Goal: Task Accomplishment & Management: Complete application form

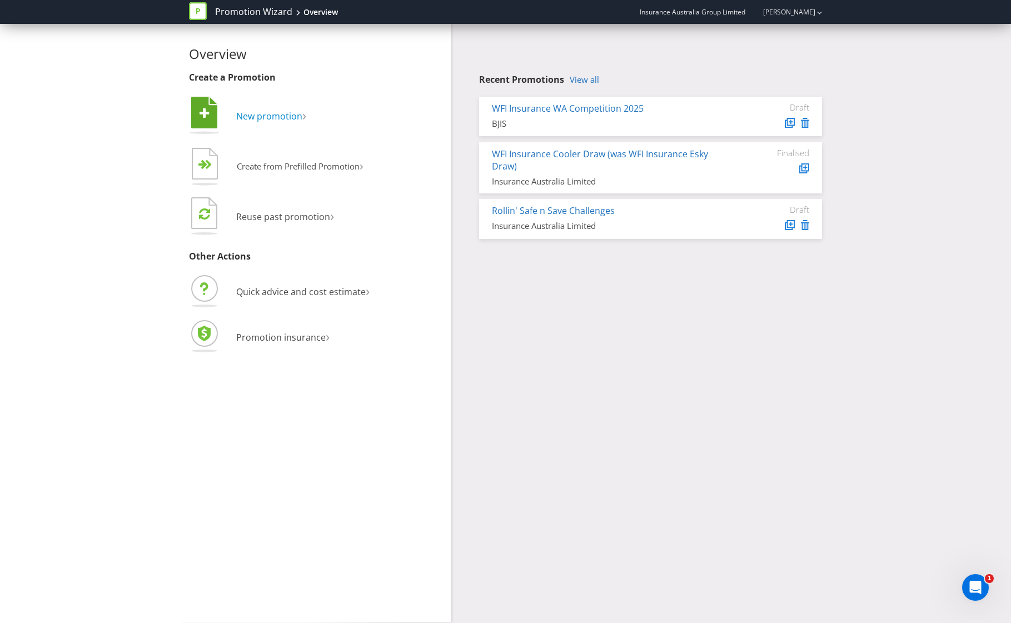
click at [263, 116] on span "New promotion" at bounding box center [269, 116] width 66 height 12
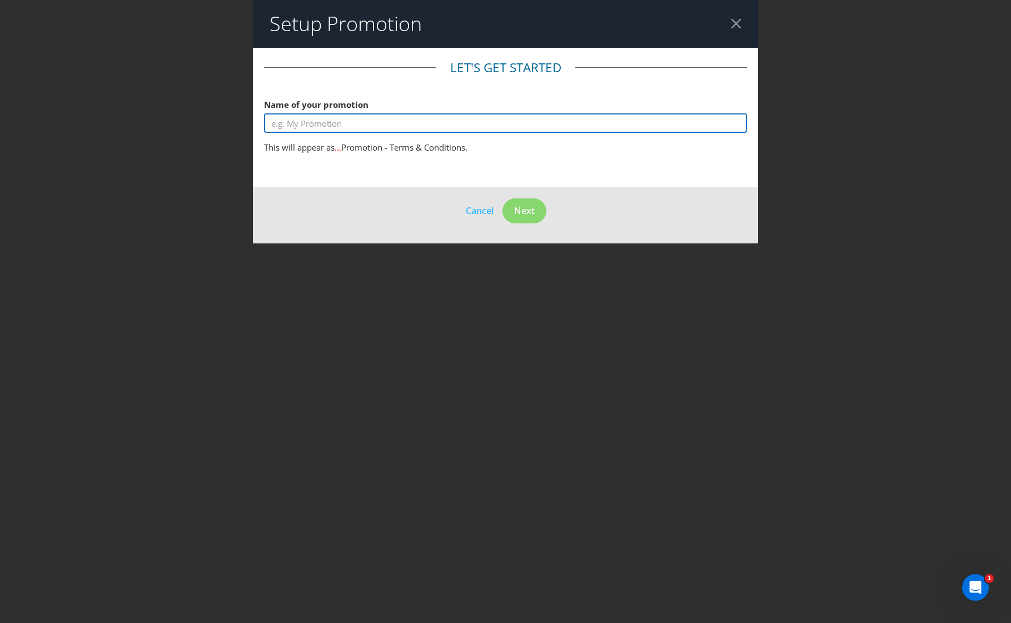
click at [377, 127] on input "text" at bounding box center [506, 122] width 484 height 19
type input "Dowerin [DATE] Gift Card Draw 2025"
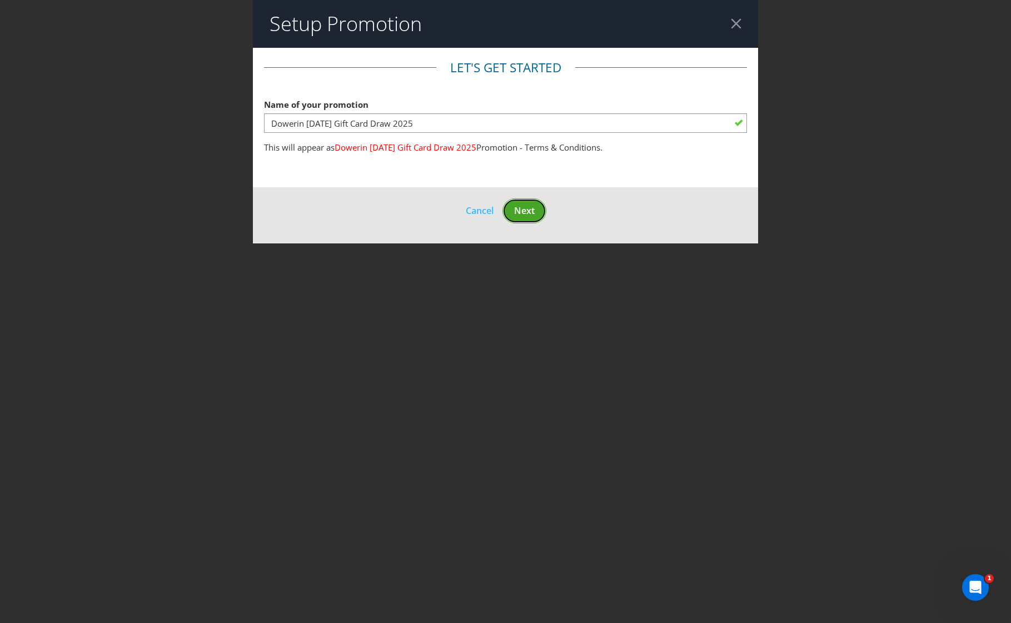
click at [544, 215] on button "Next" at bounding box center [524, 210] width 44 height 25
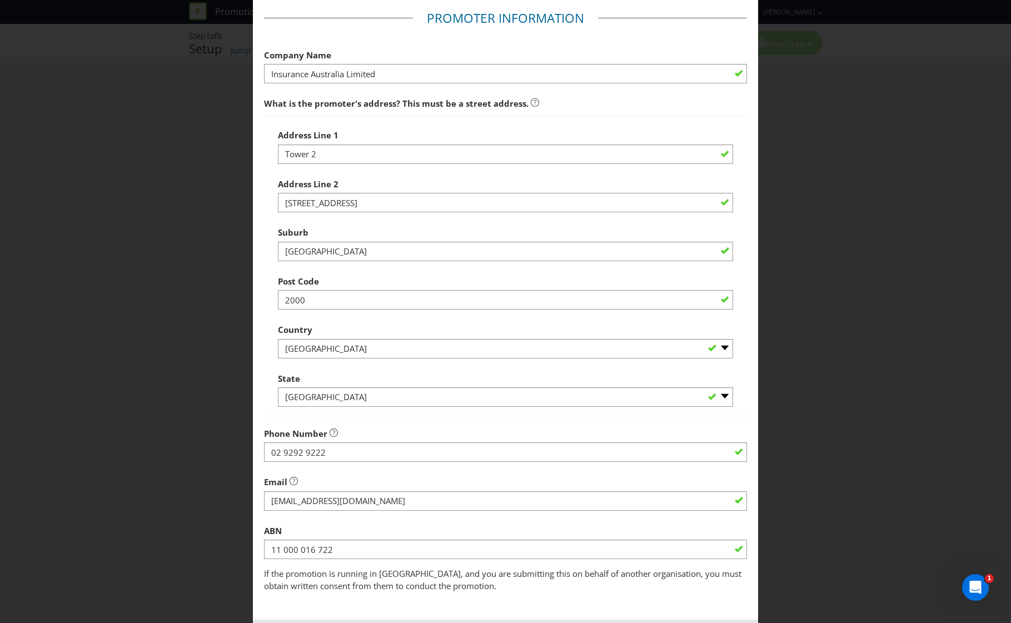
scroll to position [74, 0]
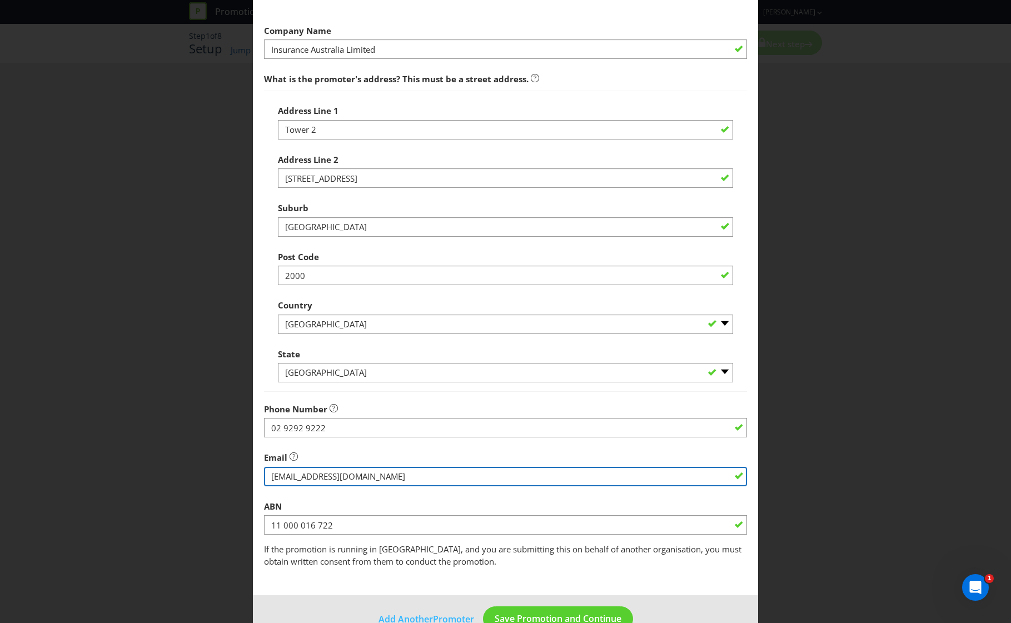
click at [350, 479] on input "string" at bounding box center [506, 476] width 484 height 19
drag, startPoint x: 351, startPoint y: 475, endPoint x: 237, endPoint y: 472, distance: 113.4
click at [237, 472] on div "Add Promoter Promoter Information Company Name Insurance Australia Limited What…" at bounding box center [505, 311] width 1011 height 623
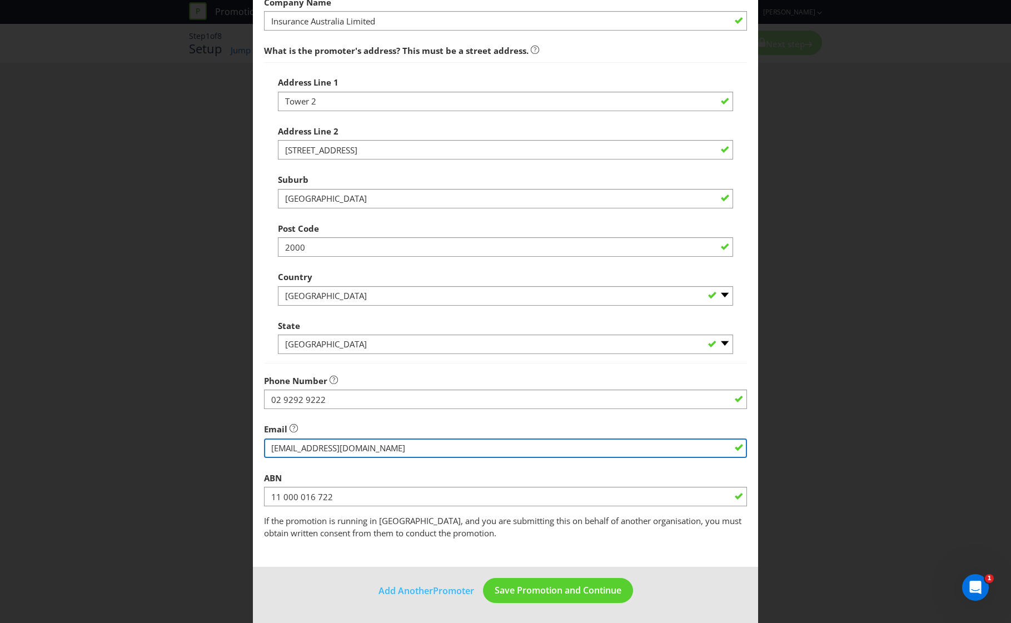
click at [386, 447] on input "string" at bounding box center [506, 448] width 484 height 19
drag, startPoint x: 386, startPoint y: 447, endPoint x: 251, endPoint y: 442, distance: 135.1
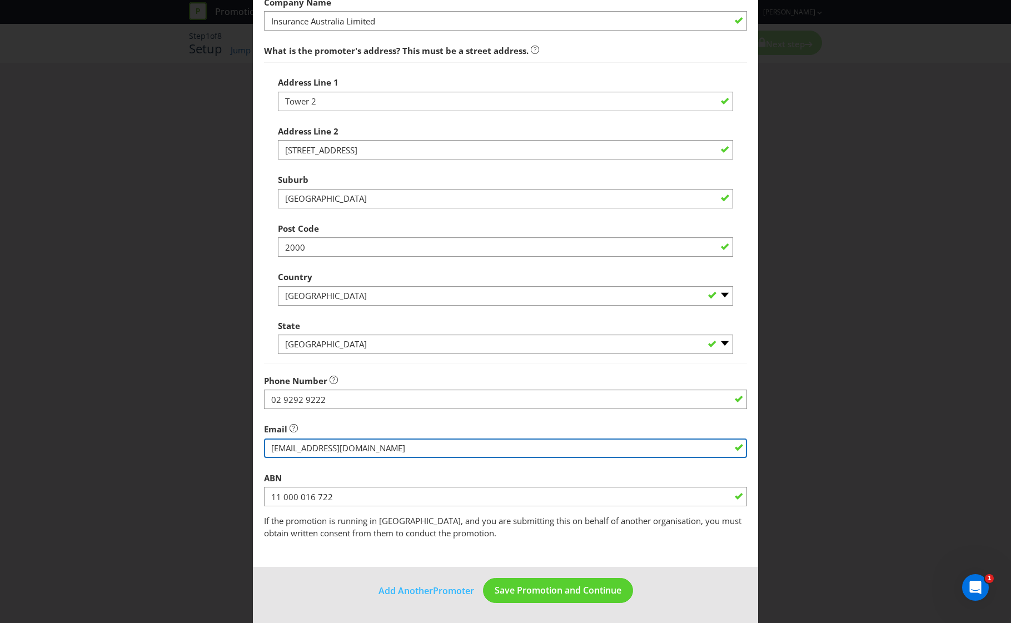
click at [253, 442] on main "Promoter Information Company Name Insurance Australia Limited What is the promo…" at bounding box center [506, 257] width 506 height 622
paste input "[EMAIL_ADDRESS][DOMAIN_NAME]"
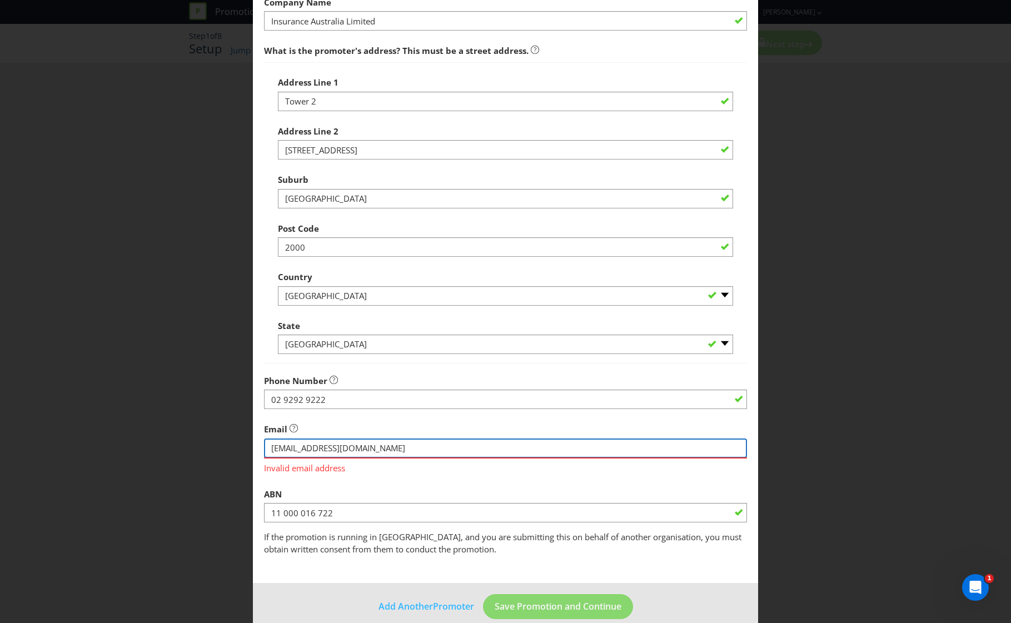
type input "[EMAIL_ADDRESS][DOMAIN_NAME]"
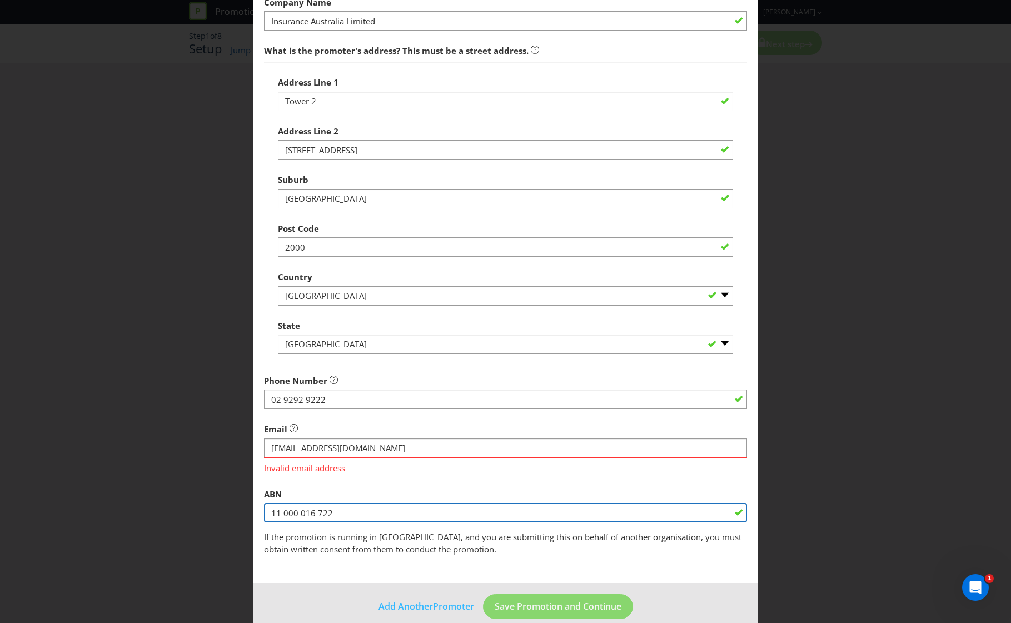
click at [345, 517] on fieldset "Promoter Information Company Name Insurance Australia Limited What is the promo…" at bounding box center [506, 256] width 484 height 599
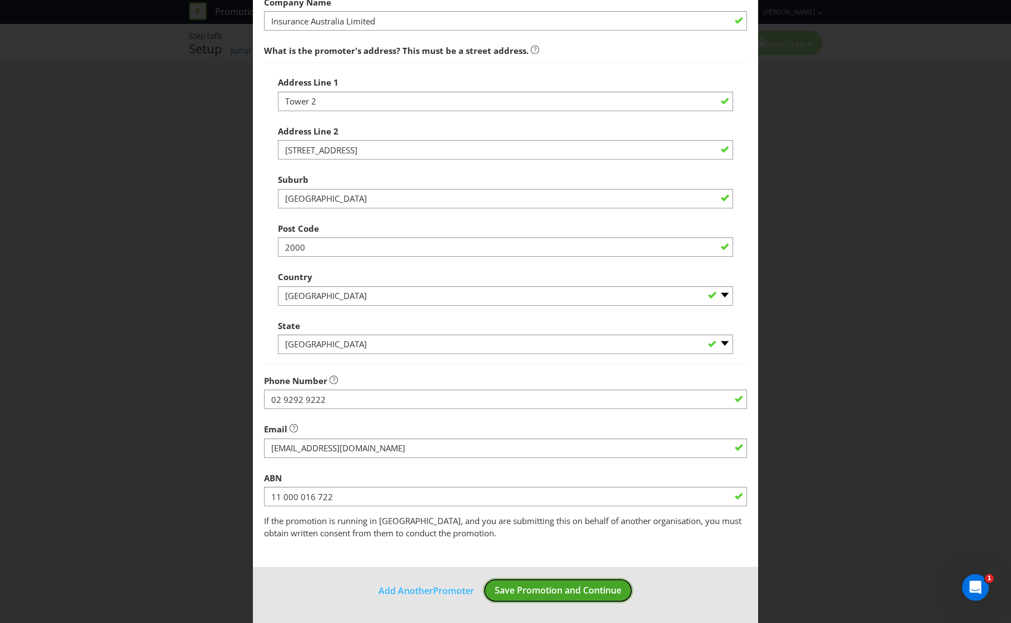
click at [572, 588] on span "Save Promotion and Continue" at bounding box center [558, 590] width 127 height 12
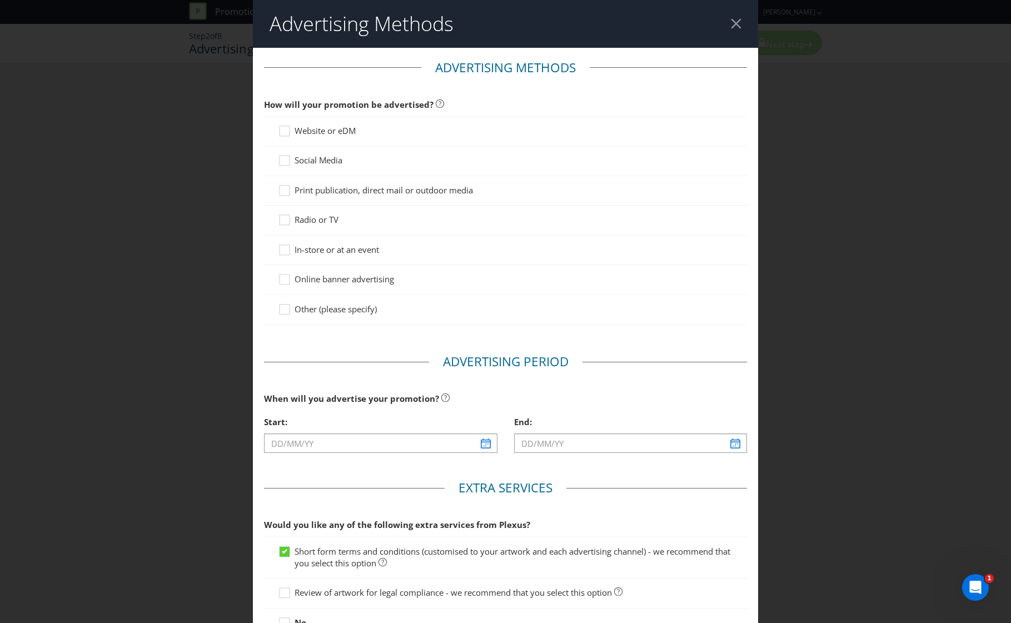
click at [315, 246] on span "In-store or at an event" at bounding box center [337, 249] width 84 height 11
click at [0, 0] on input "In-store or at an event" at bounding box center [0, 0] width 0 height 0
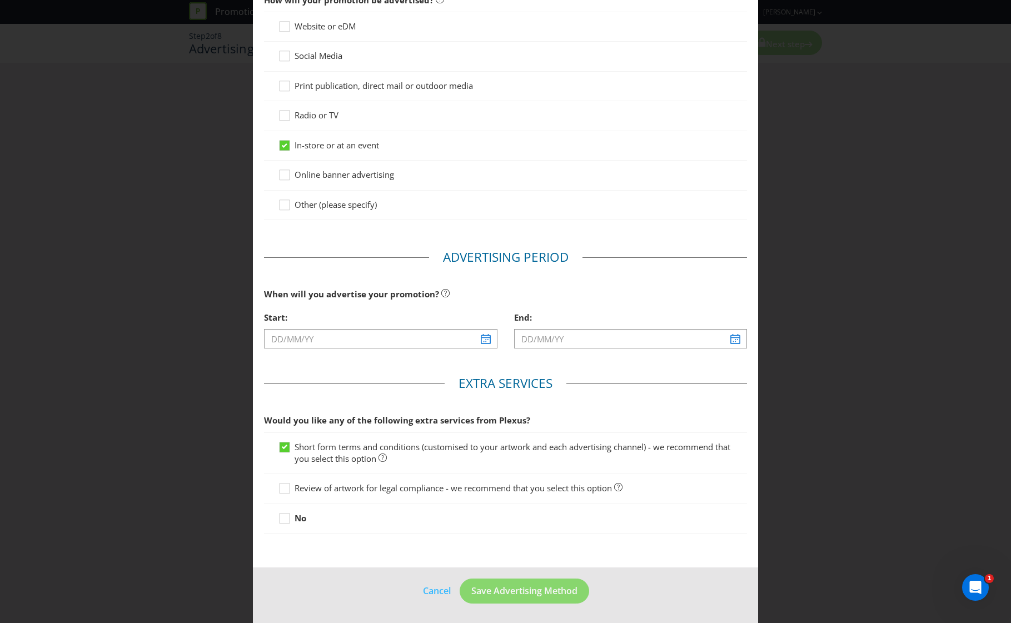
scroll to position [105, 0]
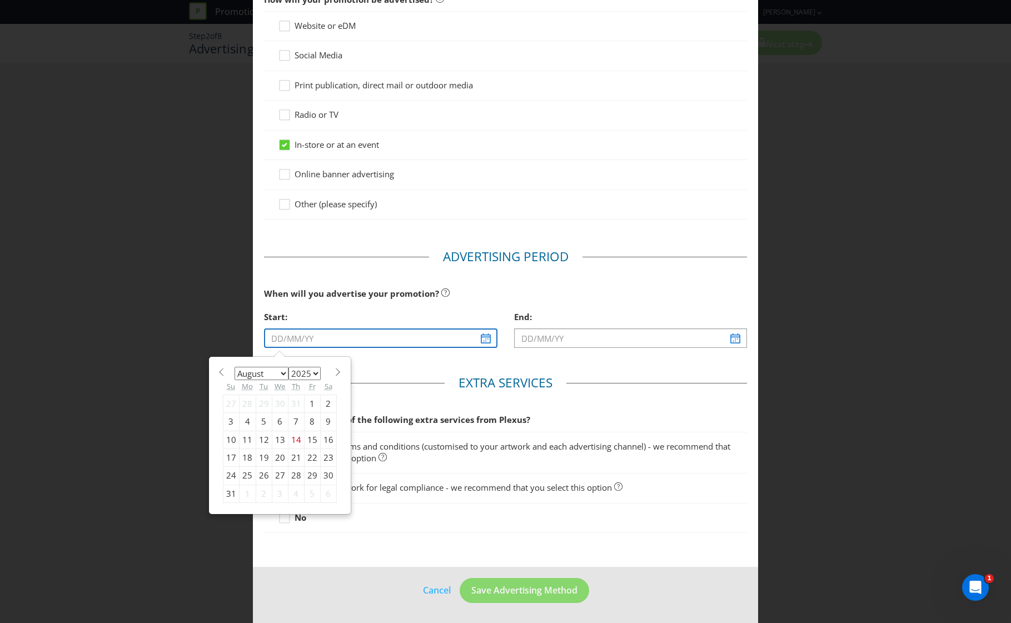
click at [480, 332] on input "text" at bounding box center [380, 338] width 233 height 19
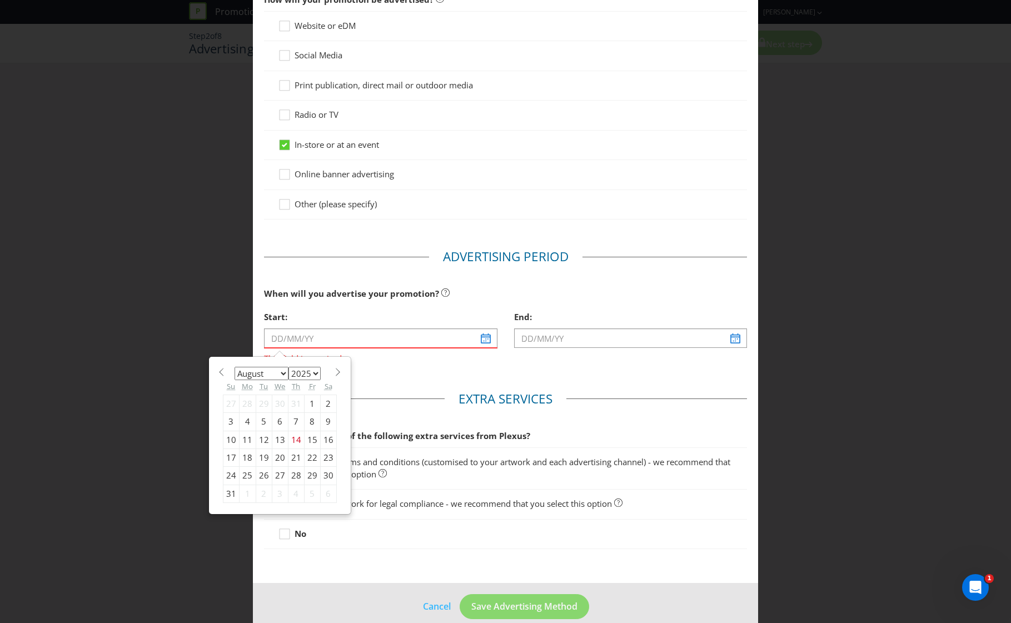
click at [275, 472] on div "27" at bounding box center [280, 476] width 16 height 18
type input "[DATE]"
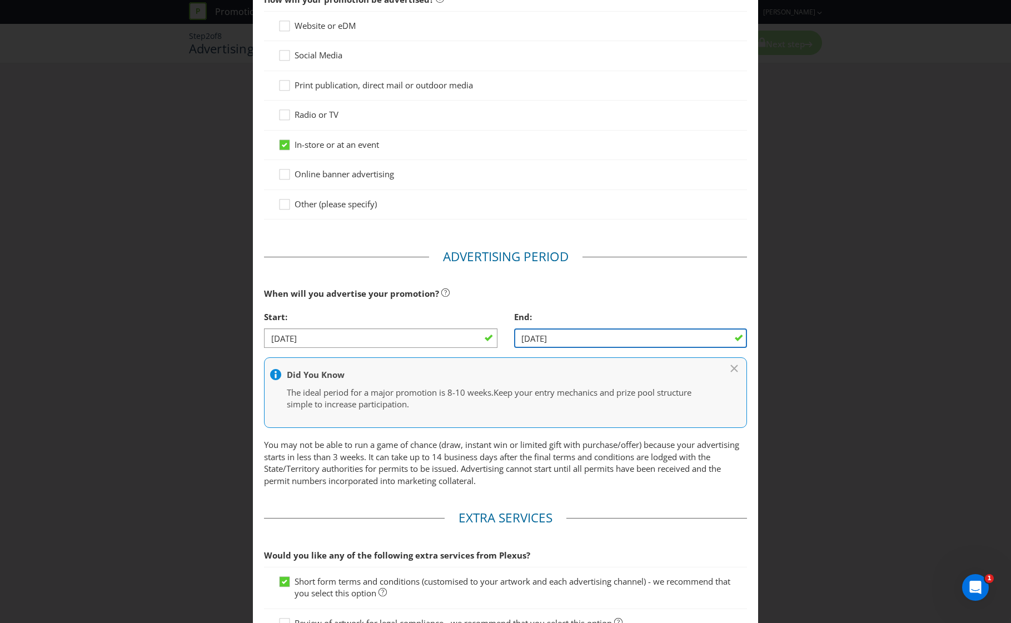
click at [535, 341] on input "[DATE]" at bounding box center [630, 338] width 233 height 19
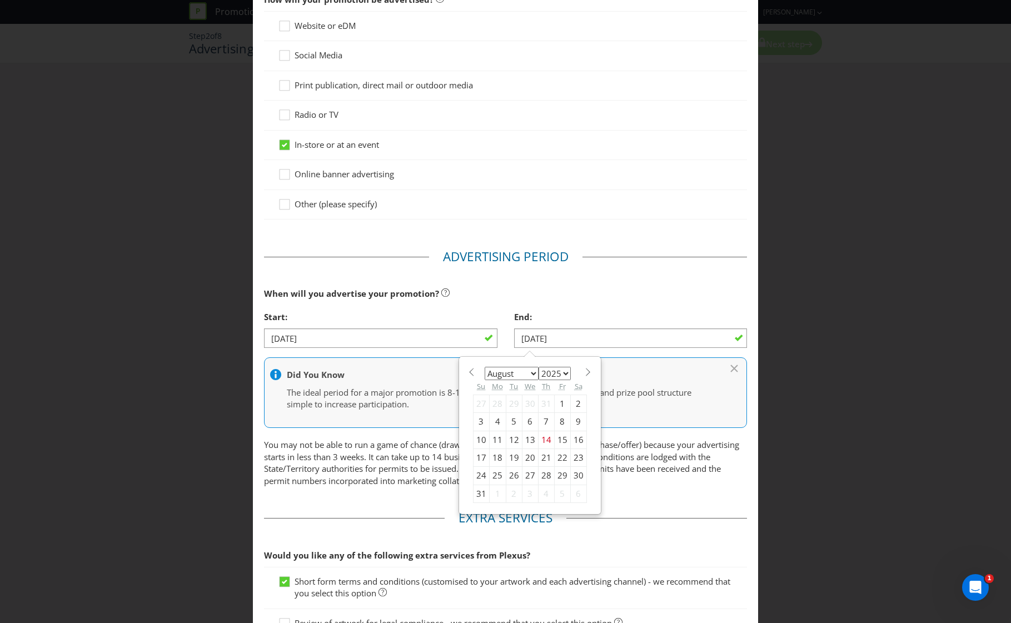
click at [538, 475] on div "28" at bounding box center [546, 476] width 16 height 18
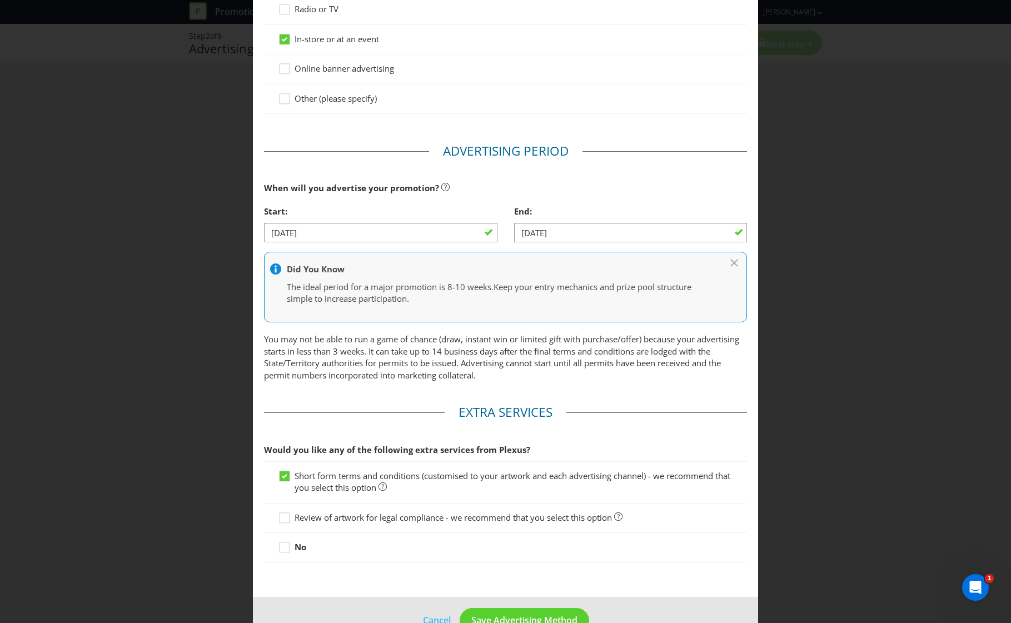
scroll to position [241, 0]
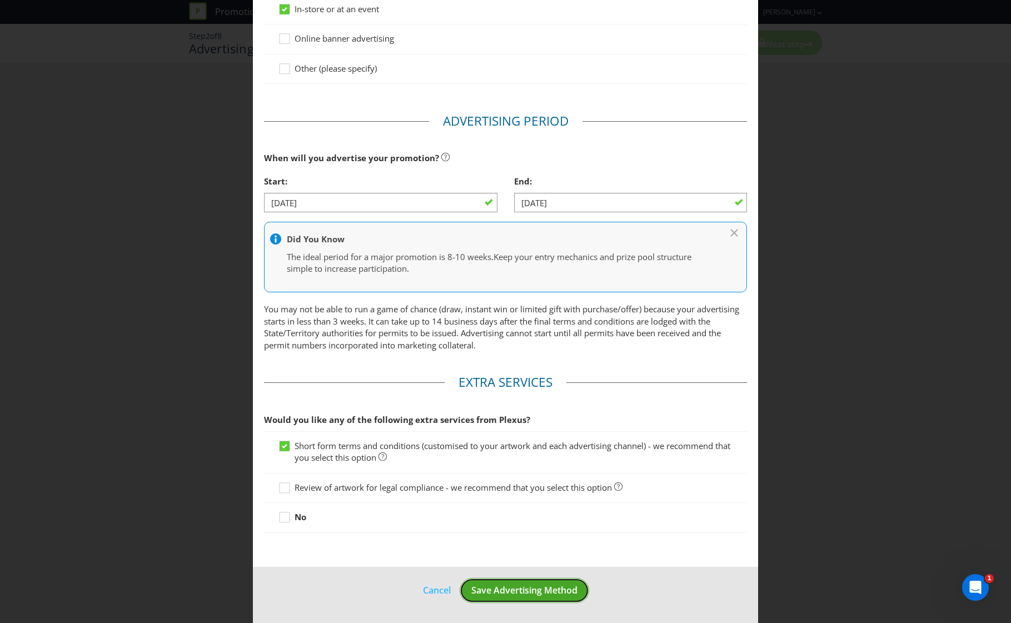
click at [510, 589] on span "Save Advertising Method" at bounding box center [524, 590] width 106 height 12
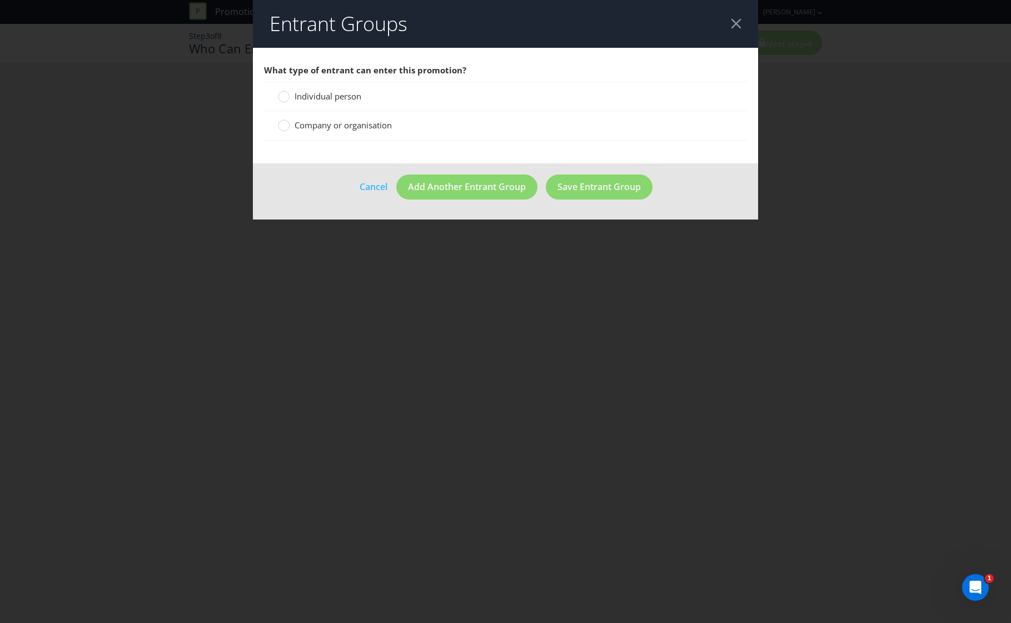
click at [320, 94] on span "Individual person" at bounding box center [328, 96] width 67 height 11
click at [0, 0] on input "Individual person" at bounding box center [0, 0] width 0 height 0
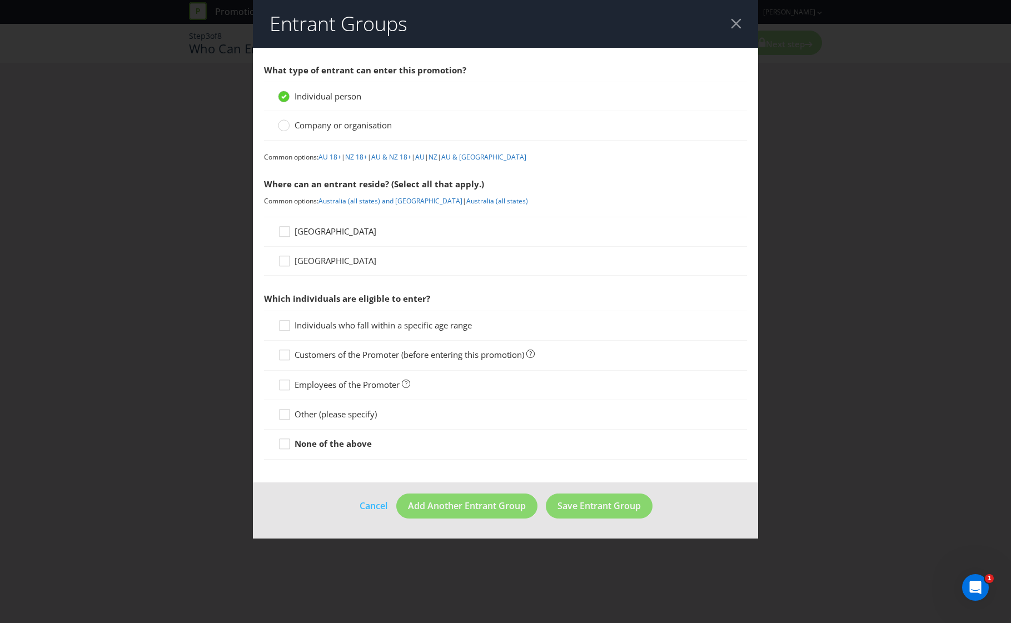
click at [301, 232] on span "[GEOGRAPHIC_DATA]" at bounding box center [336, 231] width 82 height 11
click at [0, 0] on input "[GEOGRAPHIC_DATA]" at bounding box center [0, 0] width 0 height 0
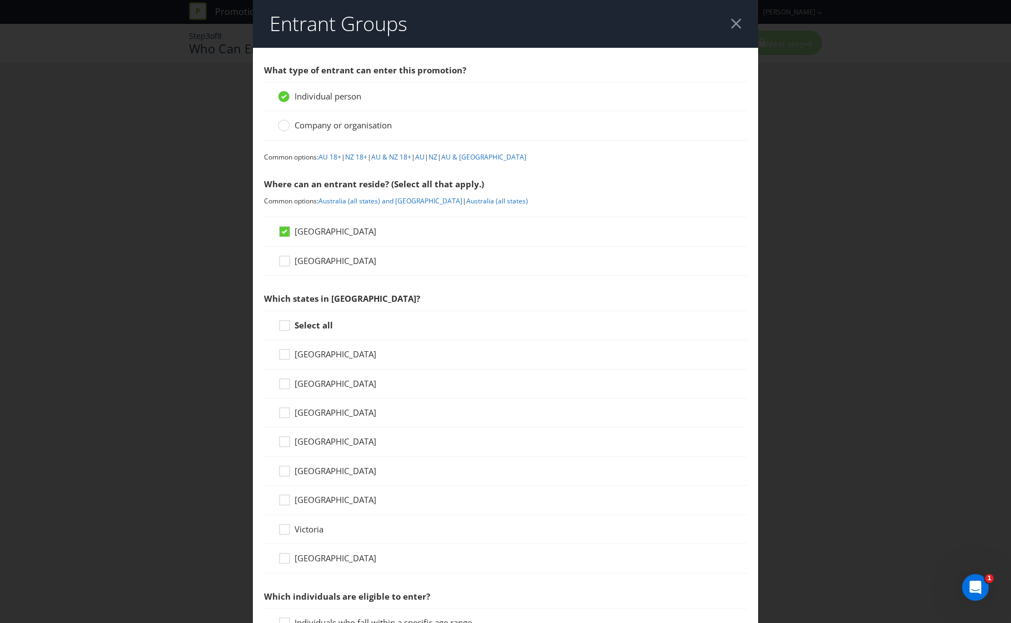
click at [299, 555] on span "[GEOGRAPHIC_DATA]" at bounding box center [336, 558] width 82 height 11
click at [0, 0] on input "[GEOGRAPHIC_DATA]" at bounding box center [0, 0] width 0 height 0
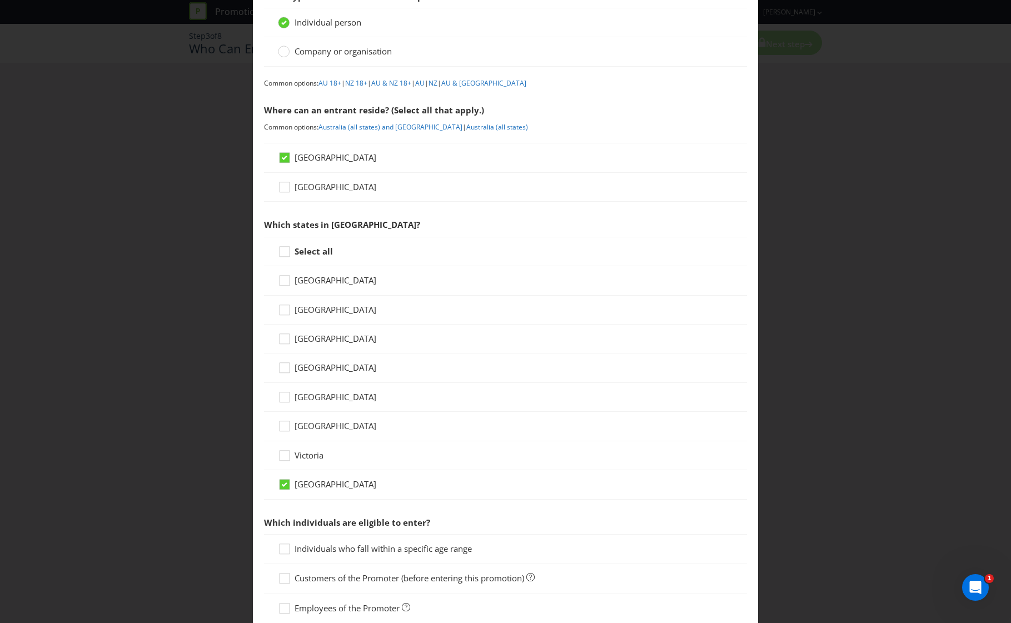
scroll to position [213, 0]
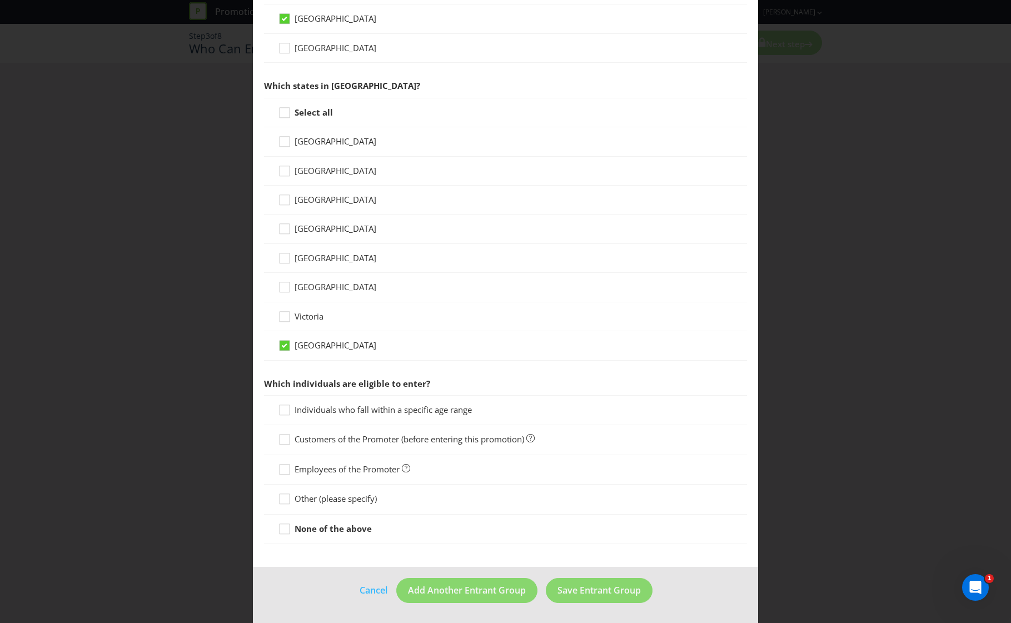
click at [318, 409] on span "Individuals who fall within a specific age range" at bounding box center [383, 409] width 177 height 11
click at [0, 0] on input "Individuals who fall within a specific age range" at bounding box center [0, 0] width 0 height 0
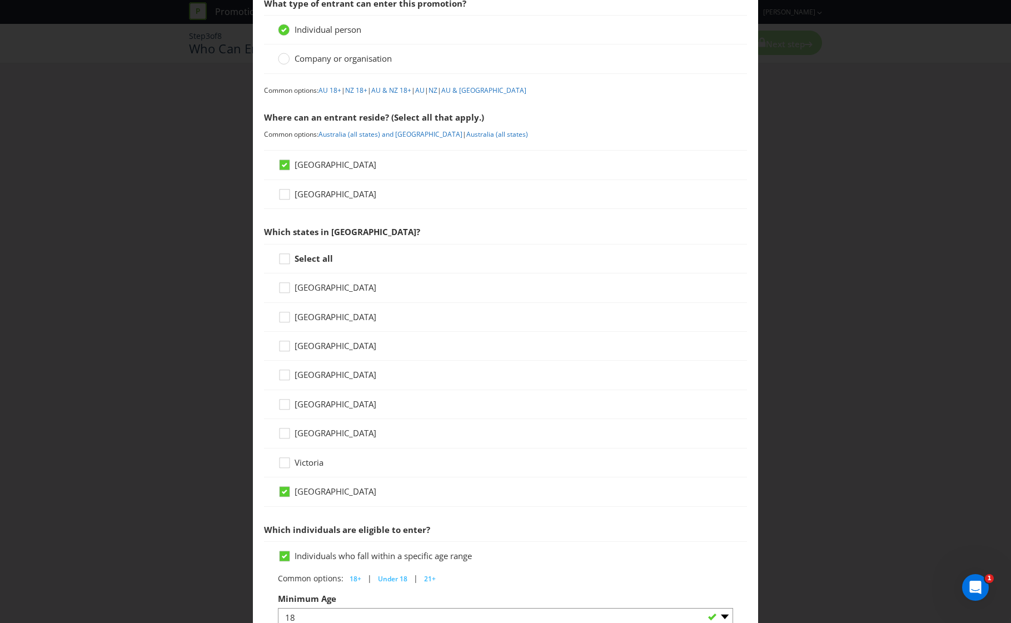
scroll to position [31, 0]
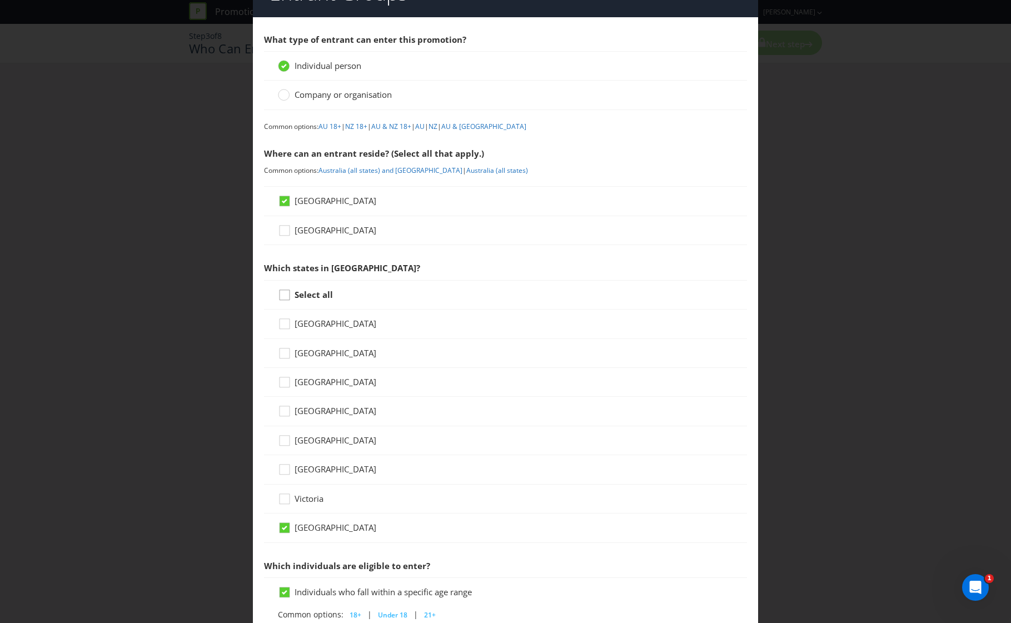
click at [282, 297] on icon at bounding box center [286, 297] width 17 height 17
click at [0, 0] on input "Select all" at bounding box center [0, 0] width 0 height 0
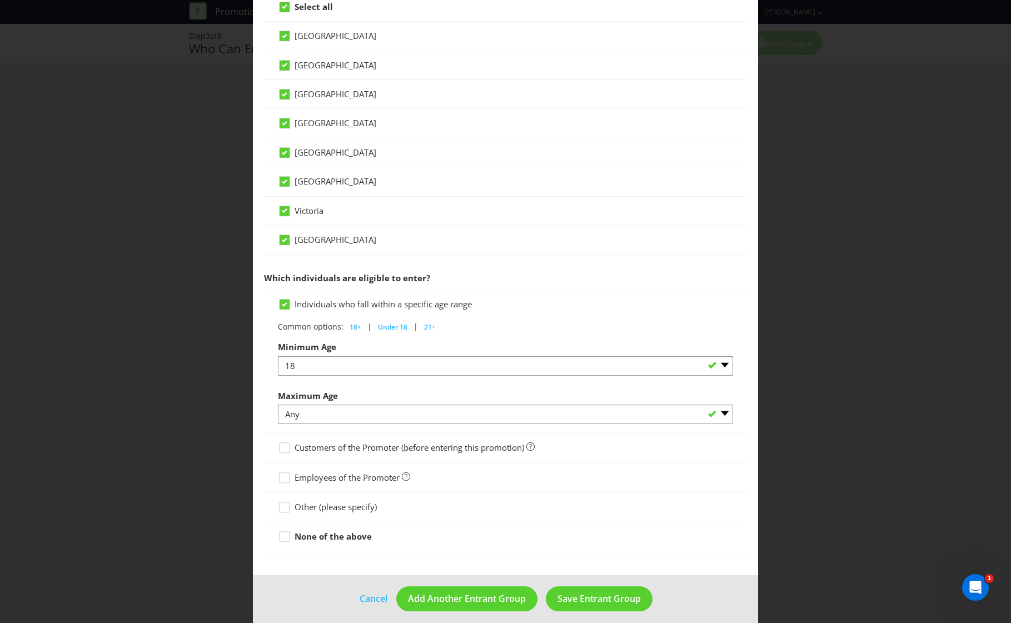
scroll to position [327, 0]
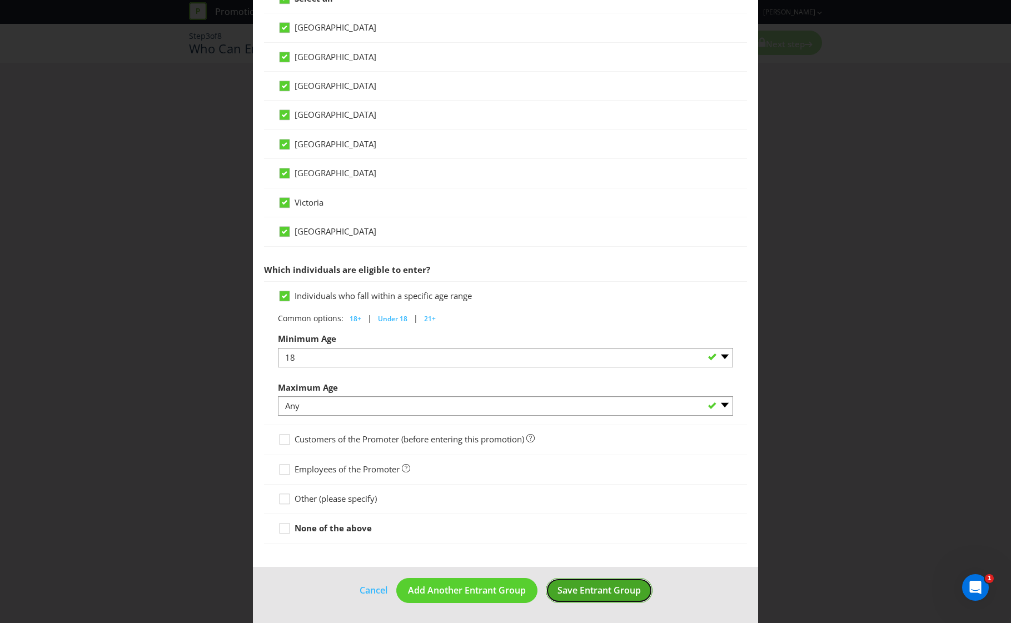
click at [606, 591] on span "Save Entrant Group" at bounding box center [599, 590] width 83 height 12
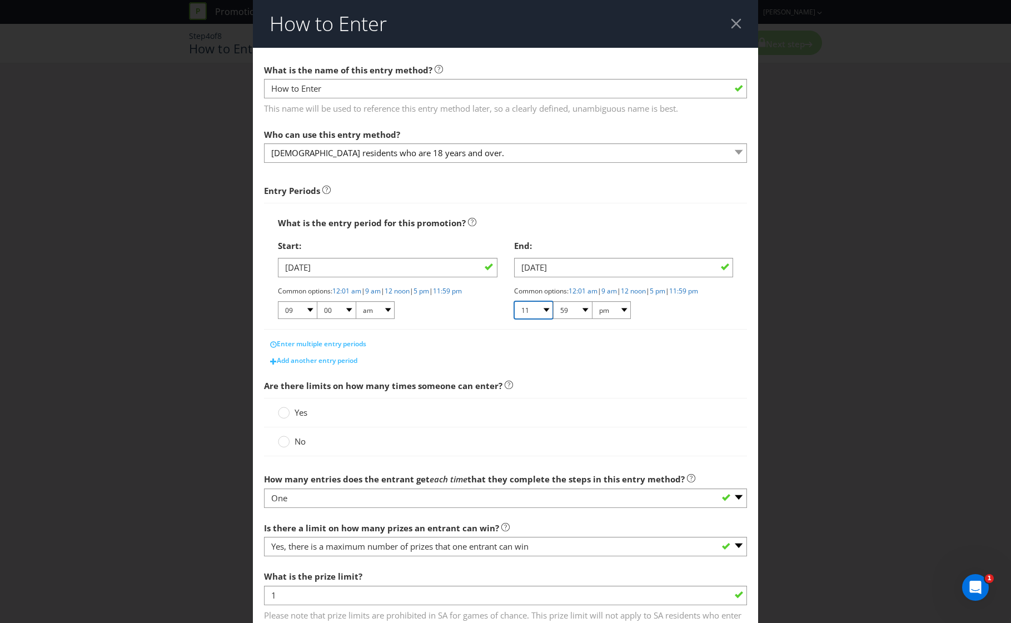
click at [542, 310] on select "01 02 03 04 05 06 07 08 09 10 11 12" at bounding box center [533, 310] width 39 height 18
click at [341, 341] on span "Enter multiple entry periods" at bounding box center [321, 343] width 89 height 9
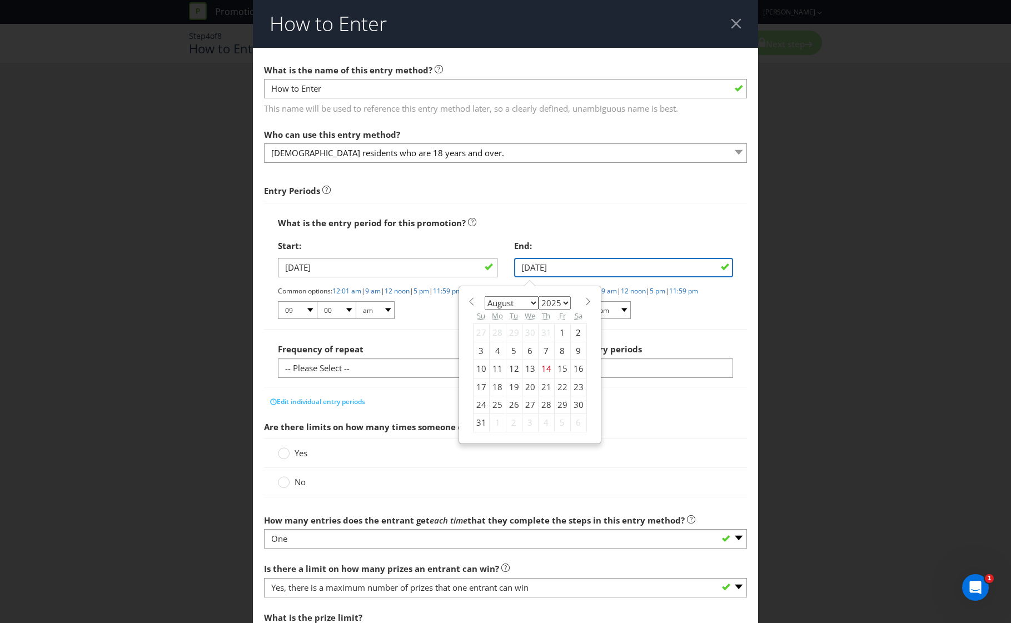
click at [606, 272] on input "[DATE]" at bounding box center [624, 267] width 220 height 19
click at [522, 405] on div "27" at bounding box center [530, 405] width 16 height 18
type input "[DATE]"
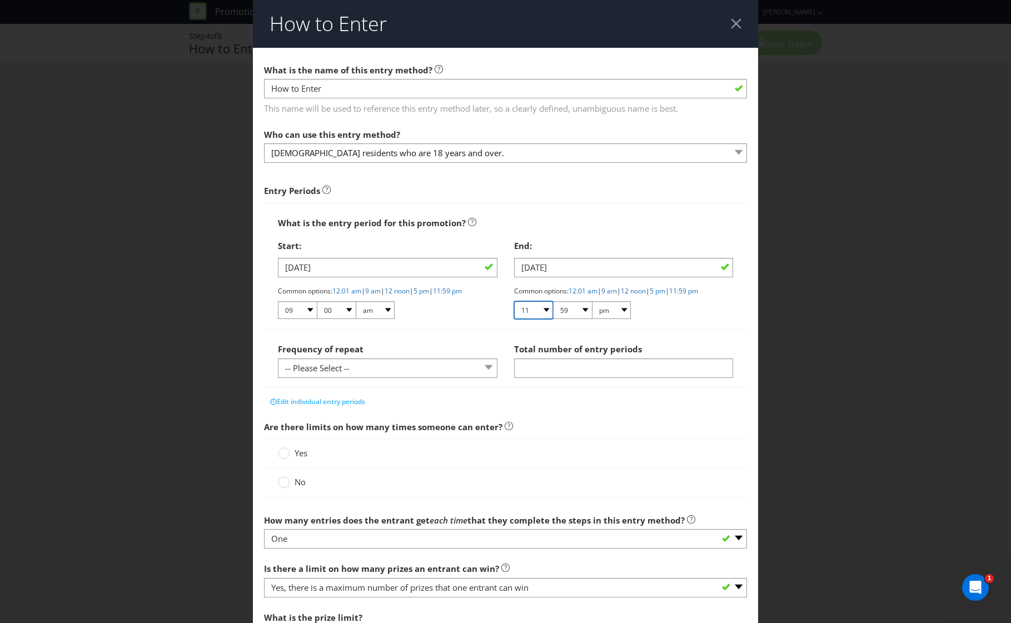
click at [544, 310] on select "01 02 03 04 05 06 07 08 09 10 11 12" at bounding box center [533, 310] width 39 height 18
select select "04"
click at [514, 301] on select "01 02 03 04 05 06 07 08 09 10 11 12" at bounding box center [533, 310] width 39 height 18
click at [564, 312] on select "00 01 05 10 15 20 25 29 30 35 40 45 50 55 59" at bounding box center [572, 310] width 39 height 18
select select "00"
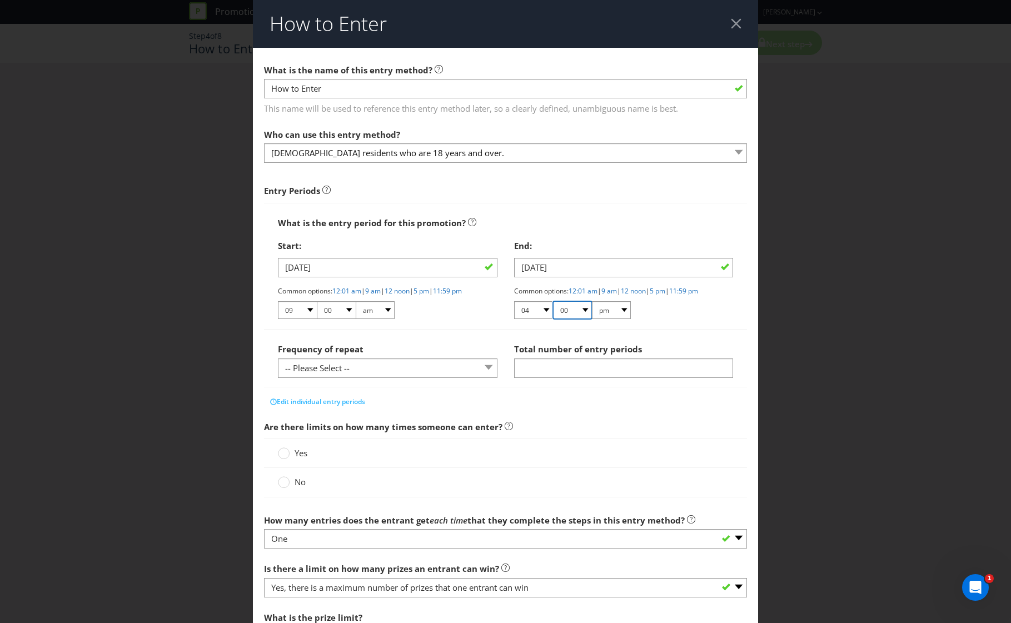
click at [553, 301] on select "00 01 05 10 15 20 25 29 30 35 40 45 50 55 59" at bounding box center [572, 310] width 39 height 18
click at [532, 312] on select "01 02 03 04 05 06 07 08 09 10 11 12" at bounding box center [533, 310] width 39 height 18
select select "03"
click at [514, 301] on select "01 02 03 04 05 06 07 08 09 10 11 12" at bounding box center [533, 310] width 39 height 18
click at [575, 302] on select "00 01 05 10 15 20 25 29 30 35 40 45 50 55 59" at bounding box center [572, 310] width 39 height 18
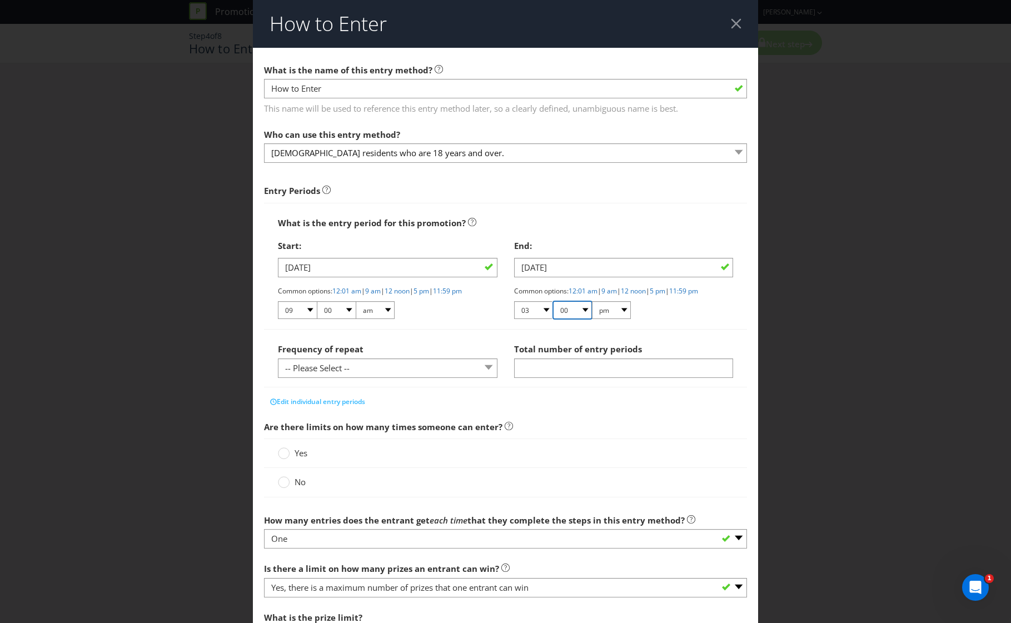
select select "59"
click at [553, 301] on select "00 01 05 10 15 20 25 29 30 35 40 45 50 55 59" at bounding box center [572, 310] width 39 height 18
click at [354, 371] on select "-- Please Select -- hourly daily weekly monthly" at bounding box center [388, 368] width 220 height 19
select select "DAILY"
click at [278, 359] on select "-- Please Select -- hourly daily weekly monthly" at bounding box center [388, 368] width 220 height 19
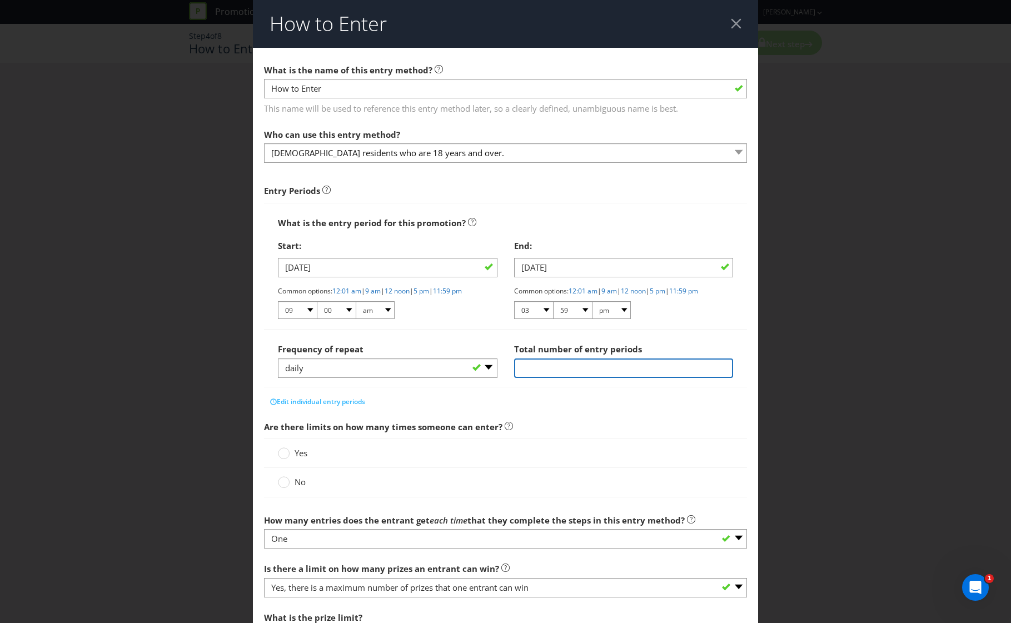
click at [591, 364] on input "number" at bounding box center [624, 368] width 220 height 19
type input "2"
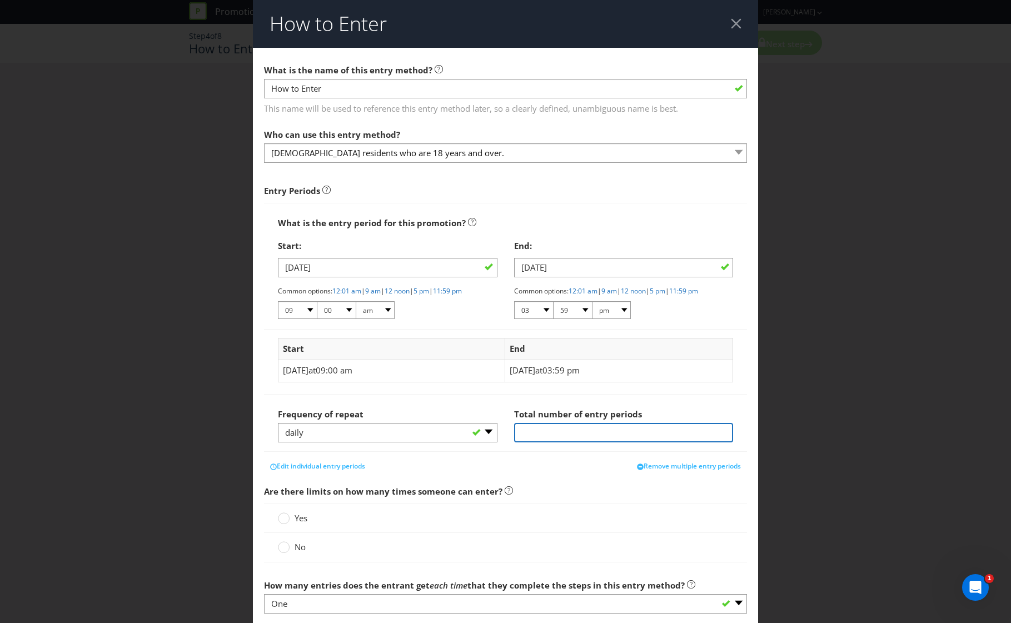
type input "1"
type input "2"
click at [359, 464] on span "Edit individual entry periods" at bounding box center [321, 465] width 88 height 9
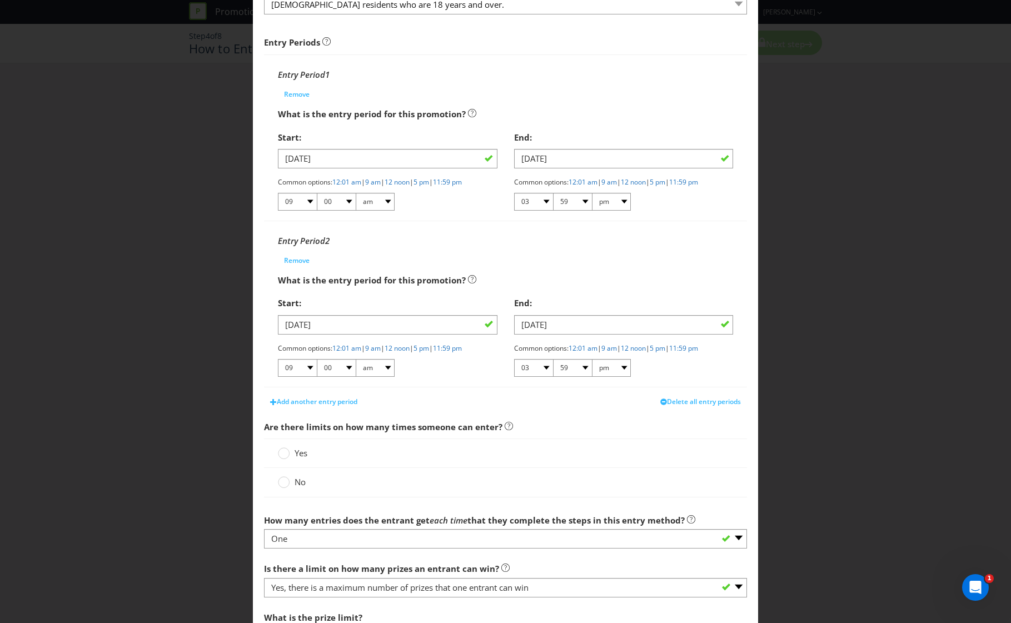
scroll to position [222, 0]
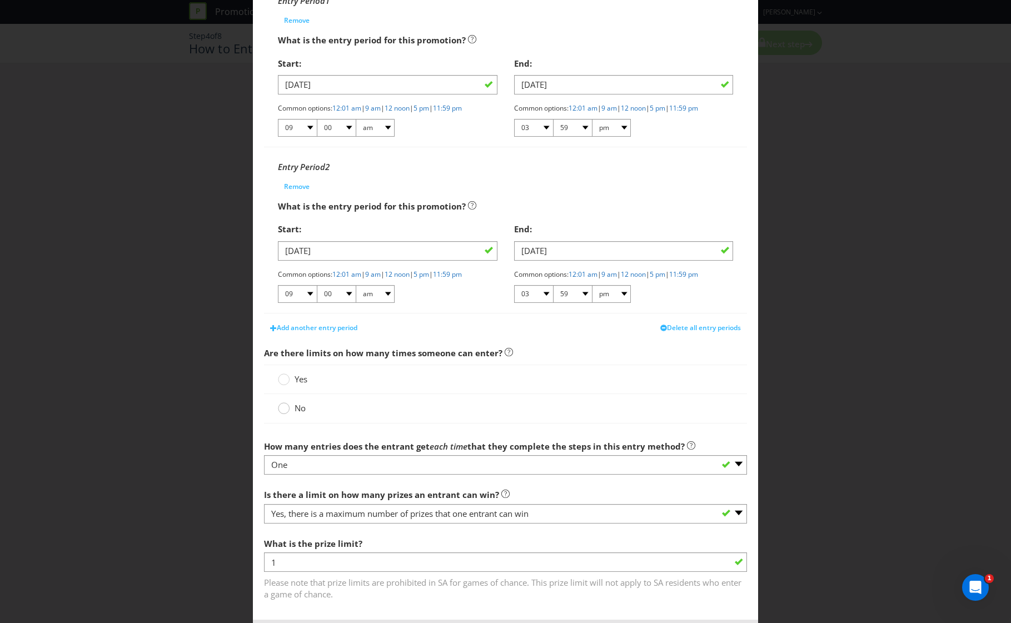
click at [278, 411] on icon at bounding box center [284, 408] width 12 height 12
click at [0, 0] on input "No" at bounding box center [0, 0] width 0 height 0
click at [296, 377] on span "Yes" at bounding box center [301, 379] width 13 height 11
click at [0, 0] on input "Yes" at bounding box center [0, 0] width 0 height 0
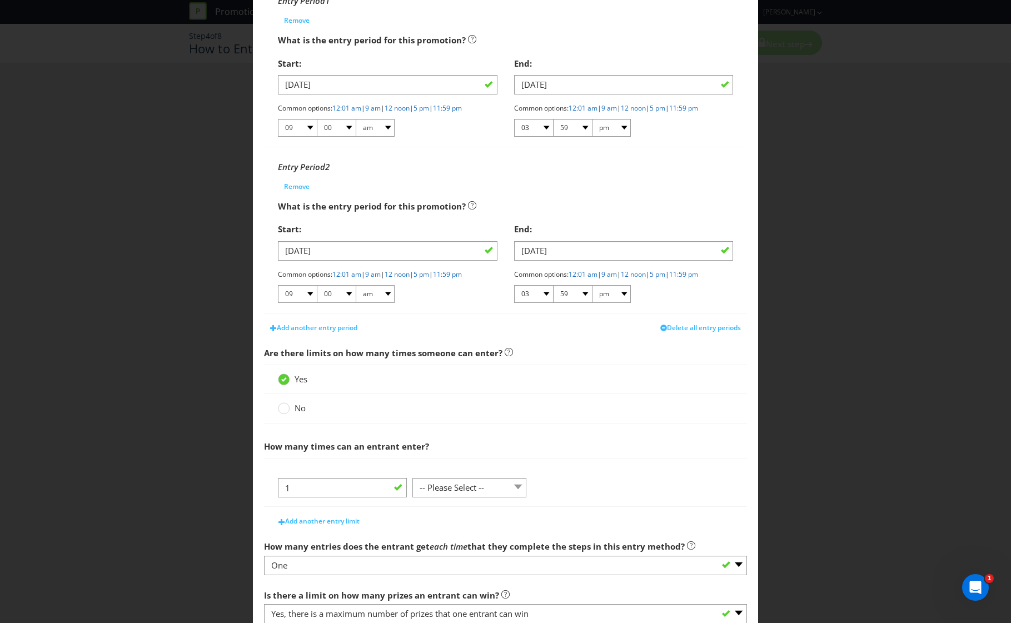
scroll to position [371, 0]
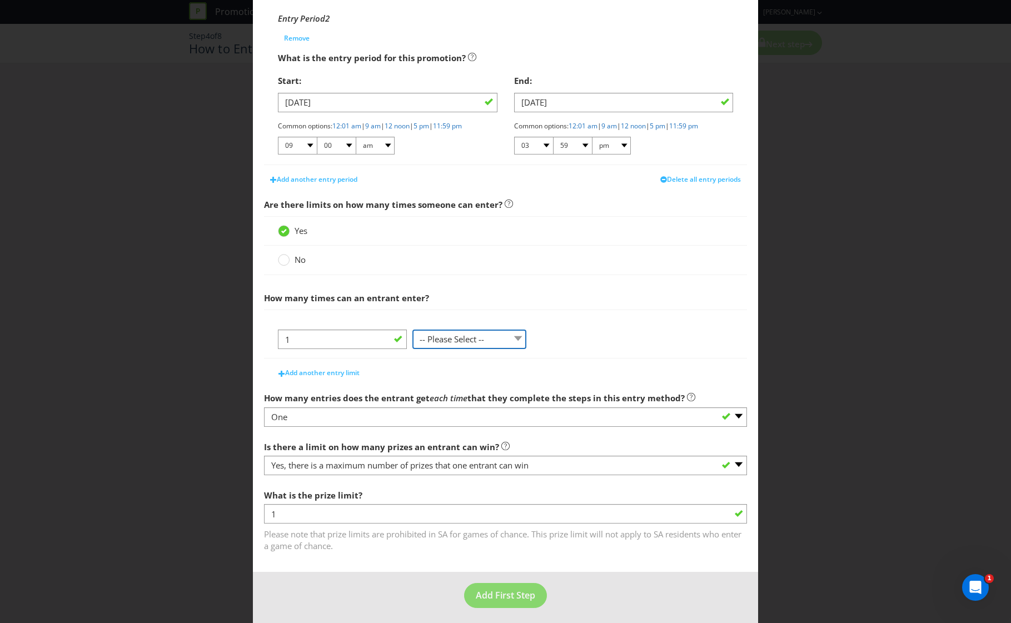
click at [454, 346] on select "-- Please Select -- per person per day per purchase per transaction Other (plea…" at bounding box center [469, 339] width 115 height 19
select select "PER_PERSON"
click at [412, 349] on select "-- Please Select -- per person per day per purchase per transaction Other (plea…" at bounding box center [469, 339] width 115 height 19
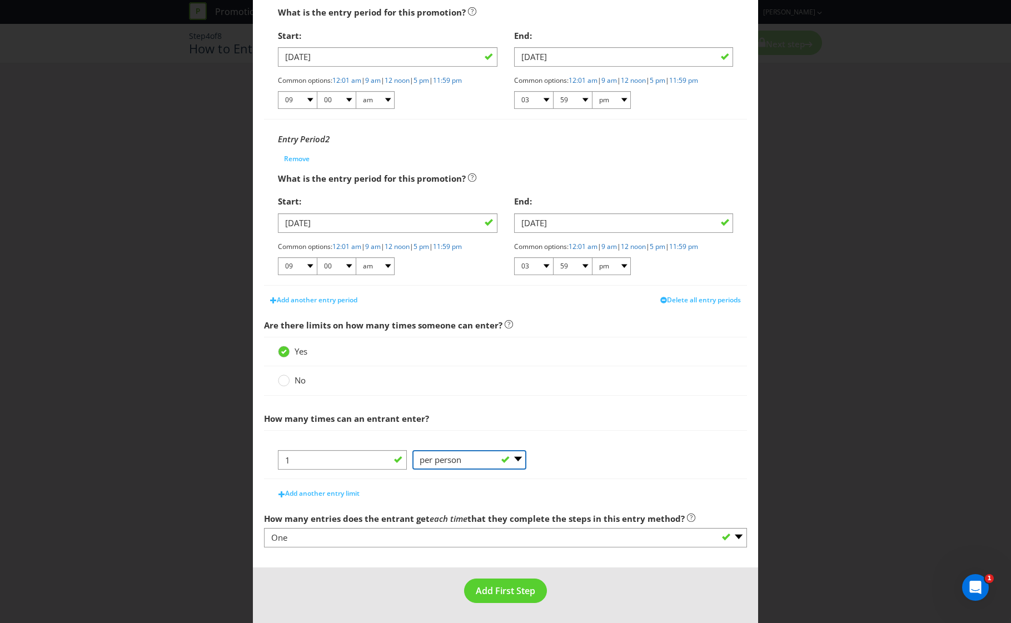
scroll to position [250, 0]
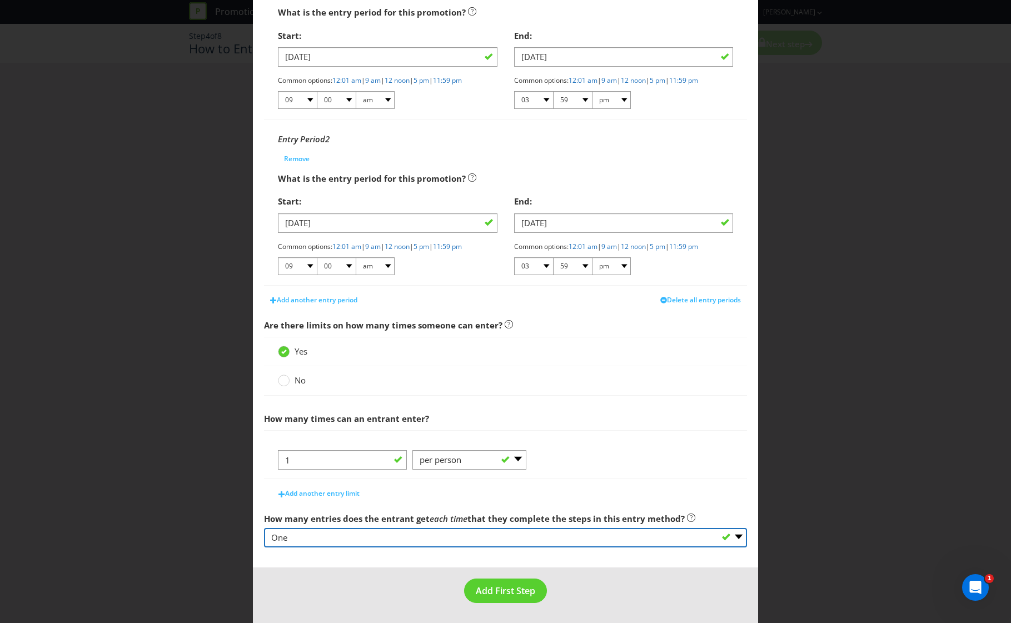
click at [451, 541] on select "-- Please select -- One More than one Other (please specify) Not applicable - g…" at bounding box center [506, 537] width 484 height 19
click at [264, 528] on select "-- Please select -- One More than one Other (please specify) Not applicable - g…" at bounding box center [506, 537] width 484 height 19
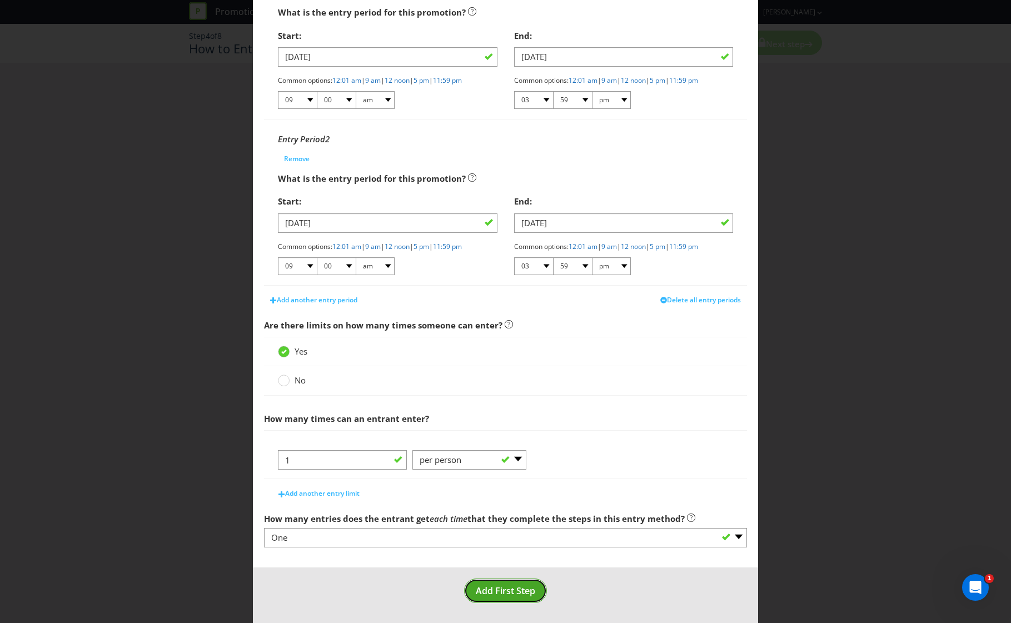
click at [482, 586] on span "Add First Step" at bounding box center [505, 591] width 59 height 12
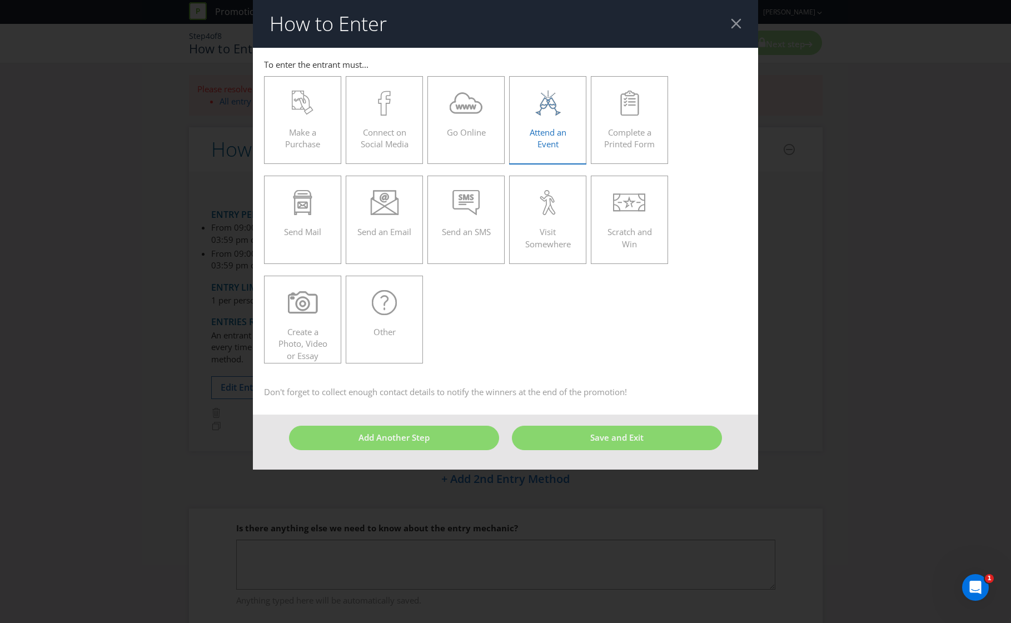
click at [534, 121] on div "Attend an Event" at bounding box center [548, 116] width 54 height 50
click at [0, 0] on input "Attend an Event" at bounding box center [0, 0] width 0 height 0
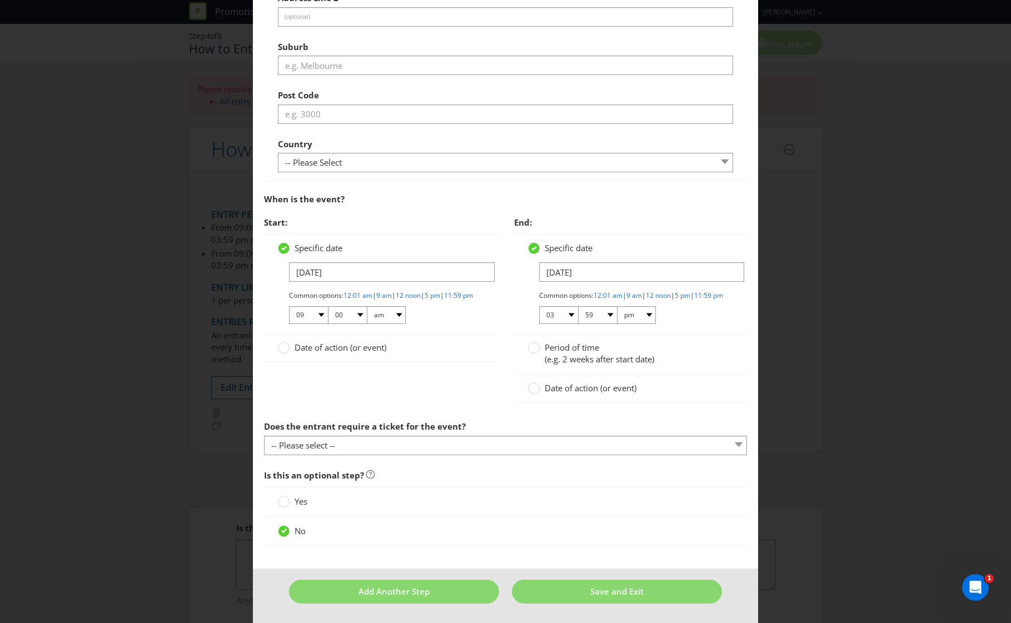
scroll to position [527, 0]
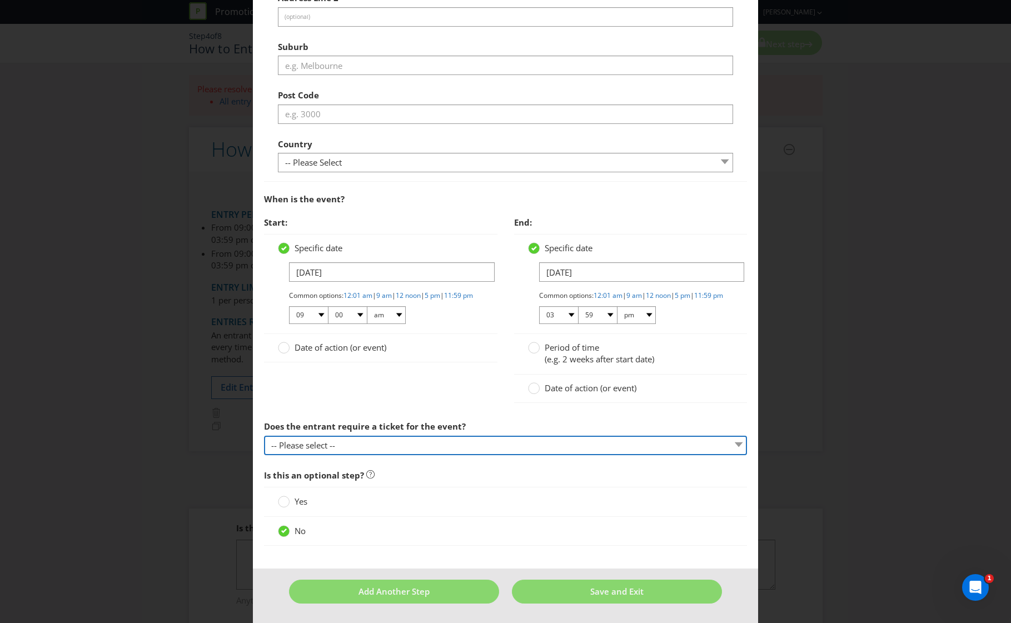
click at [332, 451] on select "-- Please select -- Yes, they must buy a ticket Yes, but tickets are free No ti…" at bounding box center [506, 445] width 484 height 19
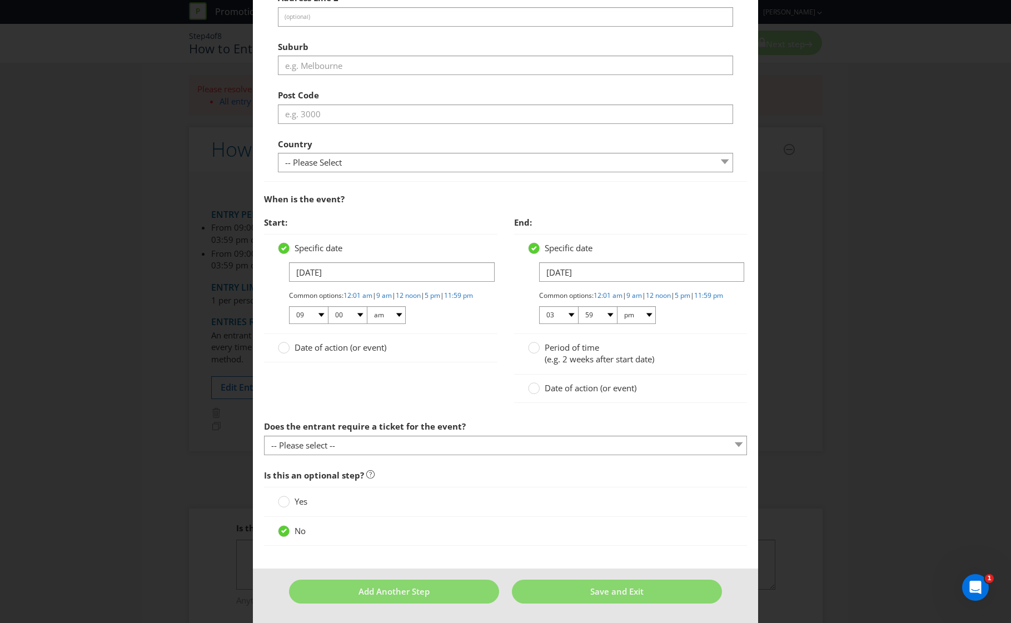
click at [290, 386] on div "Start: Specific date [DATE] Common options: 12:01 am | 9 am | 12 noon | 5 pm | …" at bounding box center [506, 313] width 500 height 204
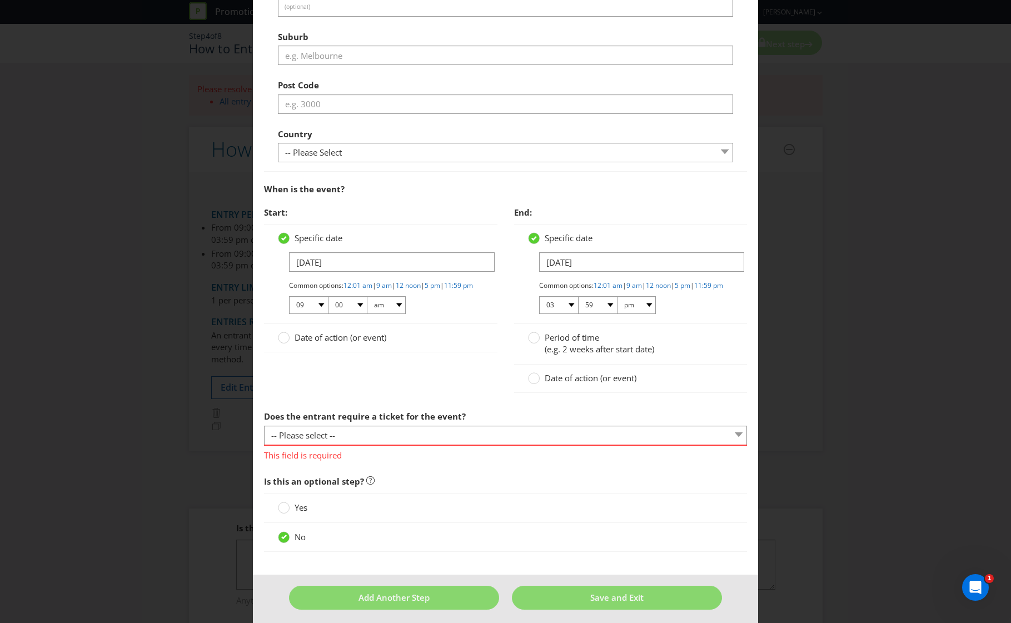
scroll to position [0, 0]
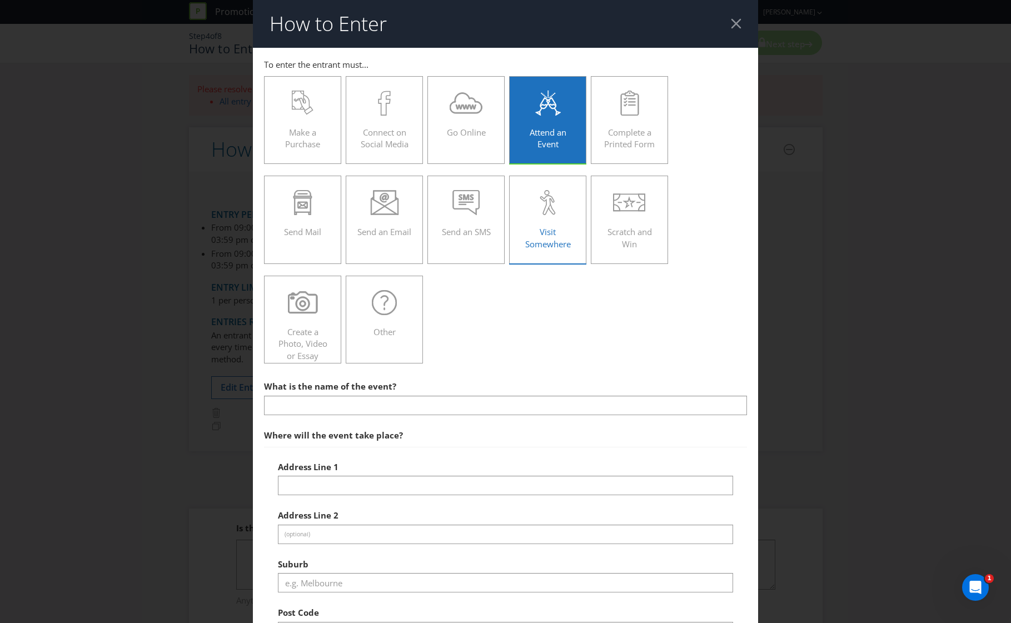
click at [531, 220] on div "Visit Somewhere" at bounding box center [548, 215] width 54 height 50
click at [0, 0] on input "Visit Somewhere" at bounding box center [0, 0] width 0 height 0
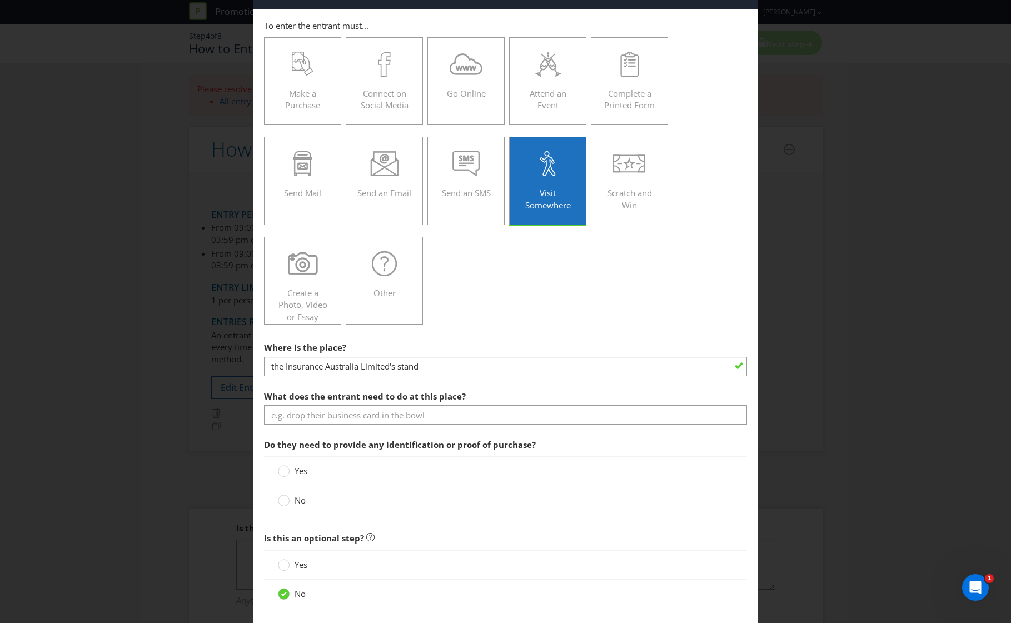
scroll to position [74, 0]
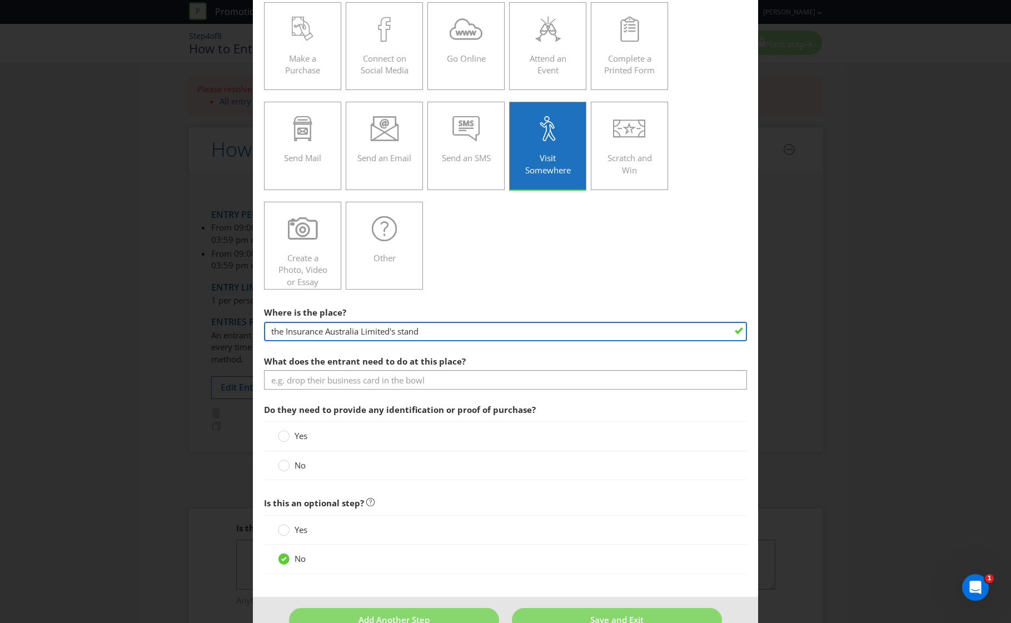
drag, startPoint x: 395, startPoint y: 332, endPoint x: 283, endPoint y: 331, distance: 111.2
click at [283, 331] on input "the Insurance Australia Limited's stand" at bounding box center [506, 331] width 484 height 19
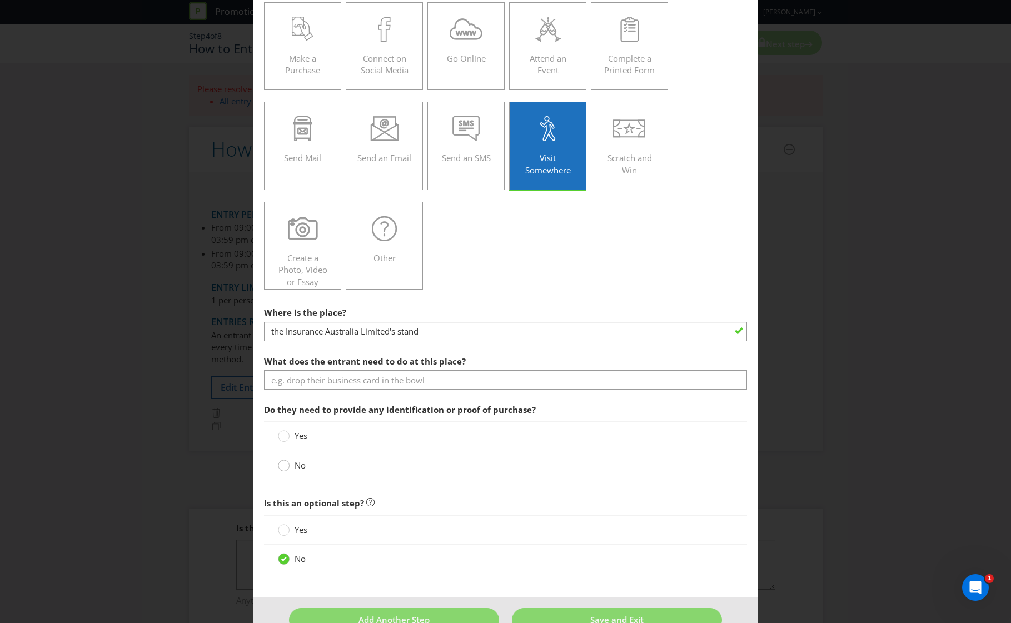
click at [285, 467] on circle at bounding box center [283, 465] width 11 height 11
click at [0, 0] on input "No" at bounding box center [0, 0] width 0 height 0
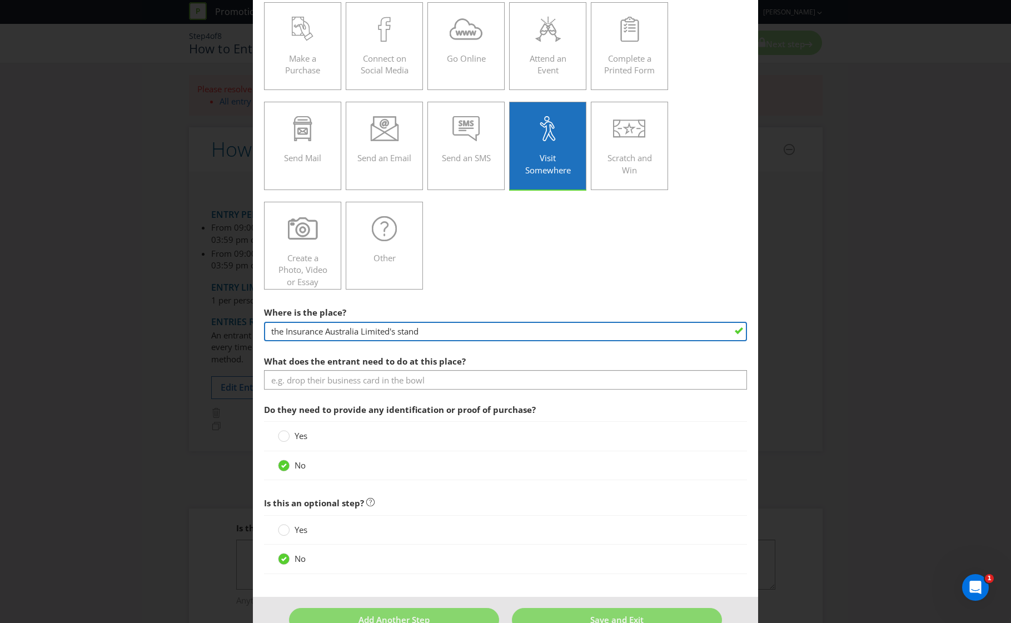
click at [320, 331] on input "the Insurance Australia Limited's stand" at bounding box center [506, 331] width 484 height 19
drag, startPoint x: 382, startPoint y: 334, endPoint x: 284, endPoint y: 334, distance: 98.4
click at [284, 334] on input "the Insurance Australia Limited's stand" at bounding box center [506, 331] width 484 height 19
click at [284, 334] on input "the WFI Insurance stand" at bounding box center [506, 331] width 484 height 19
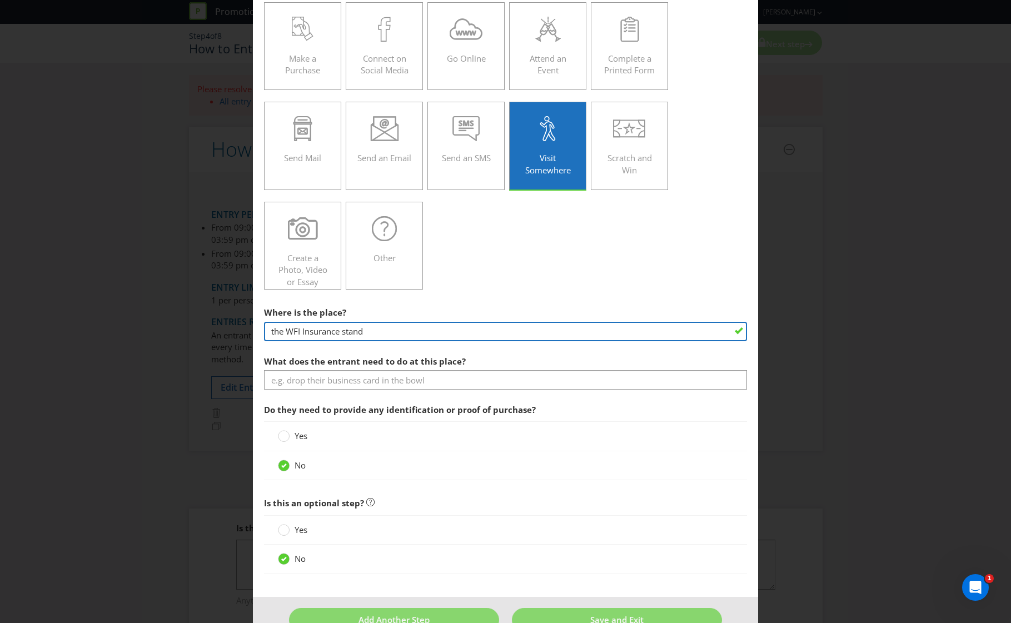
type input "the WFI Insurance stand"
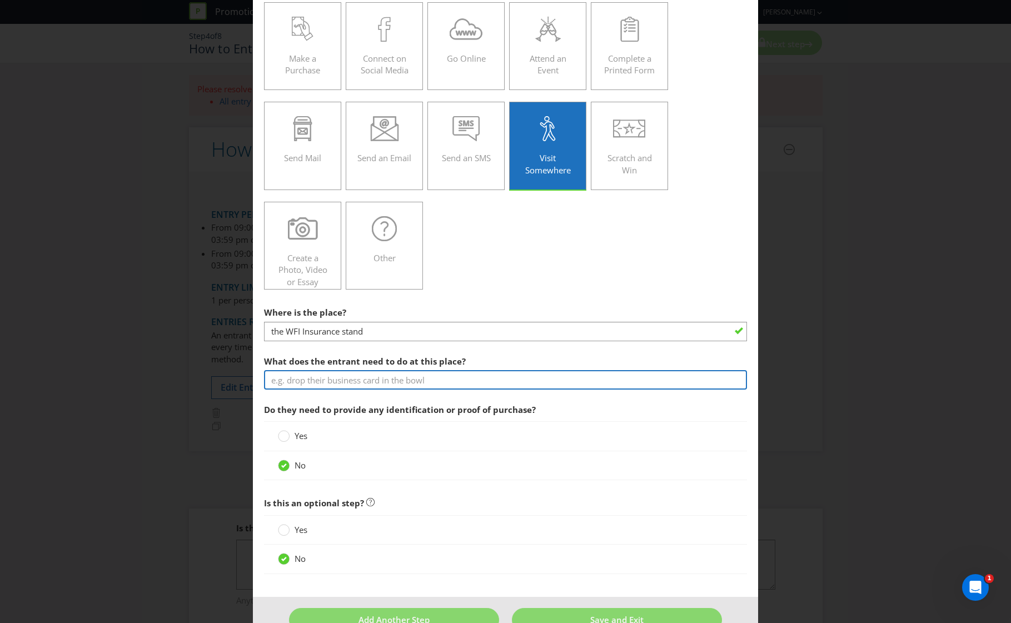
click at [331, 385] on input "text" at bounding box center [506, 379] width 484 height 19
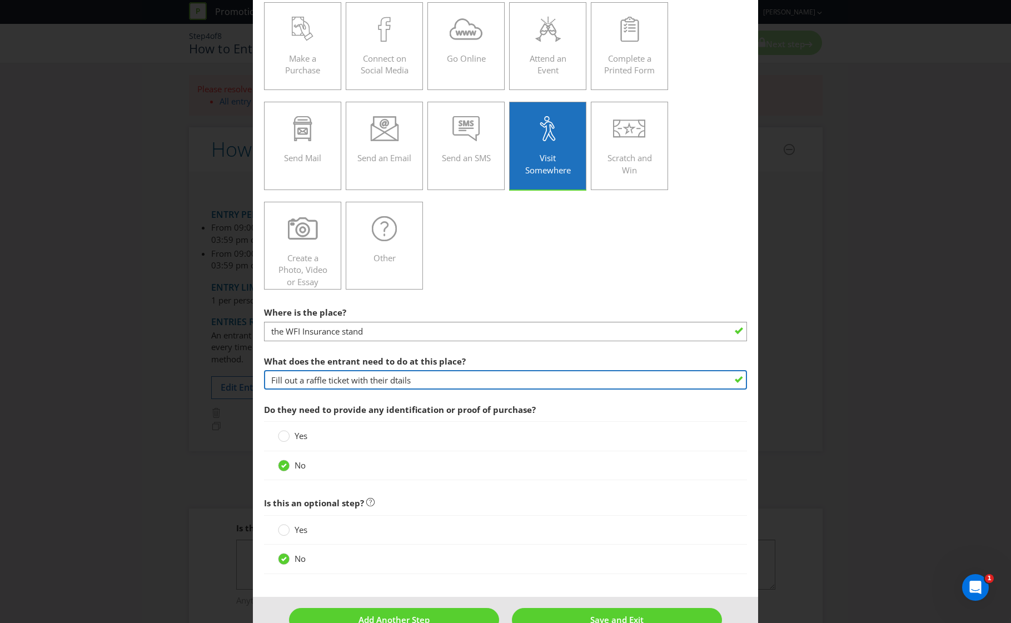
click at [434, 383] on input "Fill out a raffle ticket with their dtails" at bounding box center [506, 379] width 484 height 19
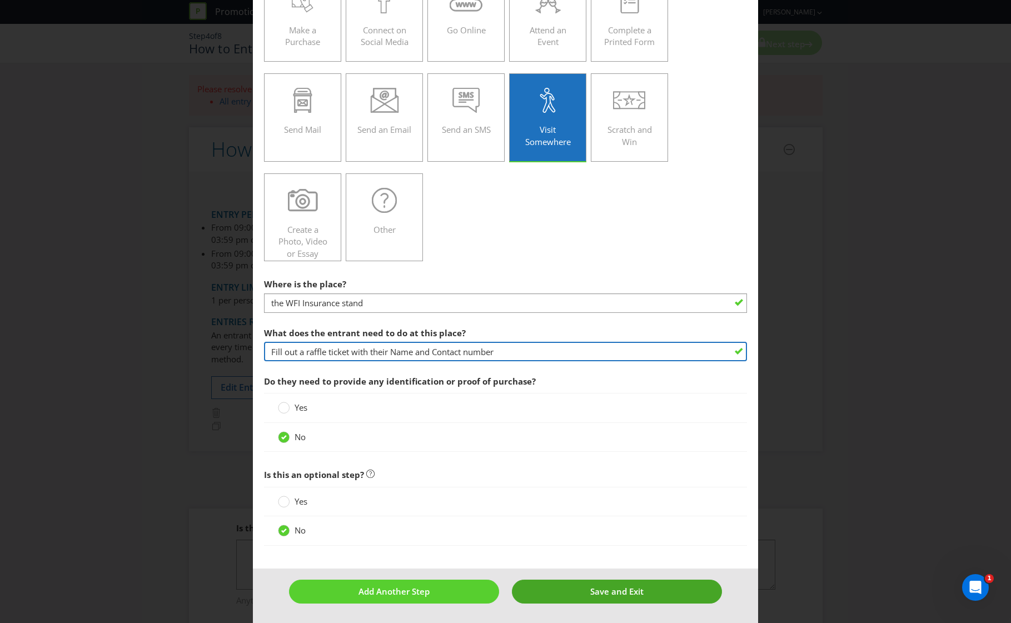
type input "Fill out a raffle ticket with their Name and Contact number"
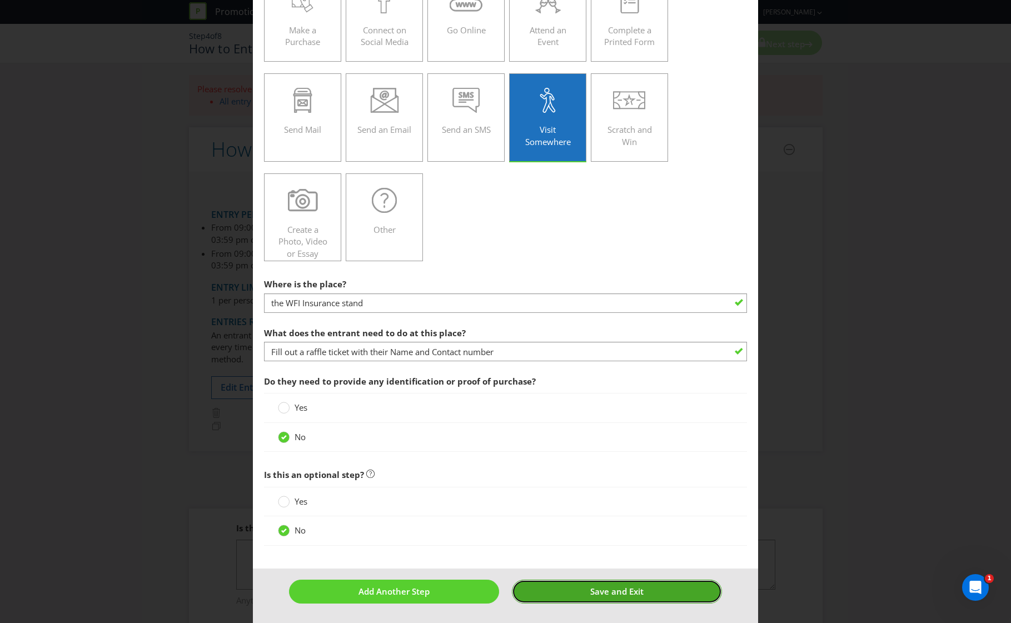
click at [636, 588] on span "Save and Exit" at bounding box center [616, 591] width 53 height 11
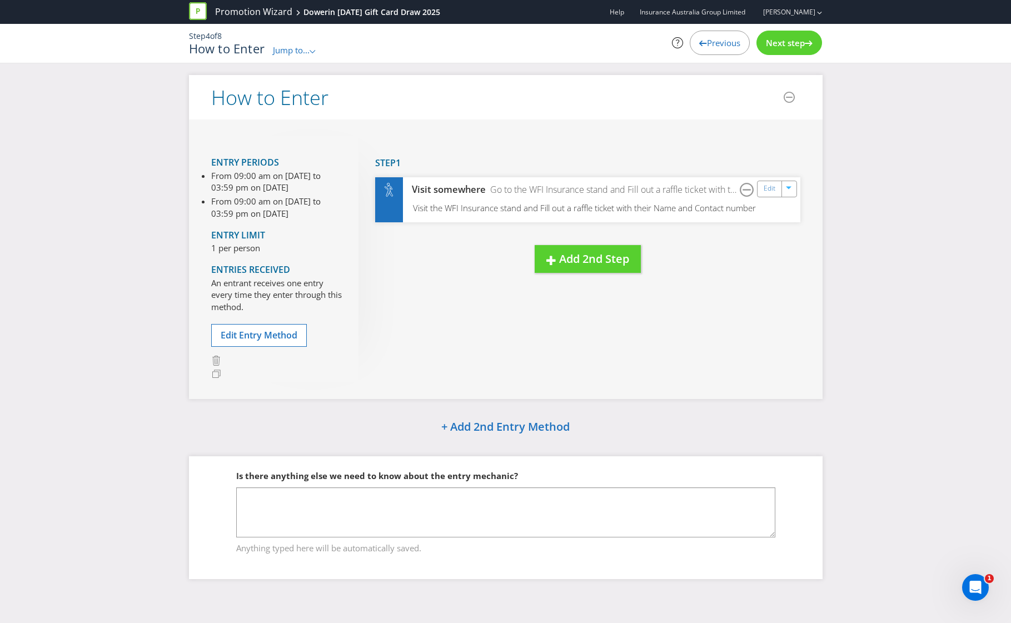
click at [778, 46] on span "Next step" at bounding box center [785, 42] width 39 height 11
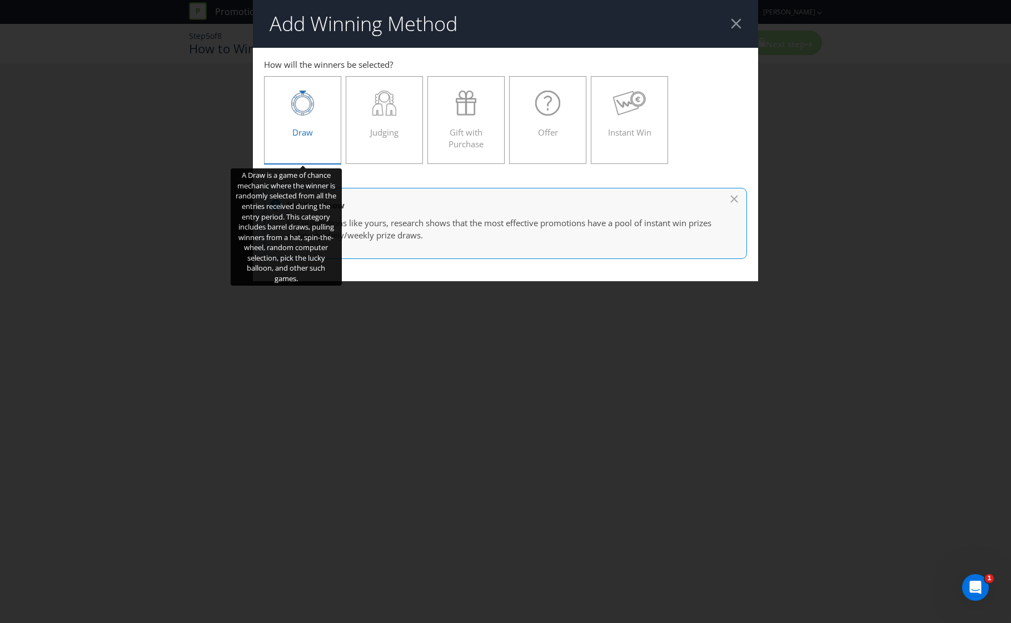
click at [315, 121] on div "Draw" at bounding box center [303, 116] width 54 height 50
click at [0, 0] on input "Draw" at bounding box center [0, 0] width 0 height 0
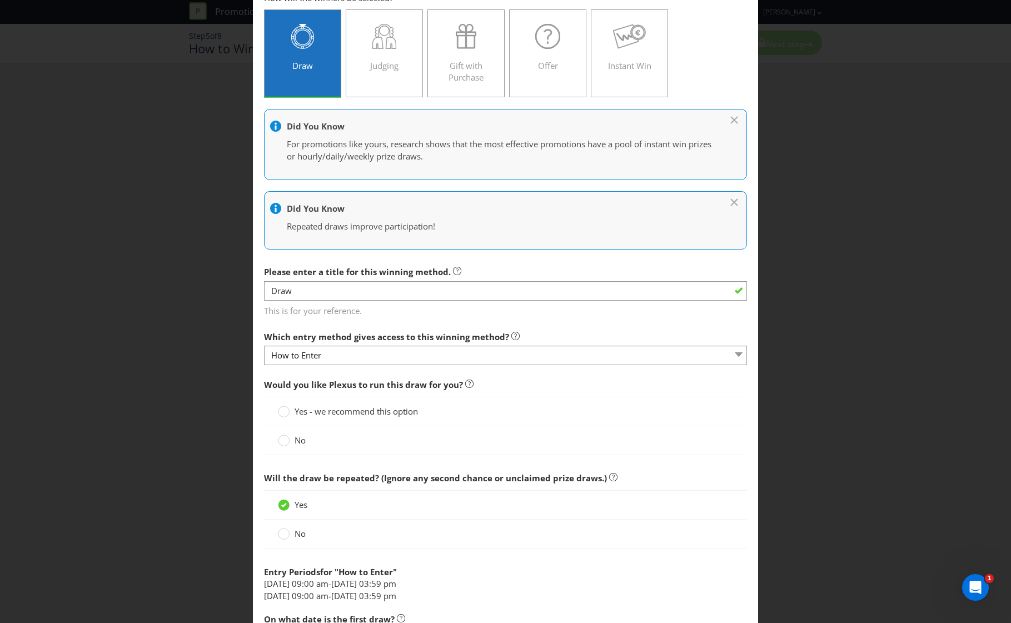
scroll to position [148, 0]
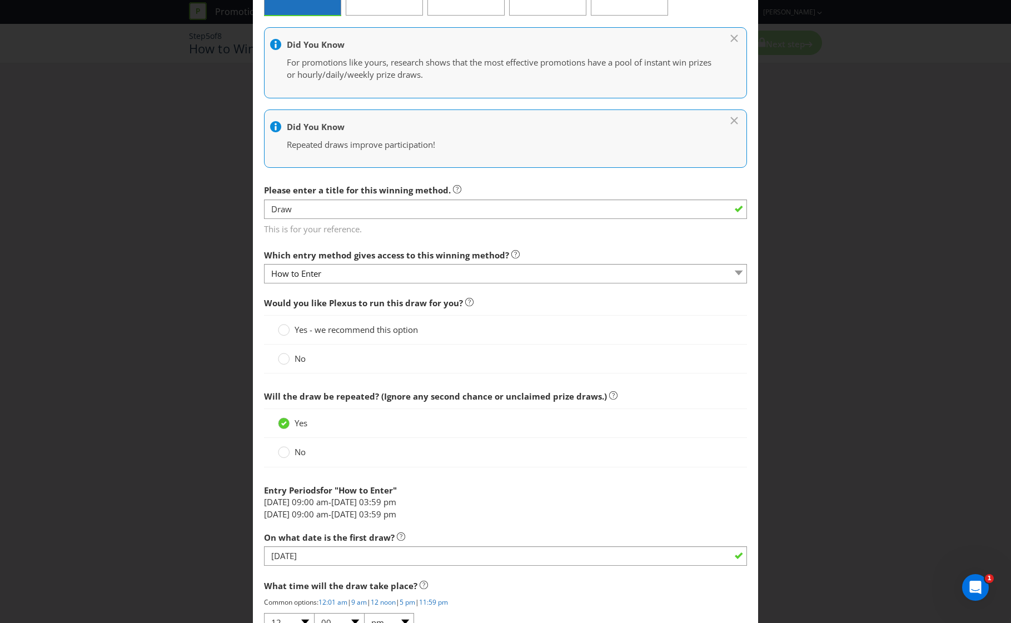
click at [292, 352] on div "No" at bounding box center [506, 359] width 484 height 29
click at [272, 357] on div "No" at bounding box center [506, 359] width 484 height 29
click at [283, 359] on circle at bounding box center [283, 359] width 11 height 11
click at [0, 0] on input "No" at bounding box center [0, 0] width 0 height 0
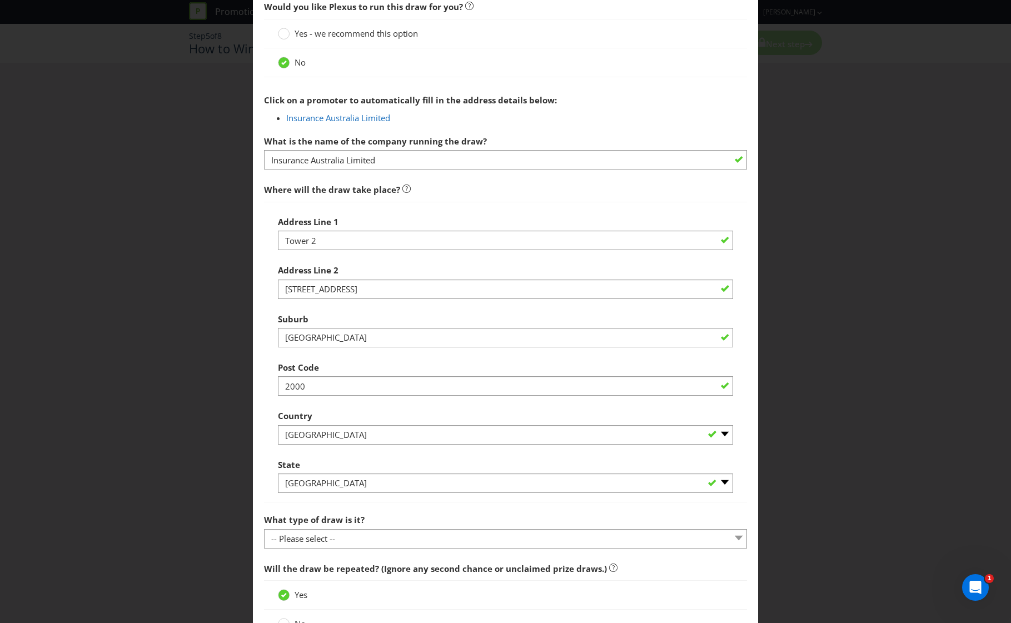
scroll to position [593, 0]
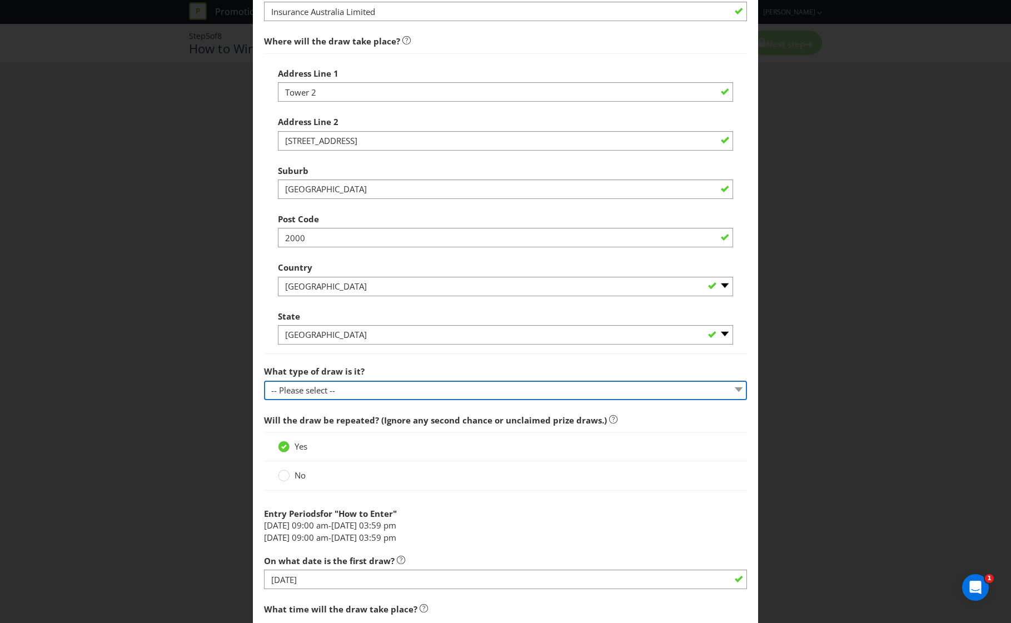
click at [335, 392] on select "-- Please select -- Computerised random selection Barrel draw Don't specify Oth…" at bounding box center [506, 390] width 484 height 19
select select "BARREL_DRAW"
click at [264, 381] on select "-- Please select -- Computerised random selection Barrel draw Don't specify Oth…" at bounding box center [506, 390] width 484 height 19
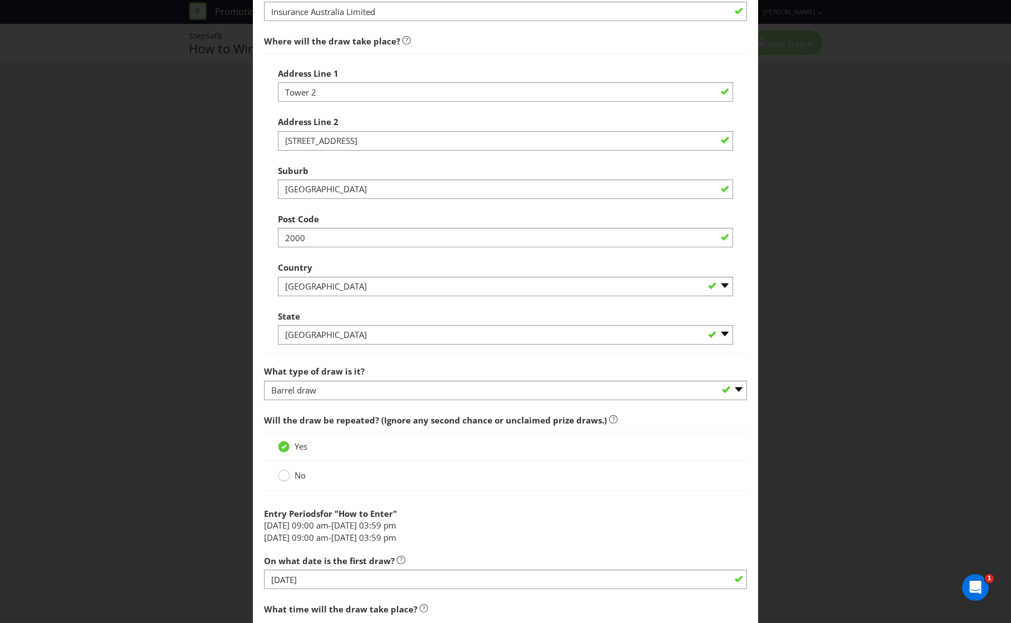
click at [286, 475] on circle at bounding box center [283, 475] width 11 height 11
click at [0, 0] on input "No" at bounding box center [0, 0] width 0 height 0
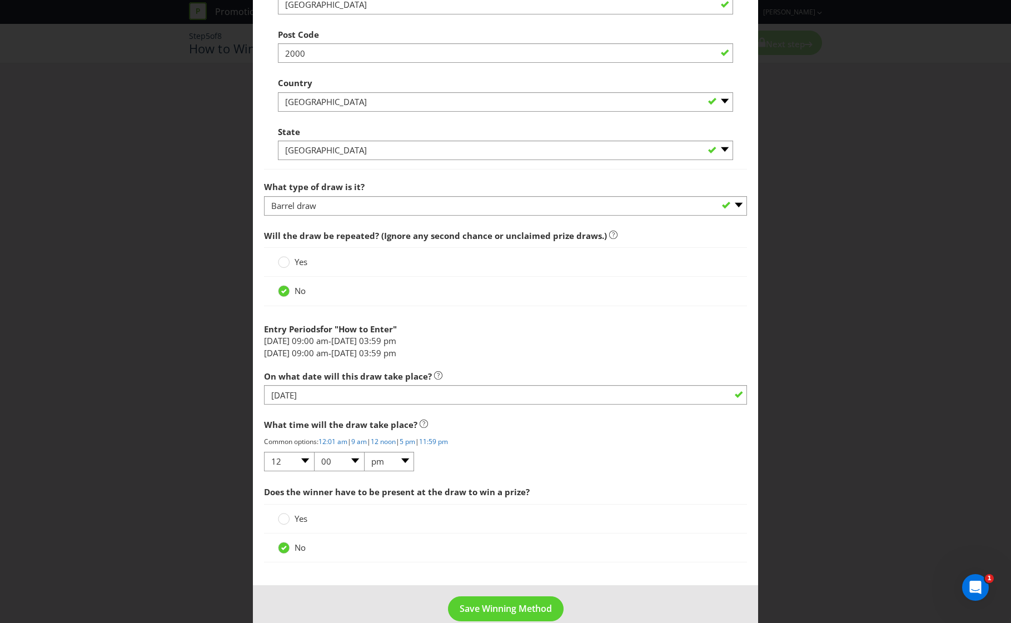
scroll to position [796, 0]
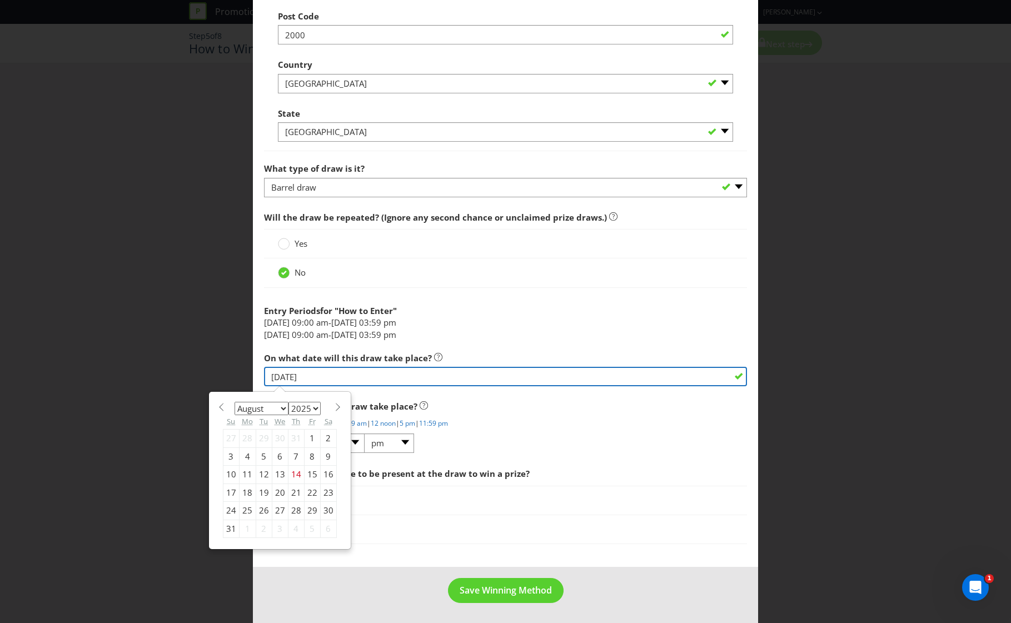
click at [325, 382] on input "[DATE]" at bounding box center [506, 376] width 484 height 19
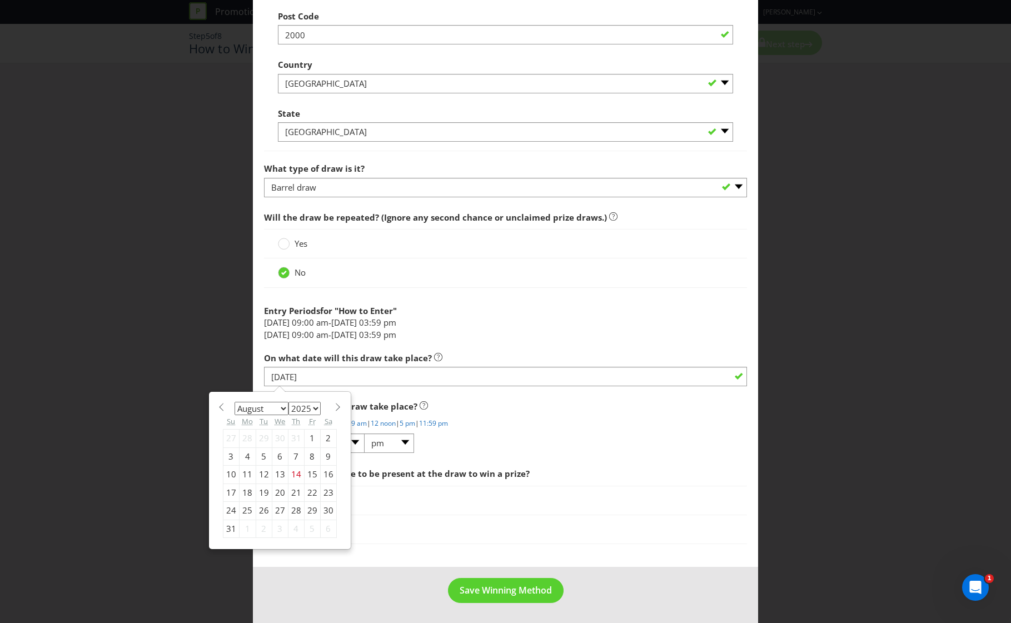
click at [274, 510] on div "27" at bounding box center [280, 511] width 16 height 18
type input "[DATE]"
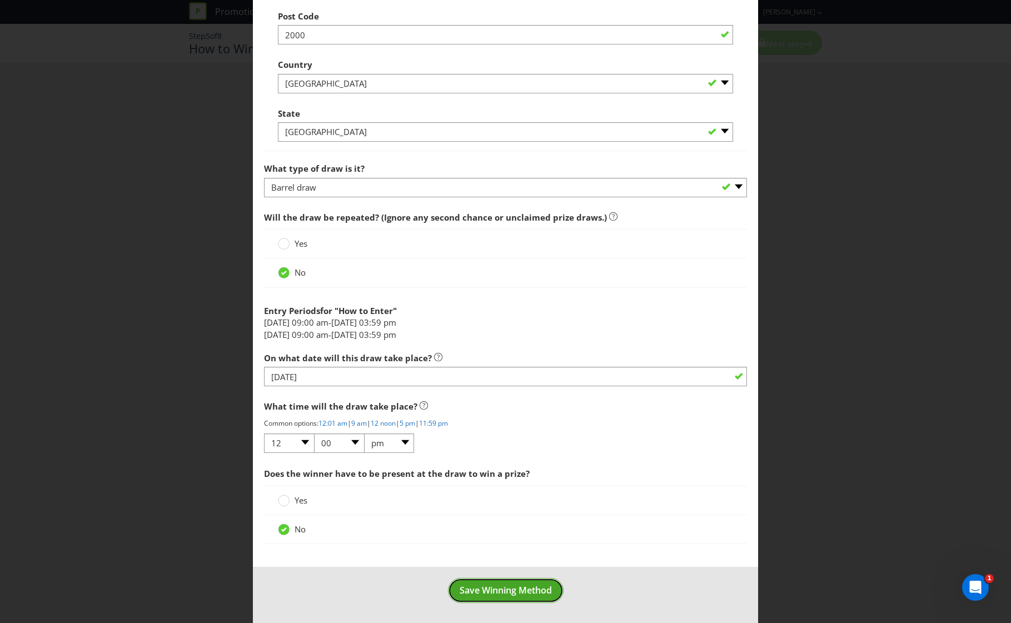
click at [511, 586] on span "Save Winning Method" at bounding box center [506, 590] width 92 height 12
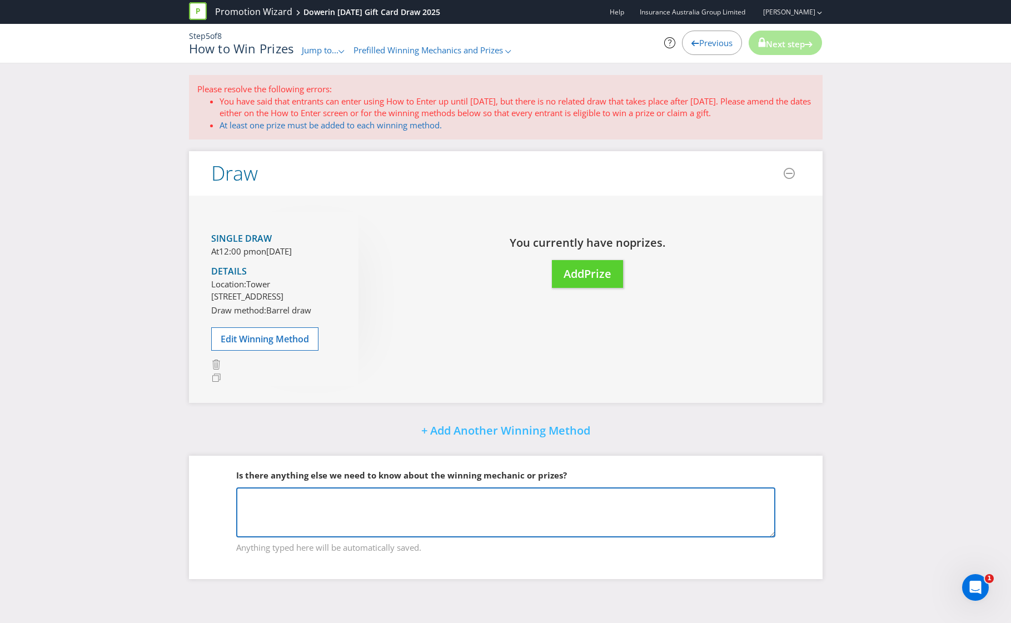
click at [441, 521] on textarea at bounding box center [505, 512] width 539 height 50
type textarea "T"
type textarea "There will be"
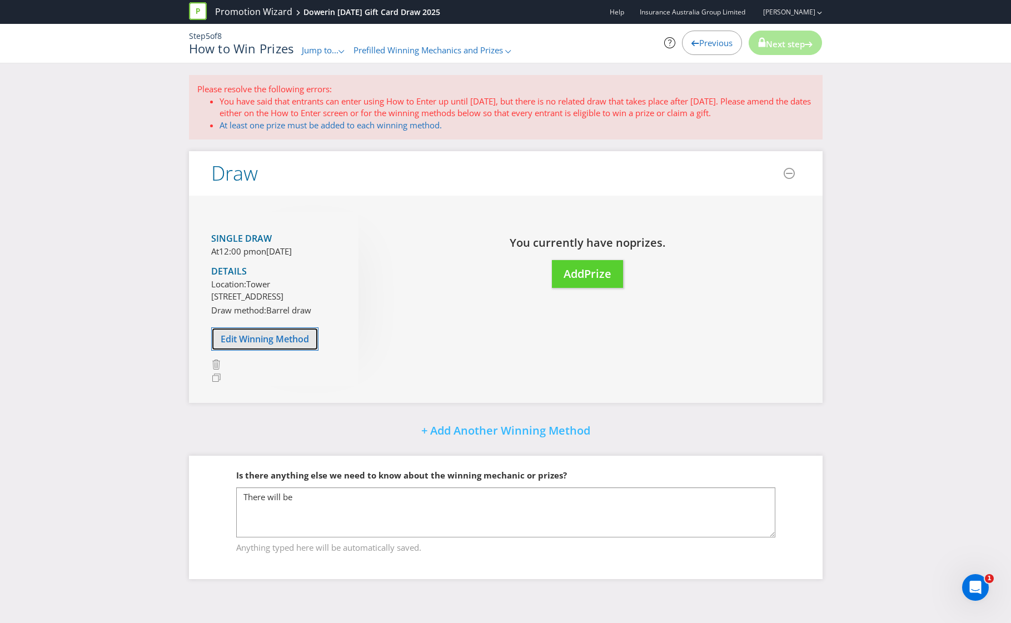
click at [272, 345] on span "Edit Winning Method" at bounding box center [265, 339] width 88 height 12
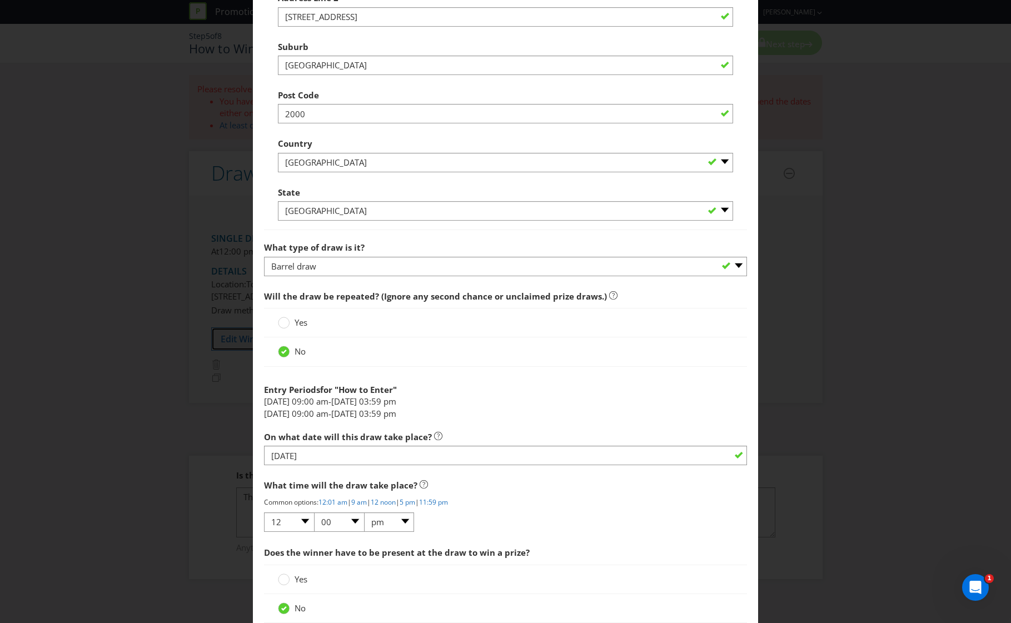
scroll to position [741, 0]
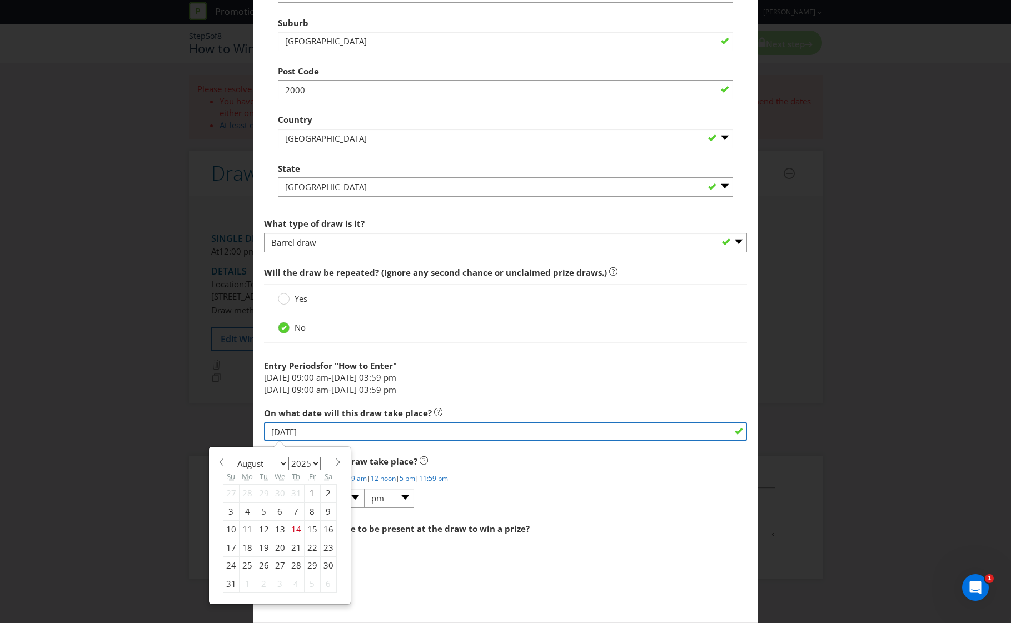
click at [364, 432] on input "[DATE]" at bounding box center [506, 431] width 484 height 19
type input "[DATE]"
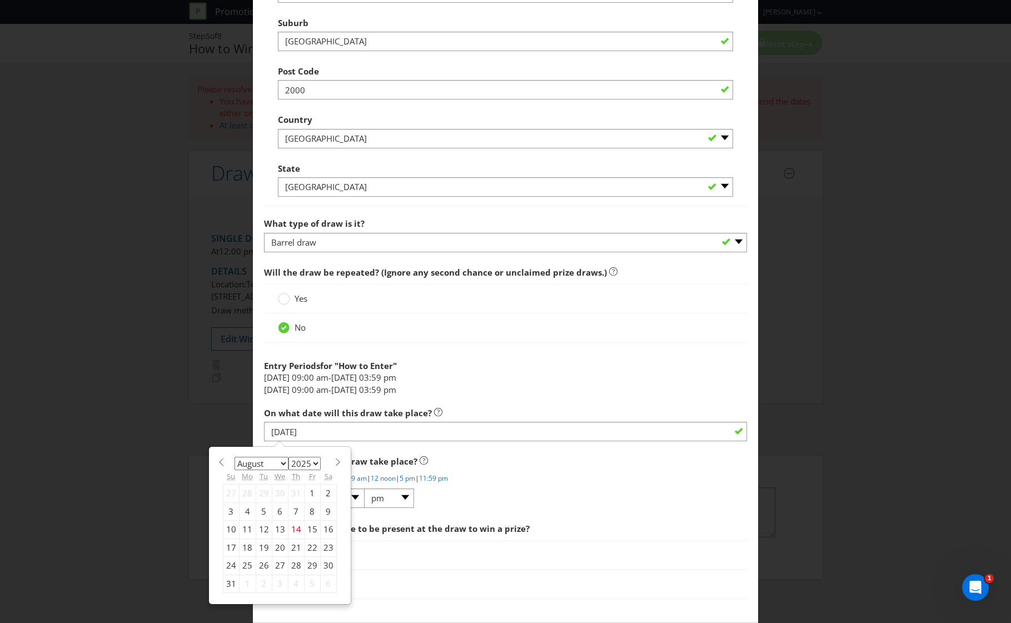
click at [584, 378] on li "[DATE] 09:00 am - [DATE] 03:59 pm" at bounding box center [506, 378] width 484 height 12
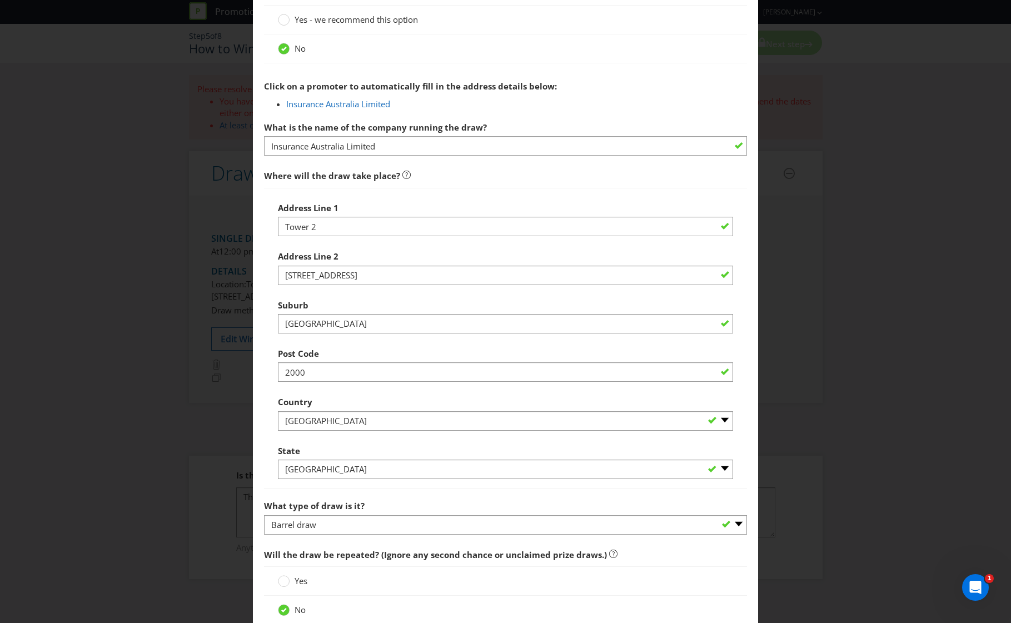
scroll to position [796, 0]
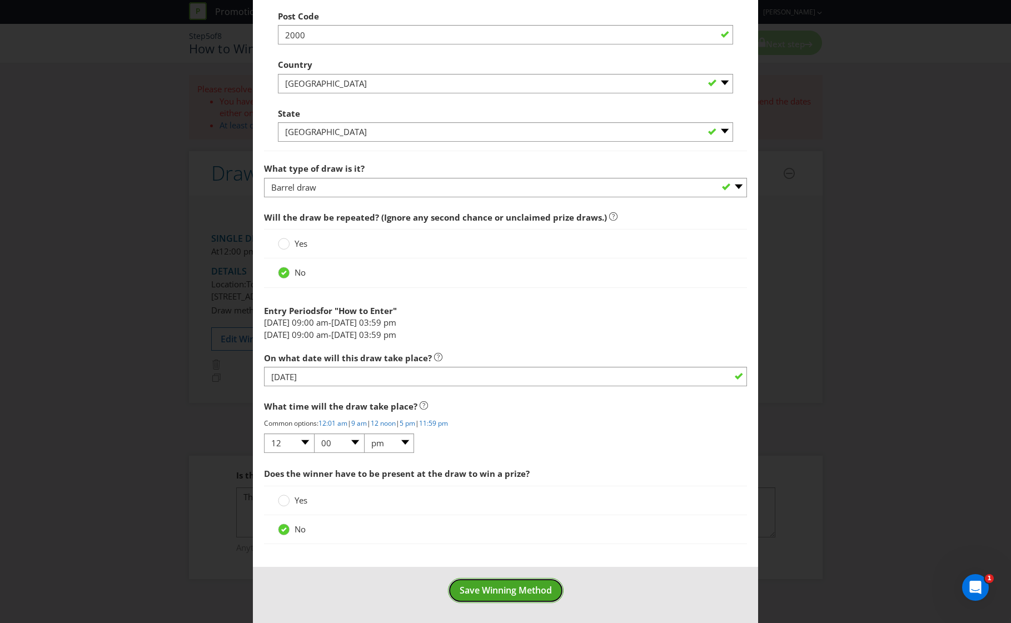
click at [499, 584] on button "Save Winning Method" at bounding box center [506, 590] width 116 height 25
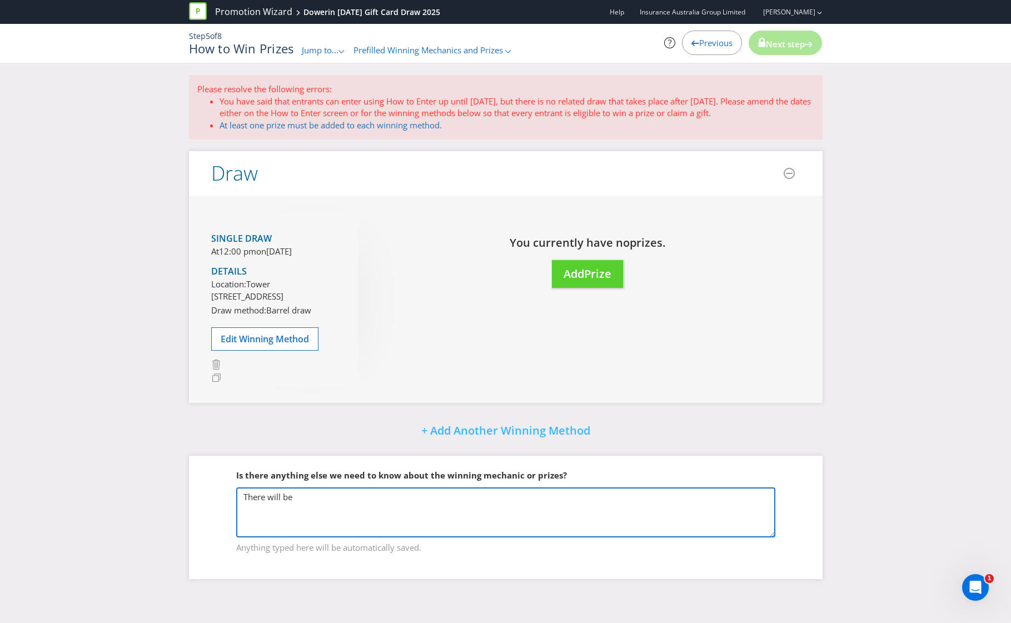
click at [346, 534] on textarea "There will be" at bounding box center [505, 512] width 539 height 50
type textarea "There will be a draw at 4pm on the 27th and the 28th - each day"
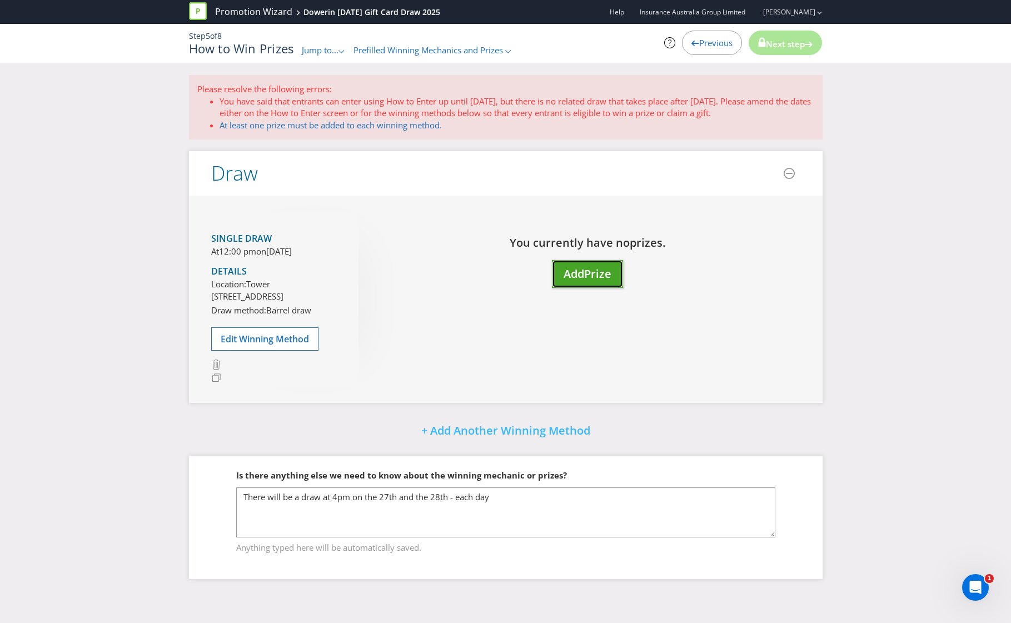
click at [565, 278] on span "Add" at bounding box center [574, 273] width 21 height 15
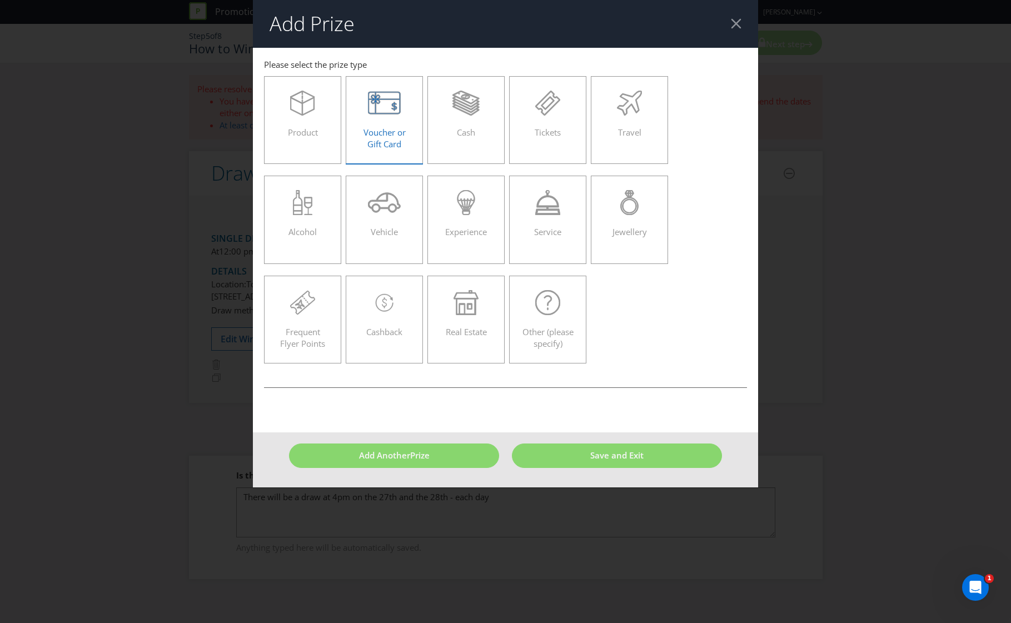
click at [394, 123] on div "Voucher or Gift Card" at bounding box center [384, 116] width 54 height 50
click at [0, 0] on input "Voucher or Gift Card" at bounding box center [0, 0] width 0 height 0
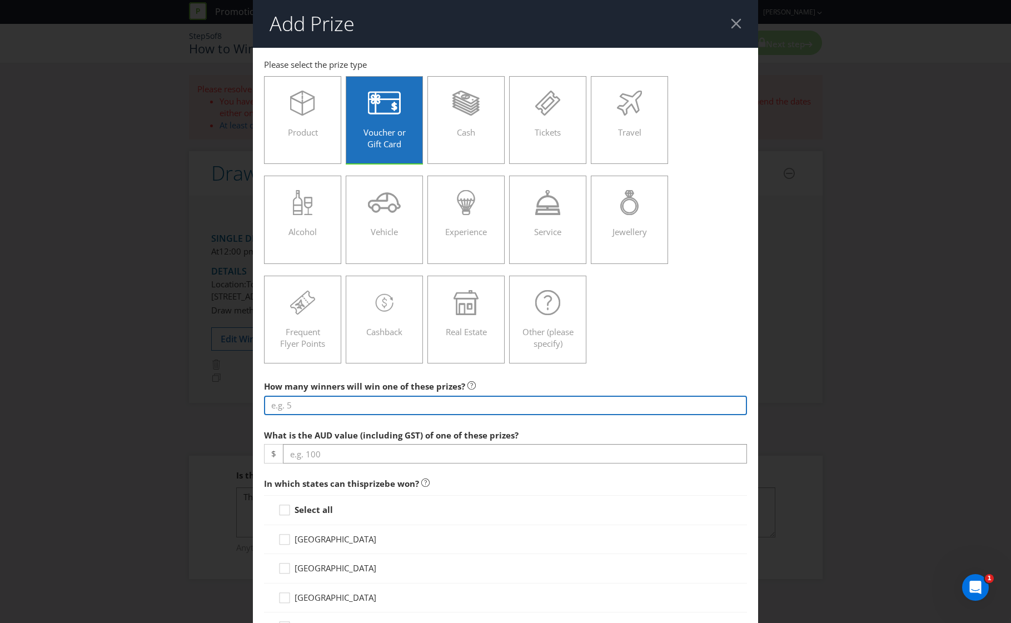
click at [338, 412] on input "number" at bounding box center [506, 405] width 484 height 19
type input "2"
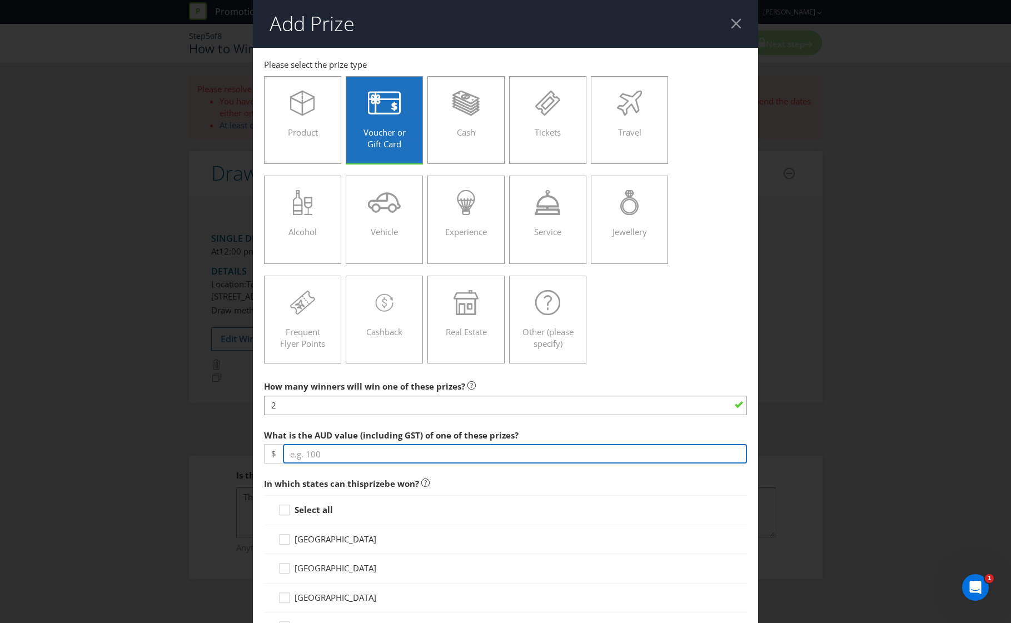
click at [317, 461] on input "number" at bounding box center [515, 453] width 465 height 19
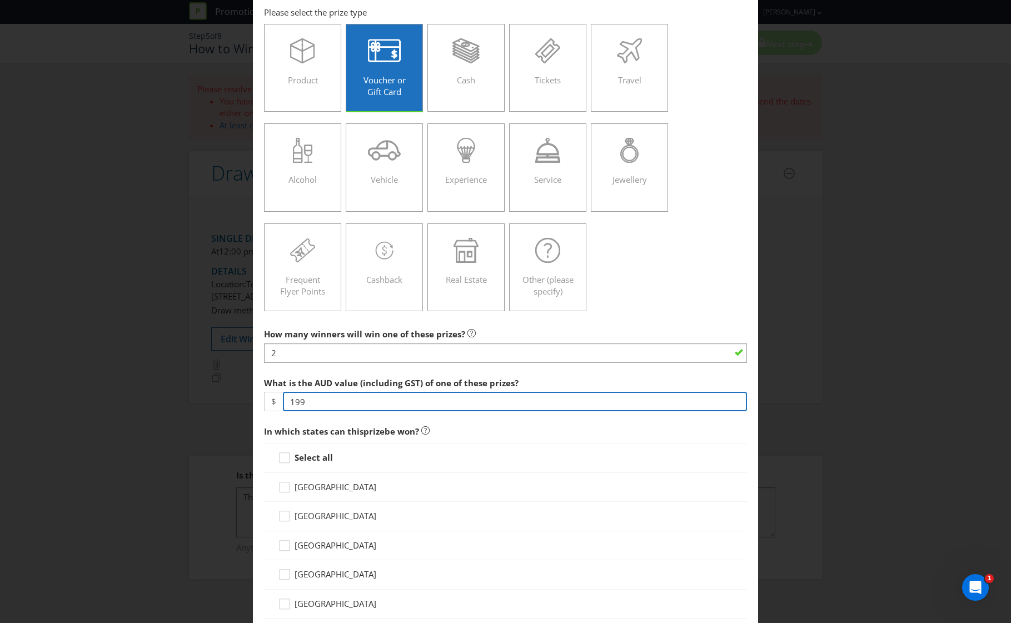
scroll to position [148, 0]
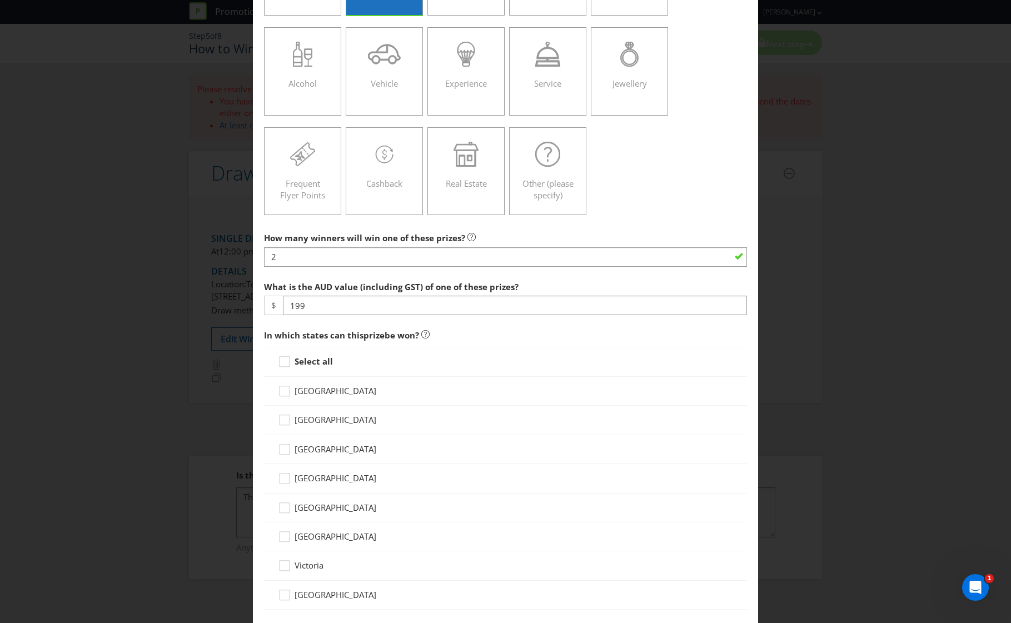
click at [303, 365] on strong "Select all" at bounding box center [314, 361] width 38 height 11
click at [0, 0] on input "Select all" at bounding box center [0, 0] width 0 height 0
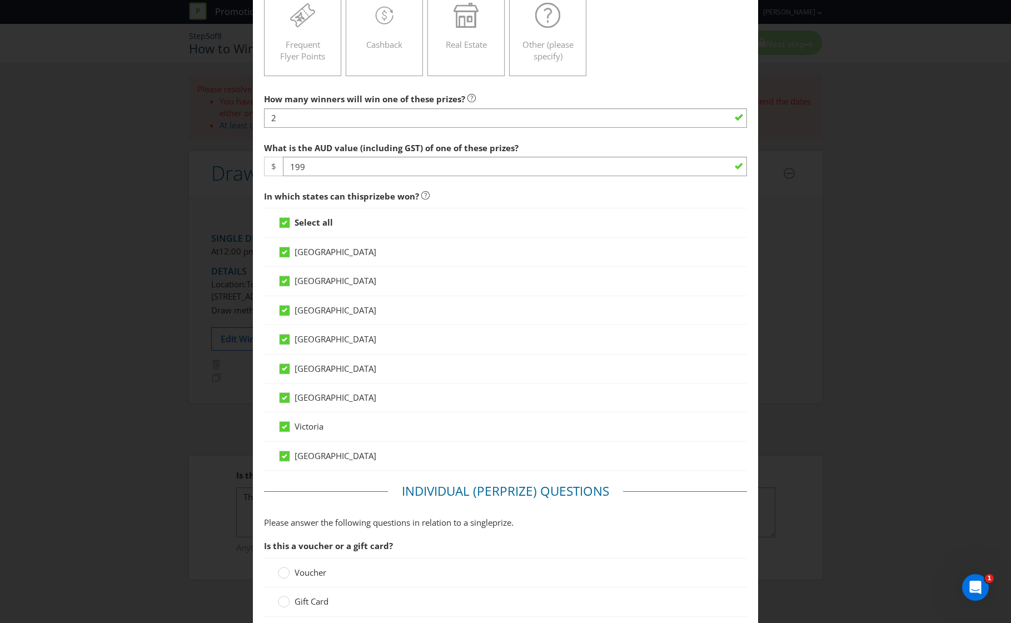
scroll to position [445, 0]
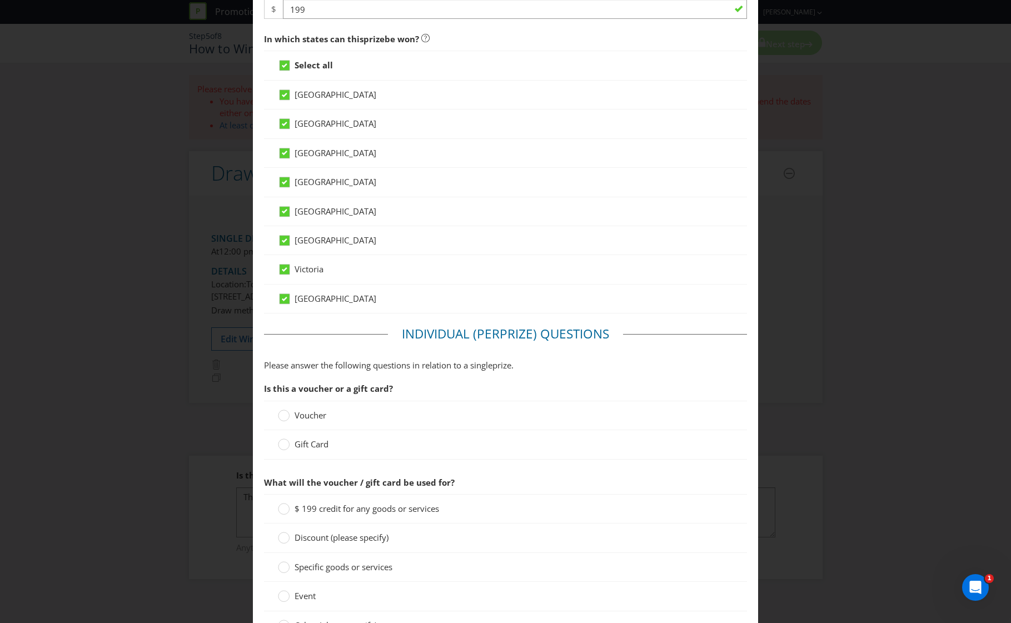
click at [311, 440] on span "Gift Card" at bounding box center [312, 444] width 34 height 11
click at [0, 0] on input "Gift Card" at bounding box center [0, 0] width 0 height 0
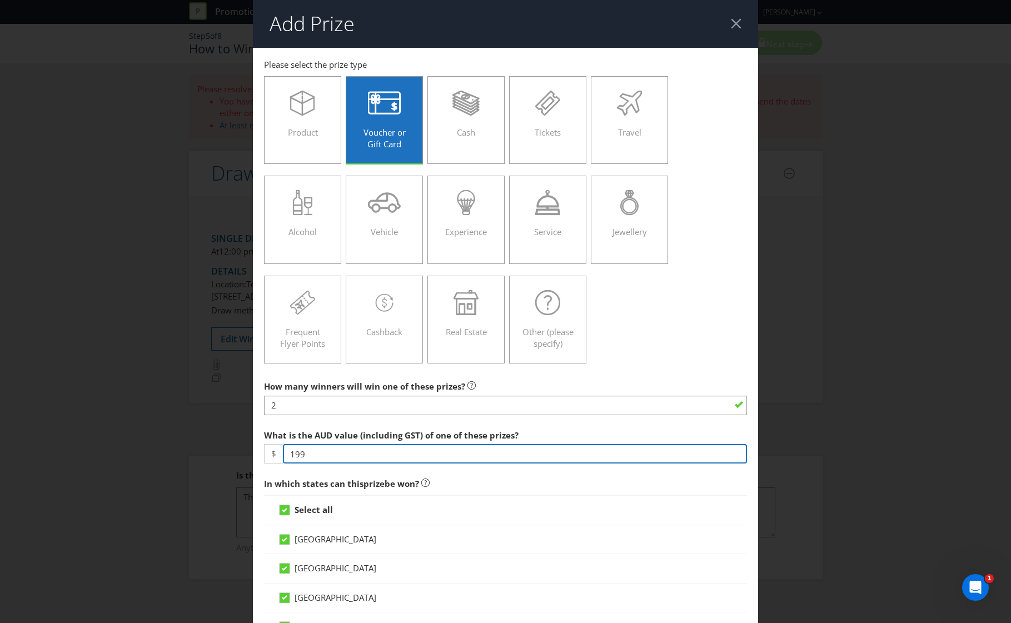
drag, startPoint x: 316, startPoint y: 455, endPoint x: 220, endPoint y: 446, distance: 97.1
click at [220, 446] on div "Add Prize [GEOGRAPHIC_DATA] [GEOGRAPHIC_DATA] [GEOGRAPHIC_DATA] [GEOGRAPHIC_DAT…" at bounding box center [505, 311] width 1011 height 623
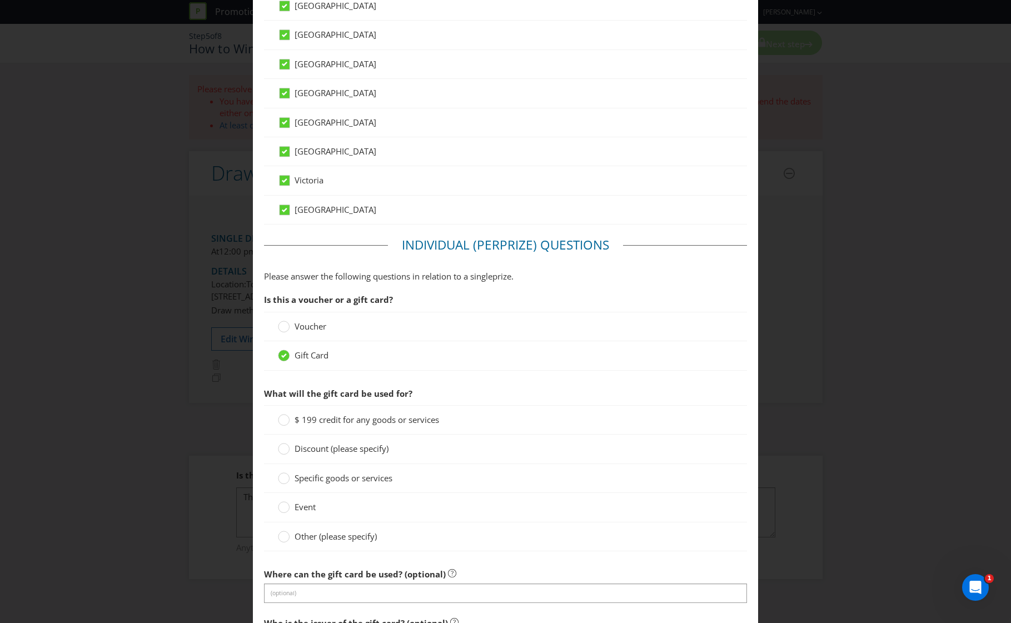
scroll to position [593, 0]
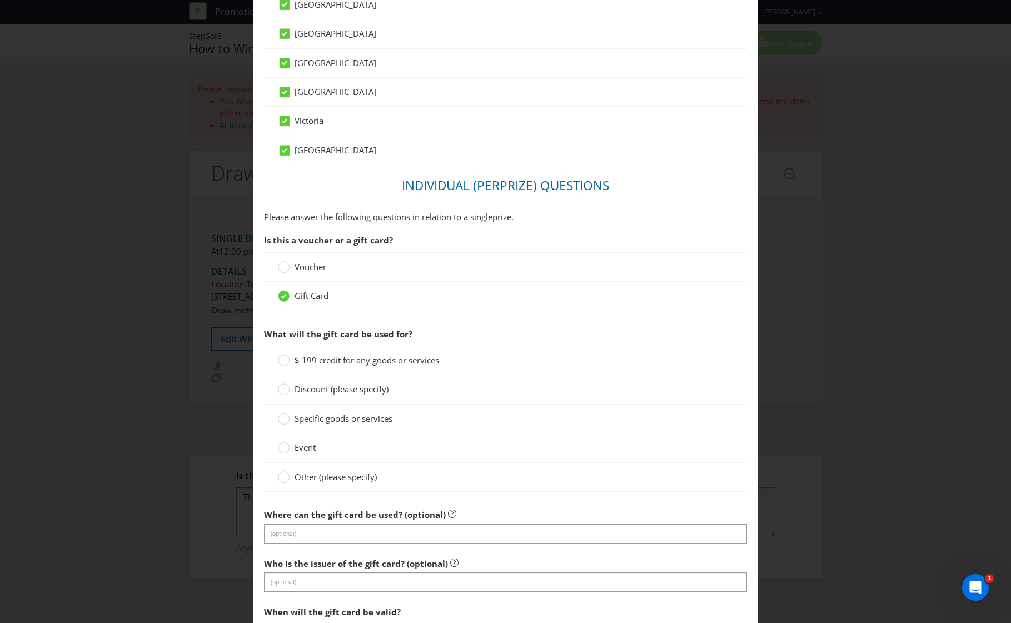
type input "200"
click at [312, 521] on div "Where can the gift card be used? (optional) (optional)" at bounding box center [506, 524] width 484 height 40
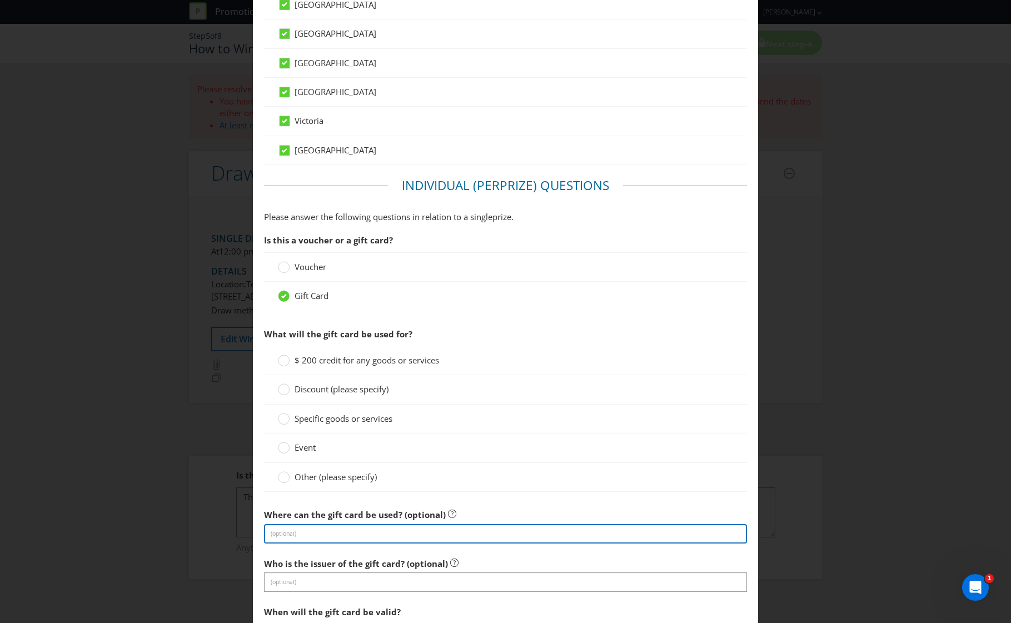
drag, startPoint x: 312, startPoint y: 521, endPoint x: 315, endPoint y: 533, distance: 12.1
click at [318, 531] on input "text" at bounding box center [506, 533] width 484 height 19
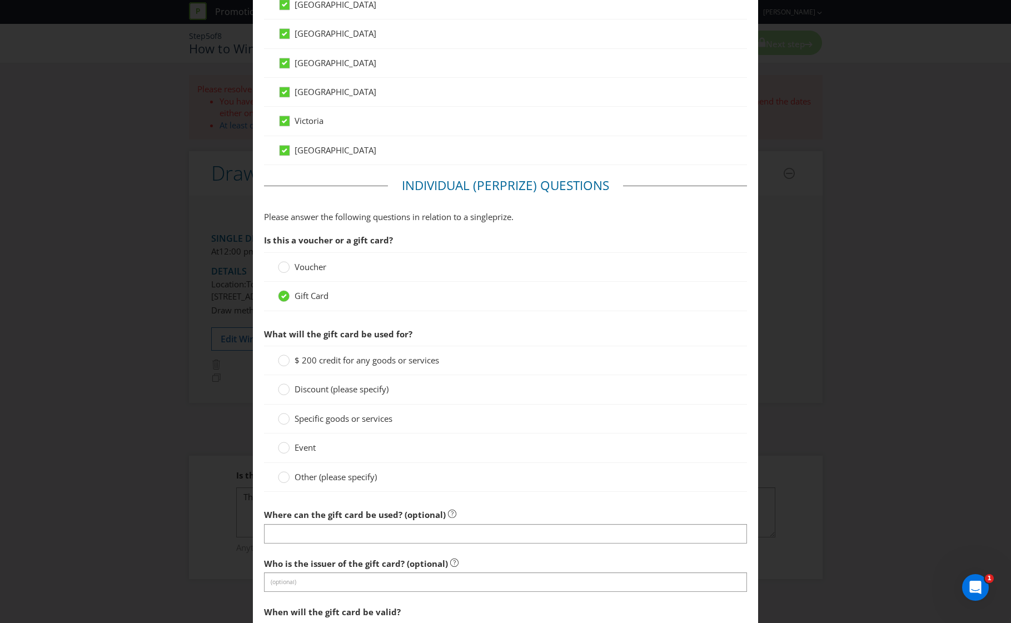
click at [285, 354] on div "$ 200 credit for any goods or services" at bounding box center [506, 360] width 484 height 29
click at [285, 358] on circle at bounding box center [283, 360] width 11 height 11
click at [0, 0] on input "$ 200 credit for any goods or services" at bounding box center [0, 0] width 0 height 0
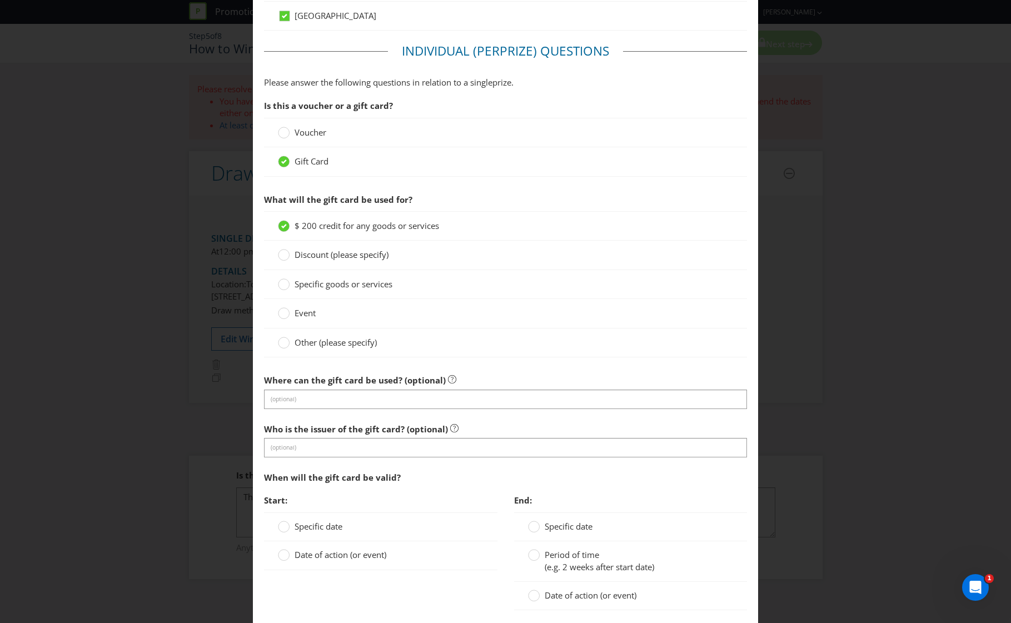
scroll to position [741, 0]
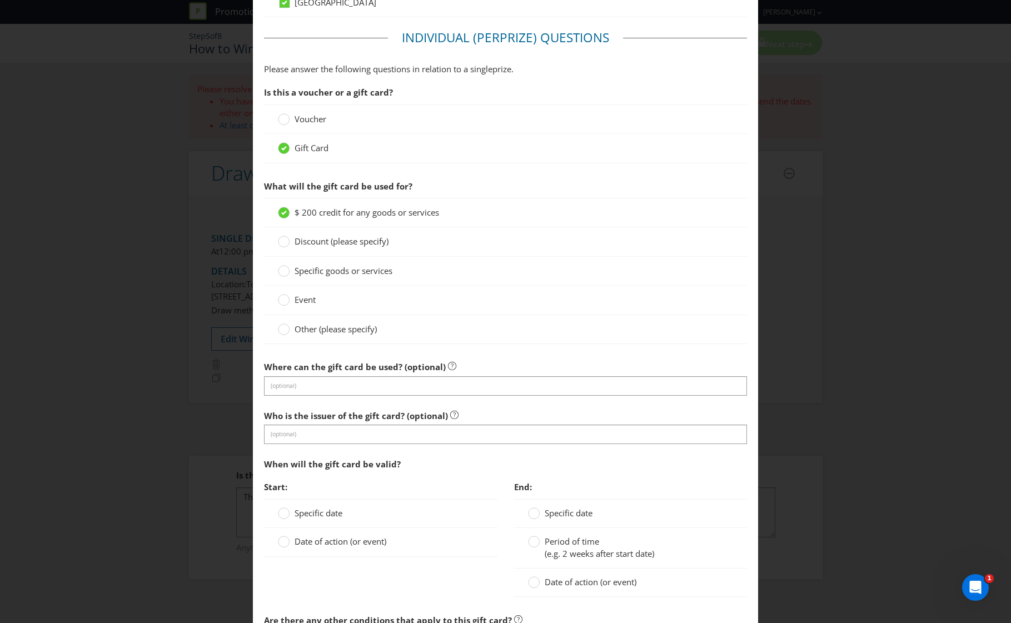
click at [312, 544] on span "Date of action (or event)" at bounding box center [341, 541] width 92 height 11
click at [0, 0] on input "Date of action (or event)" at bounding box center [0, 0] width 0 height 0
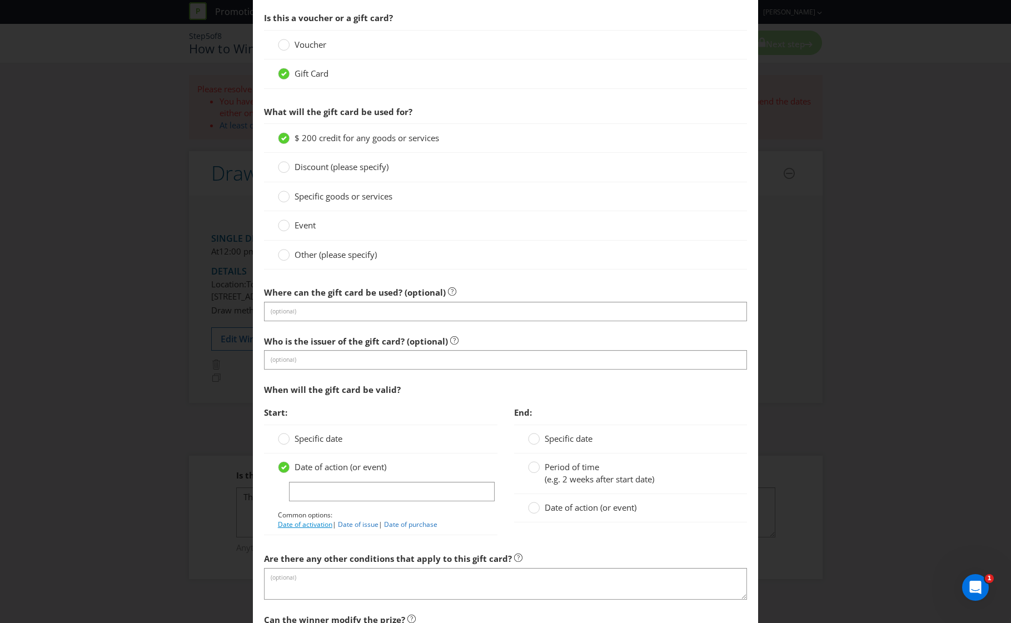
click at [310, 527] on link "Date of activation" at bounding box center [305, 524] width 54 height 9
type input "Date of activation"
click at [528, 472] on circle at bounding box center [533, 467] width 11 height 11
click at [0, 0] on input "Period of time (e.g. 2 weeks after start date)" at bounding box center [0, 0] width 0 height 0
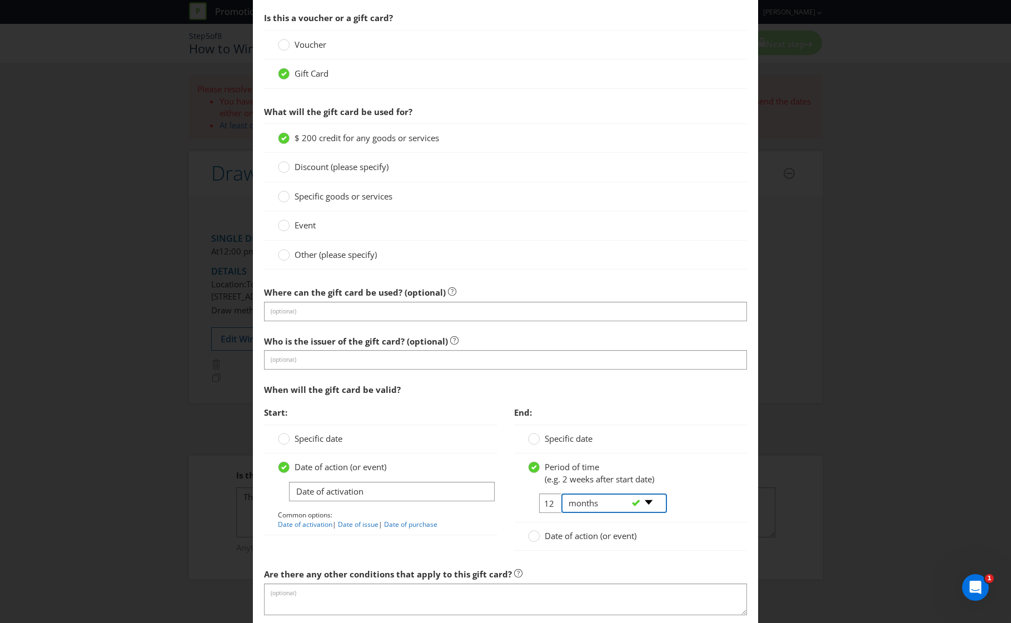
click at [577, 506] on select "-- Please select -- days weeks months years" at bounding box center [614, 503] width 106 height 19
select select "YEARS"
click at [561, 494] on select "-- Please select -- days weeks months years" at bounding box center [614, 503] width 106 height 19
click at [545, 502] on input "12" at bounding box center [551, 503] width 25 height 19
click at [561, 507] on select "-- Please select -- days weeks months years" at bounding box center [614, 503] width 106 height 19
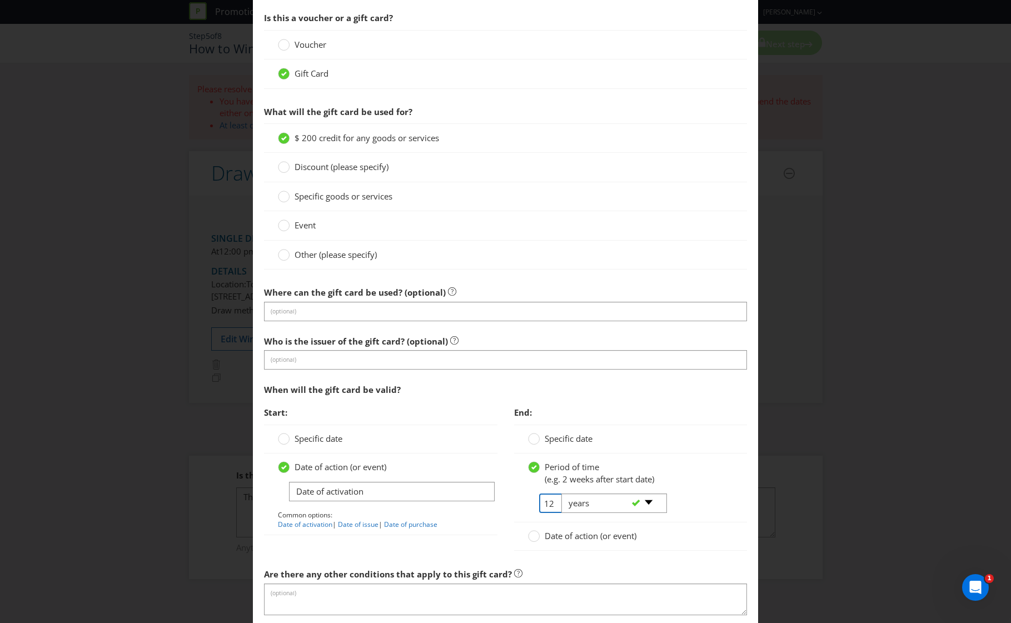
click at [545, 503] on input "12" at bounding box center [551, 503] width 25 height 19
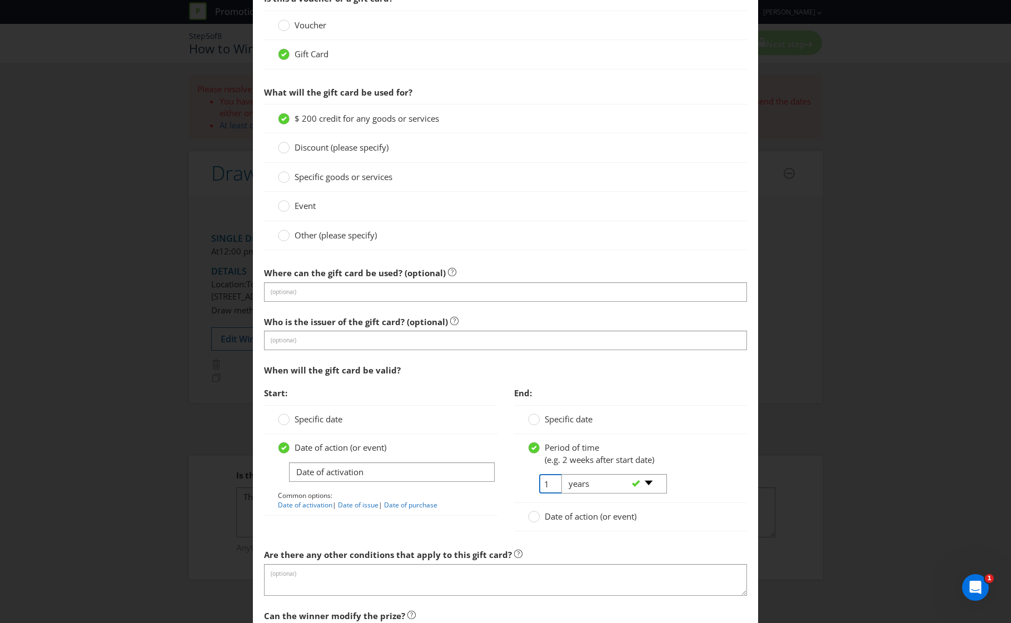
scroll to position [889, 0]
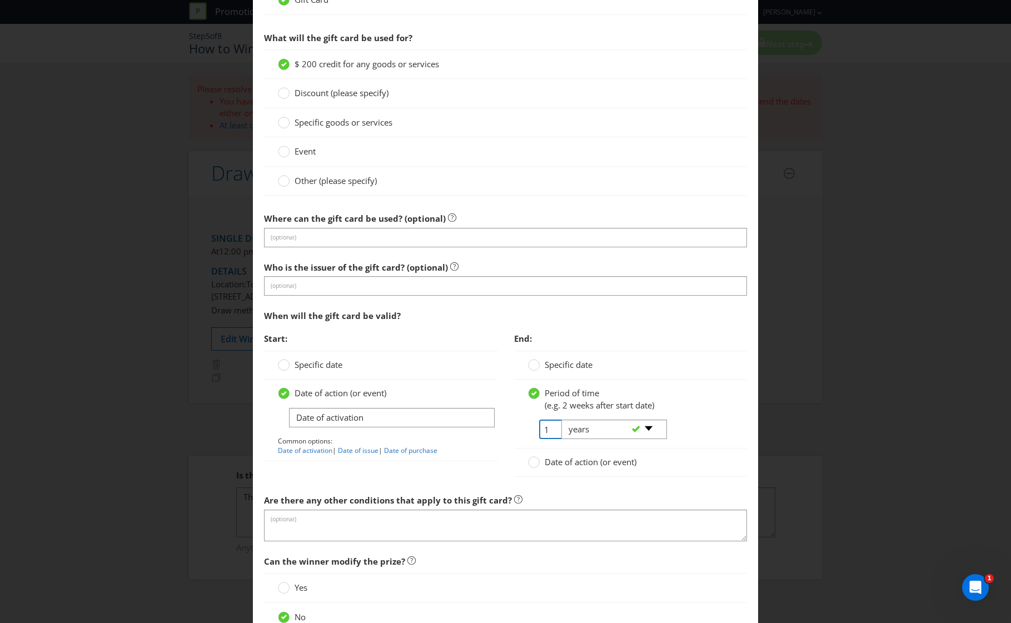
type input "1"
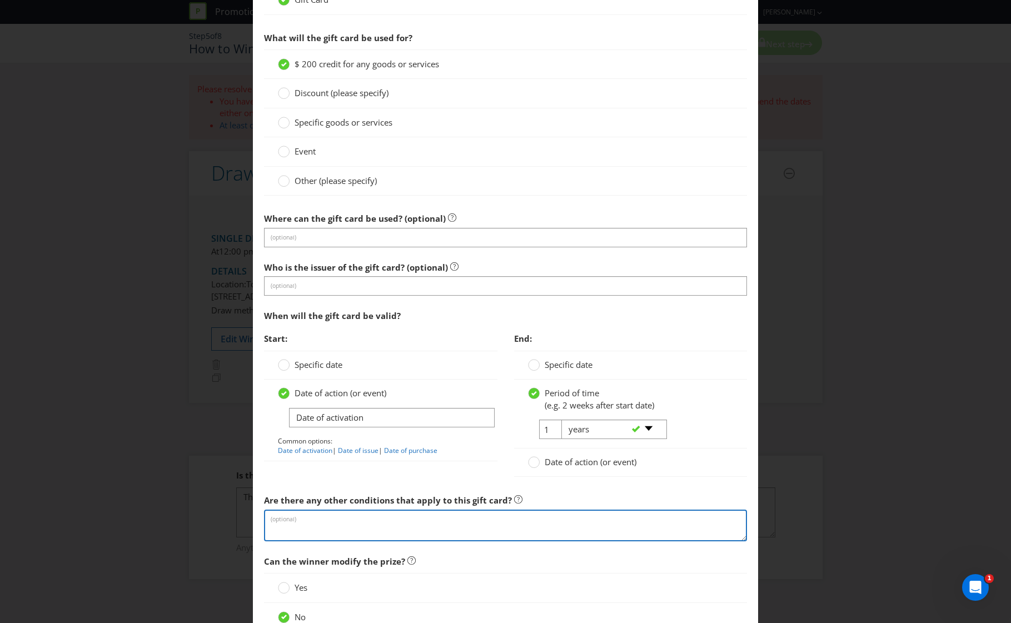
click at [375, 521] on textarea at bounding box center [506, 526] width 484 height 32
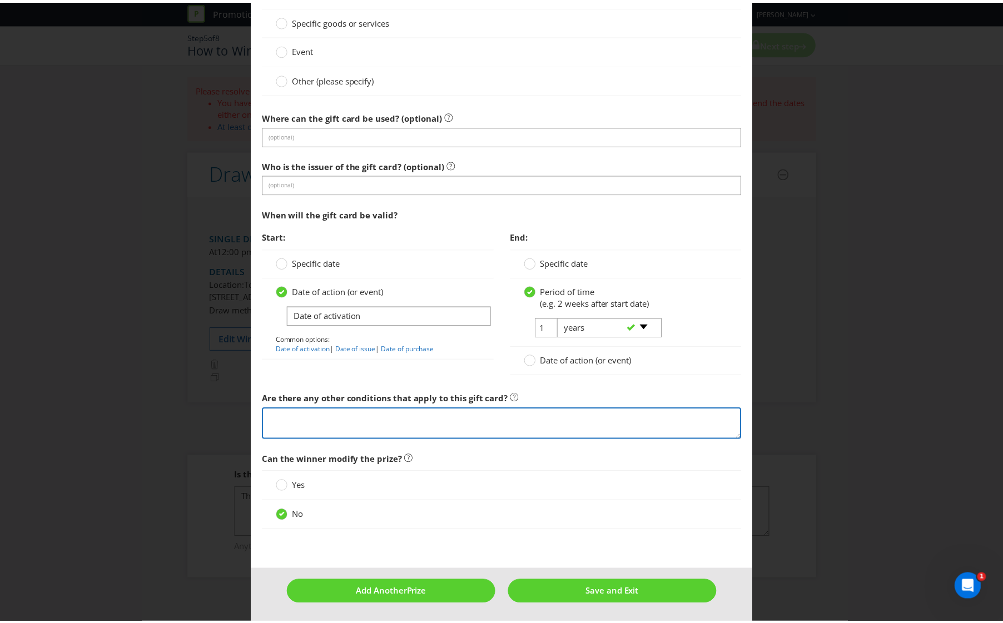
scroll to position [992, 0]
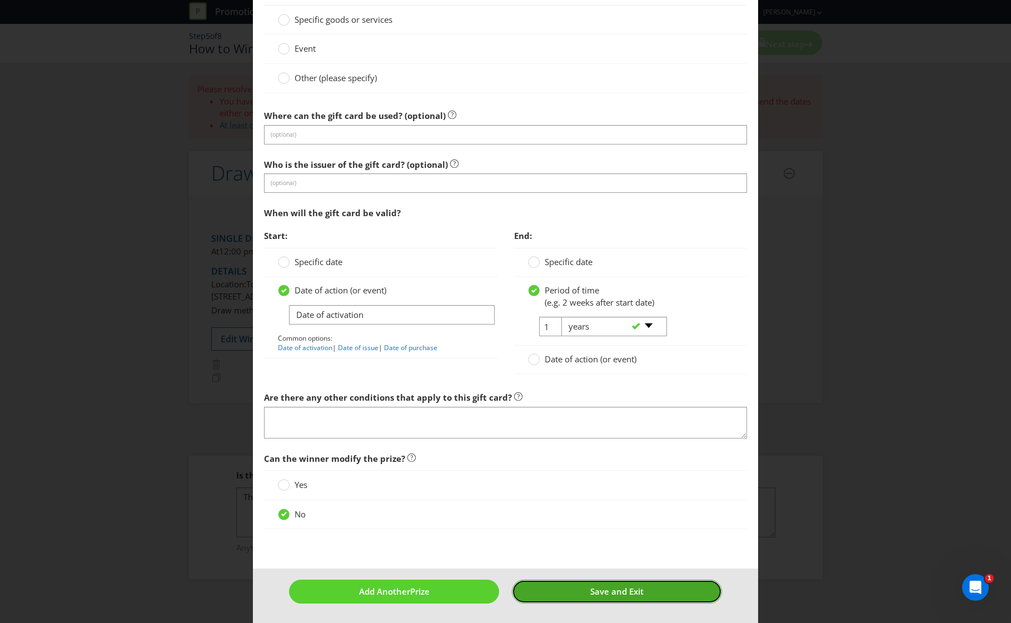
click at [596, 588] on span "Save and Exit" at bounding box center [616, 591] width 53 height 11
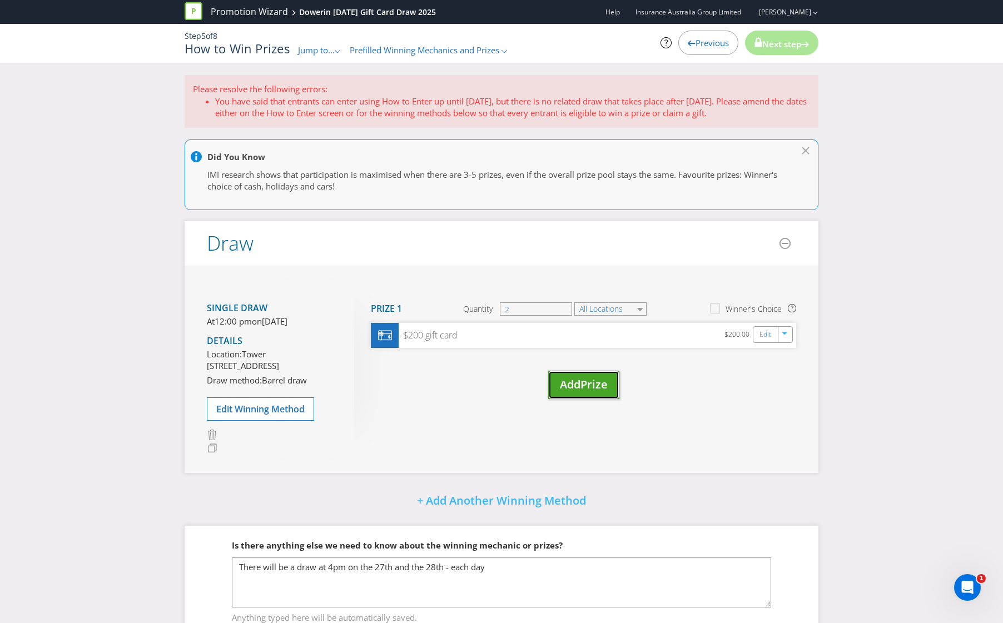
click at [577, 388] on span "Add" at bounding box center [570, 384] width 21 height 15
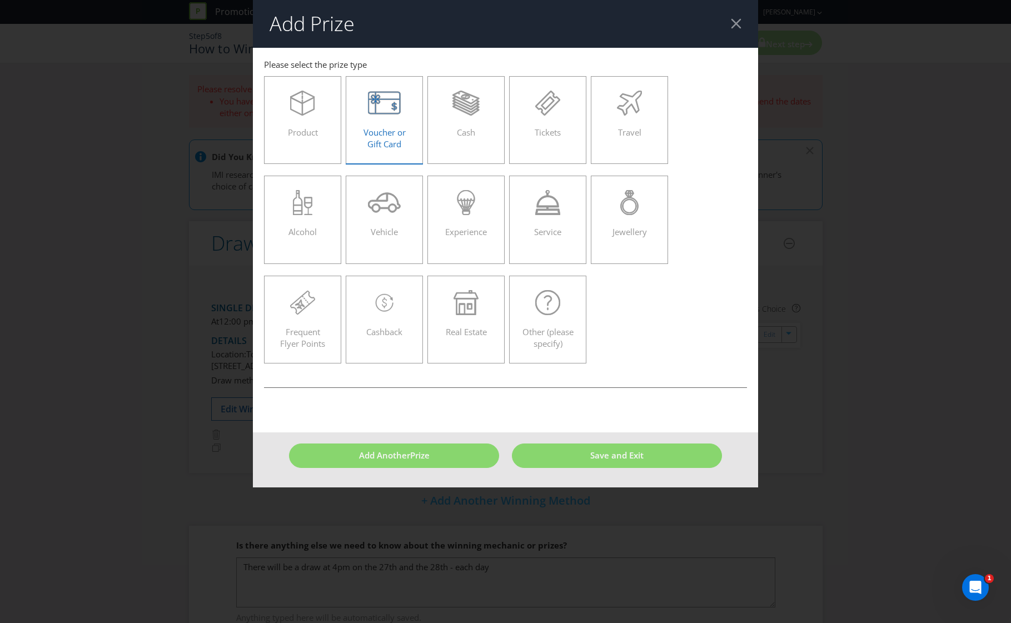
click at [399, 131] on span "Voucher or Gift Card" at bounding box center [385, 138] width 42 height 23
click at [0, 0] on input "Voucher or Gift Card" at bounding box center [0, 0] width 0 height 0
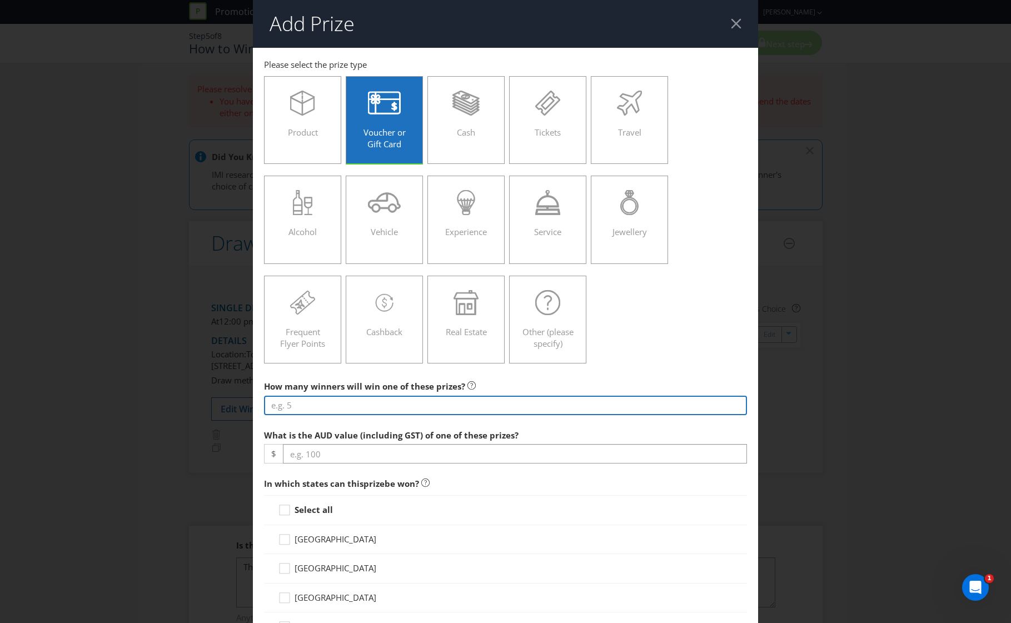
click at [329, 400] on input "number" at bounding box center [506, 405] width 484 height 19
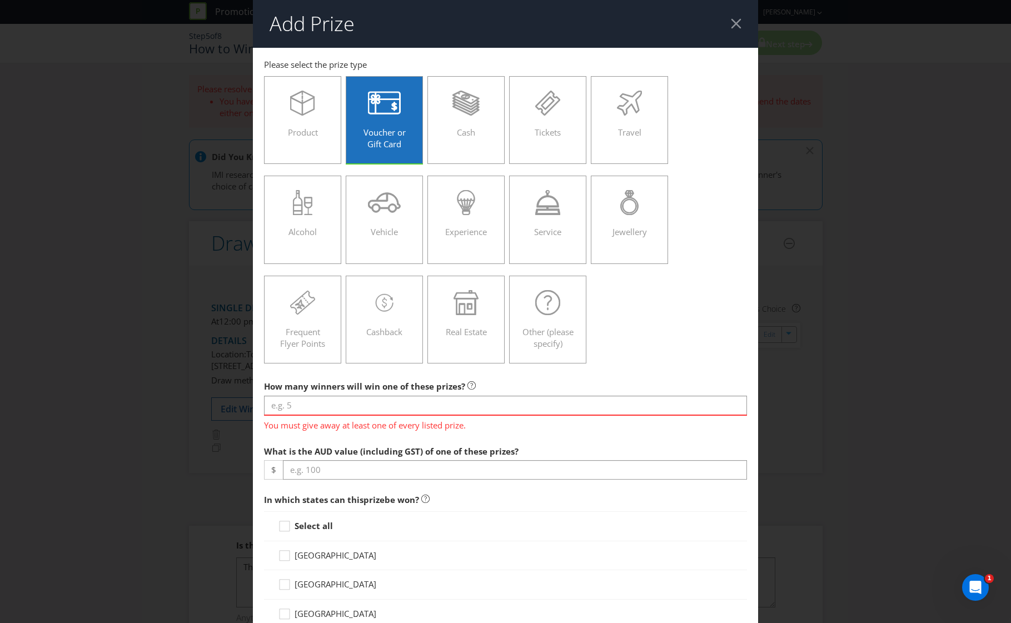
click at [723, 31] on header "Add Prize" at bounding box center [506, 24] width 506 height 48
click at [731, 24] on div at bounding box center [736, 23] width 11 height 11
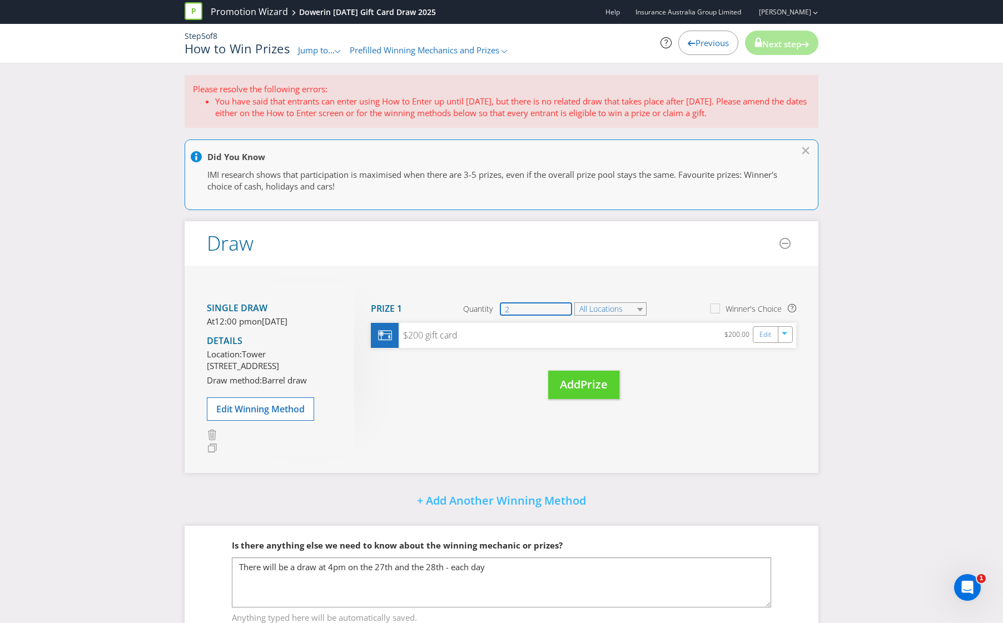
click at [556, 305] on input "2" at bounding box center [536, 308] width 72 height 13
click at [620, 309] on select "All Locations" at bounding box center [610, 308] width 72 height 13
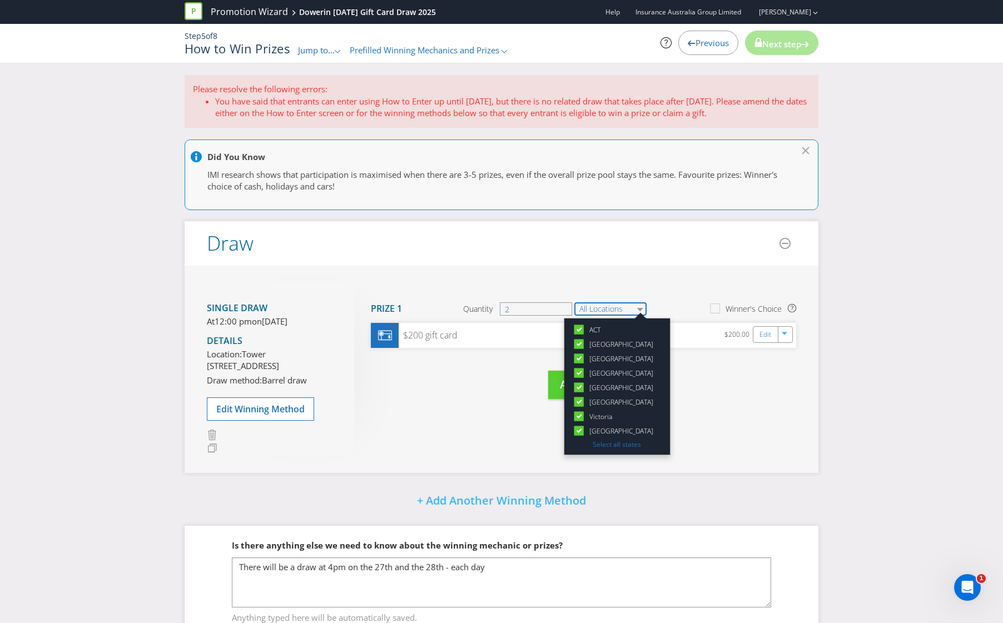
click at [620, 309] on select "All Locations" at bounding box center [610, 308] width 72 height 13
click at [448, 421] on div "Move Here Drag here to move prize Prize 1 Quantity 2 All Locations [GEOGRAPHIC_…" at bounding box center [575, 351] width 442 height 139
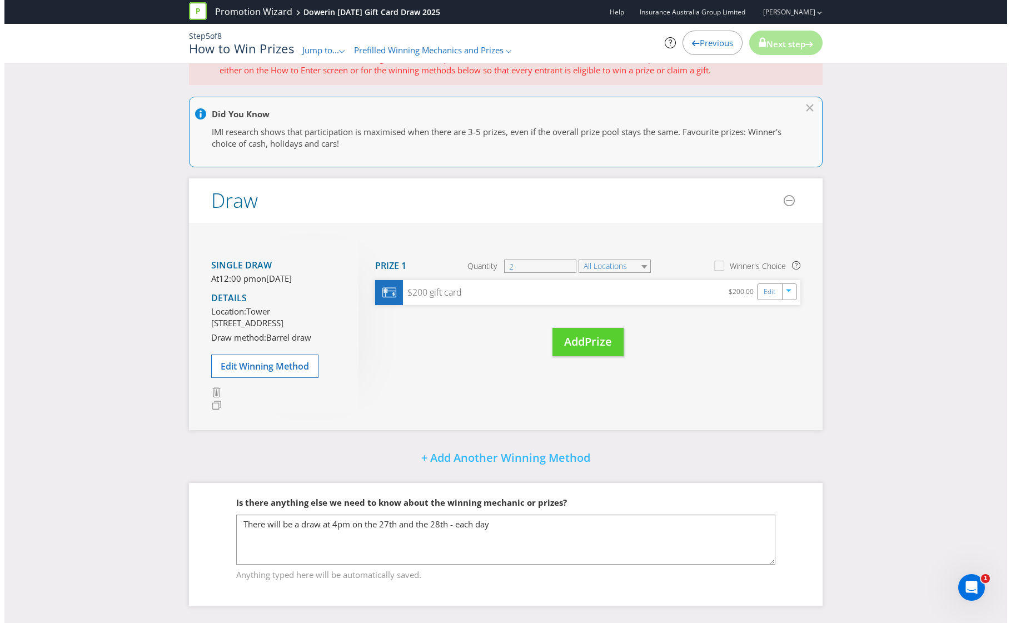
scroll to position [66, 0]
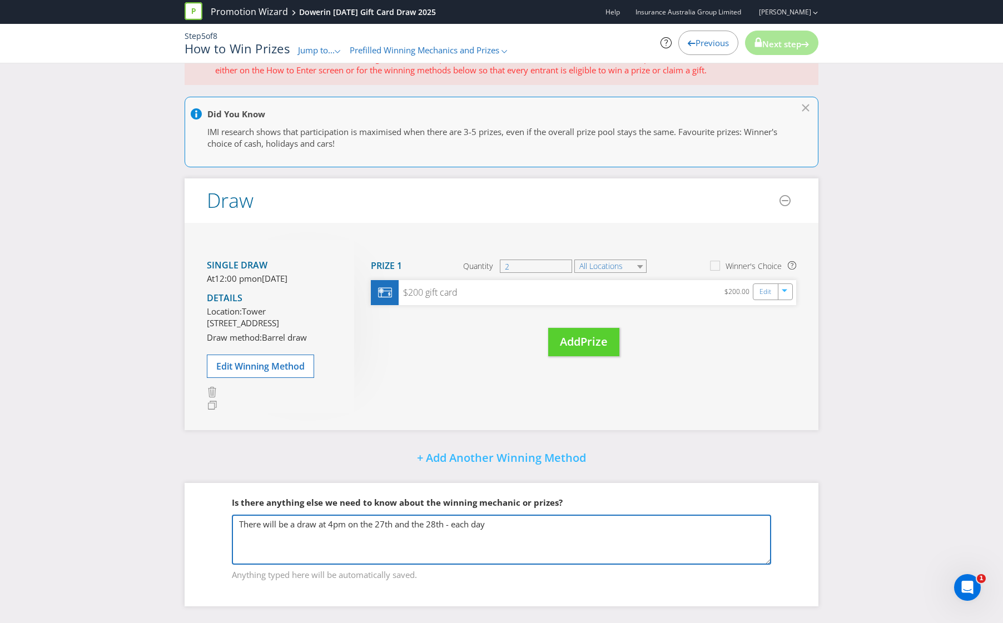
click at [542, 537] on textarea "There will be a draw at 4pm on the 27th and the 28th - each day" at bounding box center [501, 540] width 539 height 50
type textarea "There will be a draw at 4pm on the 27th and the 28th - each day, a $200"
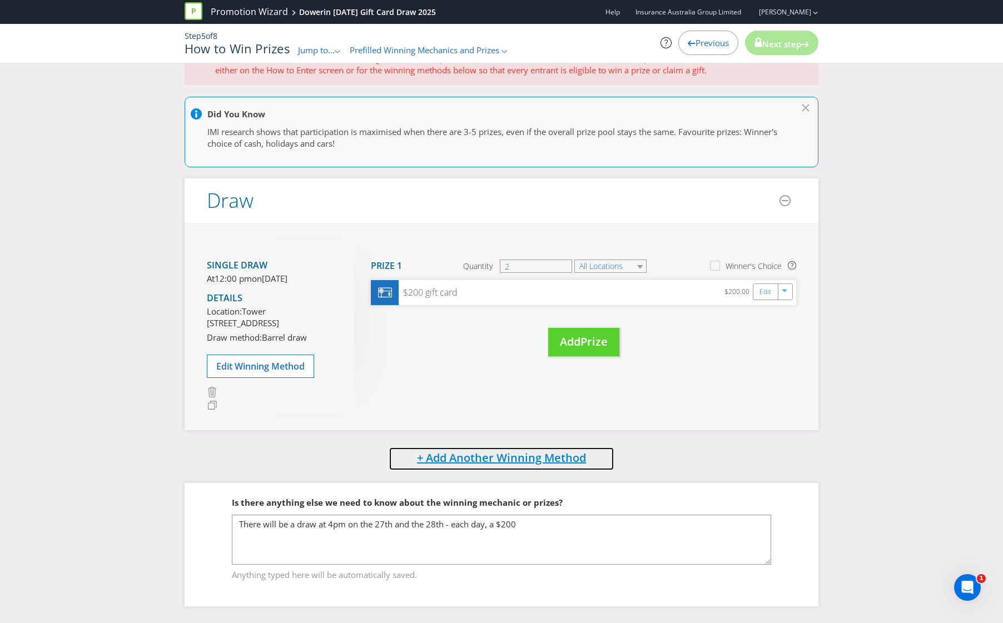
click at [514, 468] on button "+ Add Another Winning Method" at bounding box center [502, 459] width 226 height 24
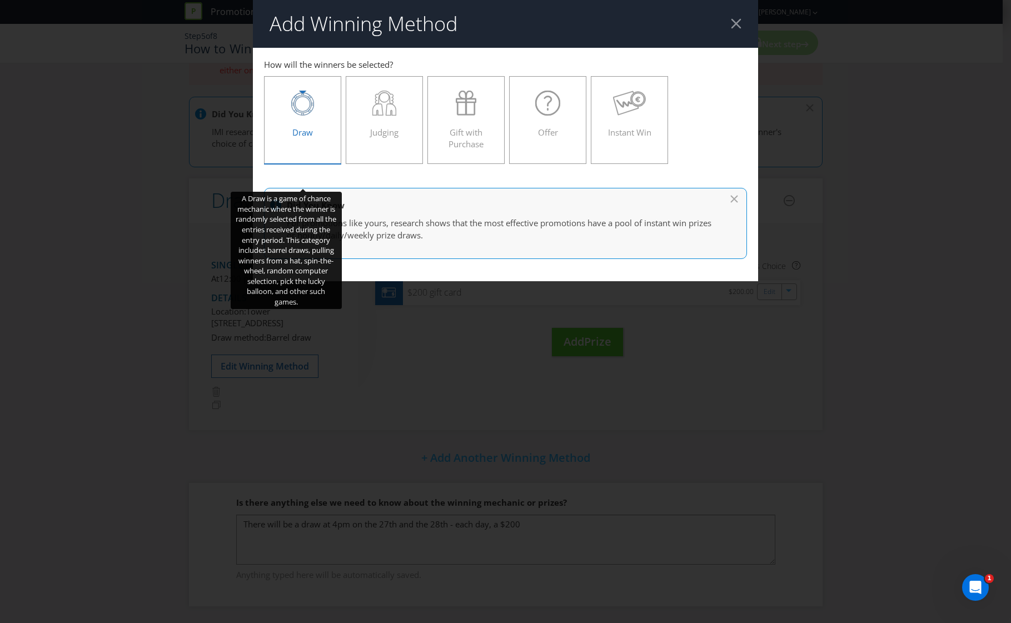
click at [310, 133] on span "Draw" at bounding box center [302, 132] width 21 height 11
click at [0, 0] on input "Draw" at bounding box center [0, 0] width 0 height 0
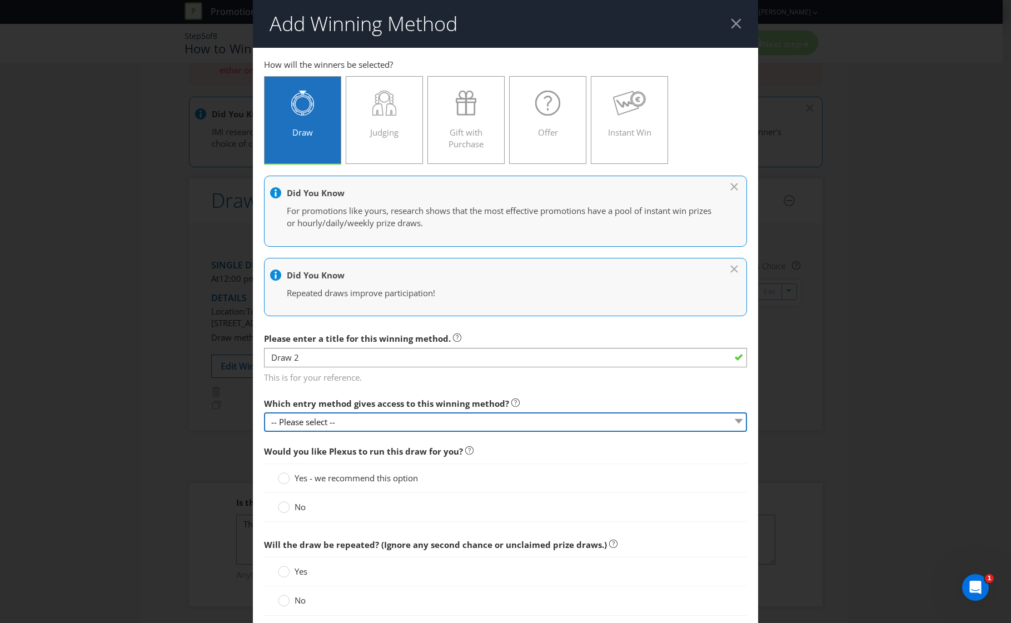
click at [332, 425] on select "-- Please select --" at bounding box center [506, 421] width 484 height 19
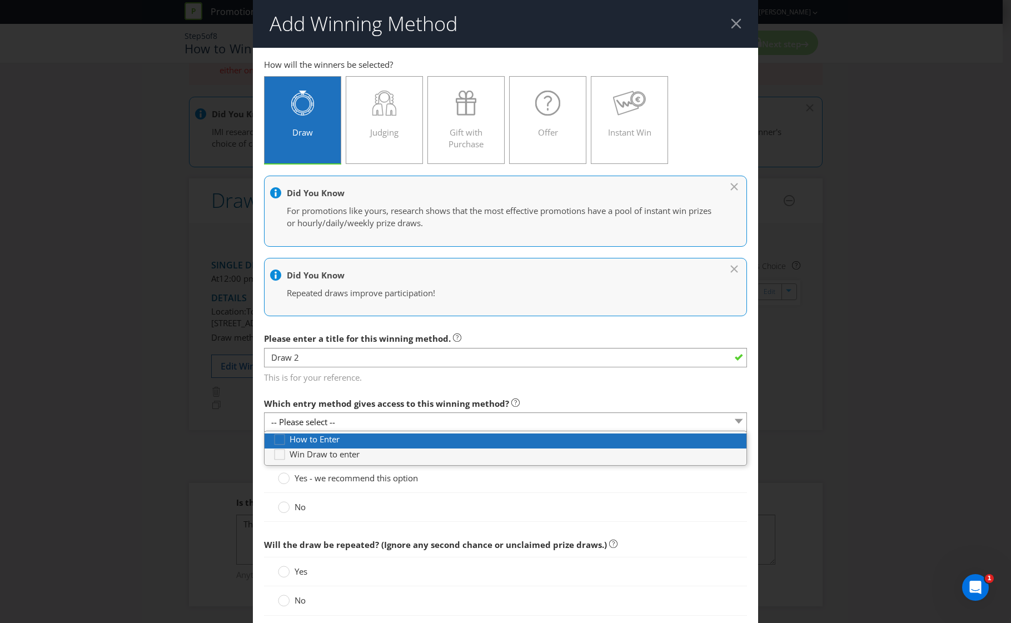
click at [336, 444] on span "How to Enter" at bounding box center [315, 439] width 50 height 11
type input "[DATE]"
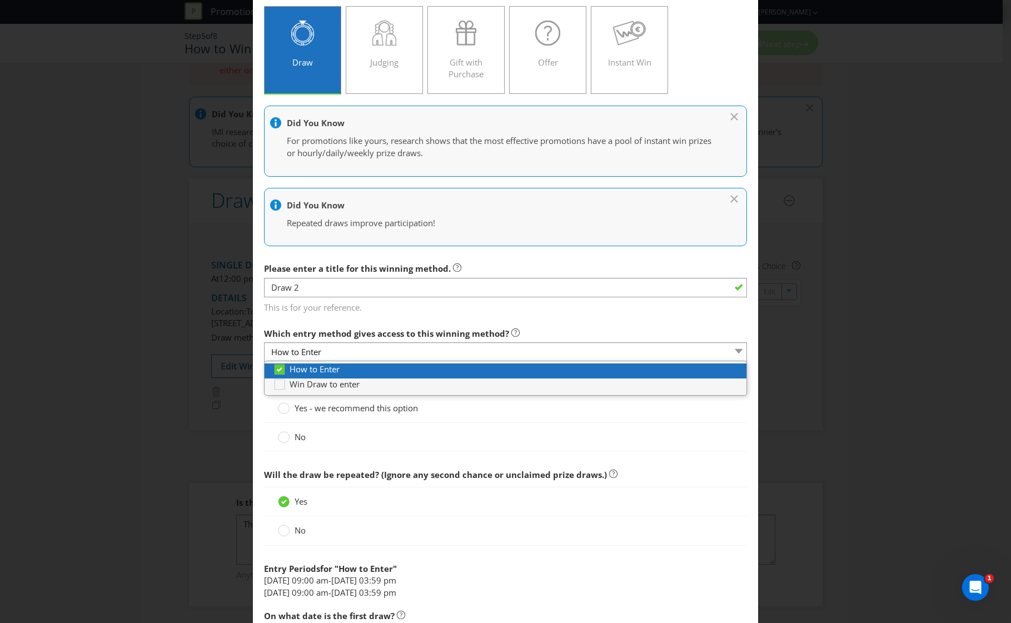
scroll to position [148, 0]
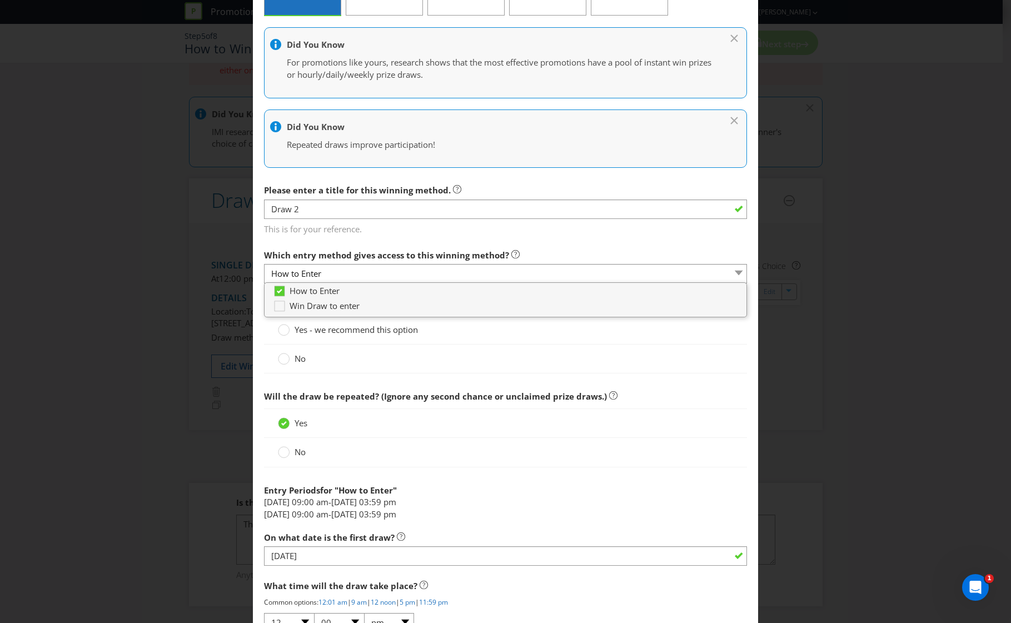
click at [318, 360] on div "No" at bounding box center [506, 359] width 456 height 12
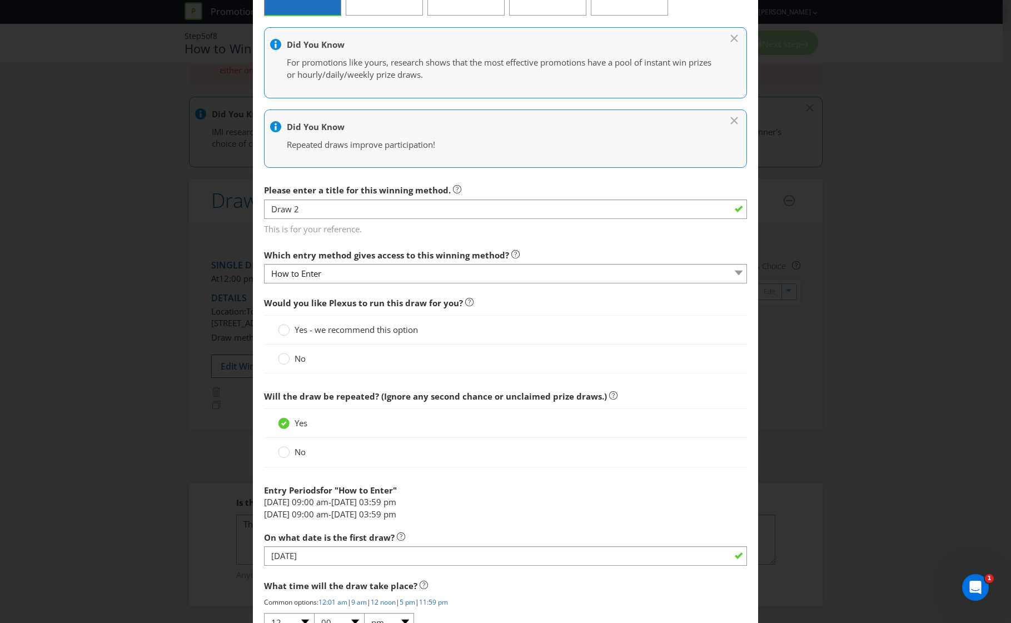
click at [300, 361] on span "No" at bounding box center [300, 358] width 11 height 11
click at [0, 0] on input "No" at bounding box center [0, 0] width 0 height 0
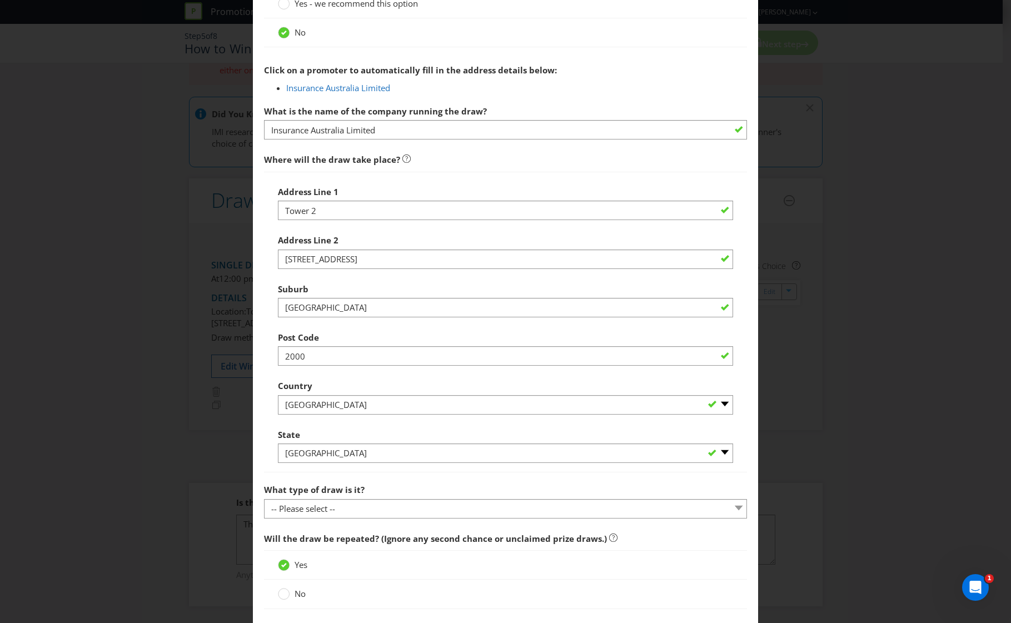
scroll to position [593, 0]
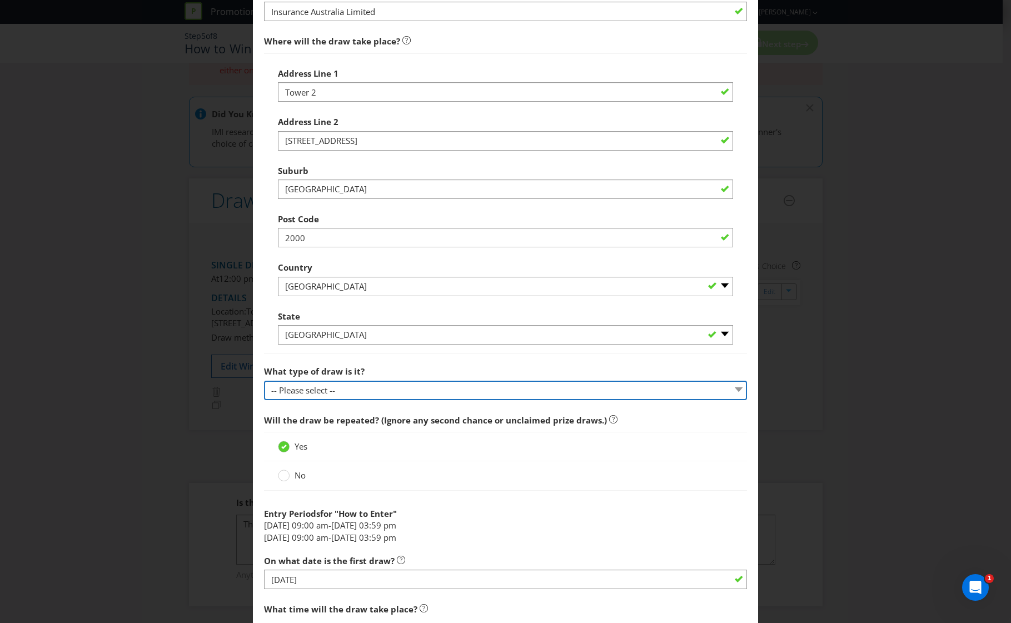
click at [322, 393] on select "-- Please select -- Computerised random selection Barrel draw Don't specify Oth…" at bounding box center [506, 390] width 484 height 19
select select "BARREL_DRAW"
click at [264, 381] on select "-- Please select -- Computerised random selection Barrel draw Don't specify Oth…" at bounding box center [506, 390] width 484 height 19
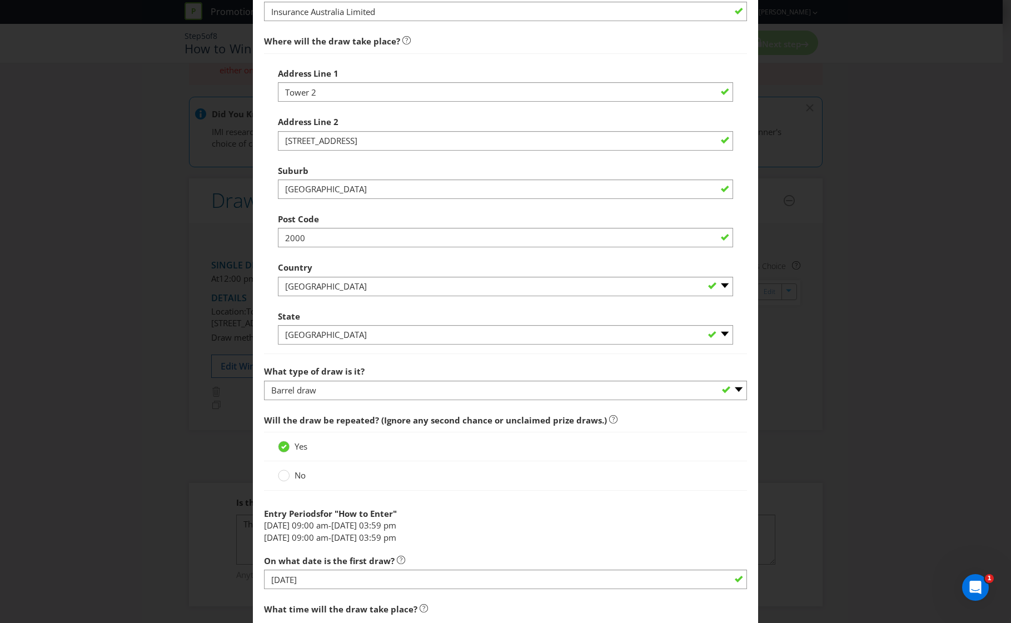
click at [295, 475] on span "No" at bounding box center [300, 475] width 11 height 11
click at [0, 0] on input "No" at bounding box center [0, 0] width 0 height 0
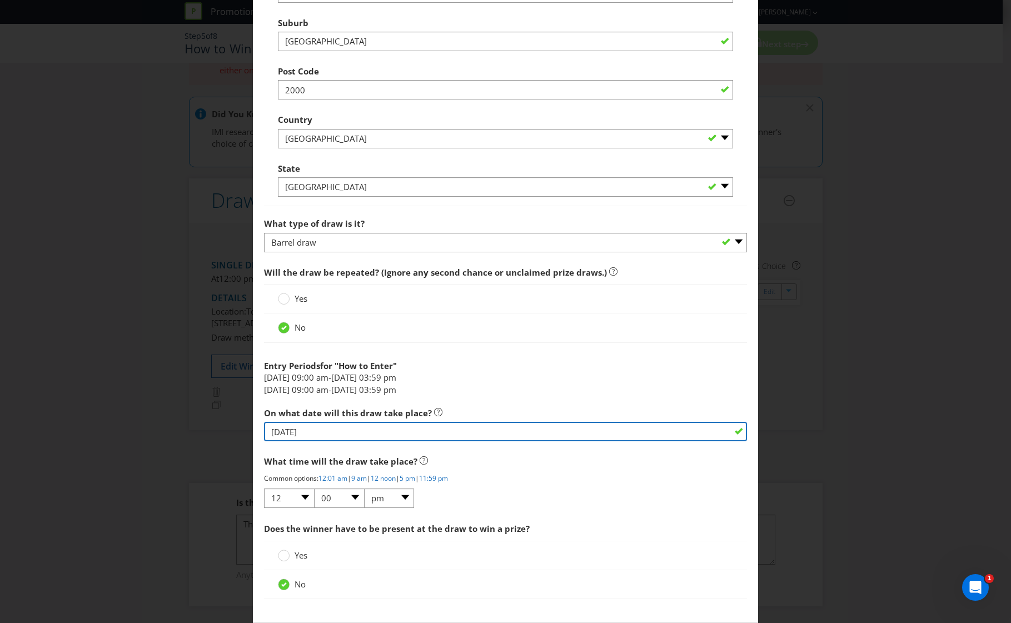
click at [336, 436] on input "[DATE]" at bounding box center [506, 431] width 484 height 19
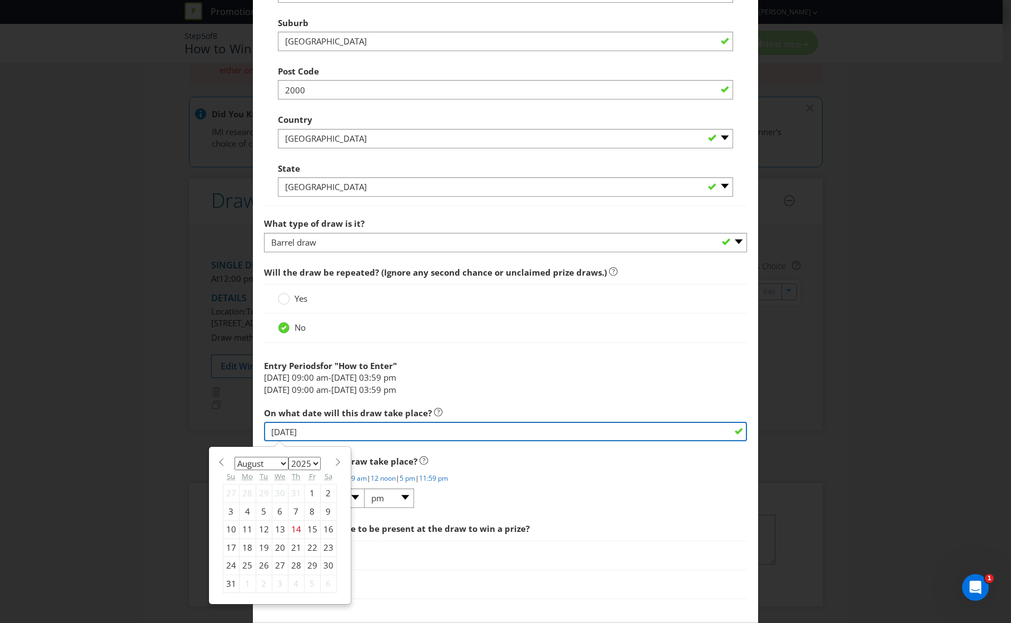
click at [336, 436] on input "[DATE]" at bounding box center [506, 431] width 484 height 19
click at [630, 435] on input "[DATE]" at bounding box center [506, 431] width 484 height 19
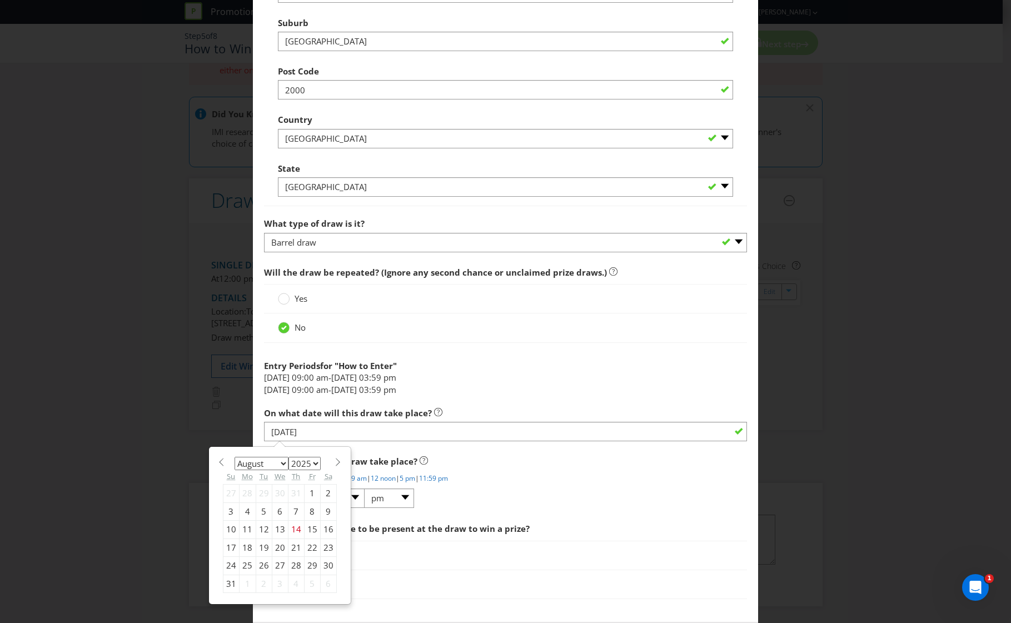
click at [291, 565] on div "28" at bounding box center [296, 566] width 16 height 18
type input "[DATE]"
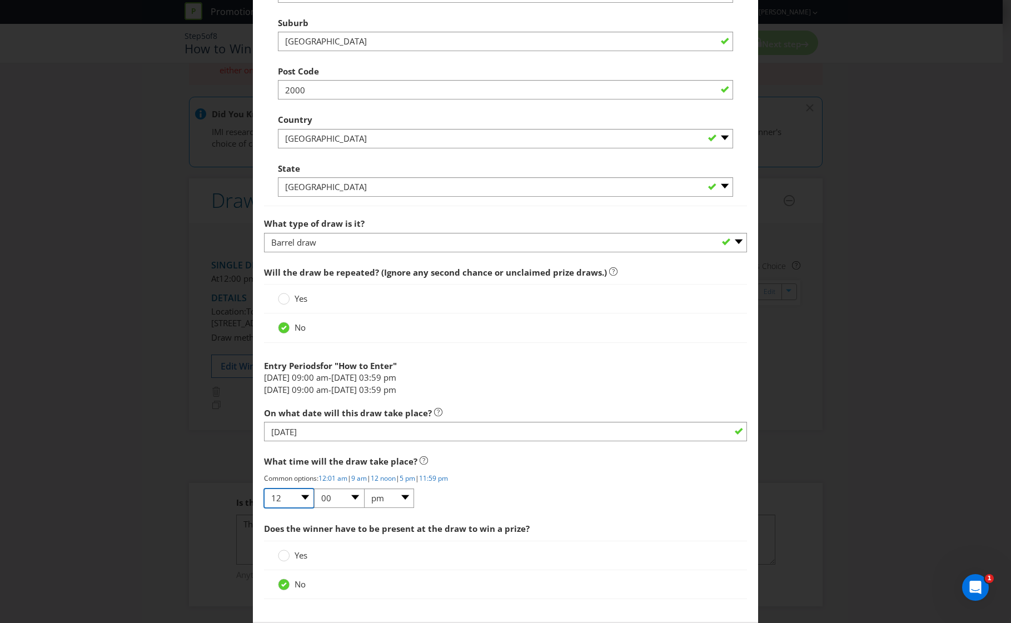
click at [299, 498] on select "01 02 03 04 05 06 07 08 09 10 11 12" at bounding box center [289, 498] width 50 height 19
select select "04"
click at [264, 489] on select "01 02 03 04 05 06 07 08 09 10 11 12" at bounding box center [289, 498] width 50 height 19
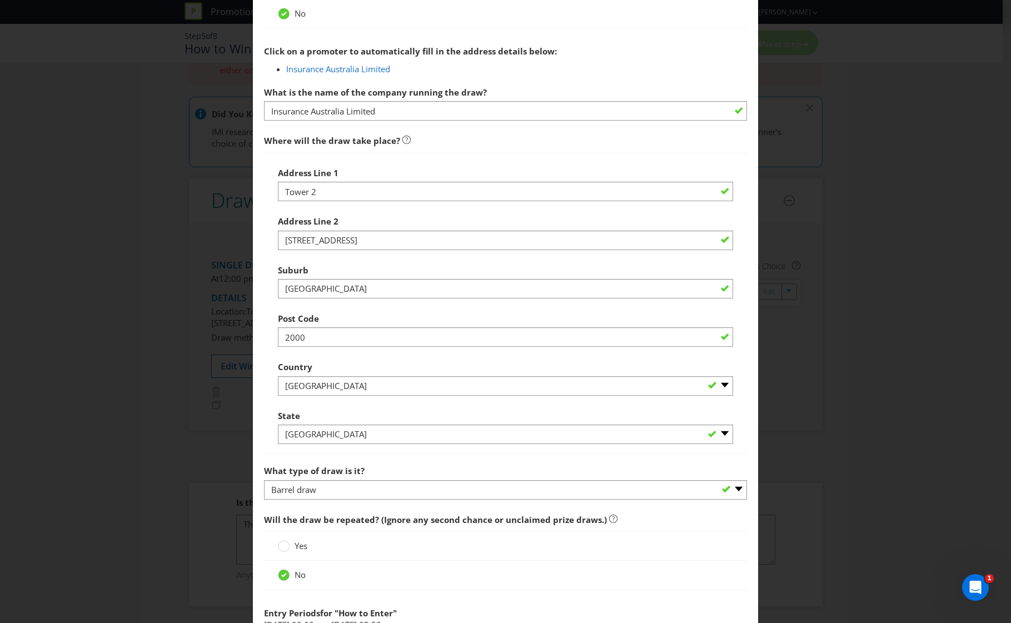
scroll to position [500, 0]
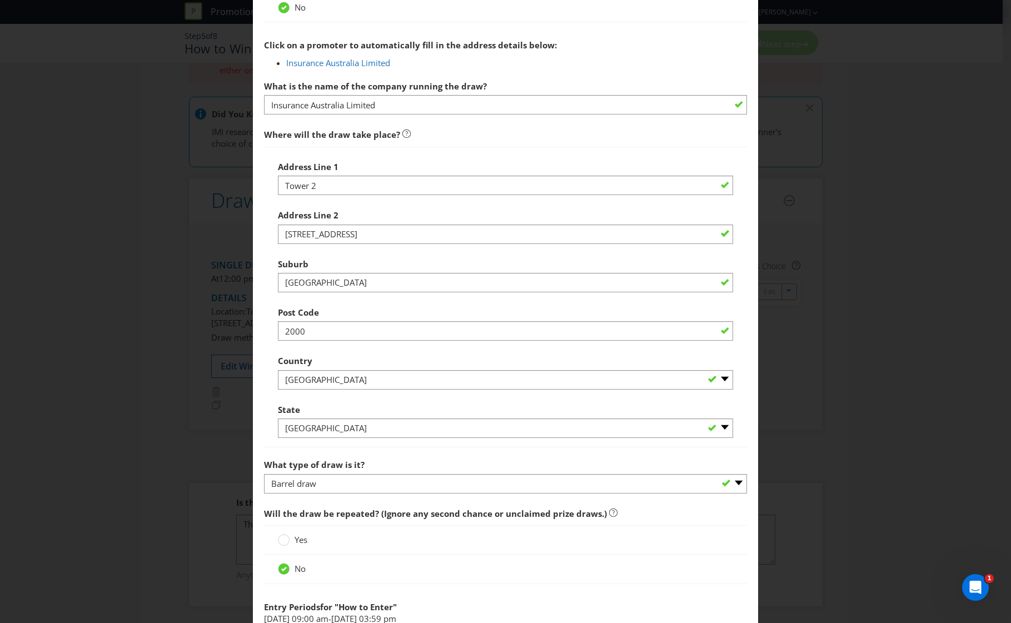
click at [340, 212] on div "Address Line [GEOGRAPHIC_DATA][STREET_ADDRESS]" at bounding box center [506, 224] width 456 height 40
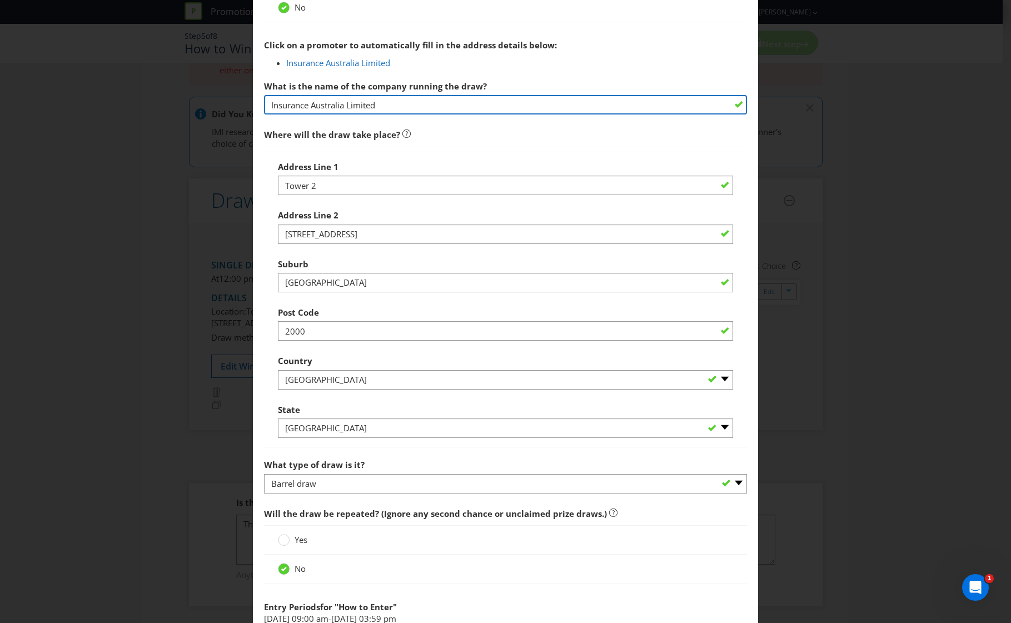
drag, startPoint x: 397, startPoint y: 108, endPoint x: 252, endPoint y: 103, distance: 145.2
click at [253, 103] on main "How to Enter Win Draw to enter How will the winners be selected? Draw Judging G…" at bounding box center [506, 206] width 506 height 1316
type input "D"
type input "WFI Insurance"
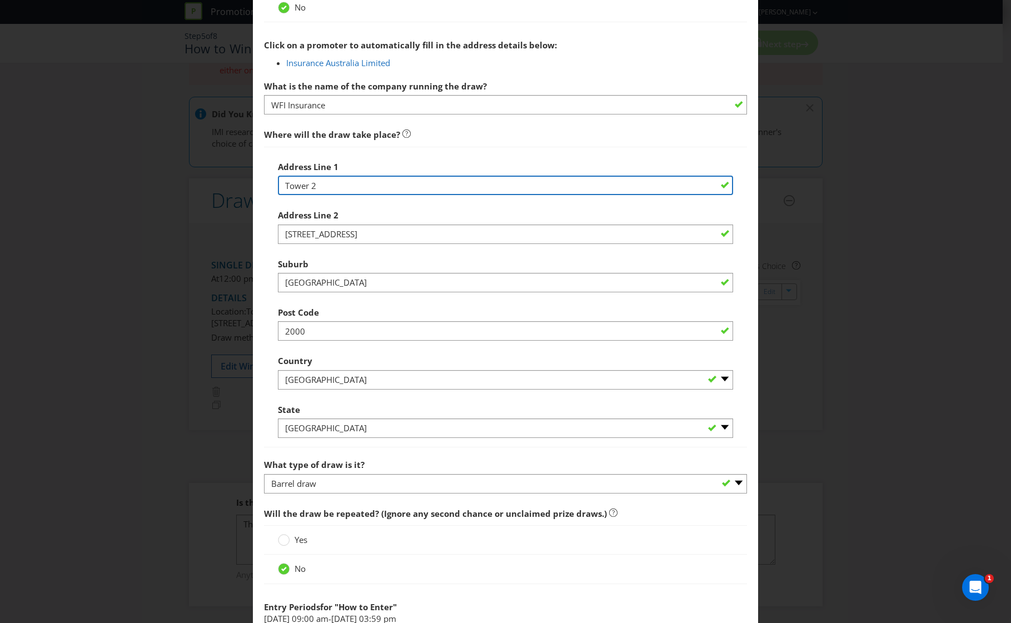
click at [519, 181] on input "Tower 2" at bounding box center [506, 185] width 456 height 19
click at [367, 192] on input "Tower 2" at bounding box center [506, 185] width 456 height 19
click at [384, 186] on input "Tower 2" at bounding box center [506, 185] width 456 height 19
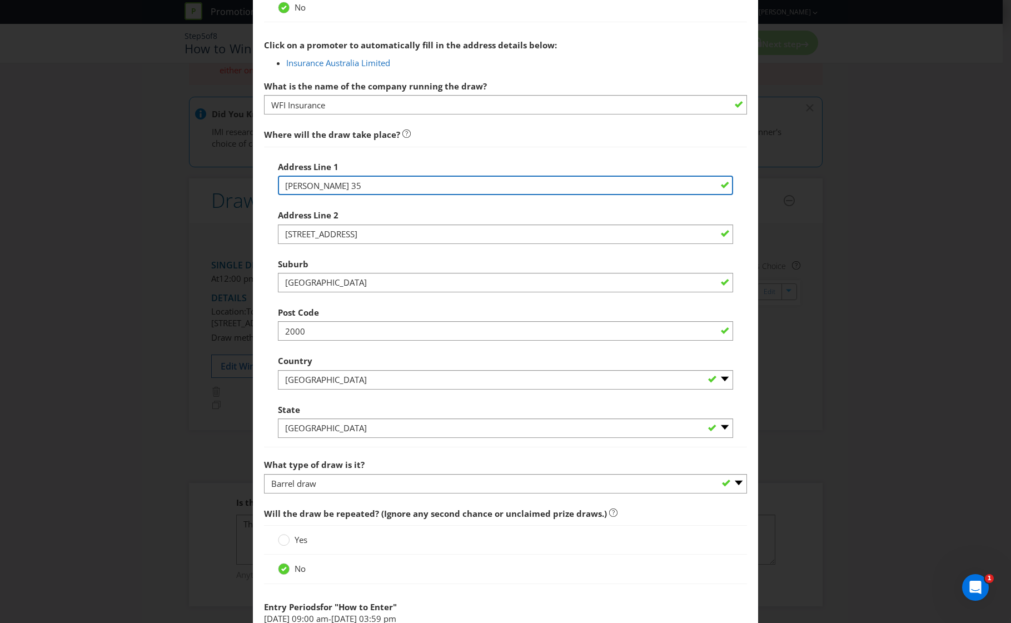
type input "[PERSON_NAME] 35"
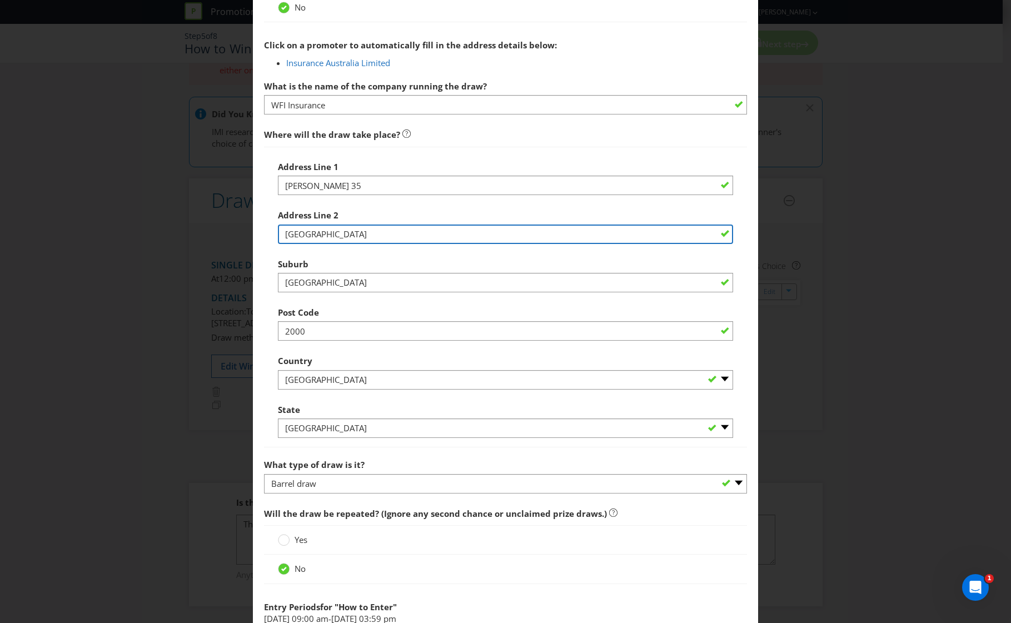
type input "[GEOGRAPHIC_DATA]"
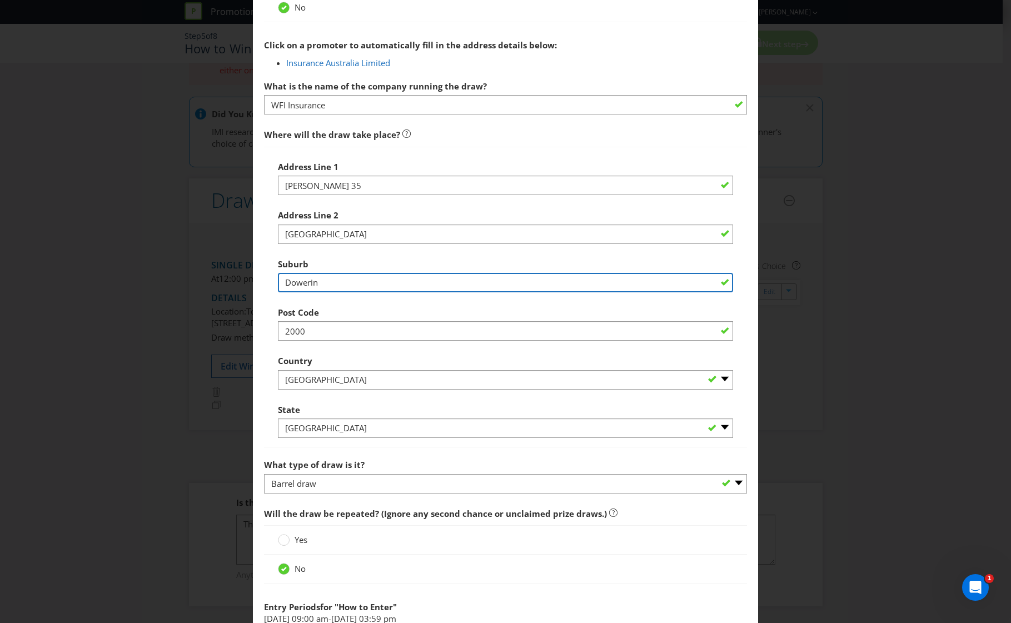
type input "Dowerin"
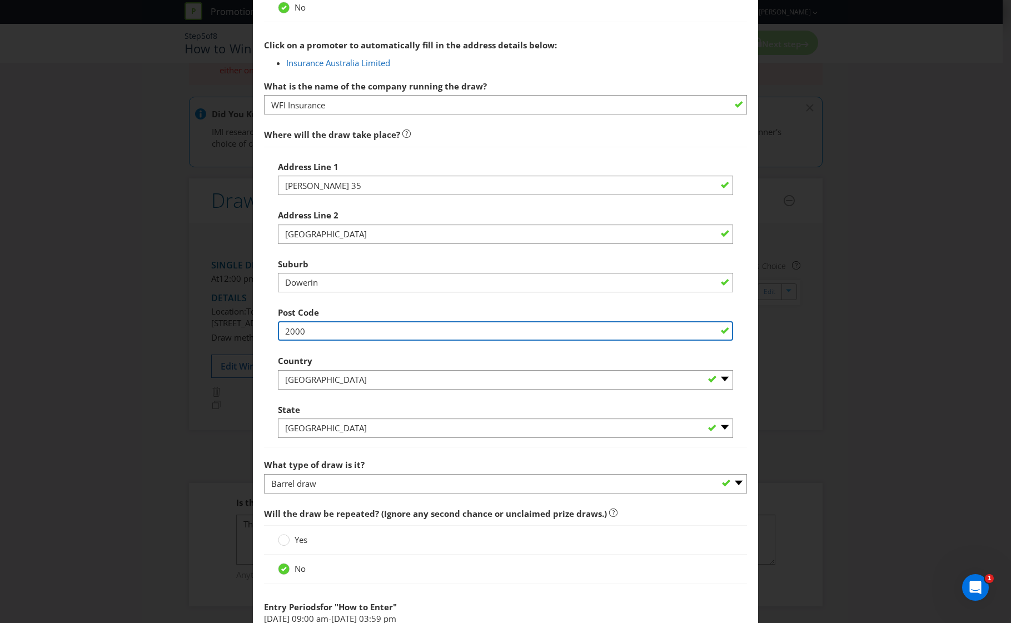
type input "A"
type input "3"
type input "6461"
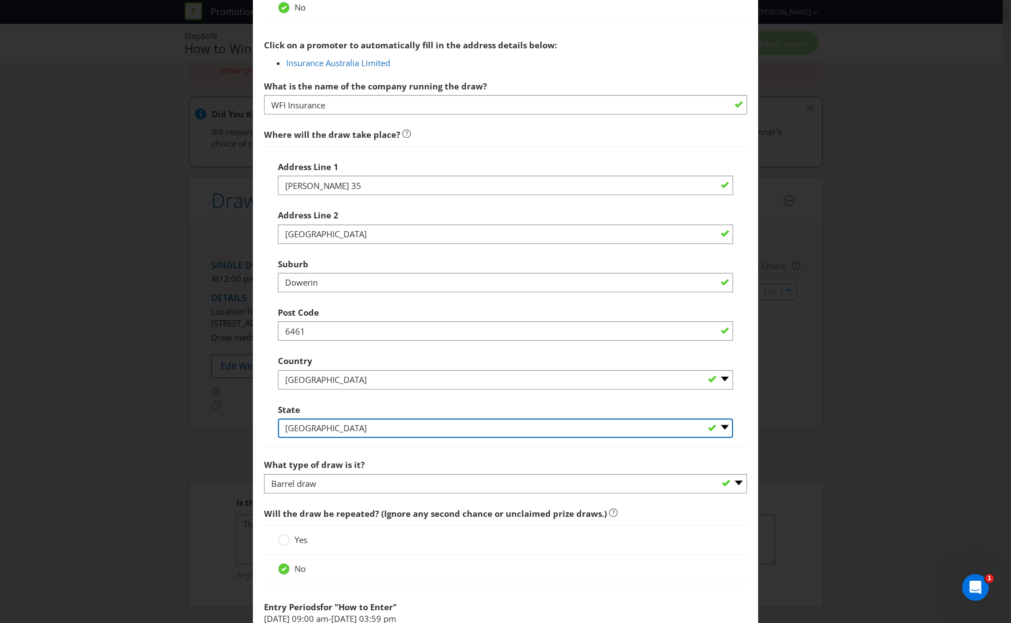
select select "WA"
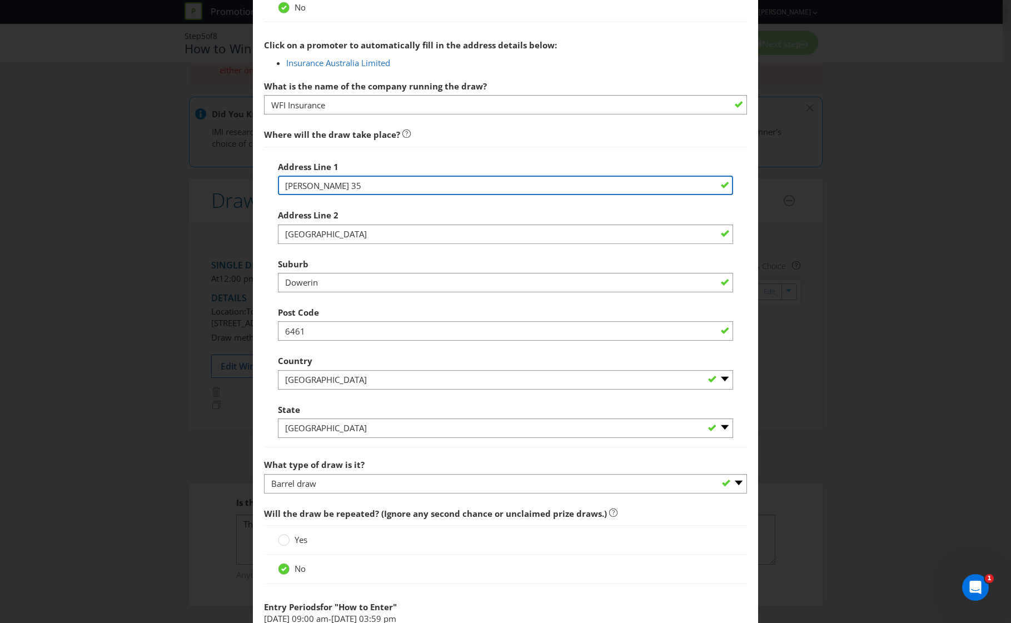
click at [300, 188] on input "[PERSON_NAME] 35" at bounding box center [506, 185] width 456 height 19
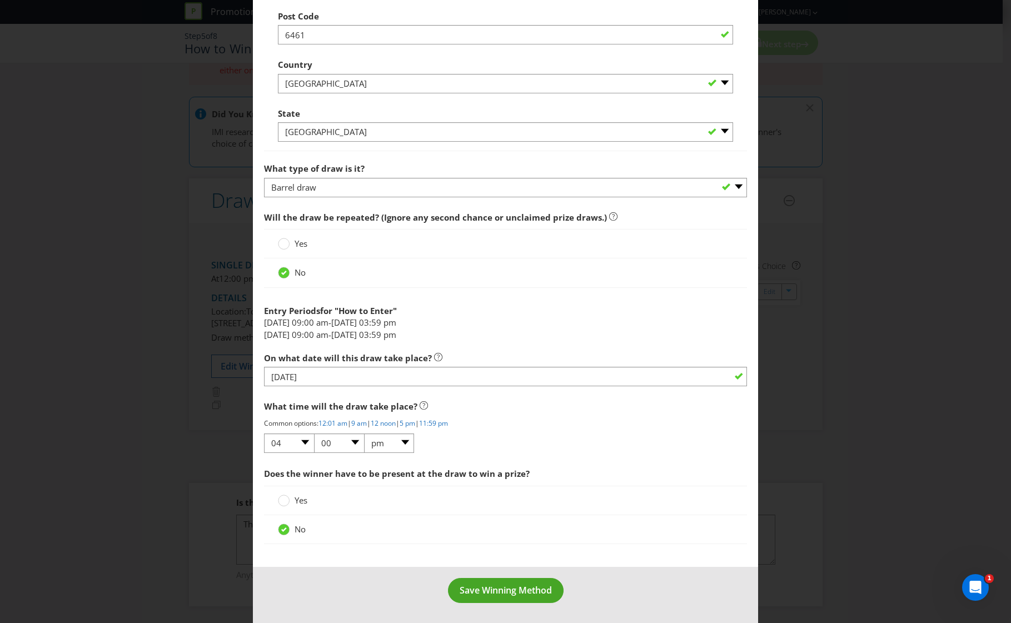
type input "Lot 35"
click at [506, 591] on span "Save Winning Method" at bounding box center [506, 590] width 92 height 12
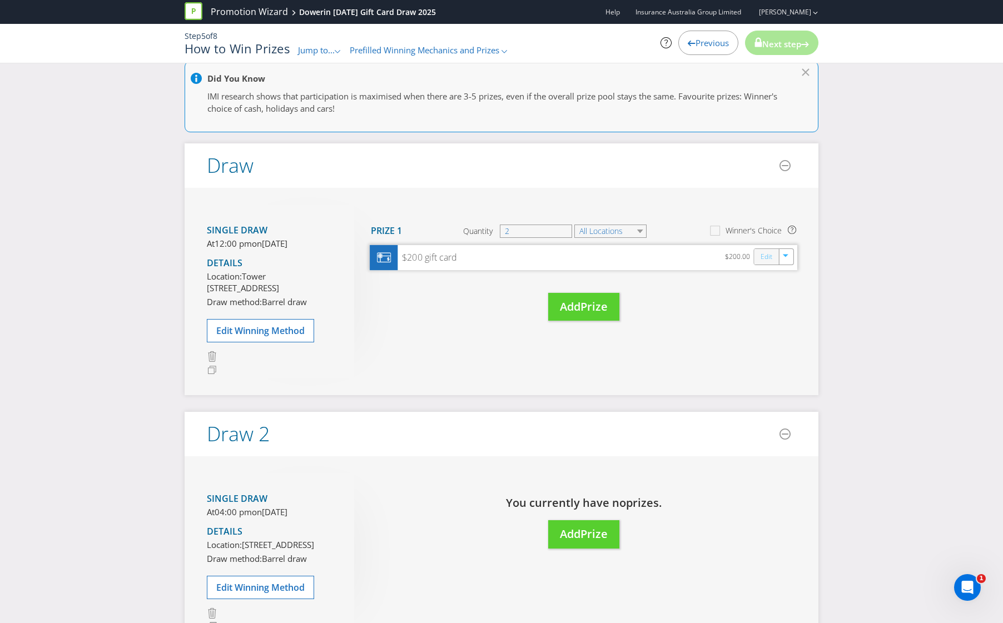
click at [766, 261] on link "Edit" at bounding box center [766, 256] width 12 height 13
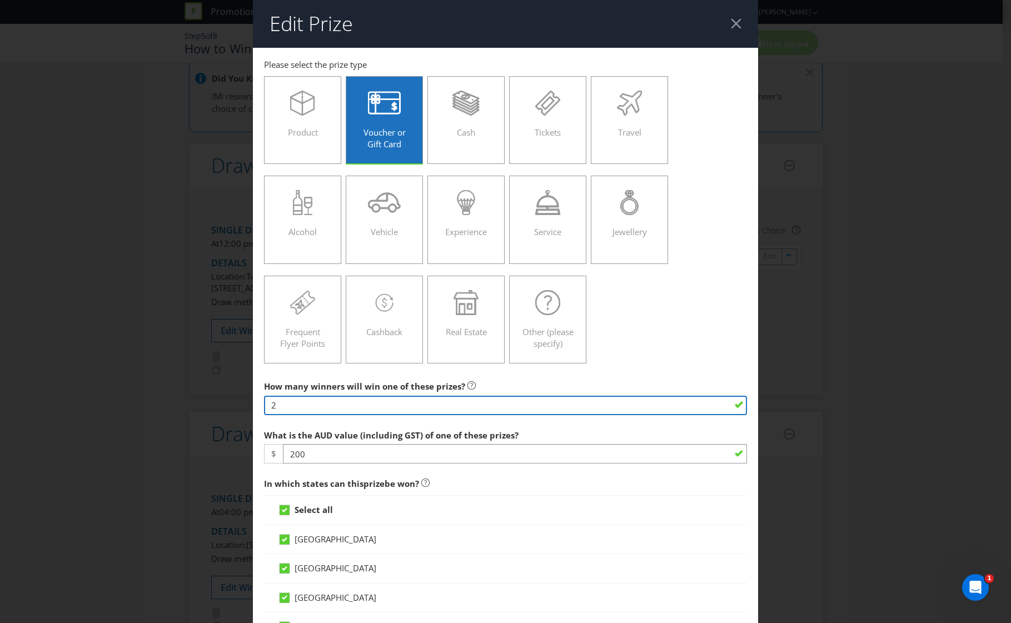
click at [341, 411] on input "2" at bounding box center [506, 405] width 484 height 19
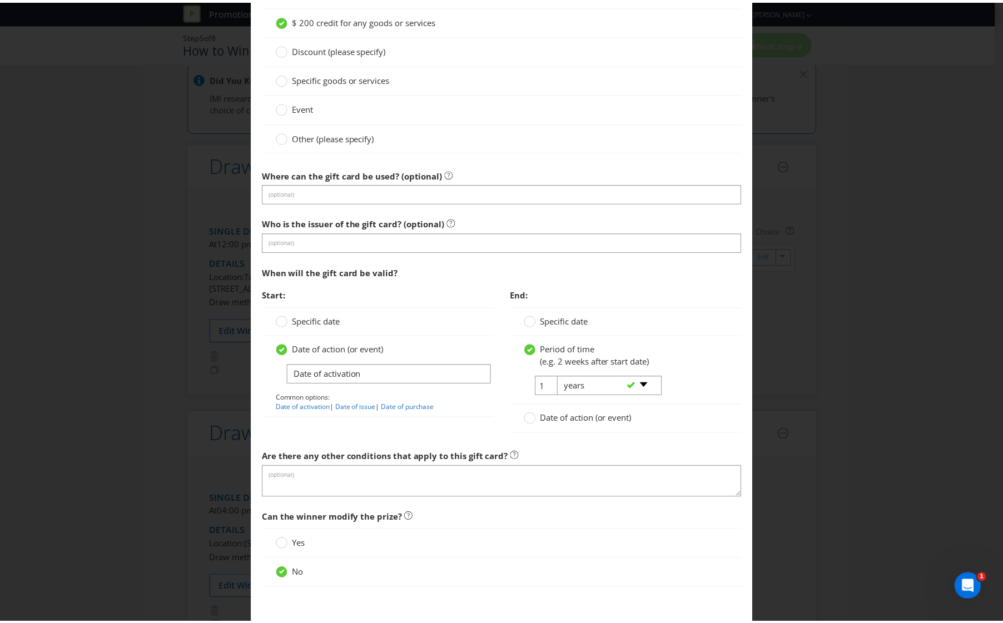
scroll to position [957, 0]
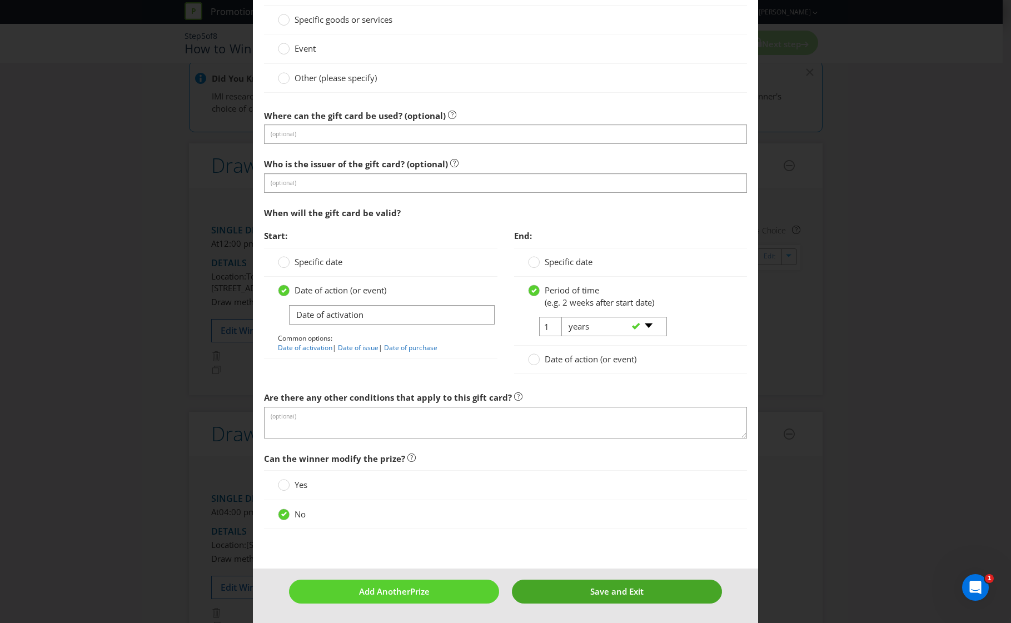
type input "1"
click at [567, 587] on button "Save and Exit" at bounding box center [617, 592] width 210 height 24
type input "1"
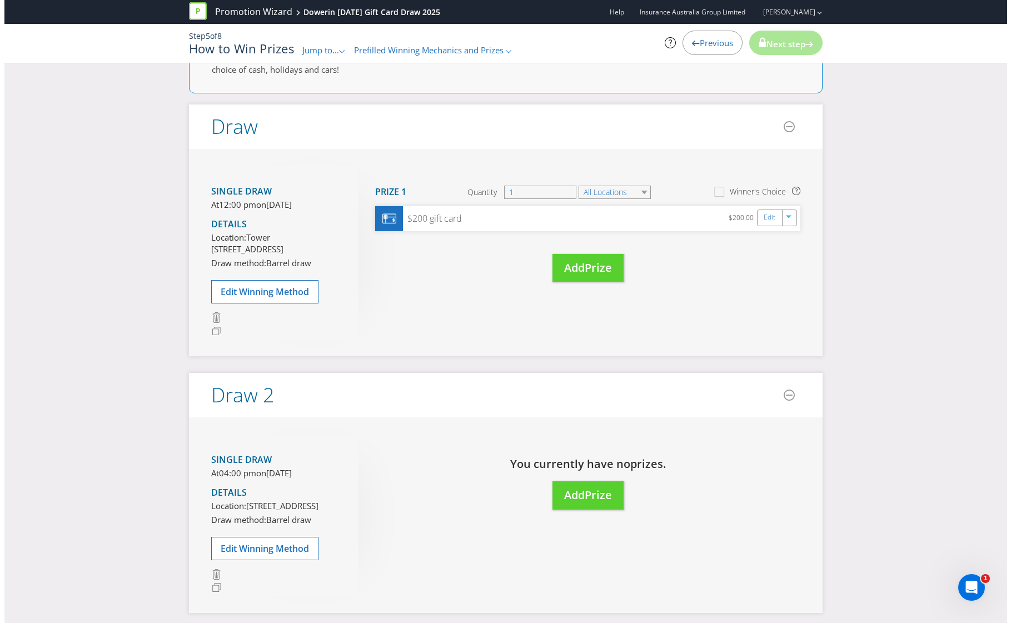
scroll to position [140, 0]
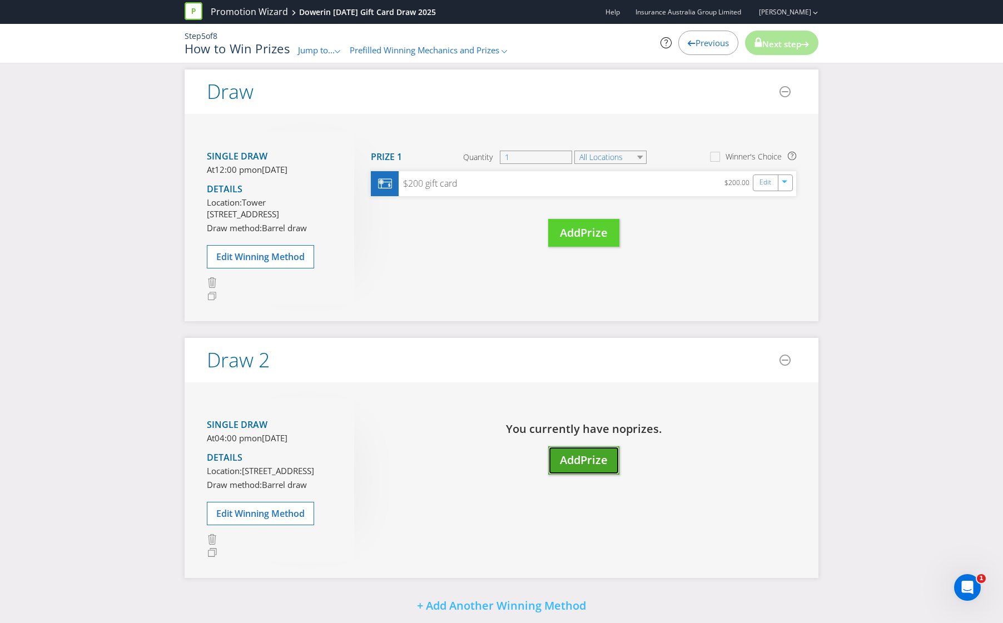
click at [584, 467] on span "Prize" at bounding box center [593, 459] width 27 height 15
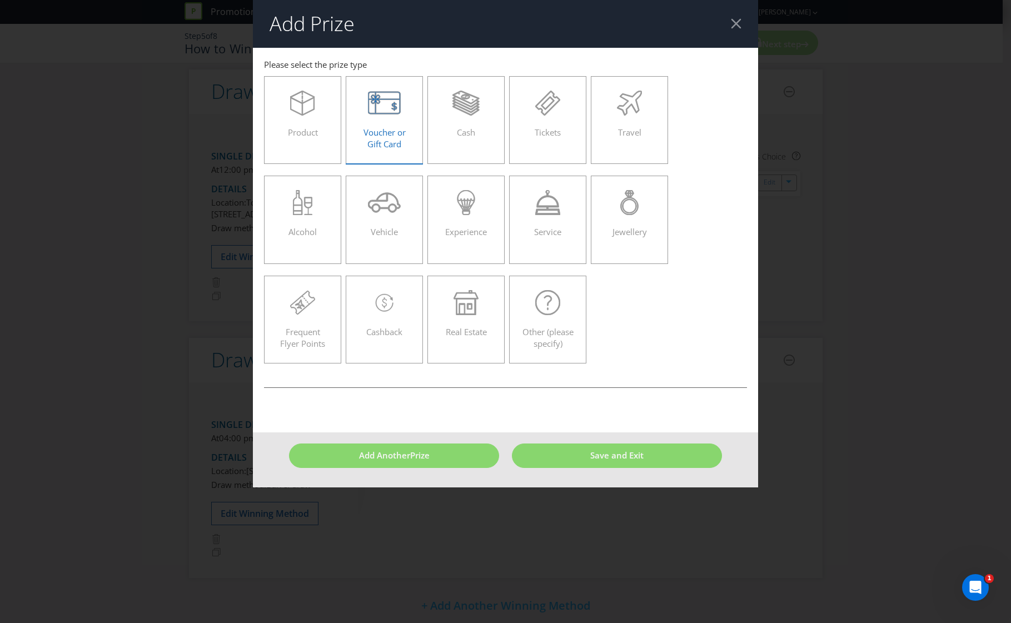
click at [386, 141] on span "Voucher or Gift Card" at bounding box center [385, 138] width 42 height 23
click at [0, 0] on input "Voucher or Gift Card" at bounding box center [0, 0] width 0 height 0
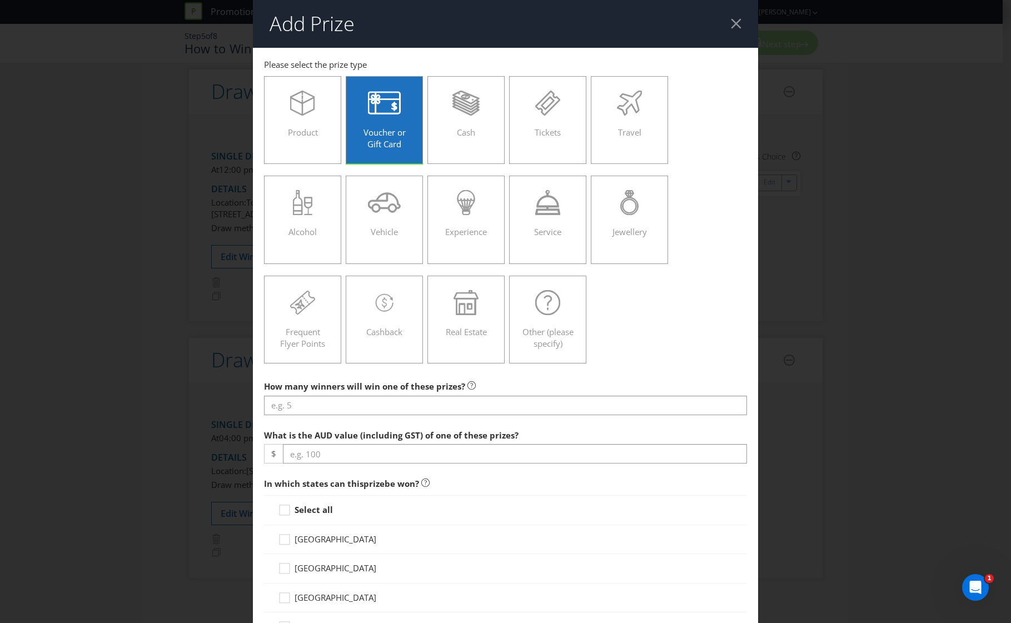
scroll to position [148, 0]
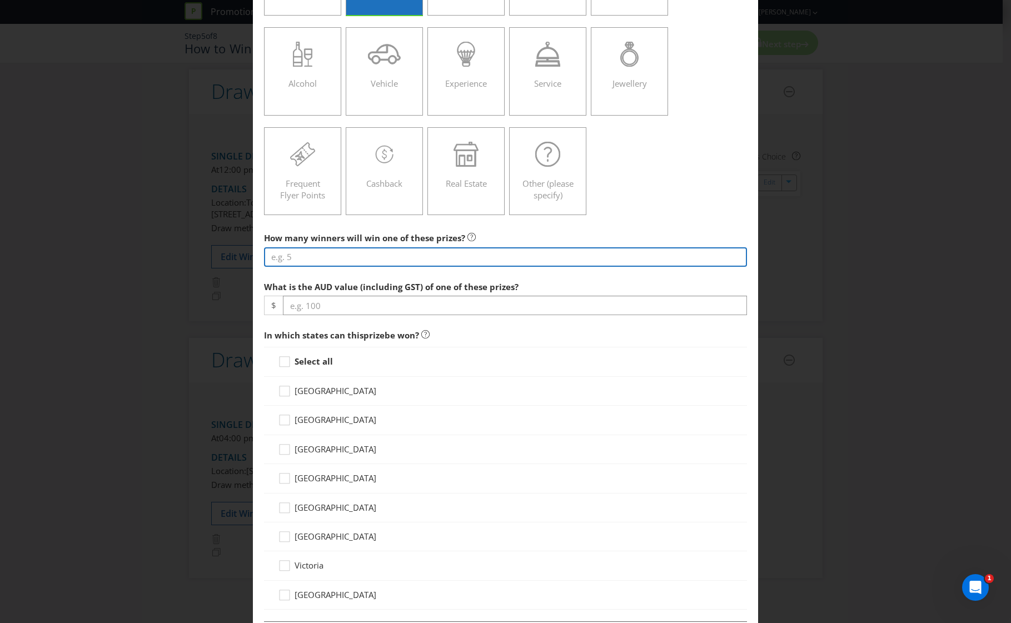
click at [306, 253] on input "number" at bounding box center [506, 256] width 484 height 19
type input "1"
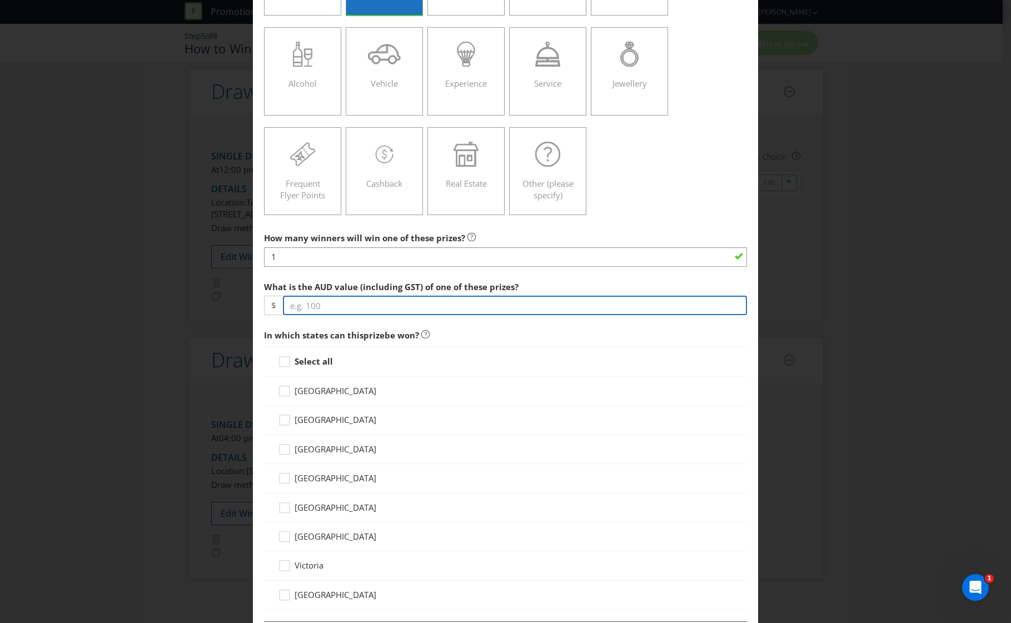
click at [318, 307] on input "number" at bounding box center [515, 305] width 465 height 19
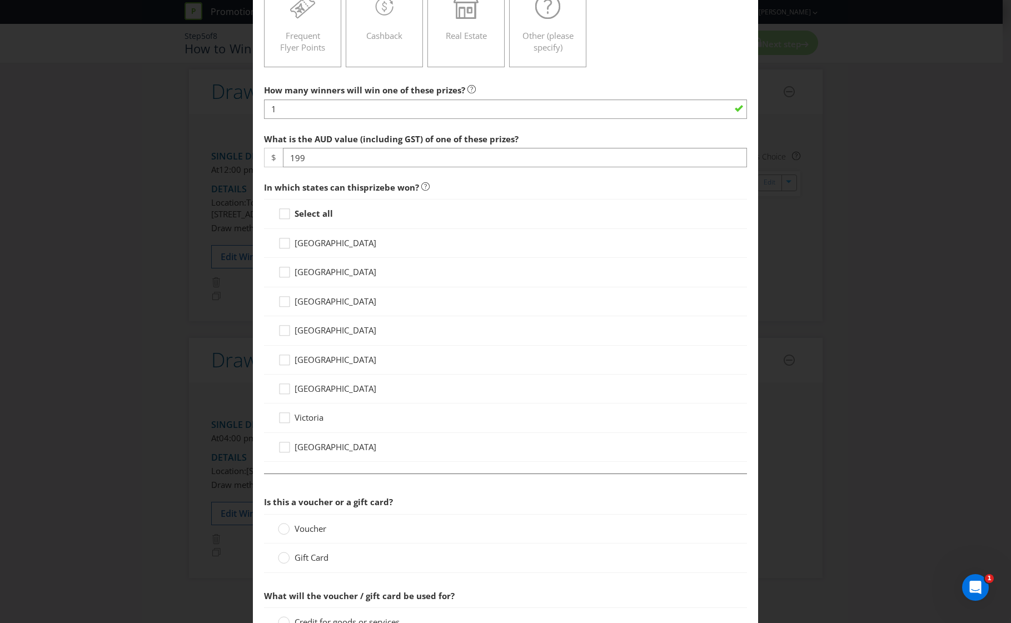
click at [290, 206] on div "Select all" at bounding box center [506, 213] width 484 height 29
click at [290, 217] on icon at bounding box center [286, 216] width 17 height 17
click at [0, 0] on input "Select all" at bounding box center [0, 0] width 0 height 0
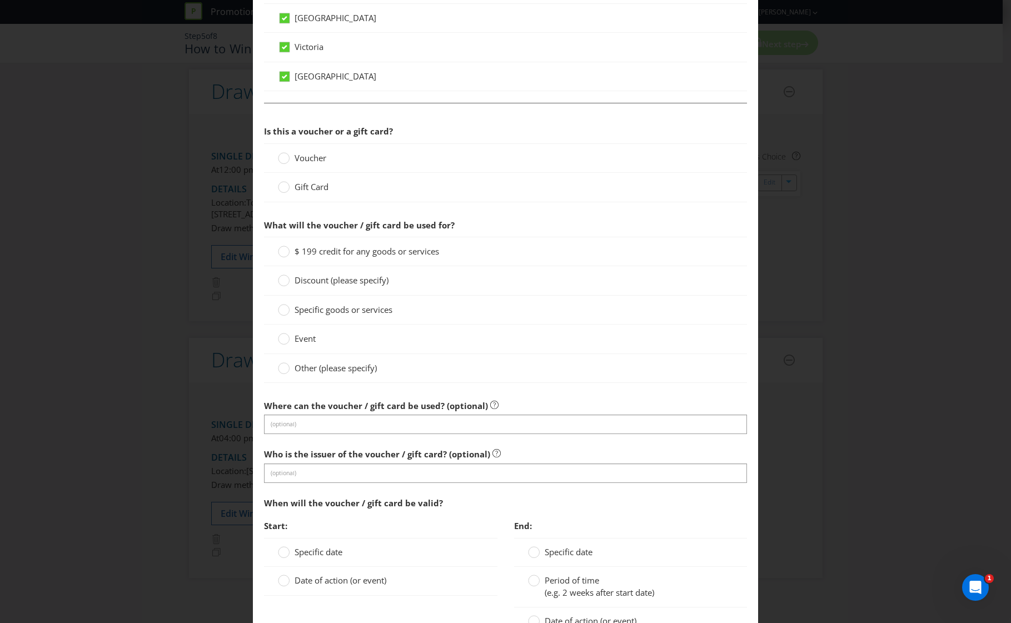
click at [292, 187] on label "Gift Card" at bounding box center [304, 187] width 53 height 12
click at [0, 0] on input "Gift Card" at bounding box center [0, 0] width 0 height 0
click at [283, 248] on div at bounding box center [284, 248] width 6 height 6
click at [0, 0] on input "$ 199 credit for any goods or services" at bounding box center [0, 0] width 0 height 0
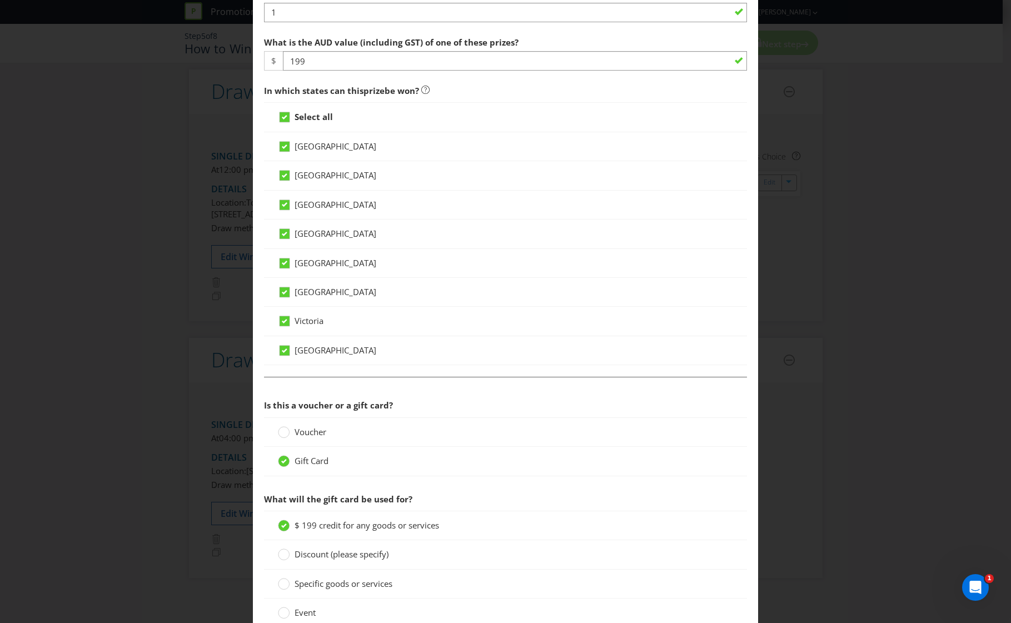
scroll to position [222, 0]
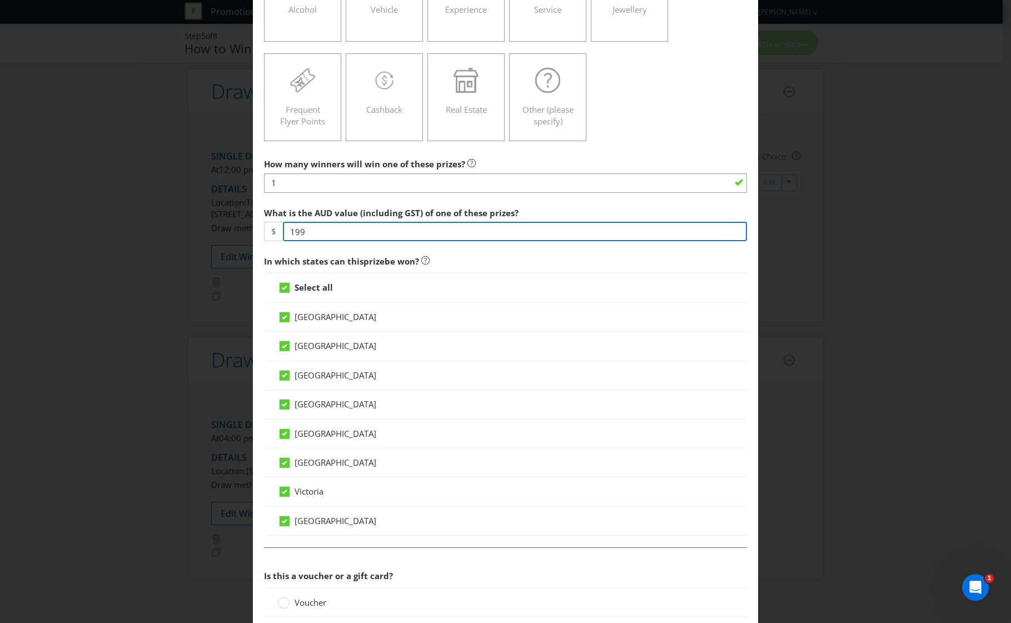
drag, startPoint x: 321, startPoint y: 228, endPoint x: 113, endPoint y: 206, distance: 209.1
click at [116, 206] on div "Add Prize [GEOGRAPHIC_DATA] [GEOGRAPHIC_DATA] [GEOGRAPHIC_DATA] [GEOGRAPHIC_DAT…" at bounding box center [505, 311] width 1011 height 623
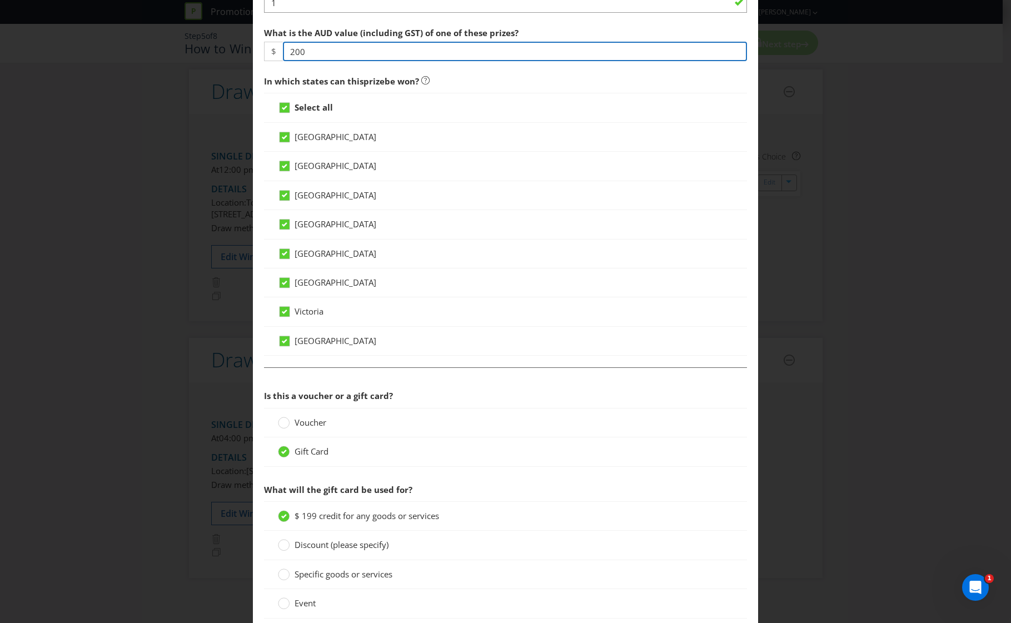
scroll to position [593, 0]
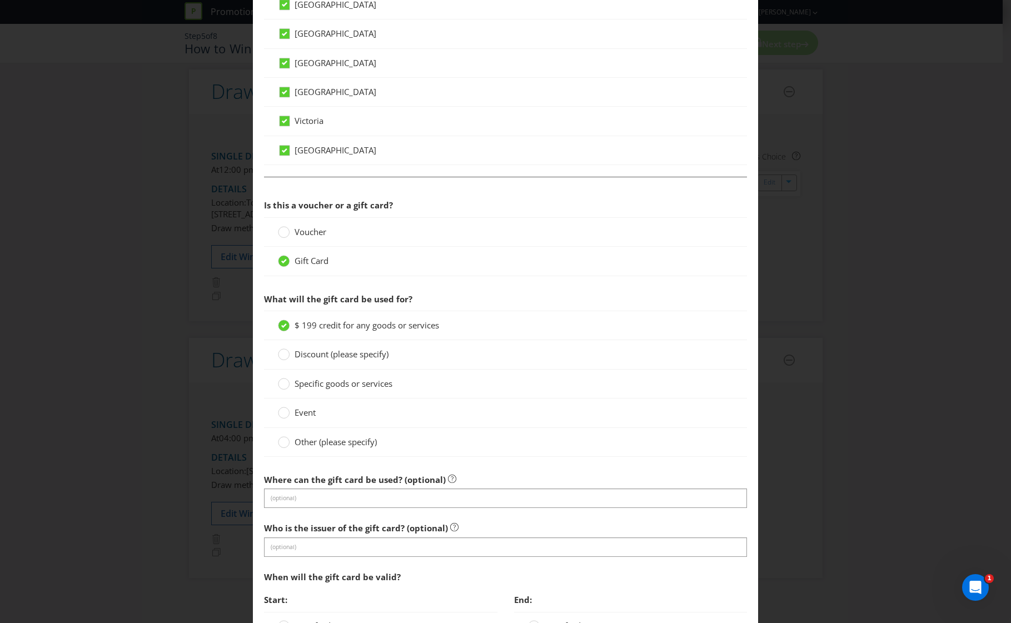
type input "200"
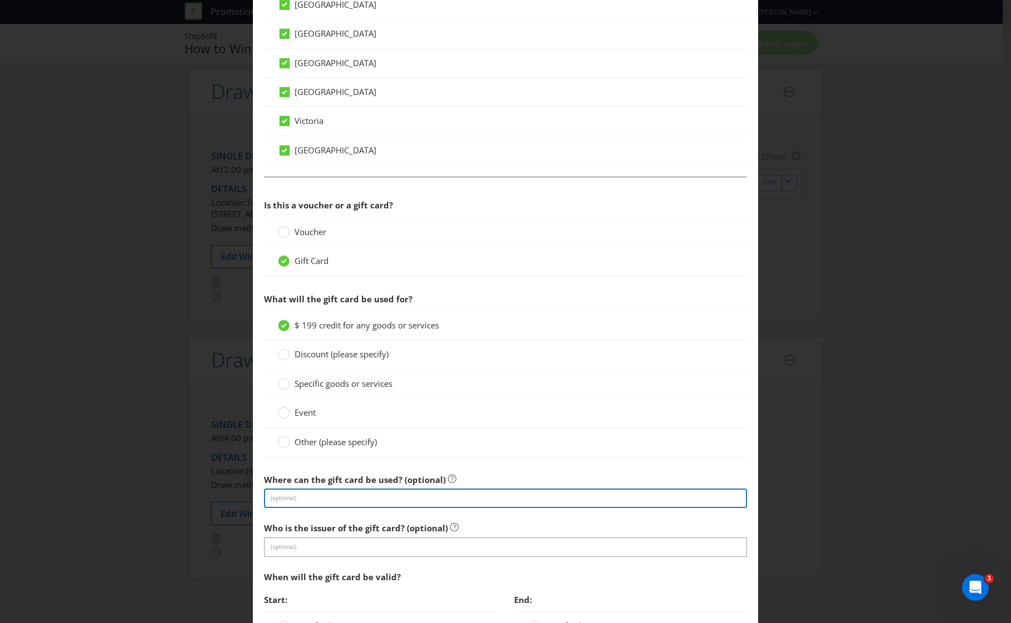
click at [333, 499] on input "text" at bounding box center [506, 498] width 484 height 19
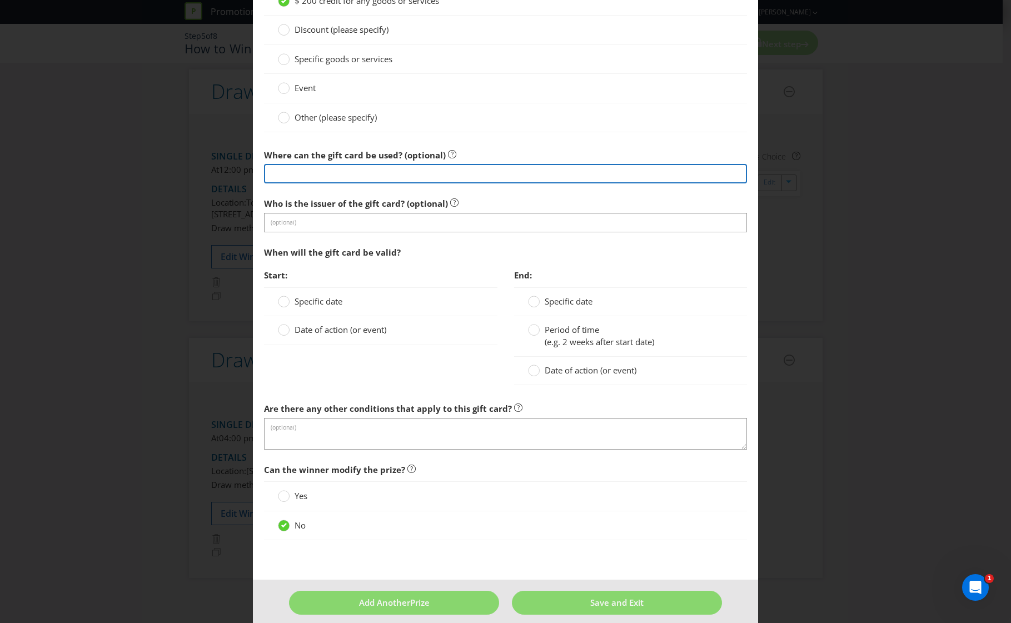
scroll to position [929, 0]
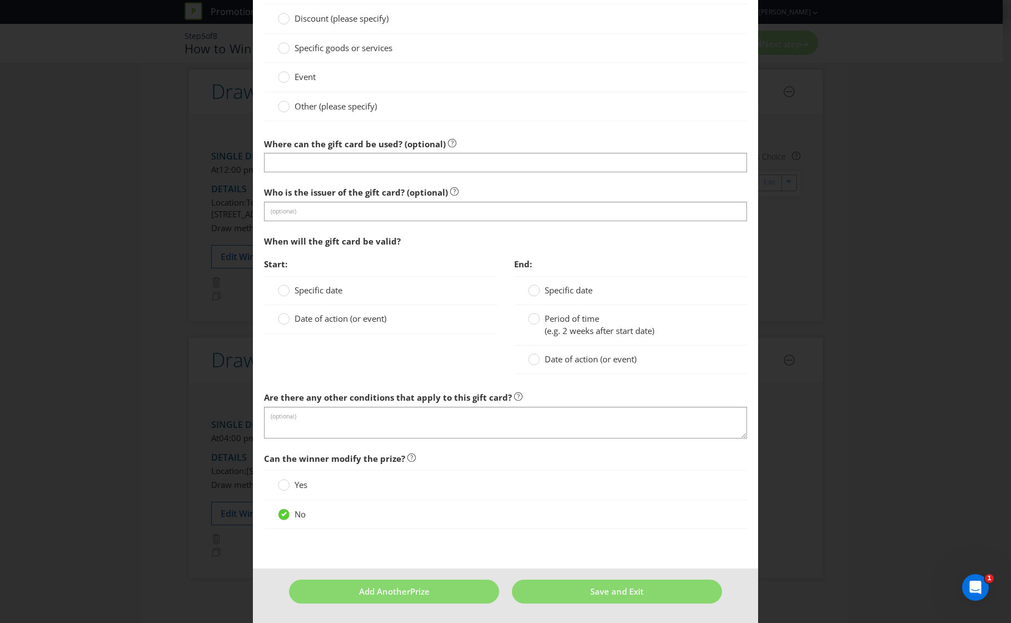
click at [303, 281] on div "Specific date" at bounding box center [380, 290] width 233 height 29
click at [307, 313] on span "Date of action (or event)" at bounding box center [341, 318] width 92 height 11
click at [0, 0] on input "Date of action (or event)" at bounding box center [0, 0] width 0 height 0
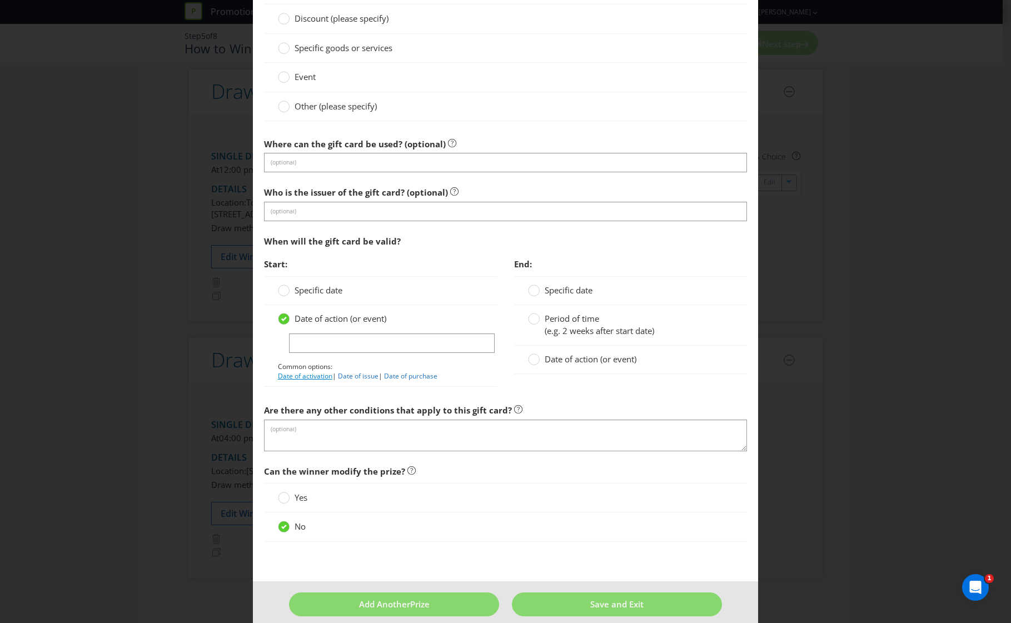
click at [325, 375] on link "Date of activation" at bounding box center [305, 375] width 54 height 9
type input "Date of activation"
click at [531, 359] on div at bounding box center [534, 356] width 6 height 6
click at [0, 0] on input "Date of action (or event)" at bounding box center [0, 0] width 0 height 0
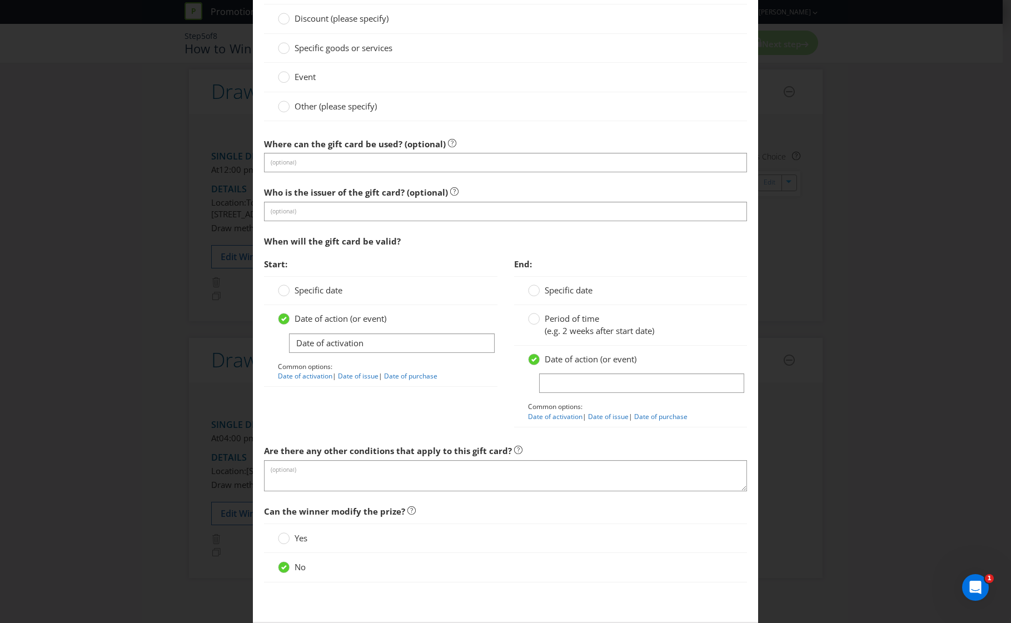
click at [533, 312] on div "Period of time (e.g. 2 weeks after start date)" at bounding box center [630, 325] width 233 height 41
click at [534, 318] on circle at bounding box center [533, 318] width 11 height 11
click at [0, 0] on input "Period of time (e.g. 2 weeks after start date)" at bounding box center [0, 0] width 0 height 0
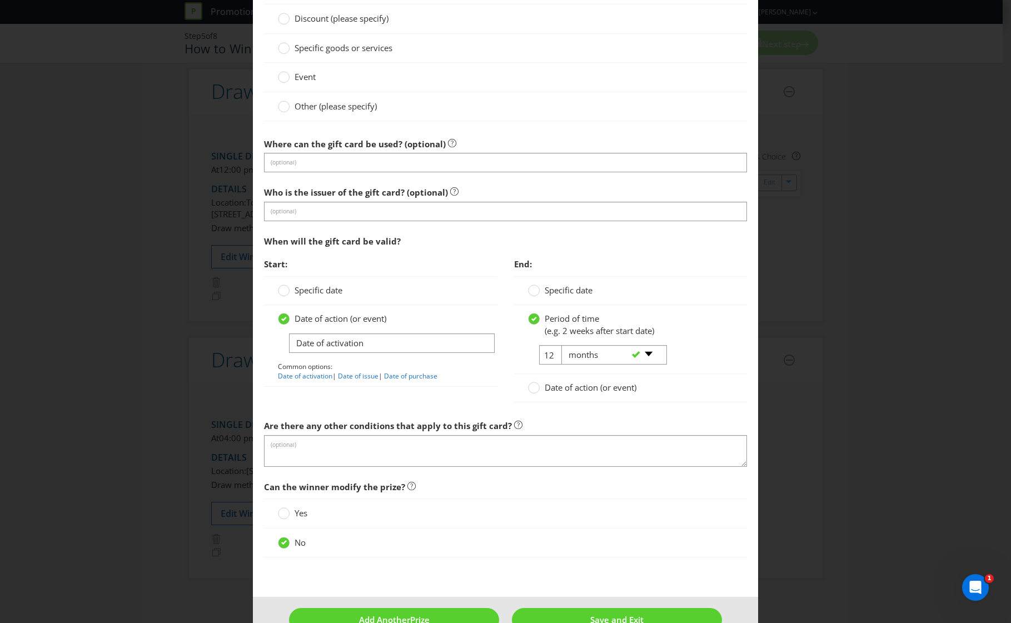
click at [553, 351] on div "-- Please select -- days weeks months years" at bounding box center [609, 355] width 113 height 20
drag, startPoint x: 552, startPoint y: 351, endPoint x: 580, endPoint y: 355, distance: 28.1
click at [580, 355] on select "-- Please select -- days weeks months years" at bounding box center [614, 354] width 106 height 19
select select "YEARS"
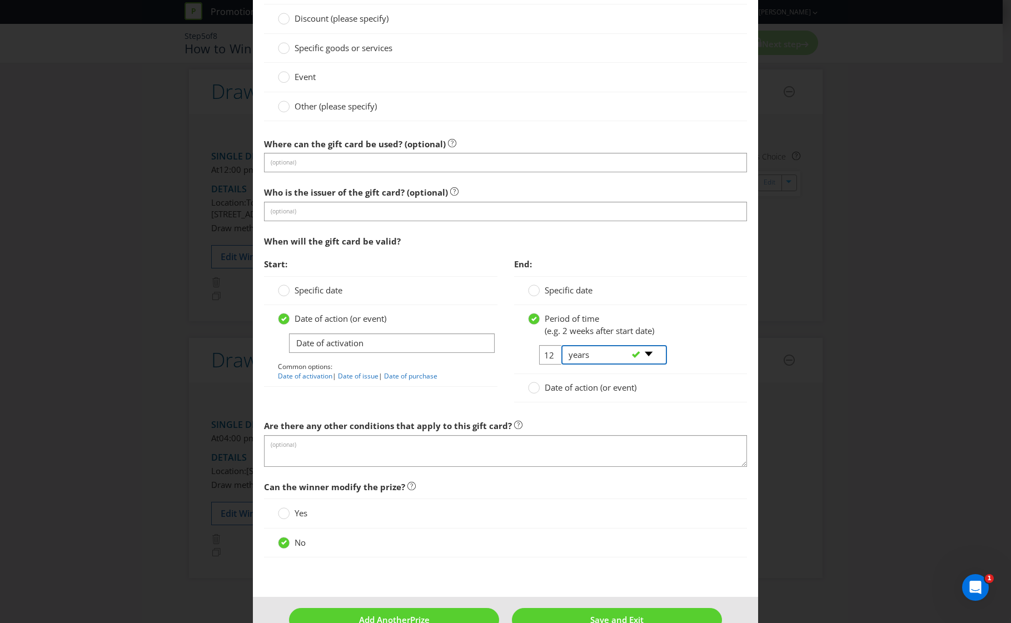
click at [561, 345] on select "-- Please select -- days weeks months years" at bounding box center [614, 354] width 106 height 19
click at [546, 357] on input "12" at bounding box center [551, 354] width 25 height 19
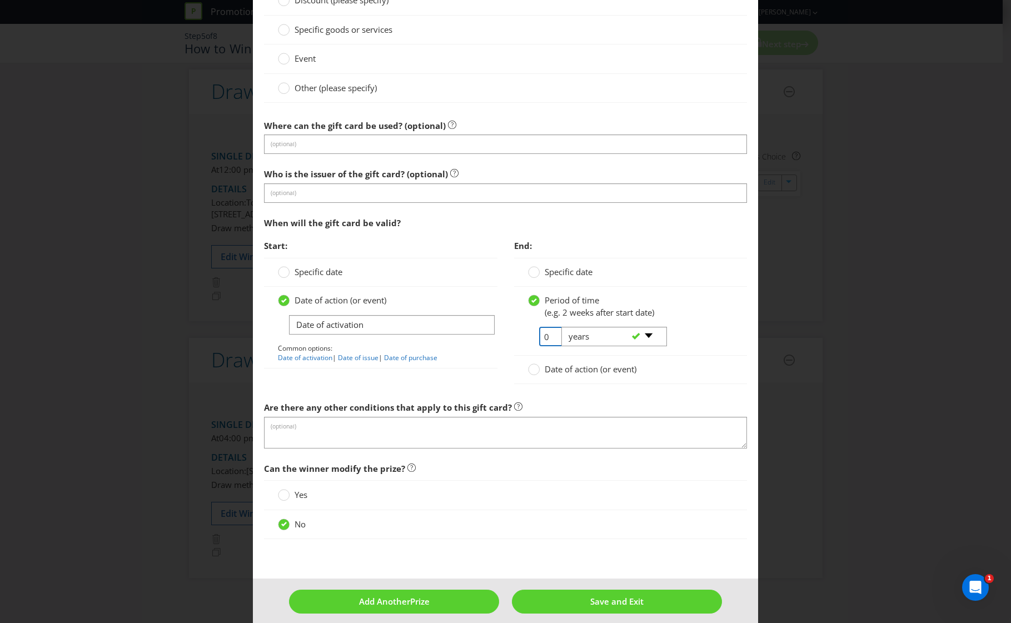
scroll to position [957, 0]
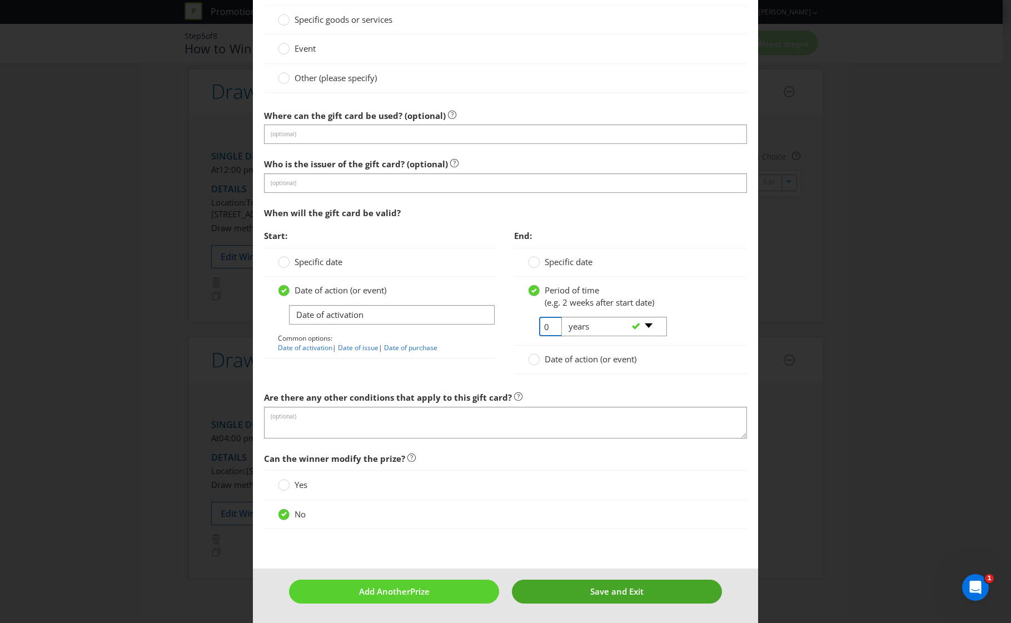
type input "0"
click at [605, 589] on span "Save and Exit" at bounding box center [616, 591] width 53 height 11
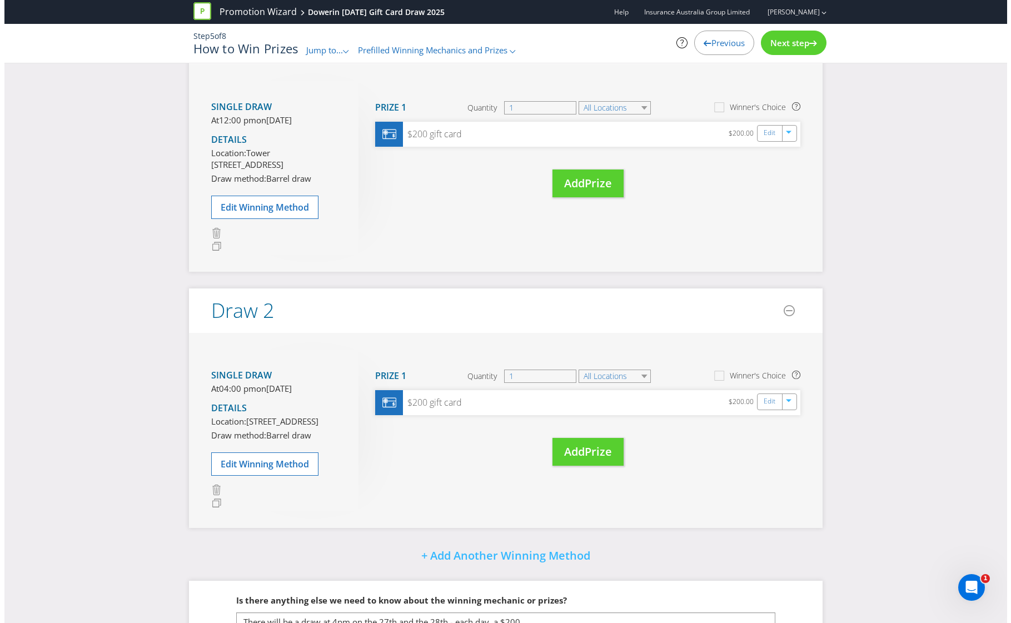
scroll to position [80, 0]
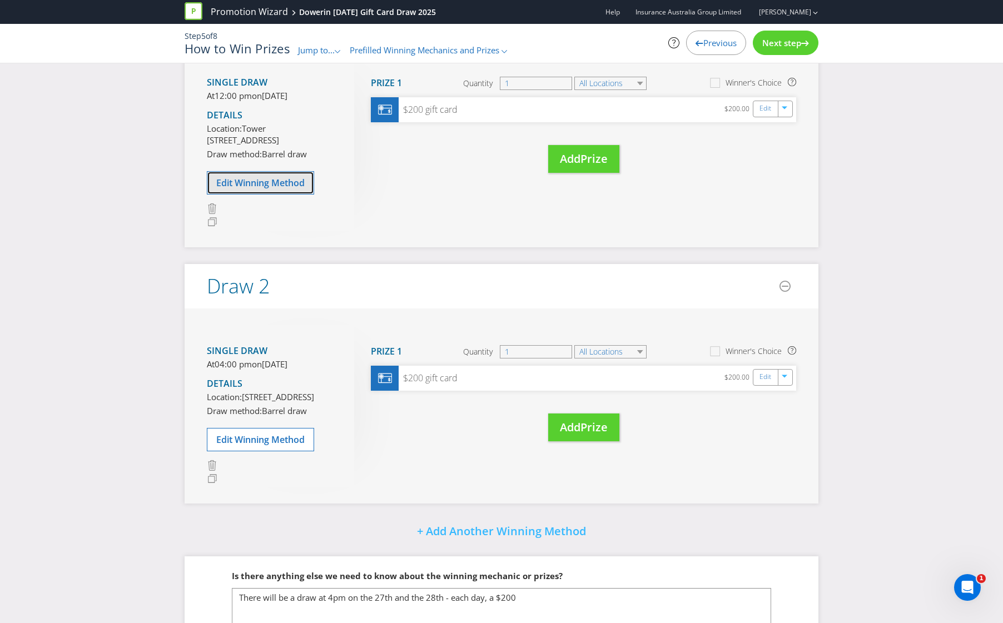
click at [274, 189] on span "Edit Winning Method" at bounding box center [260, 183] width 88 height 12
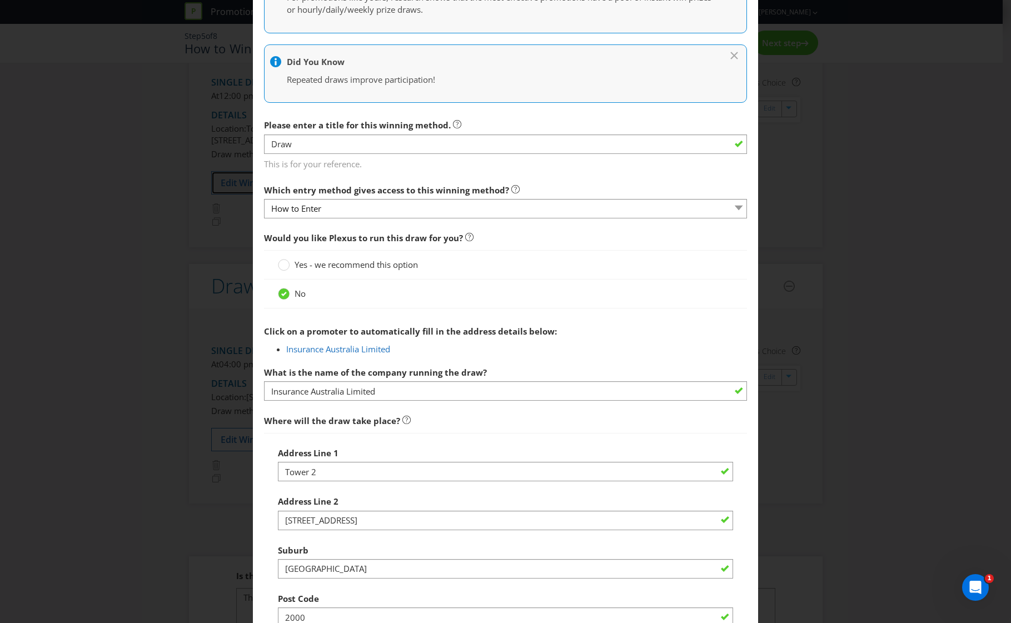
scroll to position [296, 0]
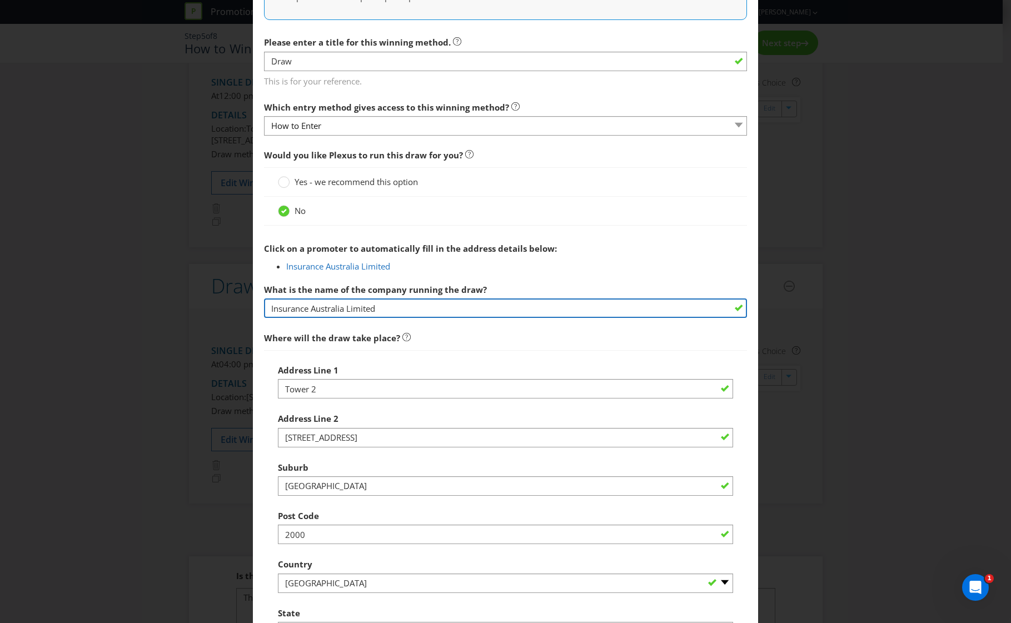
drag, startPoint x: 405, startPoint y: 310, endPoint x: 202, endPoint y: 312, distance: 202.9
click at [202, 312] on div "Edit Winning Method How to Enter Win Draw 2 to enter How will the winners be se…" at bounding box center [505, 311] width 1011 height 623
type input "WFI Insurance"
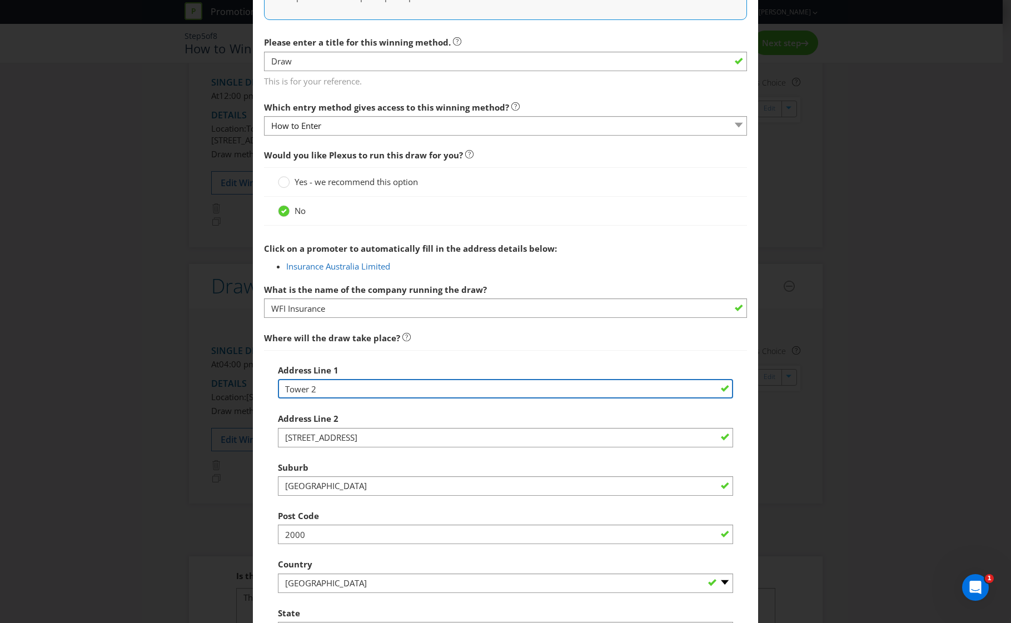
click at [502, 391] on input "Tower 2" at bounding box center [506, 388] width 456 height 19
drag, startPoint x: 502, startPoint y: 391, endPoint x: 227, endPoint y: 384, distance: 275.2
click at [227, 384] on div "Edit Winning Method How to Enter Win Draw 2 to enter How will the winners be se…" at bounding box center [505, 311] width 1011 height 623
type input "Lot 35"
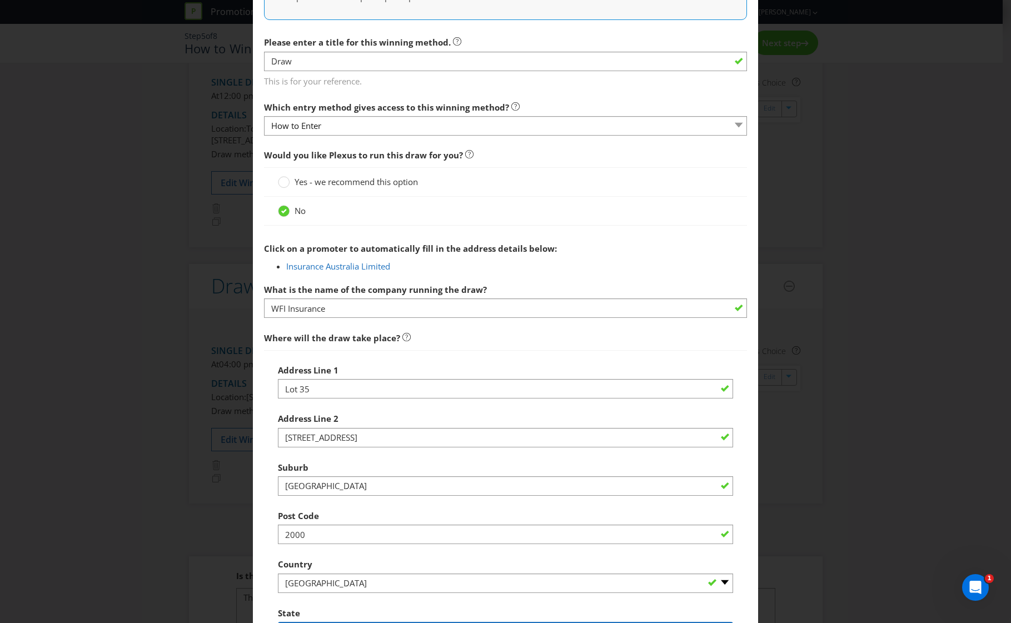
select select "WA"
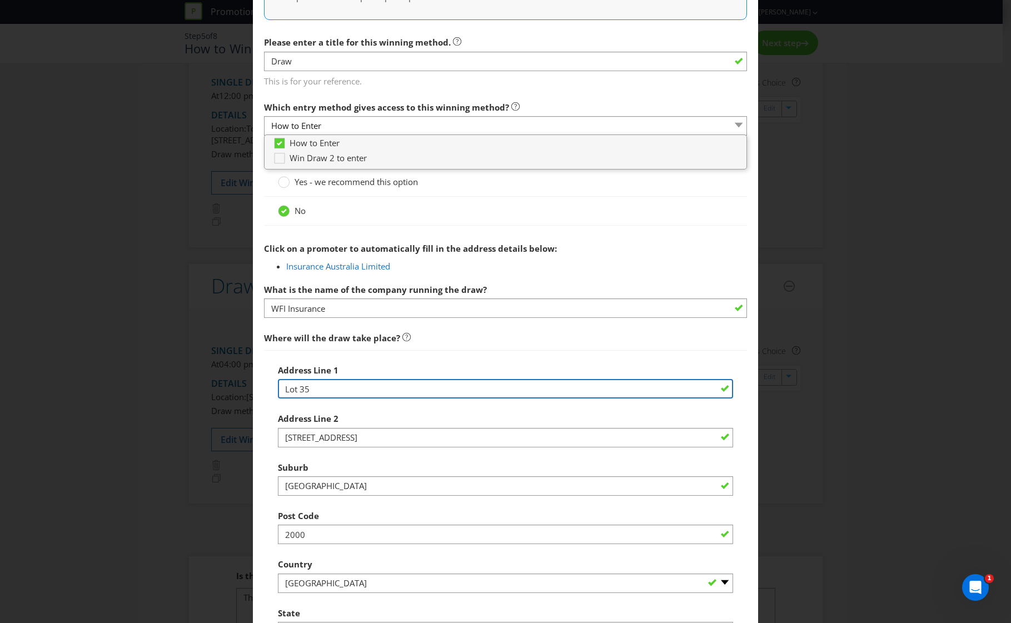
type input "Lot 35"
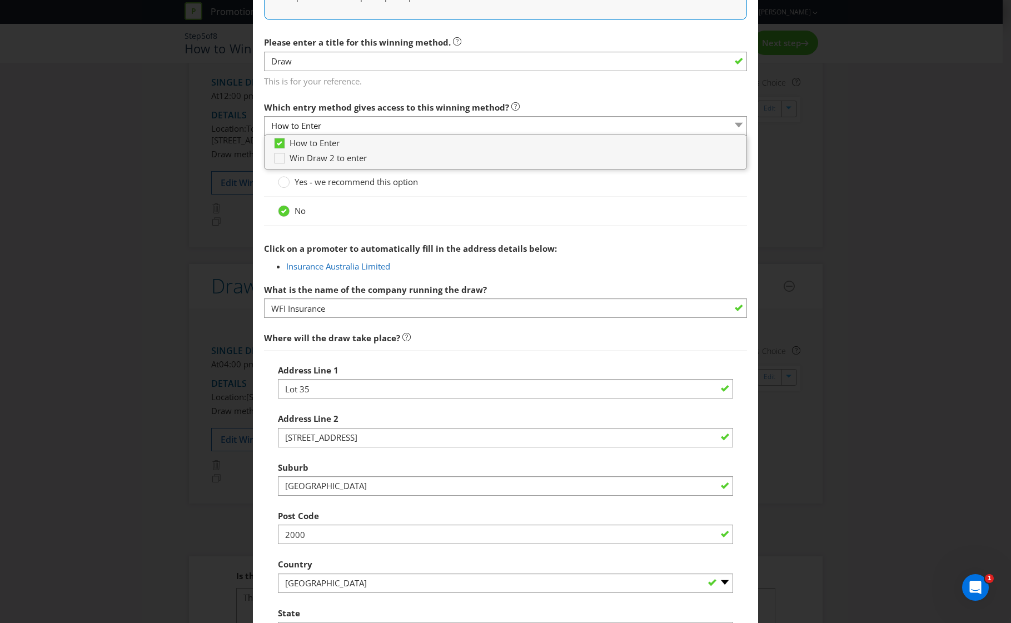
click at [363, 426] on div "Address Line [GEOGRAPHIC_DATA][STREET_ADDRESS]" at bounding box center [506, 427] width 456 height 40
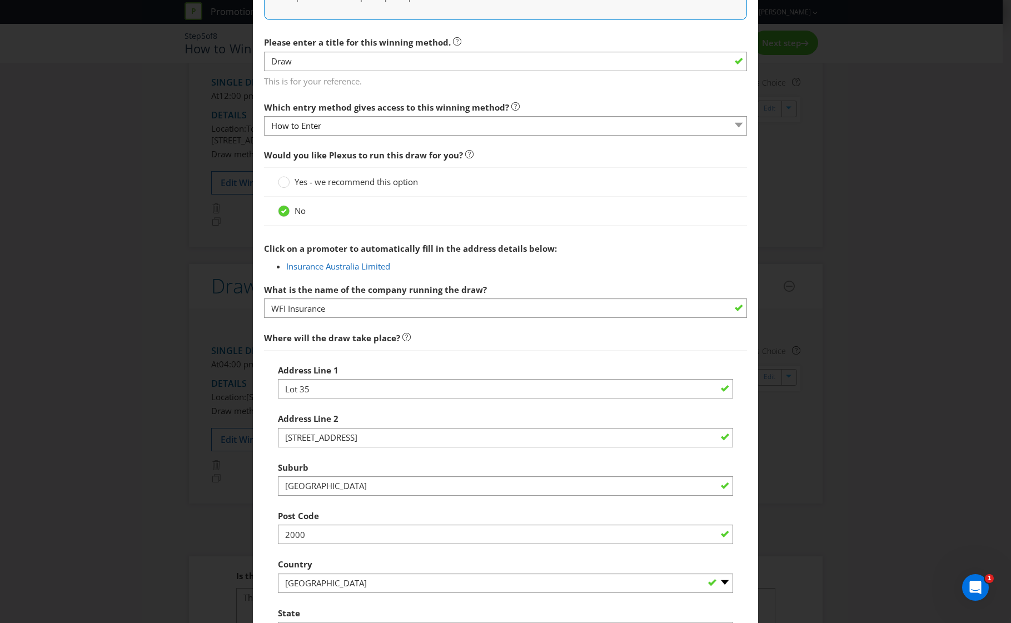
click at [363, 426] on div "Address Line [GEOGRAPHIC_DATA][STREET_ADDRESS]" at bounding box center [506, 427] width 456 height 40
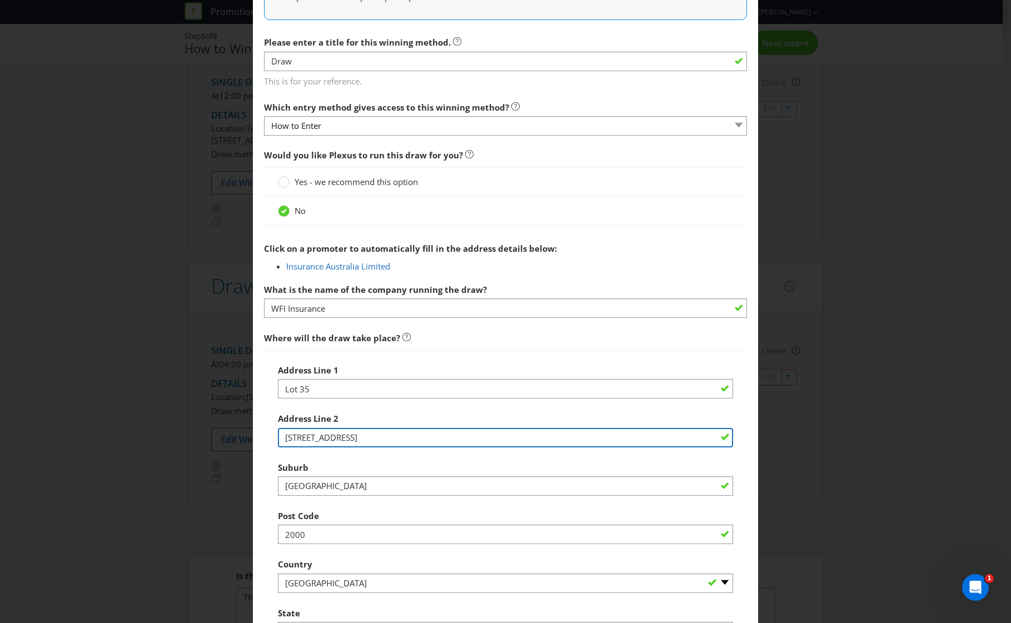
click at [361, 434] on input "[STREET_ADDRESS]" at bounding box center [506, 437] width 456 height 19
type input "[GEOGRAPHIC_DATA]"
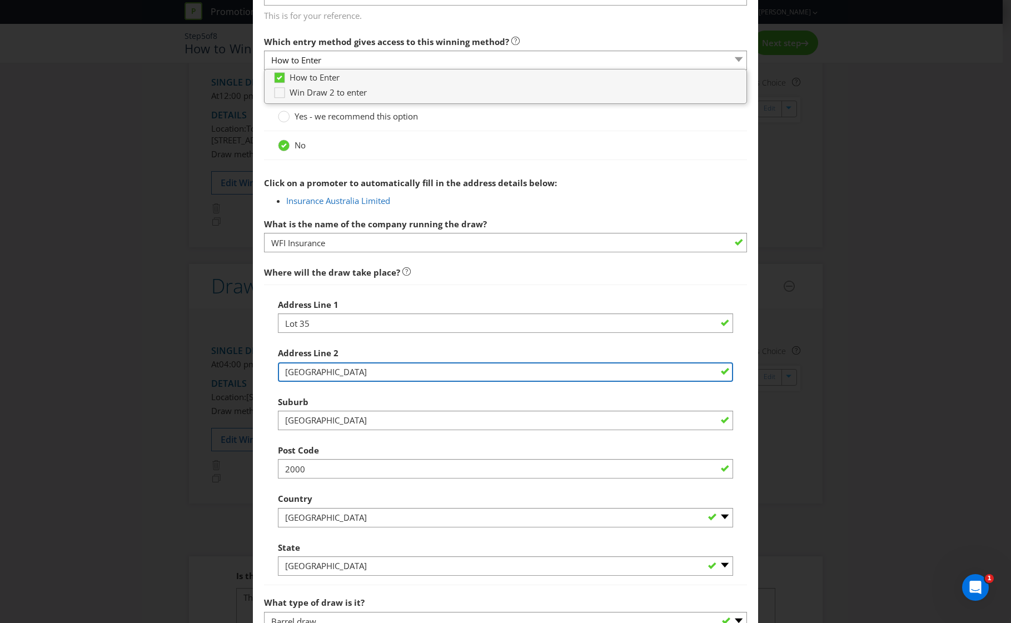
scroll to position [445, 0]
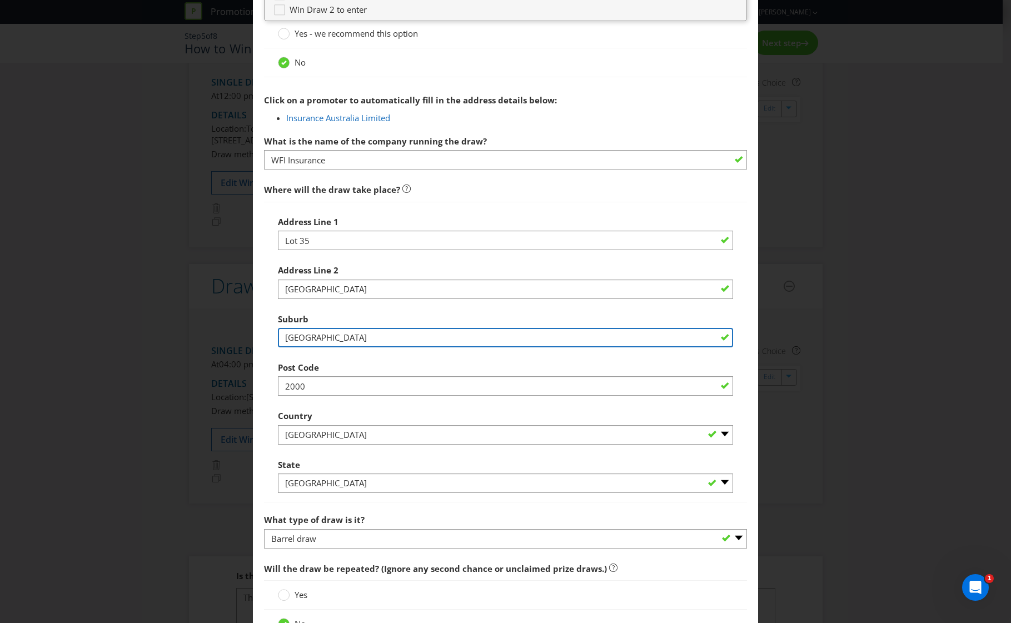
click at [306, 338] on input "[GEOGRAPHIC_DATA]" at bounding box center [506, 337] width 456 height 19
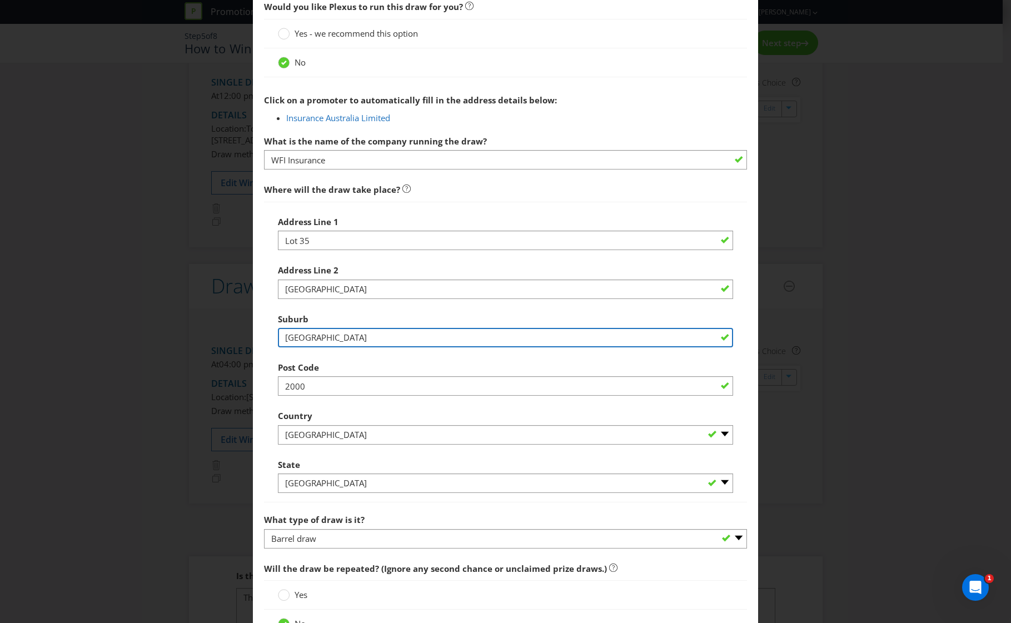
click at [306, 338] on input "[GEOGRAPHIC_DATA]" at bounding box center [506, 337] width 456 height 19
type input "Dowerin"
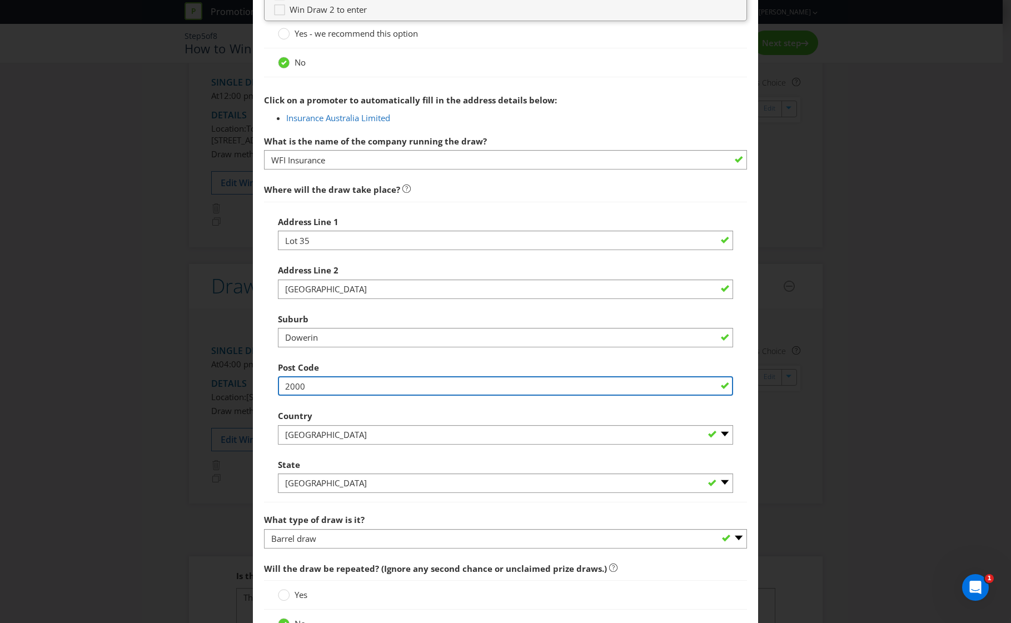
click at [349, 380] on input "2000" at bounding box center [506, 385] width 456 height 19
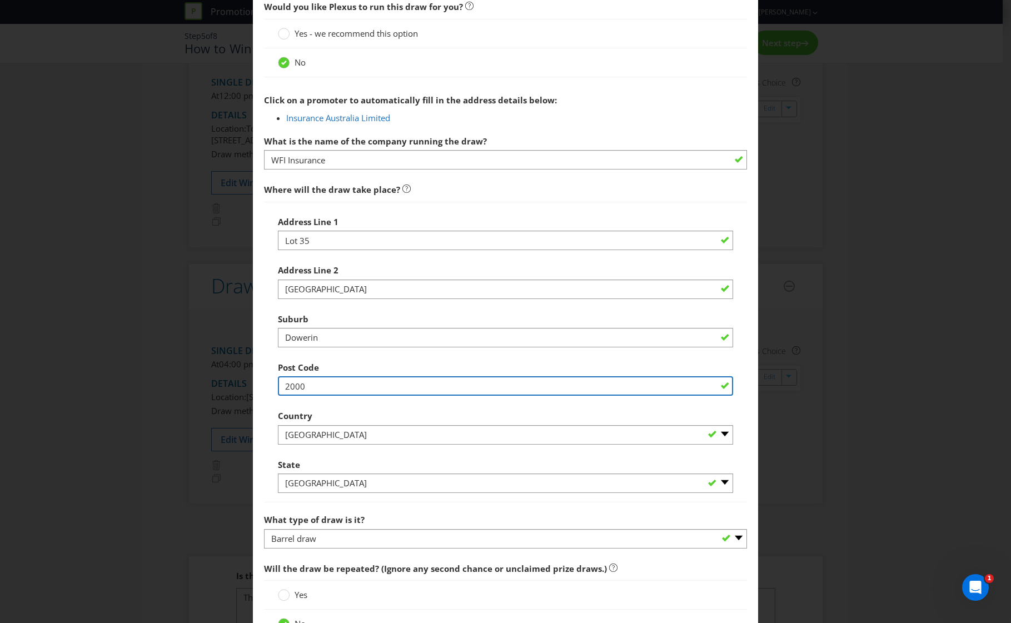
click at [349, 380] on input "2000" at bounding box center [506, 385] width 456 height 19
type input "6461"
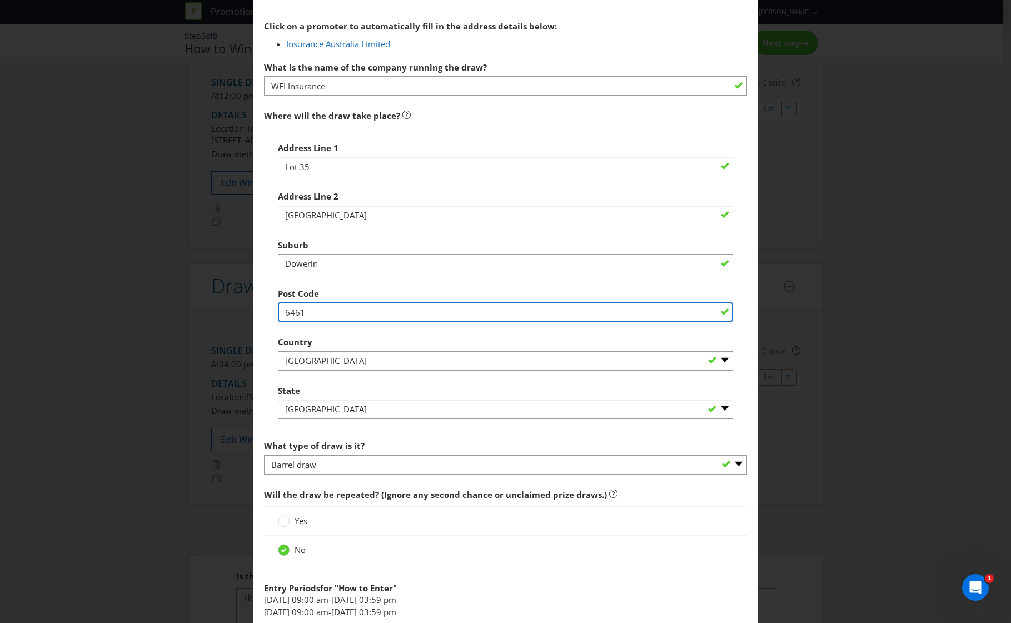
scroll to position [667, 0]
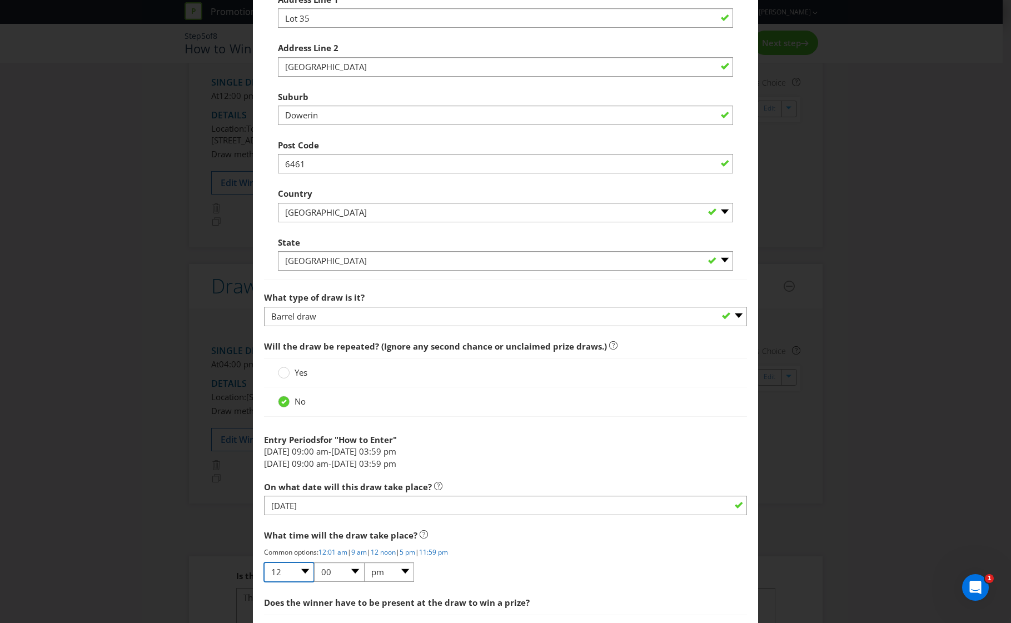
click at [297, 573] on select "01 02 03 04 05 06 07 08 09 10 11 12" at bounding box center [289, 572] width 50 height 19
click at [264, 563] on select "01 02 03 04 05 06 07 08 09 10 11 12" at bounding box center [289, 572] width 50 height 19
click at [297, 579] on select "01 02 03 04 05 06 07 08 09 10 11 12" at bounding box center [289, 572] width 50 height 19
select select "04"
click at [264, 563] on select "01 02 03 04 05 06 07 08 09 10 11 12" at bounding box center [289, 572] width 50 height 19
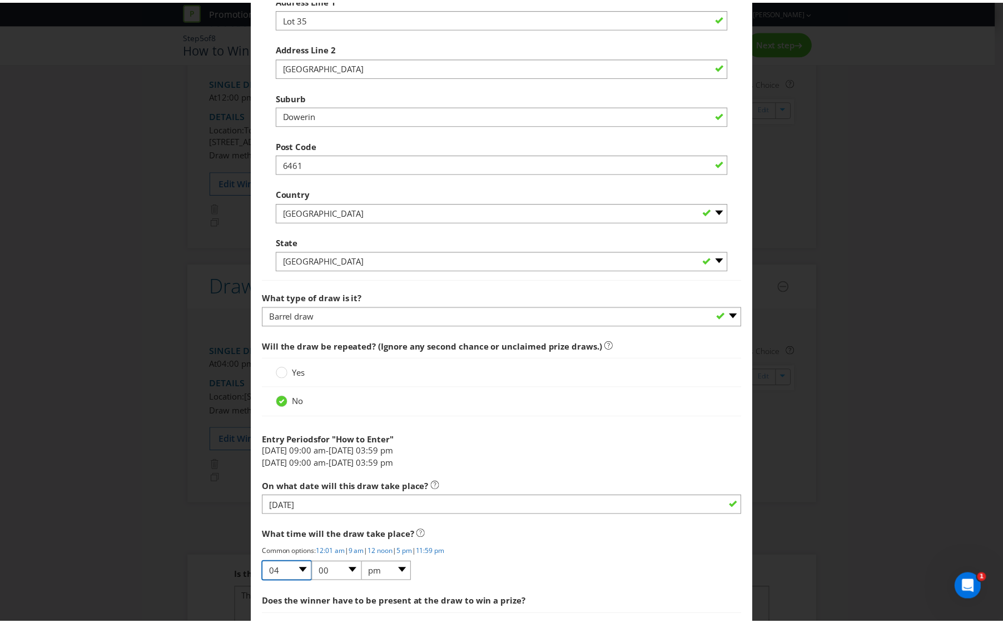
scroll to position [796, 0]
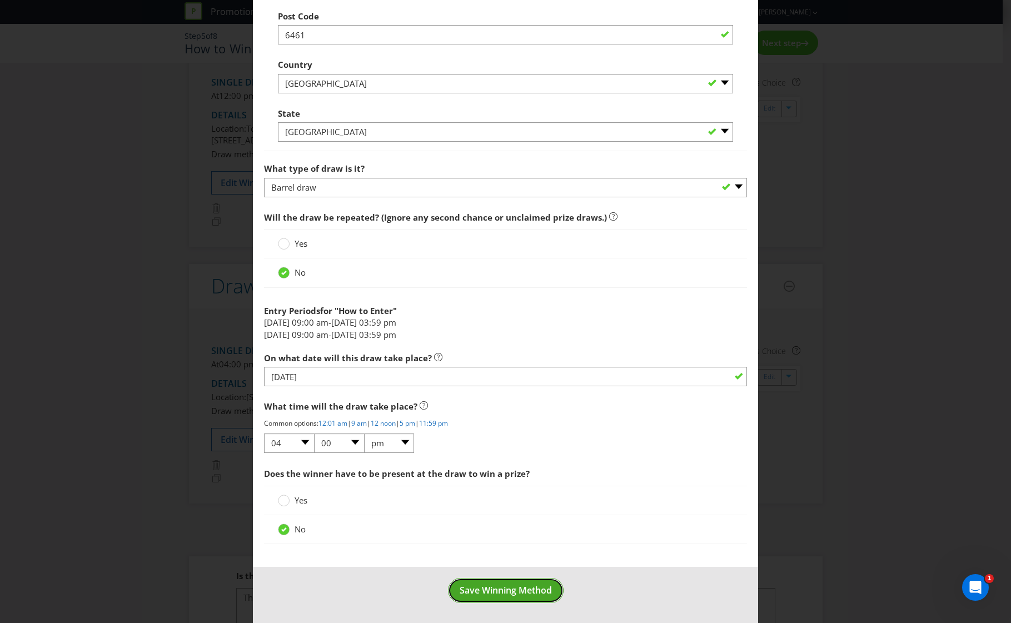
click at [497, 596] on span "Save Winning Method" at bounding box center [506, 590] width 92 height 12
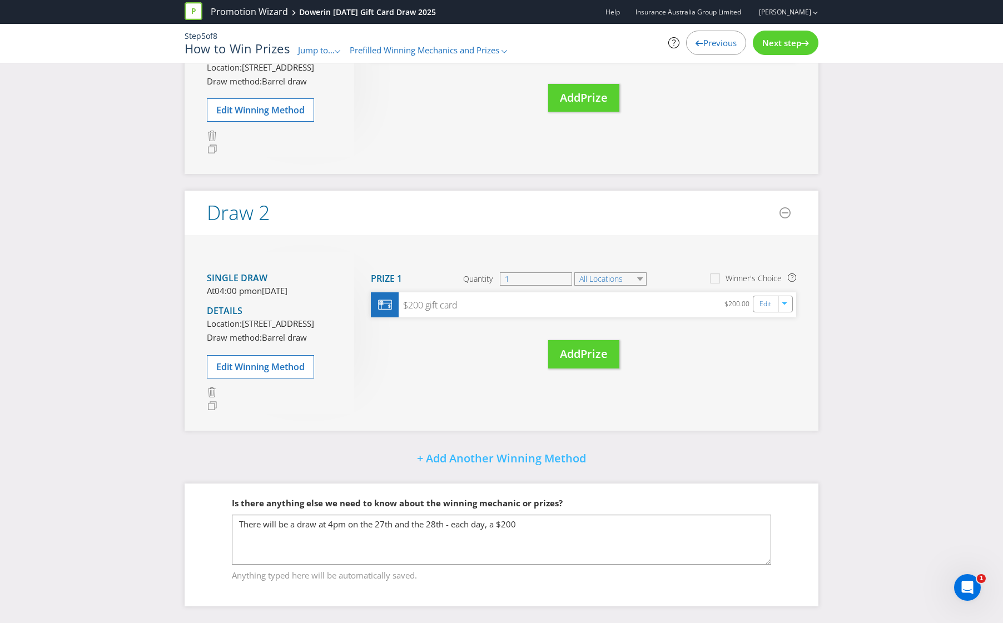
scroll to position [213, 0]
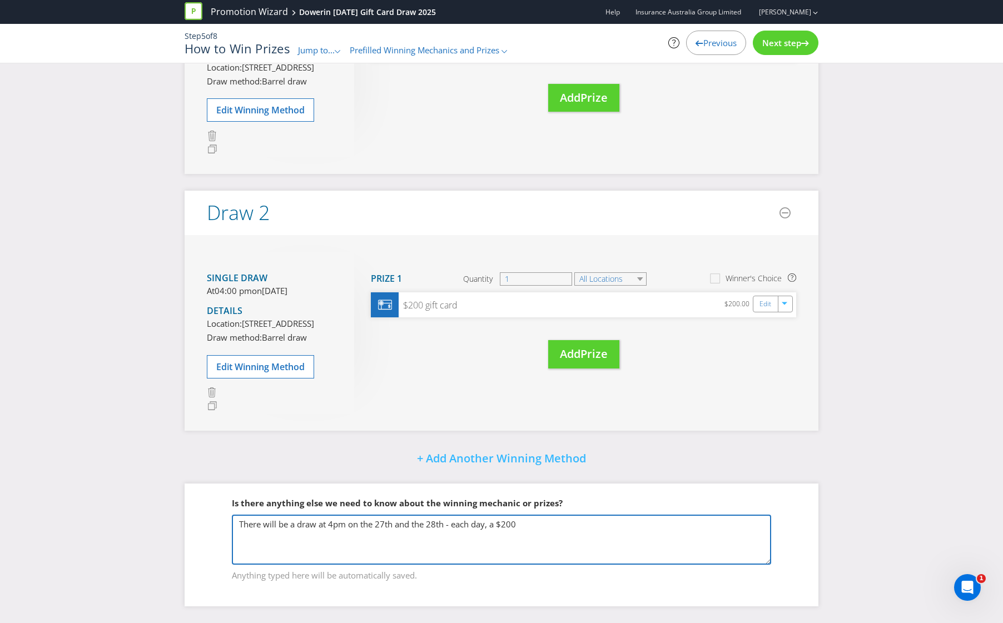
drag, startPoint x: 552, startPoint y: 543, endPoint x: -15, endPoint y: 519, distance: 567.5
click at [0, 482] on html "Promotion Wizard Dowerin [DATE] Gift Card Draw 2025 Help Insurance Australia Gr…" at bounding box center [501, 170] width 1003 height 623
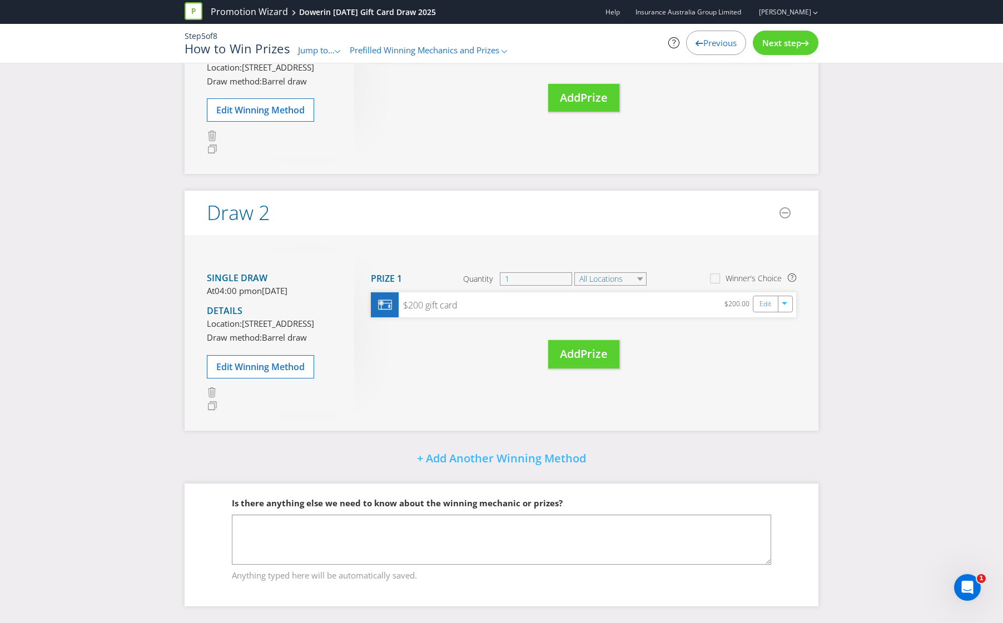
click at [778, 57] on div "Step 5 of 8 How to Win Prizes Jump to... .st0{fill-rule:evenodd;clip-rule:eveno…" at bounding box center [501, 43] width 650 height 39
click at [777, 34] on div "Next step" at bounding box center [786, 43] width 66 height 24
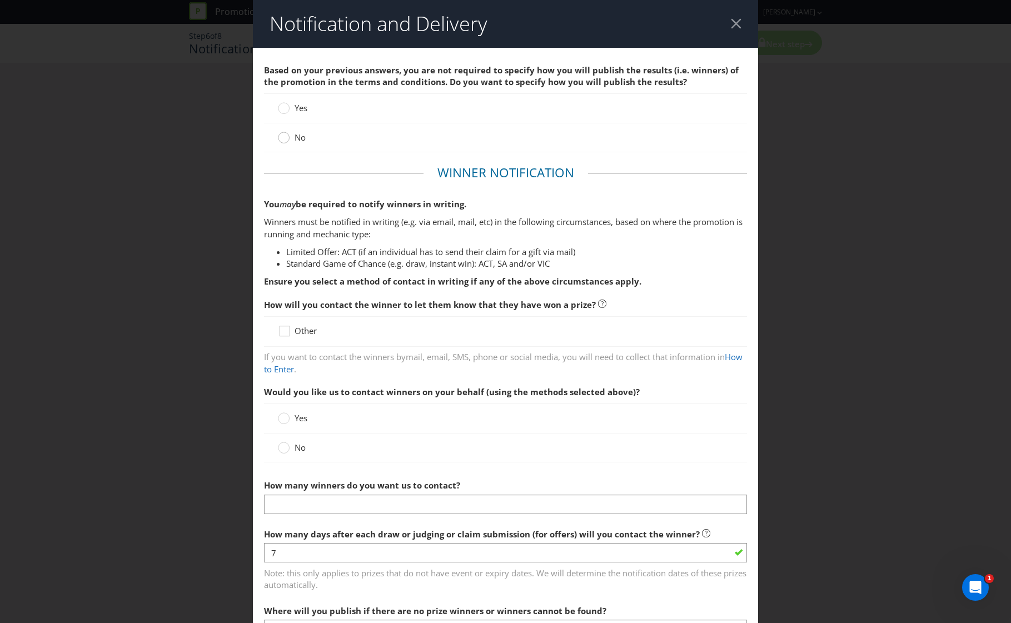
click at [284, 137] on div at bounding box center [284, 134] width 6 height 6
click at [0, 0] on input "No" at bounding box center [0, 0] width 0 height 0
click at [307, 334] on span "Other" at bounding box center [306, 330] width 22 height 11
click at [0, 0] on input "Other" at bounding box center [0, 0] width 0 height 0
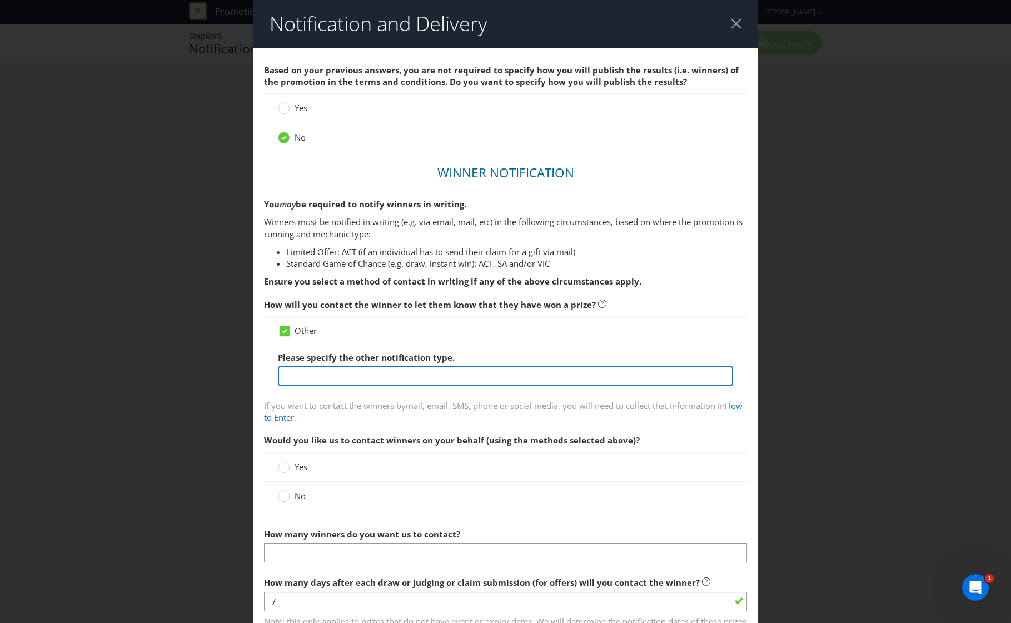
click at [392, 376] on input "text" at bounding box center [506, 375] width 456 height 19
type input "C"
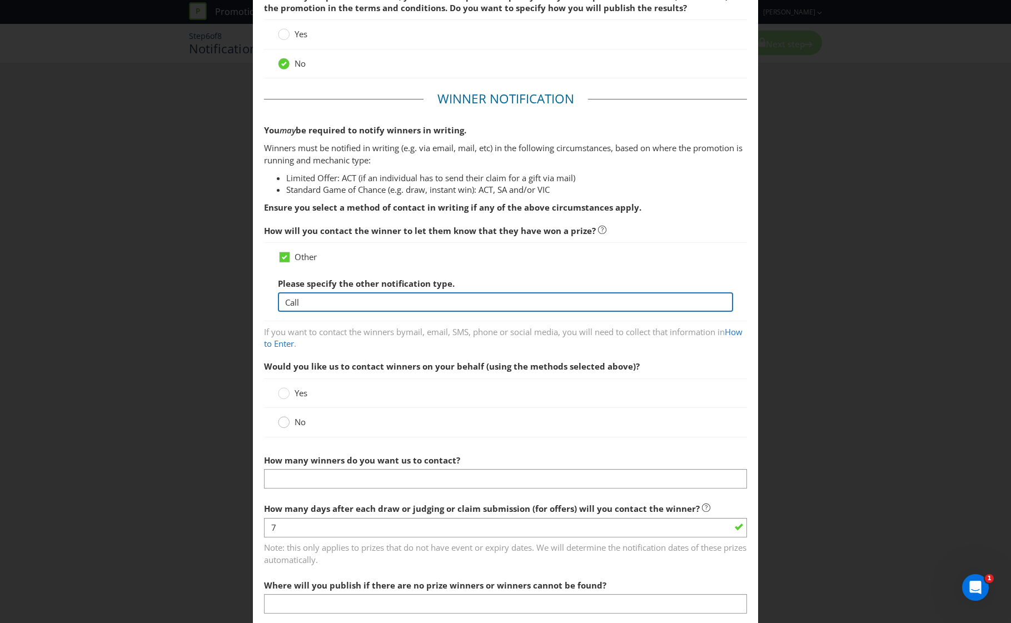
type input "Call"
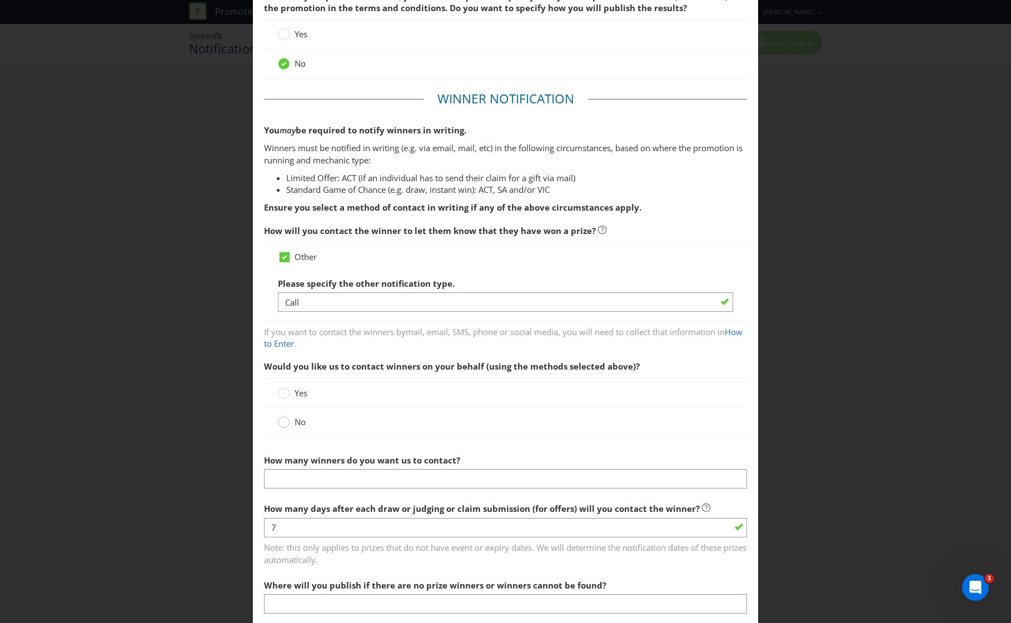
click at [286, 423] on circle at bounding box center [283, 422] width 11 height 11
click at [0, 0] on input "No" at bounding box center [0, 0] width 0 height 0
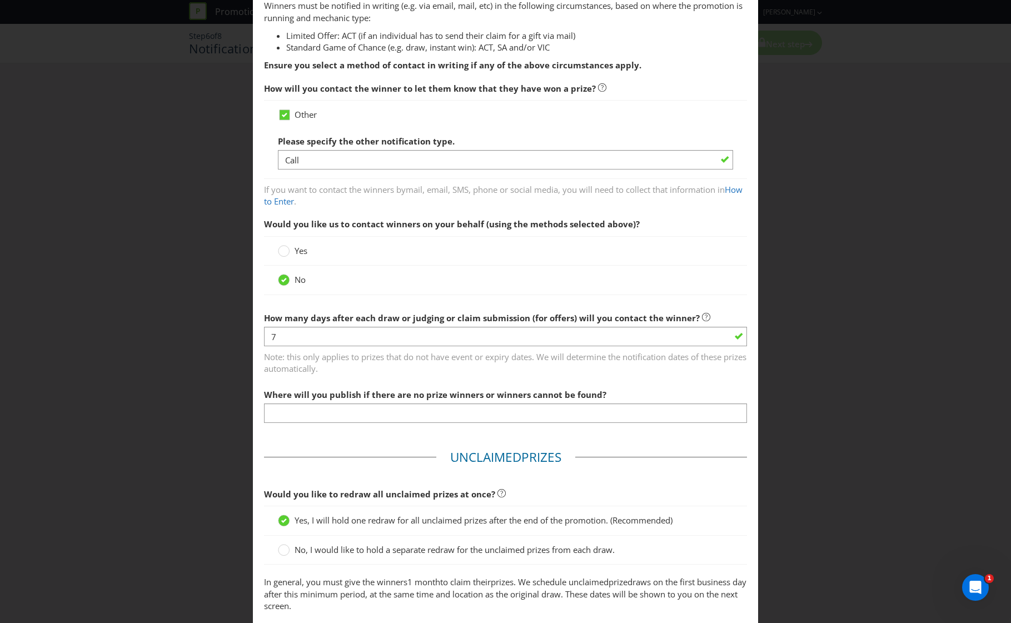
scroll to position [222, 0]
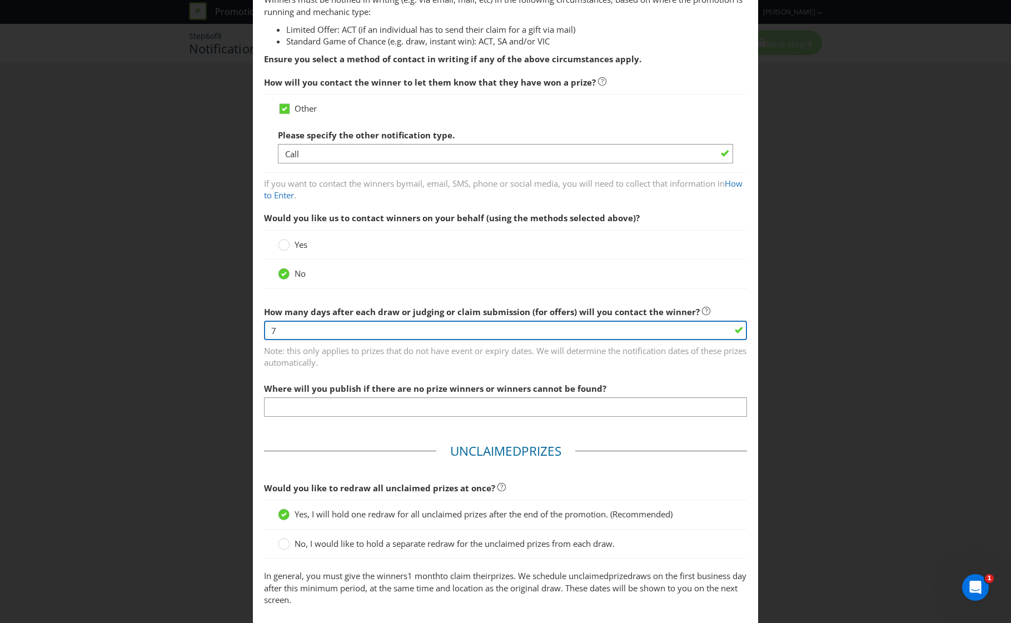
click at [304, 336] on input "7" at bounding box center [506, 330] width 484 height 19
type input "0"
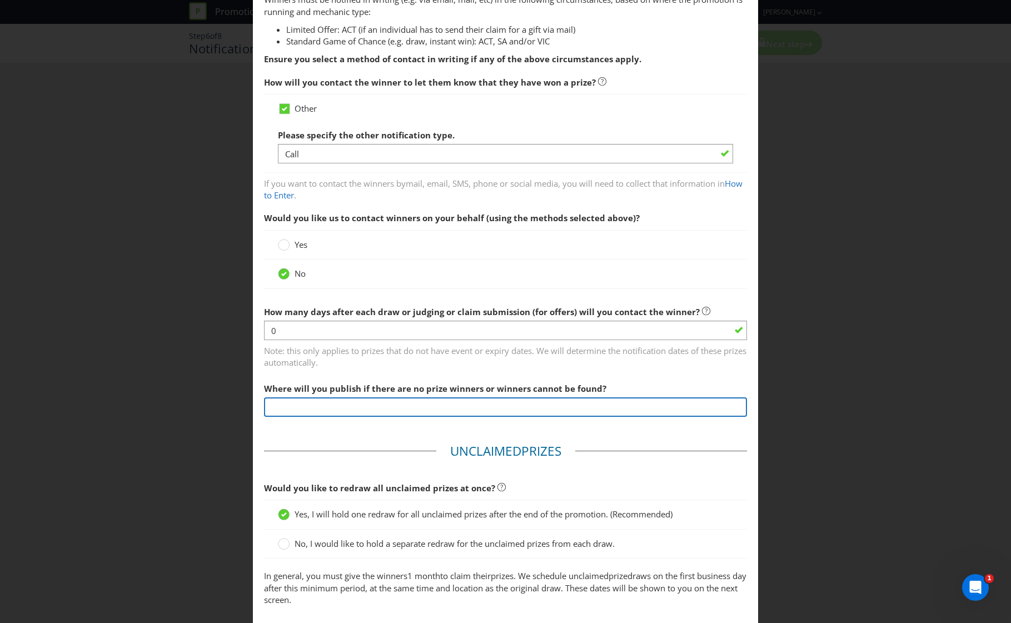
click at [338, 412] on input "text" at bounding box center [506, 406] width 484 height 19
type input "NA"
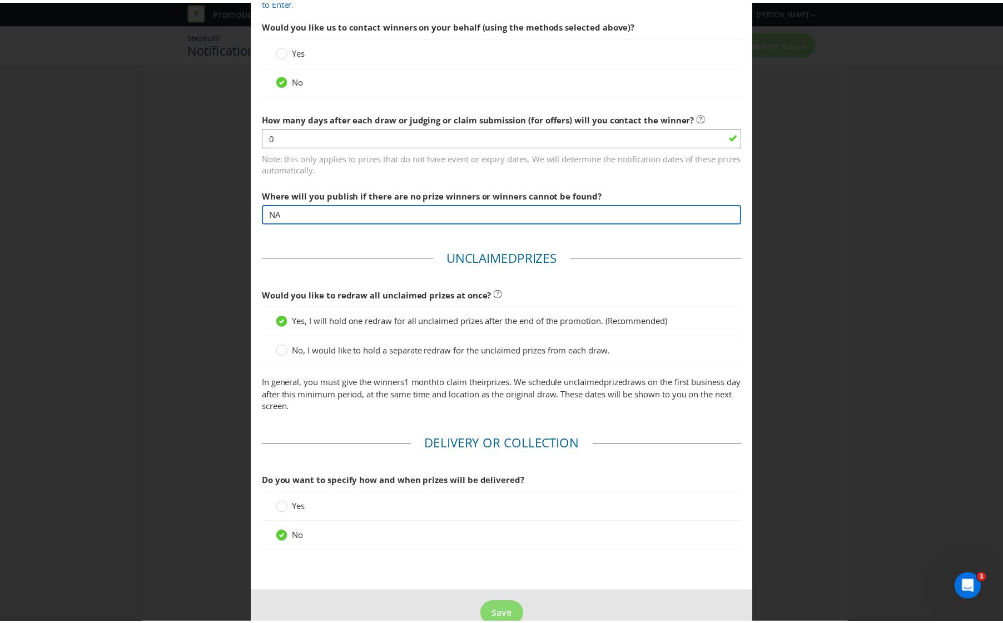
scroll to position [440, 0]
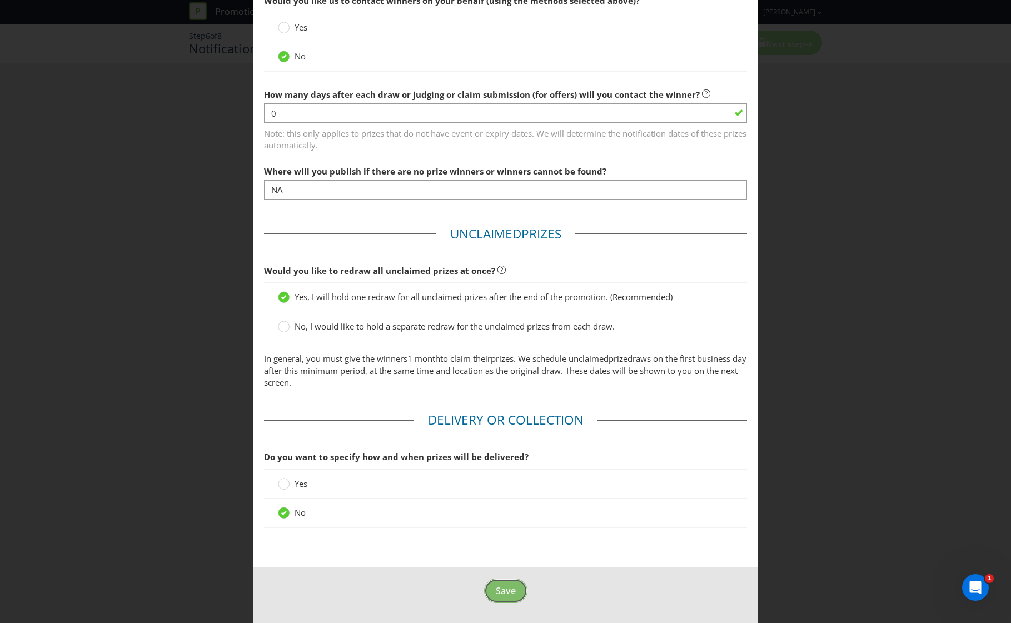
click at [504, 595] on span "Save" at bounding box center [506, 591] width 20 height 12
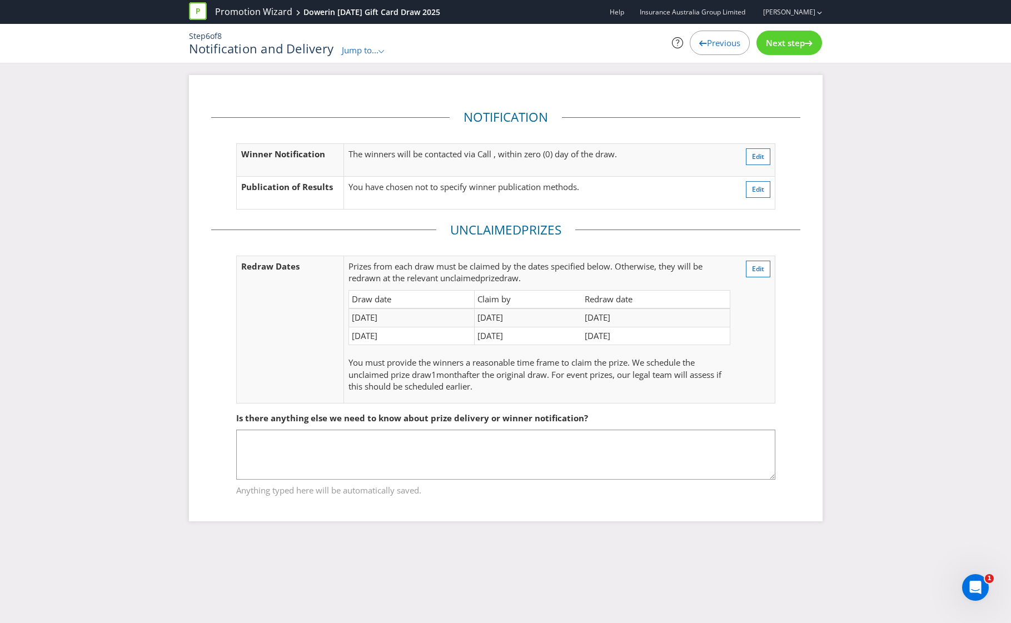
click at [772, 49] on div "Next step" at bounding box center [790, 43] width 66 height 24
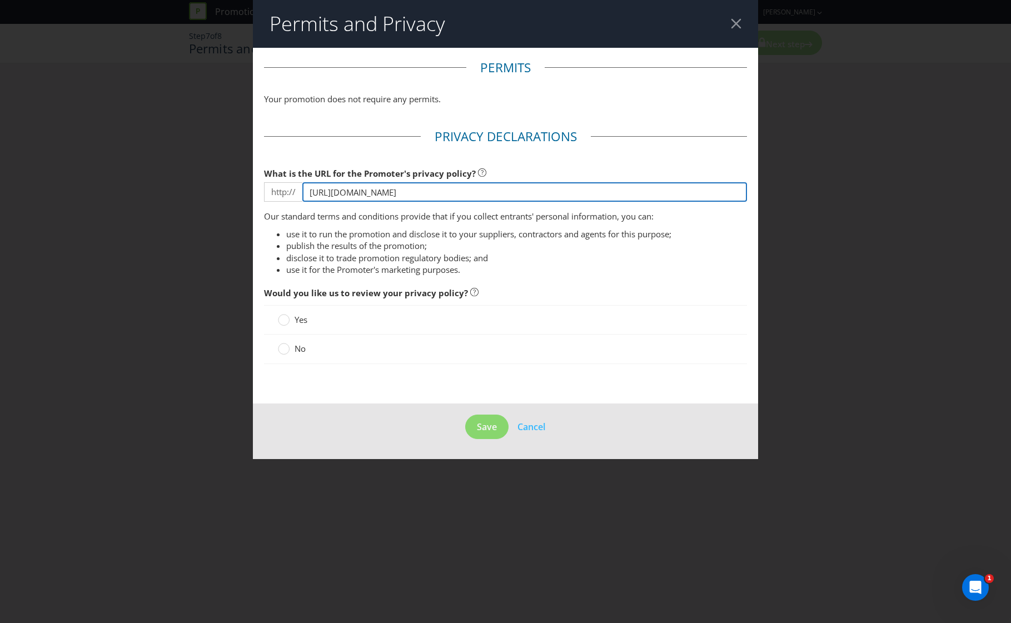
drag, startPoint x: 573, startPoint y: 198, endPoint x: 253, endPoint y: 196, distance: 320.2
click at [253, 196] on main "Permits Your promotion does not require any permits. Privacy Declarations What …" at bounding box center [506, 226] width 506 height 356
click at [478, 199] on input "[URL][DOMAIN_NAME]" at bounding box center [524, 191] width 445 height 19
drag, startPoint x: 509, startPoint y: 190, endPoint x: 296, endPoint y: 188, distance: 213.5
click at [296, 188] on div "http:// [URL][DOMAIN_NAME]" at bounding box center [506, 191] width 484 height 19
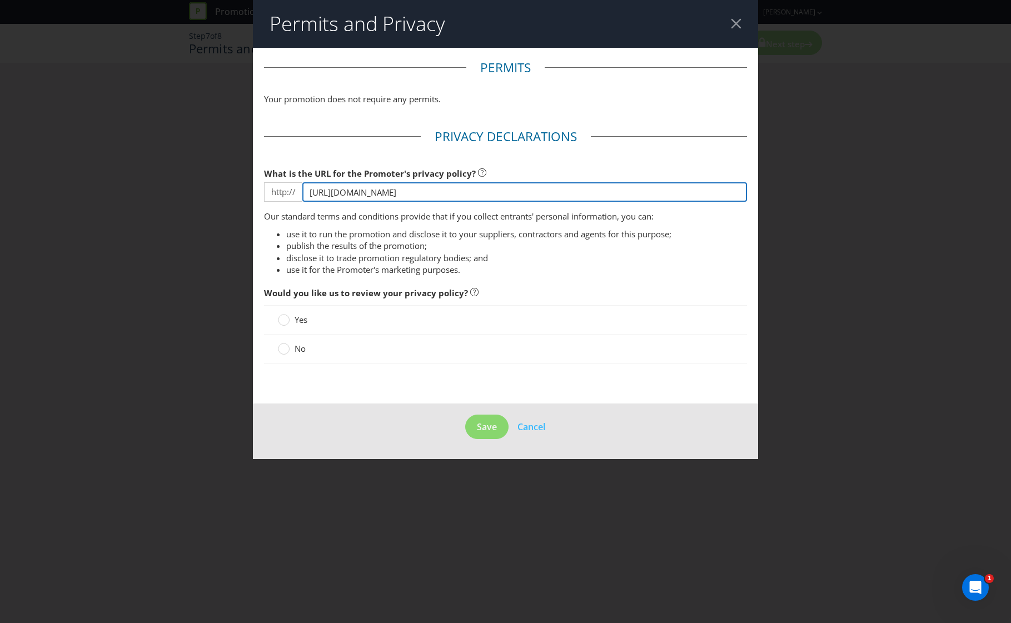
paste input "s://[DOMAIN_NAME][URL]"
type input "[URL][DOMAIN_NAME]"
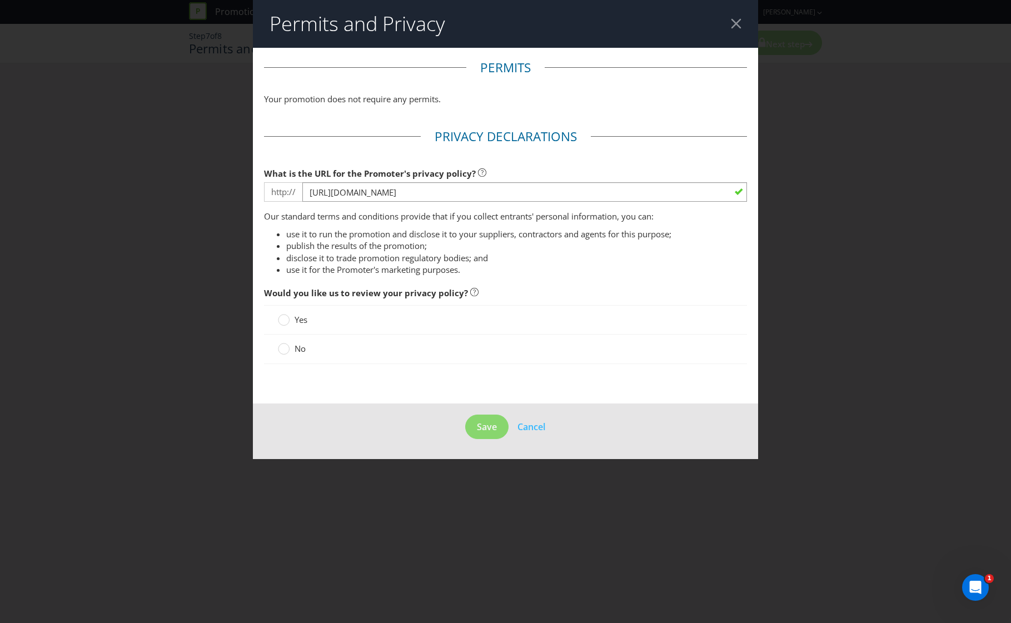
click at [298, 350] on span "No" at bounding box center [300, 348] width 11 height 11
click at [0, 0] on input "No" at bounding box center [0, 0] width 0 height 0
click at [491, 424] on span "Save" at bounding box center [487, 427] width 20 height 12
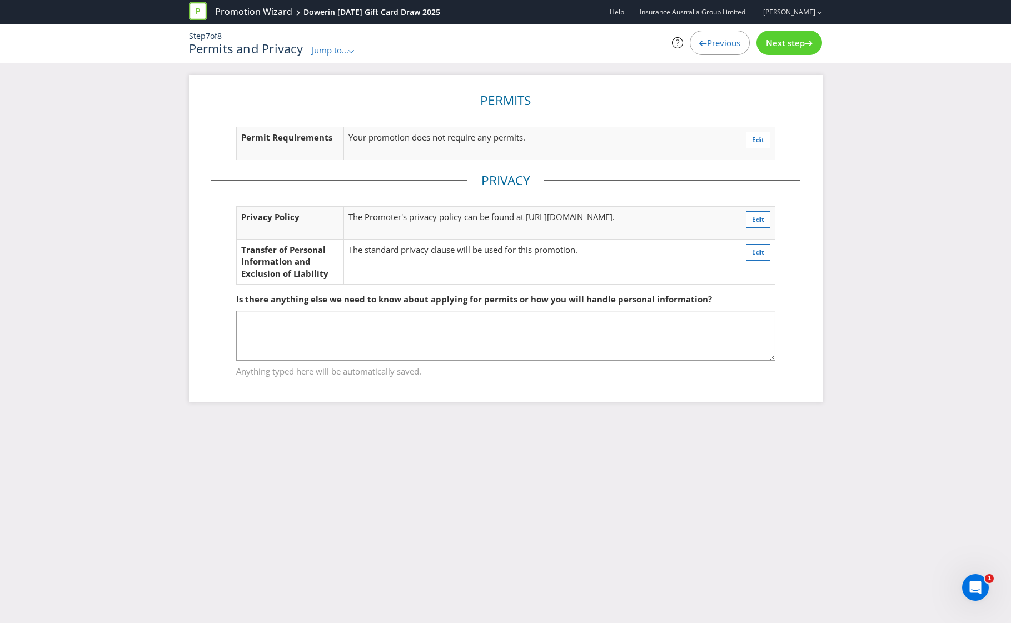
click at [782, 48] on span "Next step" at bounding box center [785, 42] width 39 height 11
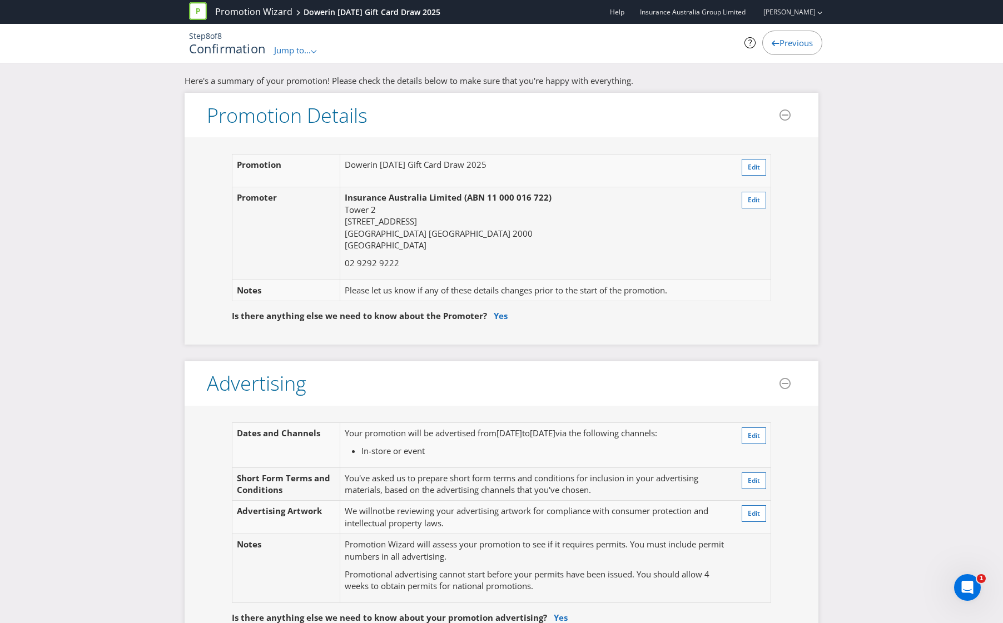
click at [437, 341] on div "Promotion Dowerin [DATE] Gift Card Draw 2025 Edit Promoter Insurance Australia …" at bounding box center [502, 240] width 634 height 207
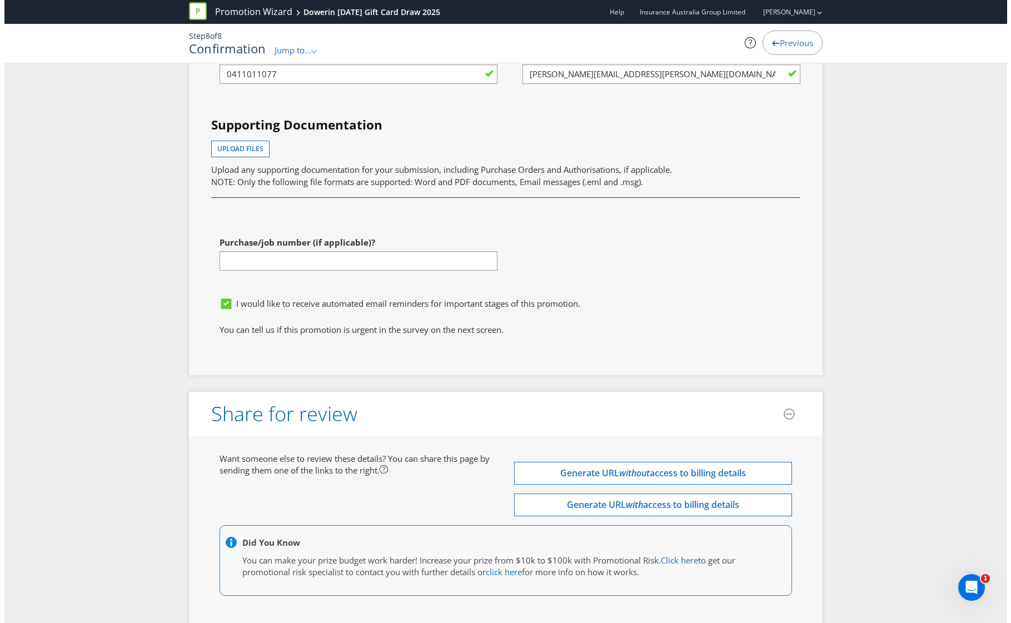
scroll to position [3281, 0]
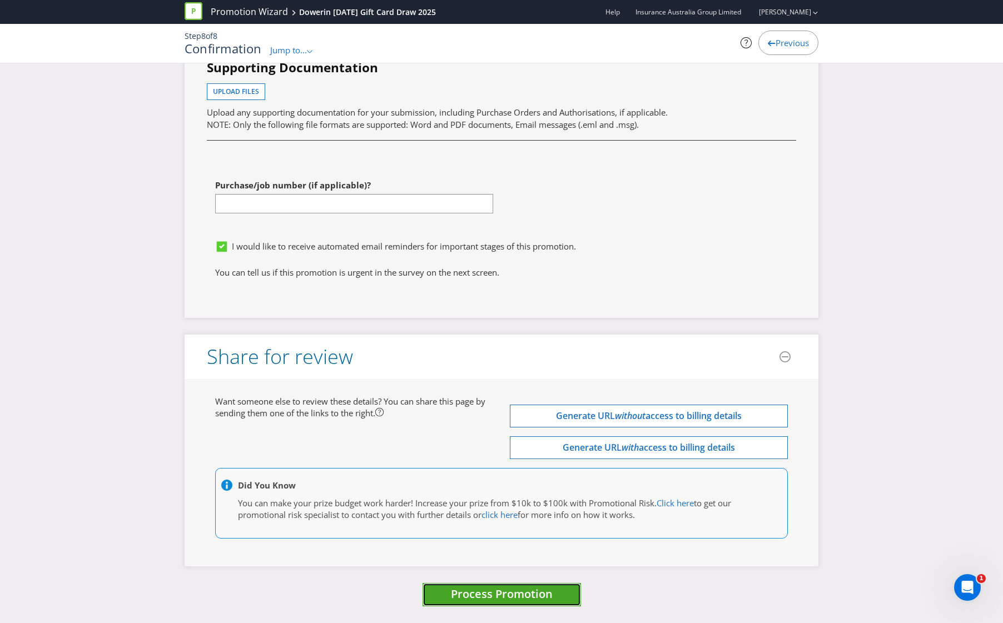
click at [528, 597] on span "Process Promotion" at bounding box center [502, 593] width 102 height 15
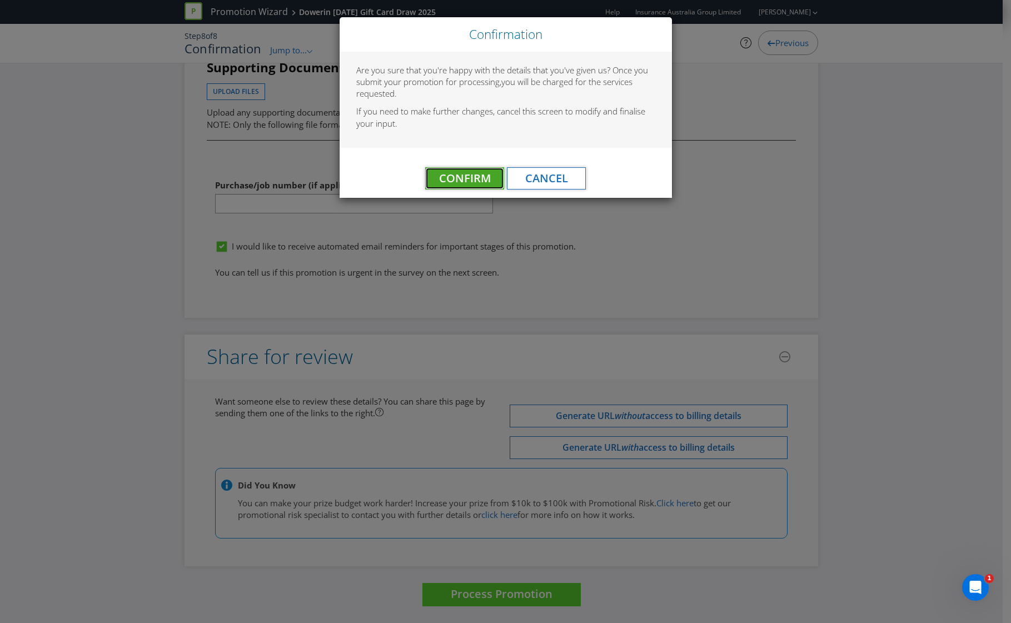
click at [448, 178] on span "Confirm" at bounding box center [465, 178] width 52 height 15
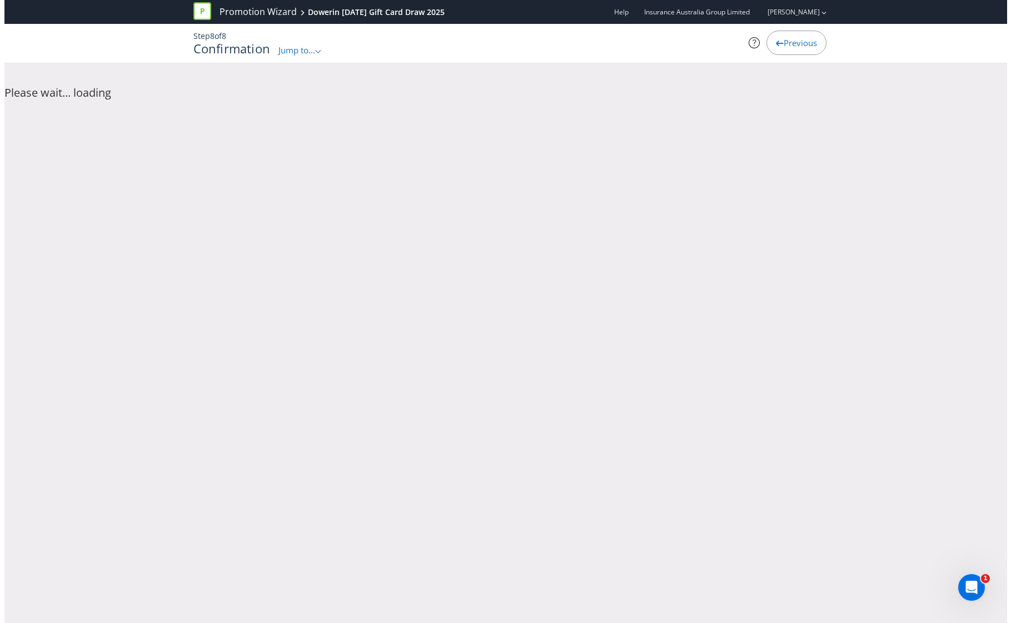
scroll to position [0, 0]
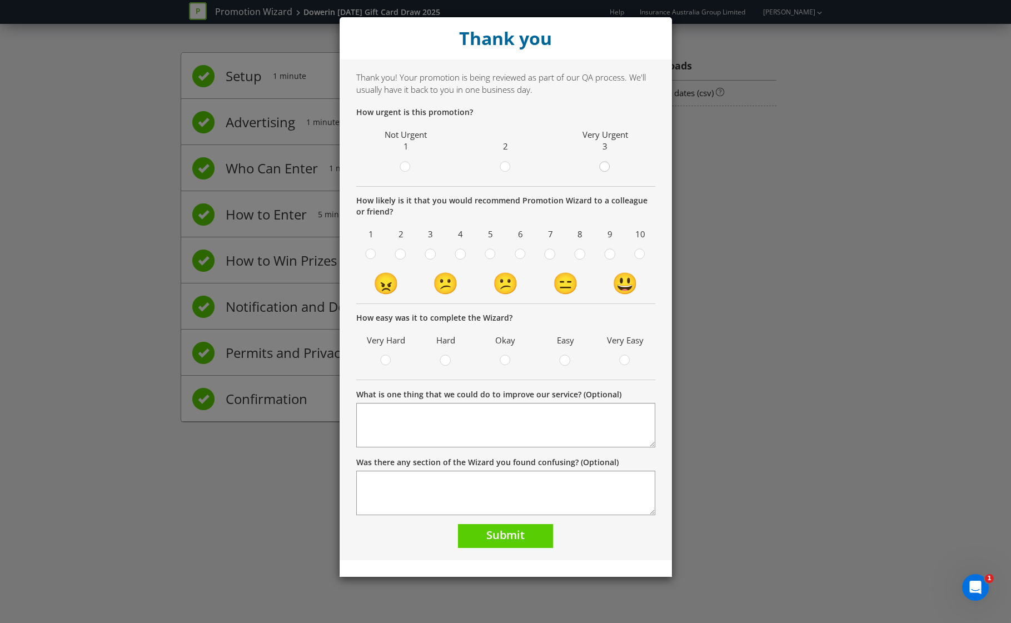
click at [607, 171] on circle at bounding box center [605, 167] width 10 height 10
click at [0, 0] on input "radio" at bounding box center [0, 0] width 0 height 0
click at [510, 536] on span "Submit" at bounding box center [505, 534] width 38 height 15
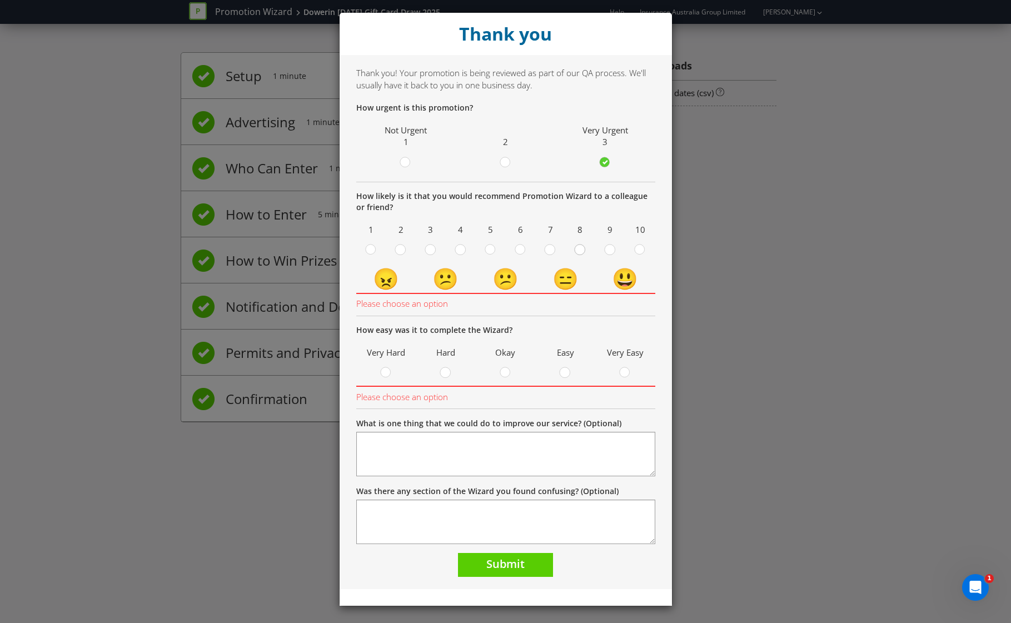
click at [578, 247] on div at bounding box center [581, 246] width 6 height 6
click at [0, 0] on input "radio" at bounding box center [0, 0] width 0 height 0
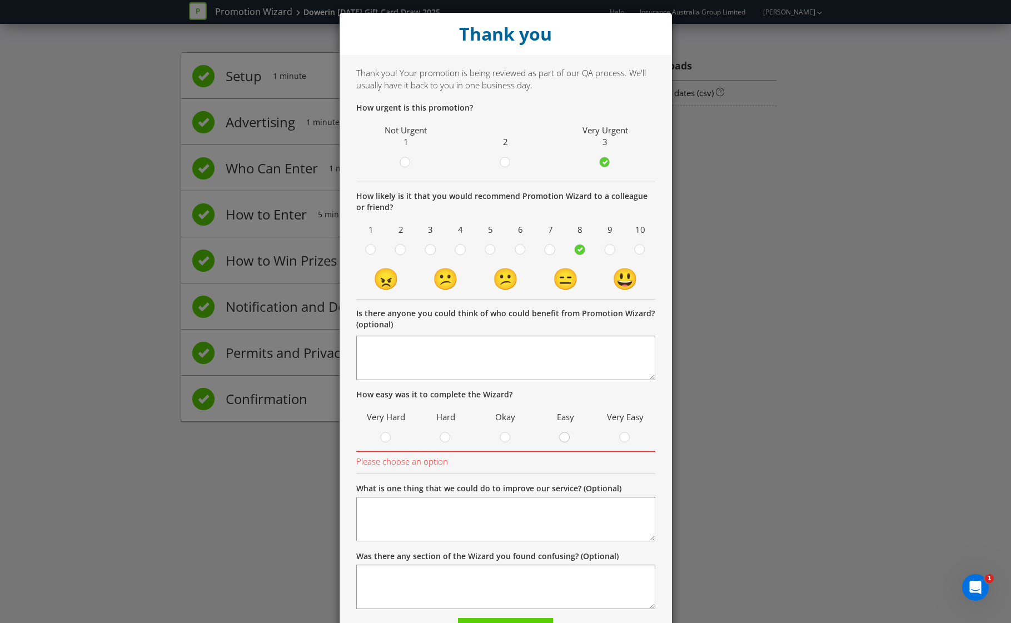
click at [563, 439] on circle at bounding box center [565, 437] width 10 height 10
click at [0, 0] on input "radio" at bounding box center [0, 0] width 0 height 0
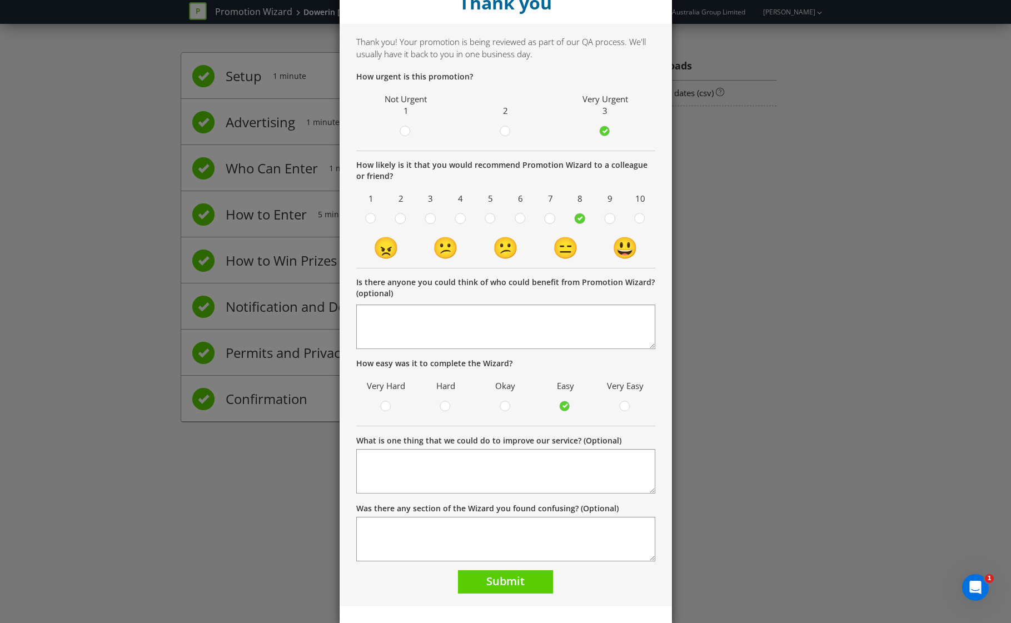
scroll to position [53, 0]
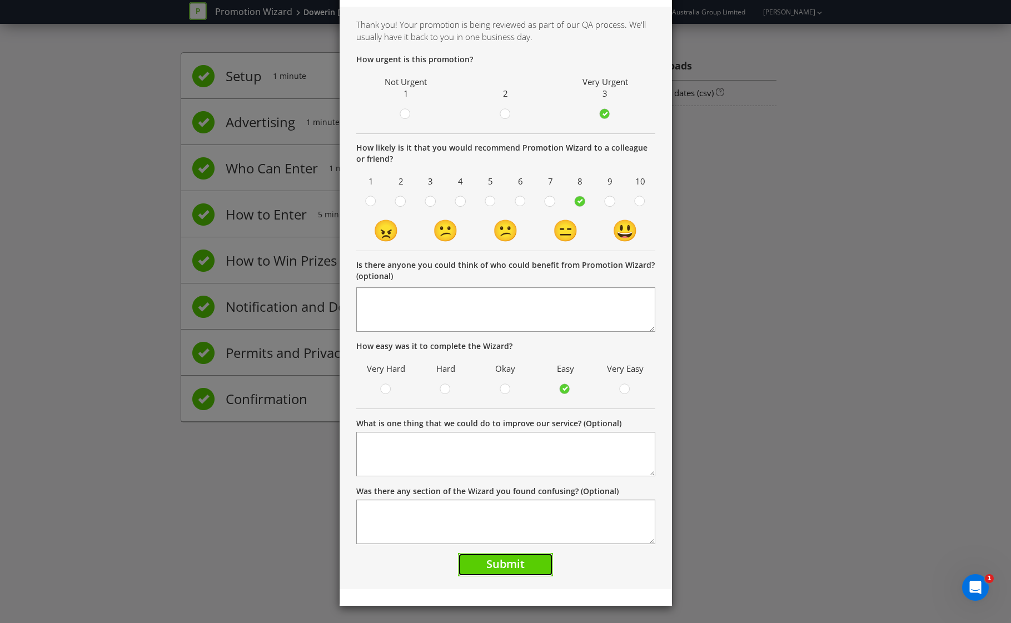
click at [511, 570] on span "Submit" at bounding box center [505, 563] width 38 height 15
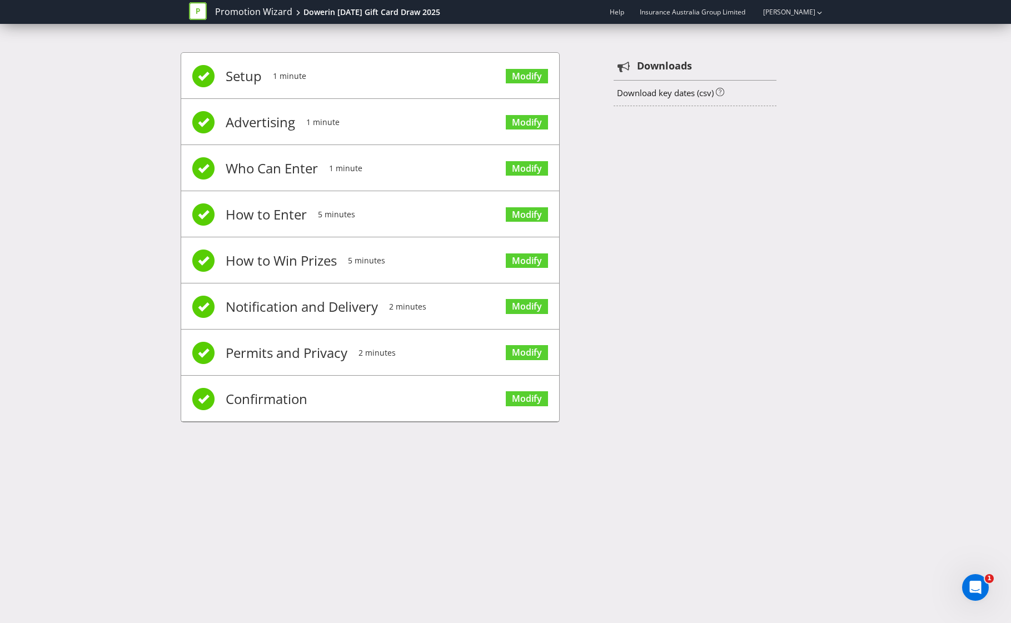
click at [730, 341] on div "Setup 1 minute Modify Advertising 1 minute Modify Who Can Enter 1 minute Modify…" at bounding box center [506, 243] width 650 height 415
click at [252, 9] on link "Promotion Wizard" at bounding box center [253, 12] width 77 height 13
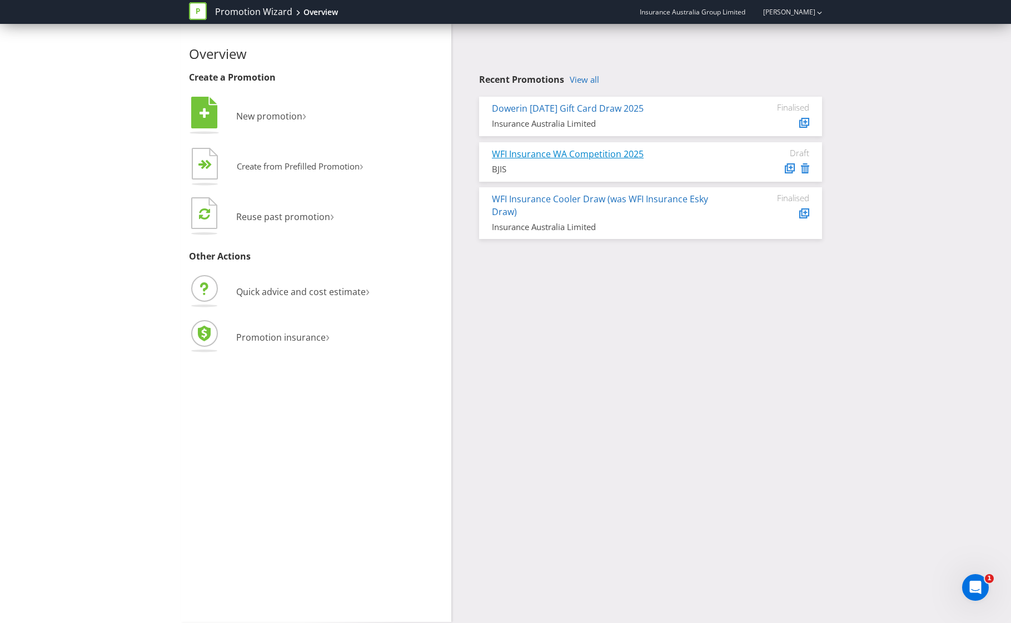
click at [577, 156] on link "WFI Insurance WA Competition 2025" at bounding box center [568, 154] width 152 height 12
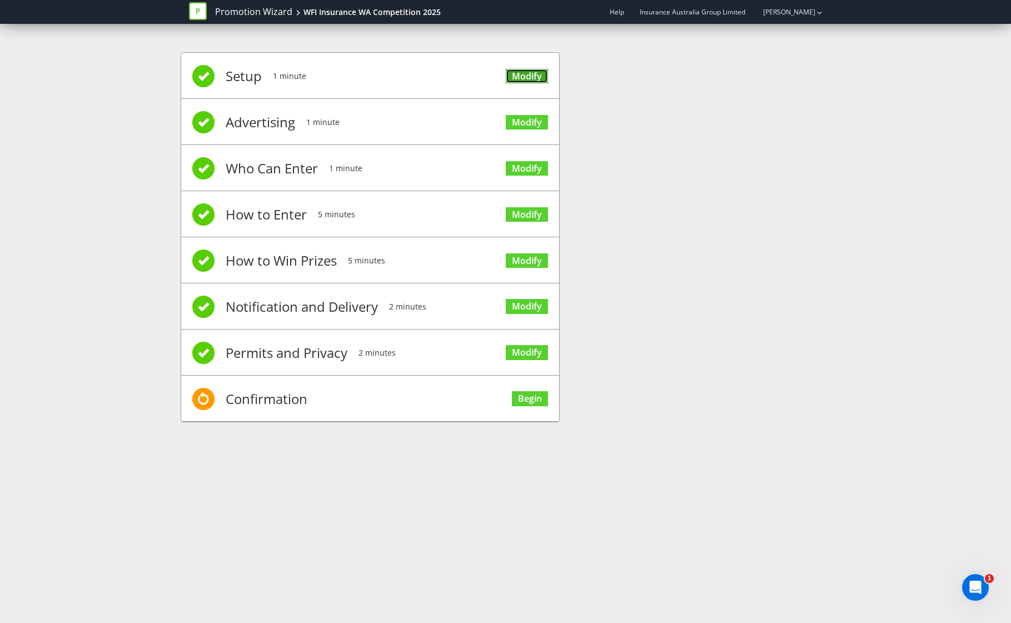
click at [530, 74] on link "Modify" at bounding box center [527, 76] width 42 height 15
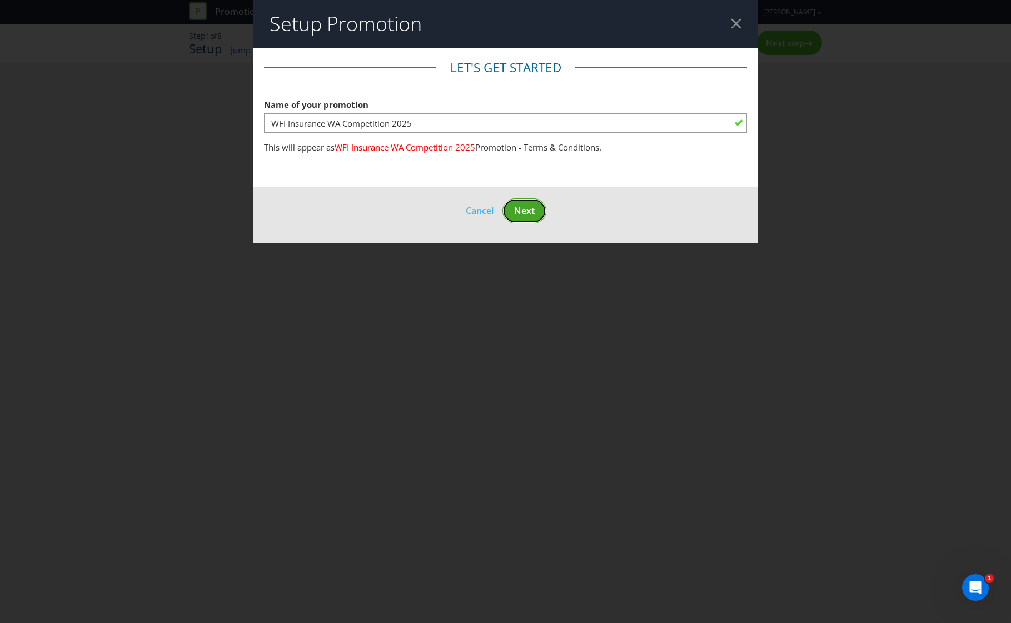
click at [525, 210] on span "Next" at bounding box center [524, 211] width 21 height 12
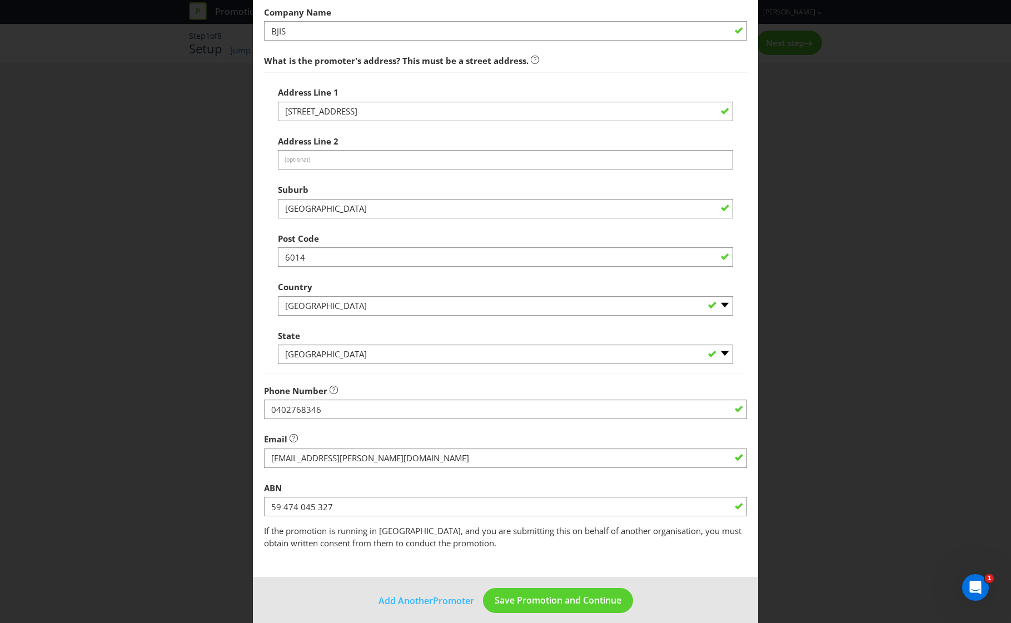
scroll to position [102, 0]
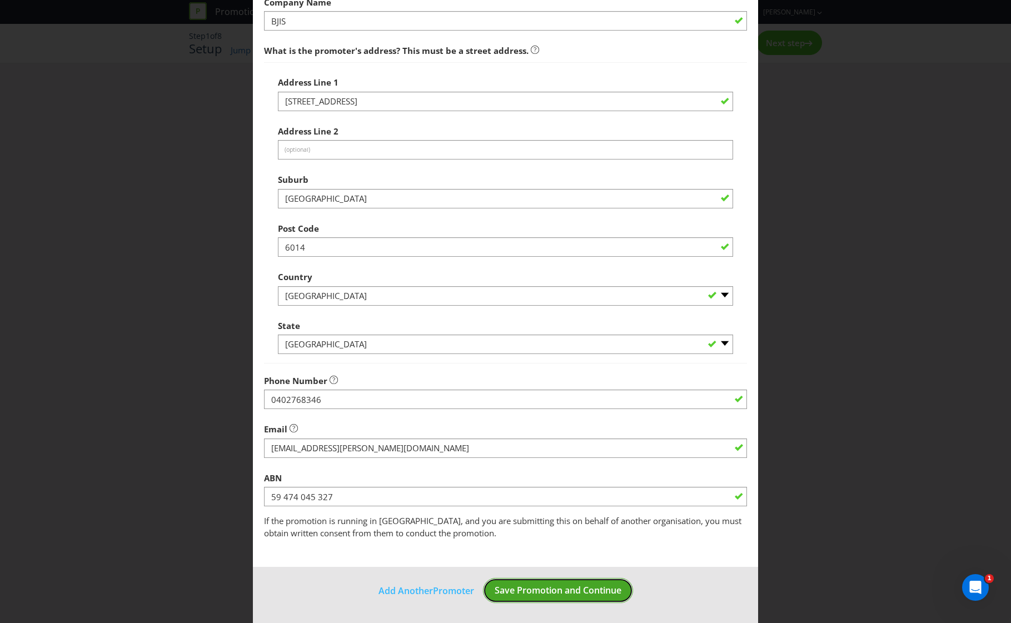
click at [569, 591] on span "Save Promotion and Continue" at bounding box center [558, 590] width 127 height 12
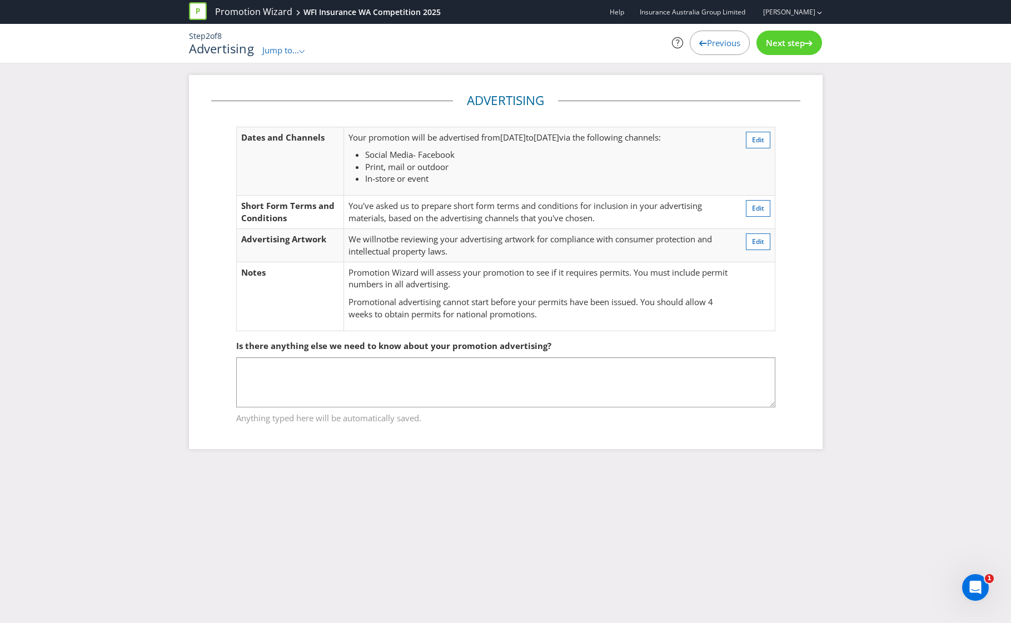
click at [297, 52] on span "Jump to..." at bounding box center [280, 49] width 37 height 11
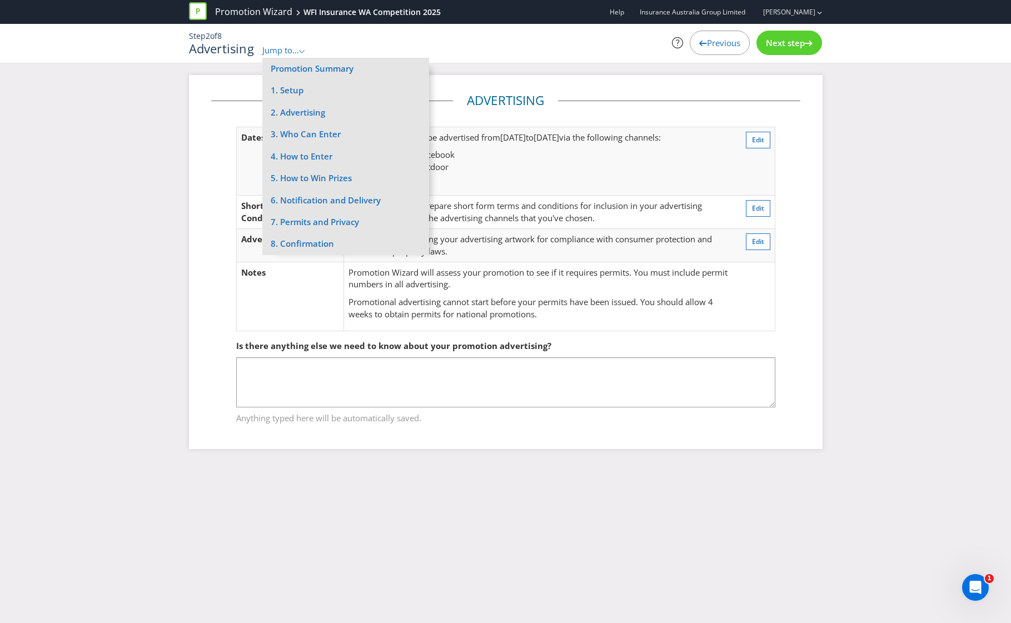
click at [297, 52] on span "Jump to..." at bounding box center [280, 49] width 37 height 11
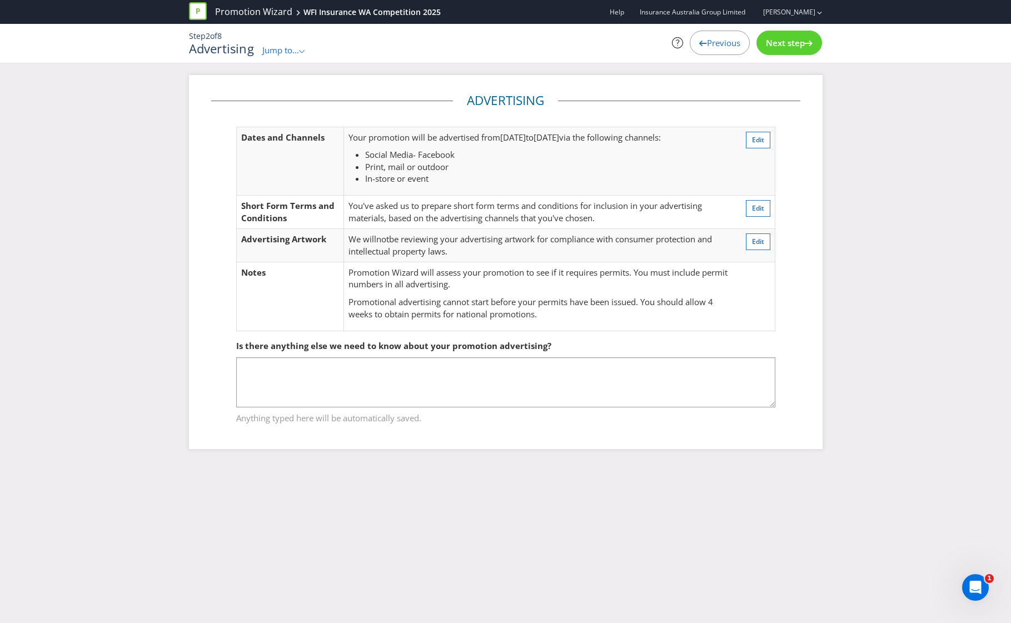
drag, startPoint x: 297, startPoint y: 52, endPoint x: 275, endPoint y: 49, distance: 22.4
click at [275, 49] on span "Jump to..." at bounding box center [280, 49] width 37 height 11
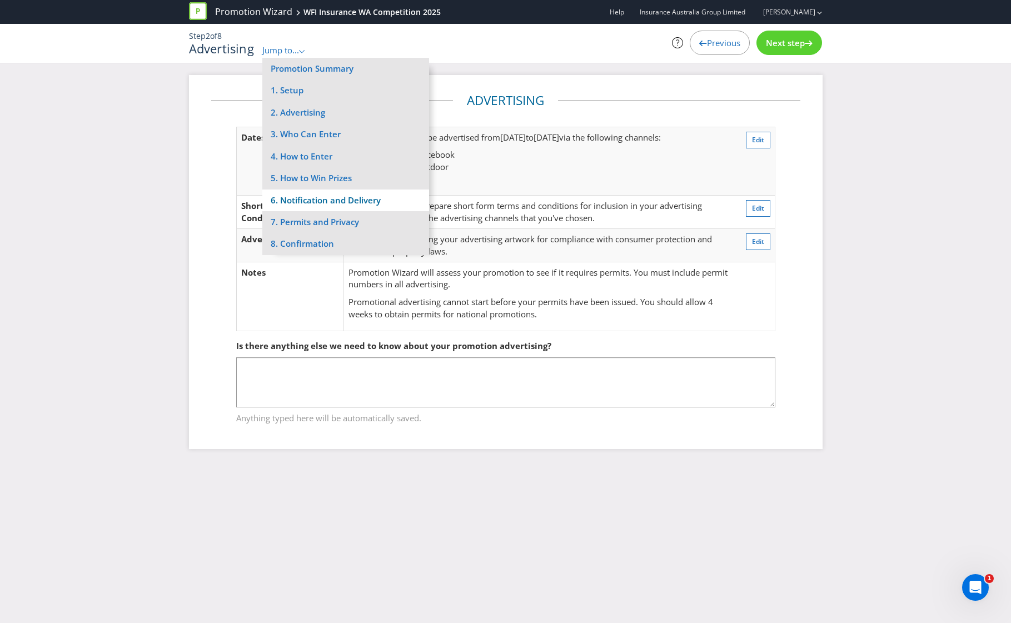
click at [361, 198] on li "6. Notification and Delivery" at bounding box center [345, 201] width 167 height 22
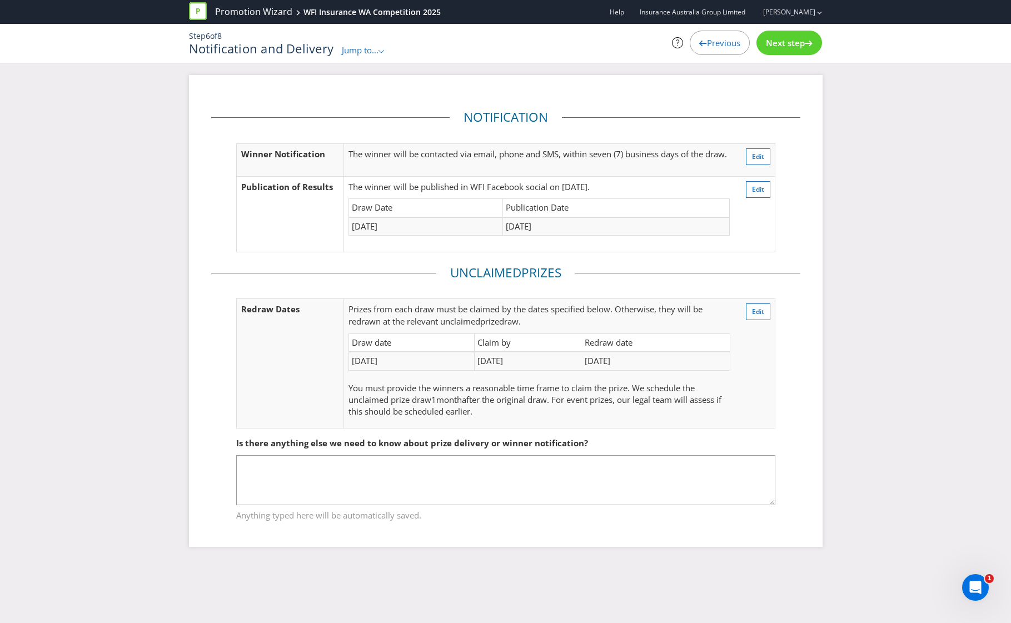
click at [371, 51] on span "Jump to..." at bounding box center [360, 49] width 37 height 11
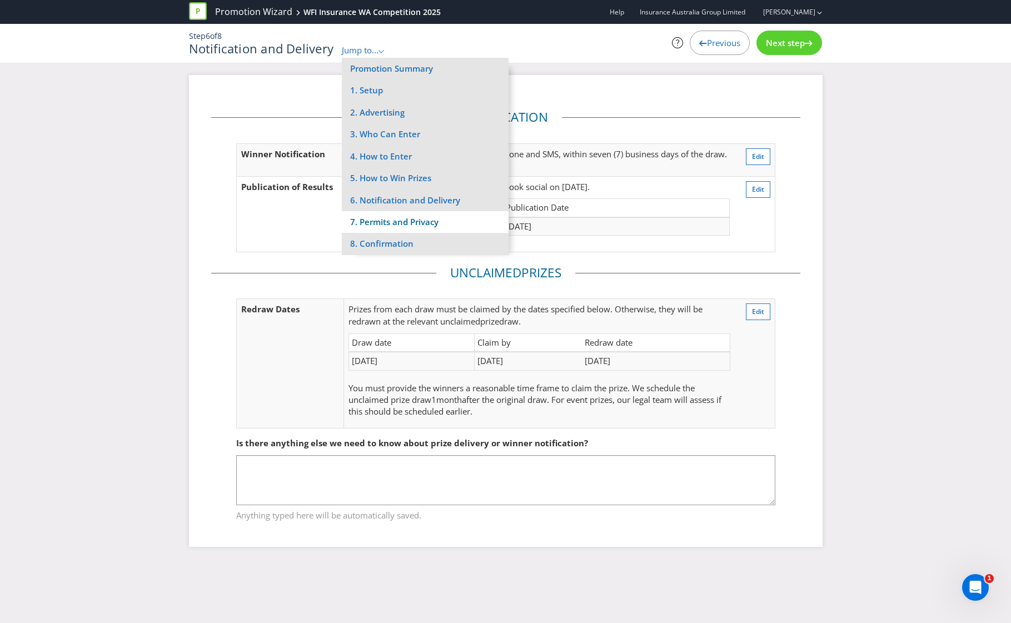
click at [399, 222] on li "7. Permits and Privacy" at bounding box center [425, 222] width 167 height 22
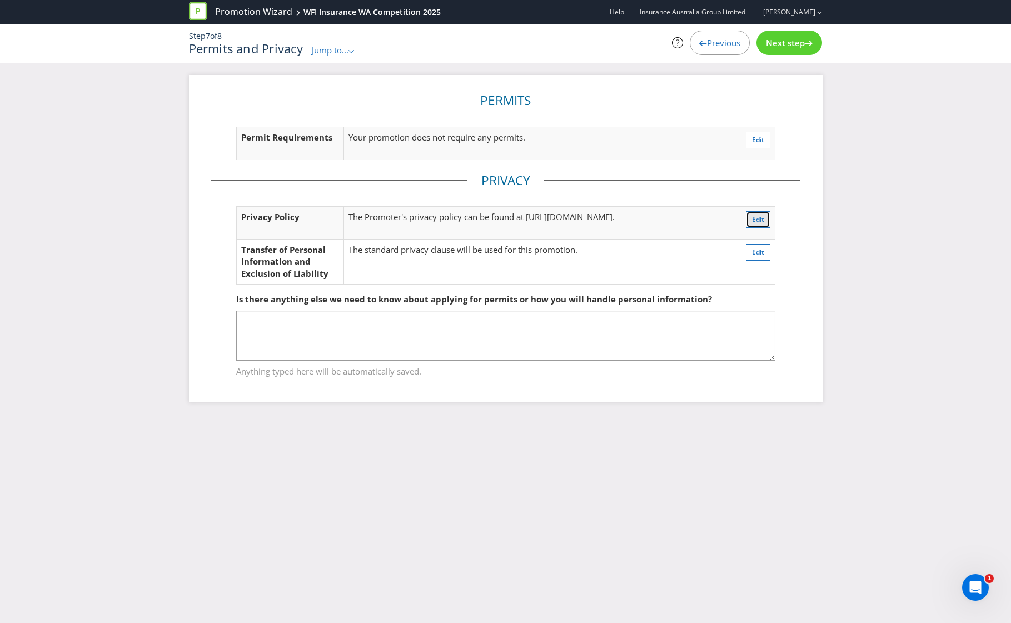
click at [750, 222] on button "Edit" at bounding box center [758, 219] width 24 height 17
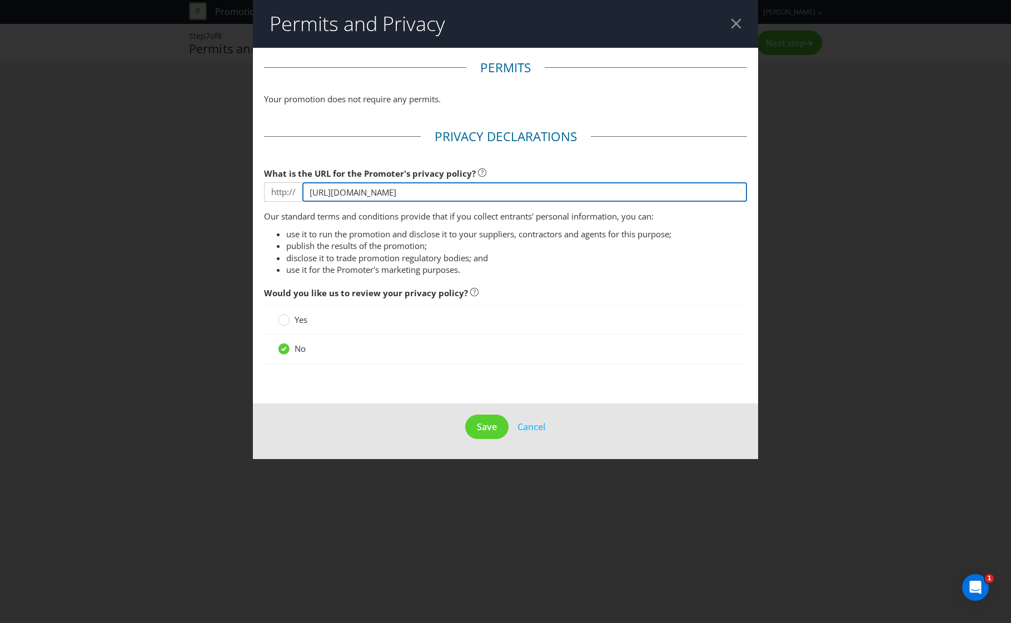
drag, startPoint x: 481, startPoint y: 193, endPoint x: 277, endPoint y: 186, distance: 204.7
click at [277, 186] on div "http:// [URL][DOMAIN_NAME]" at bounding box center [506, 191] width 484 height 19
paste input "s://[DOMAIN_NAME][URL]"
type input "[URL][DOMAIN_NAME]"
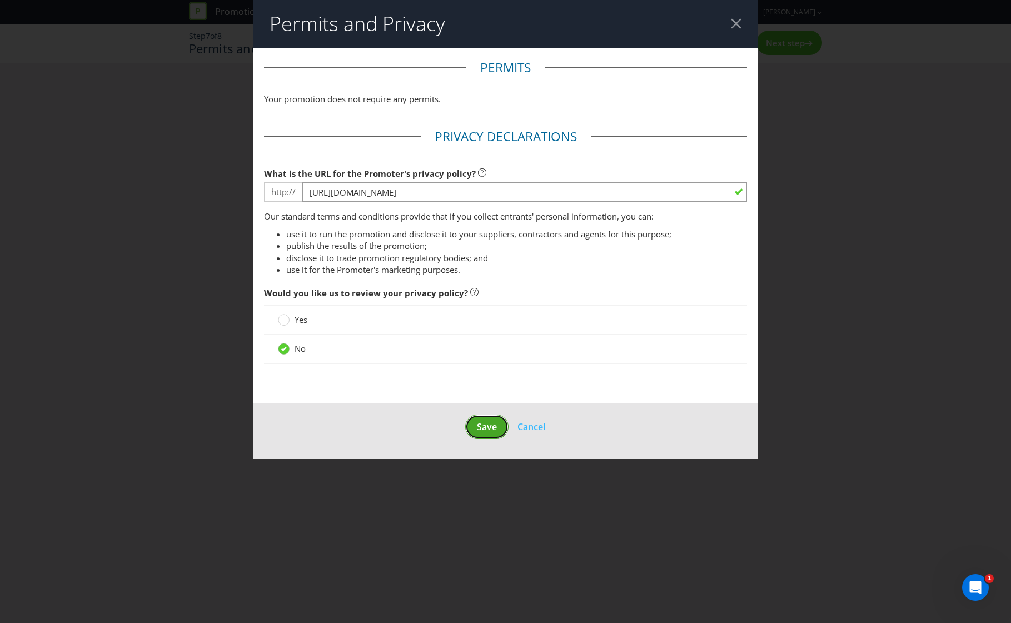
click at [489, 427] on span "Save" at bounding box center [487, 427] width 20 height 12
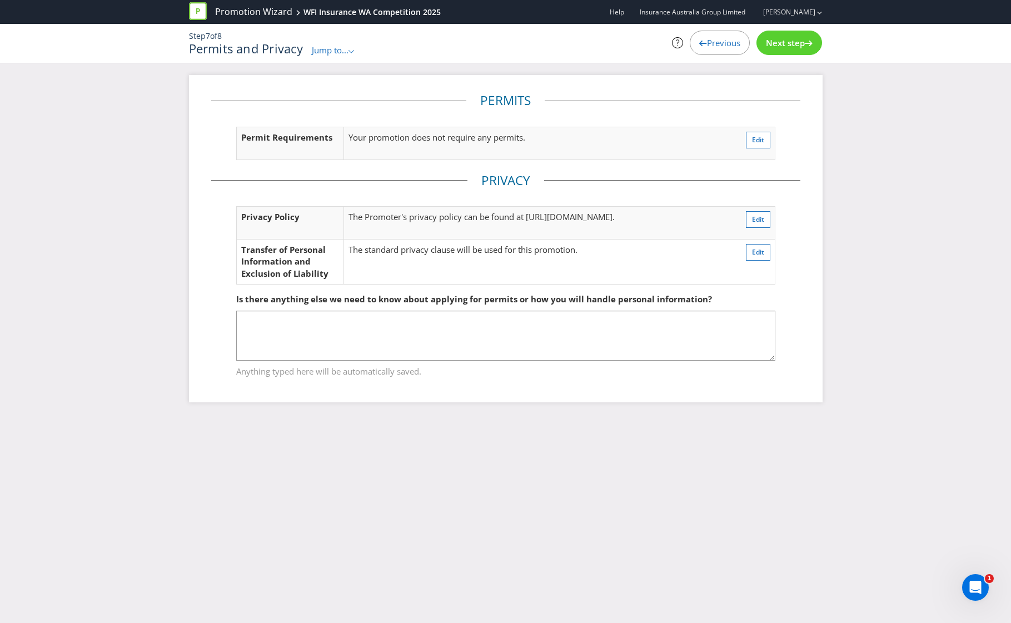
click at [338, 49] on span "Jump to..." at bounding box center [330, 49] width 37 height 11
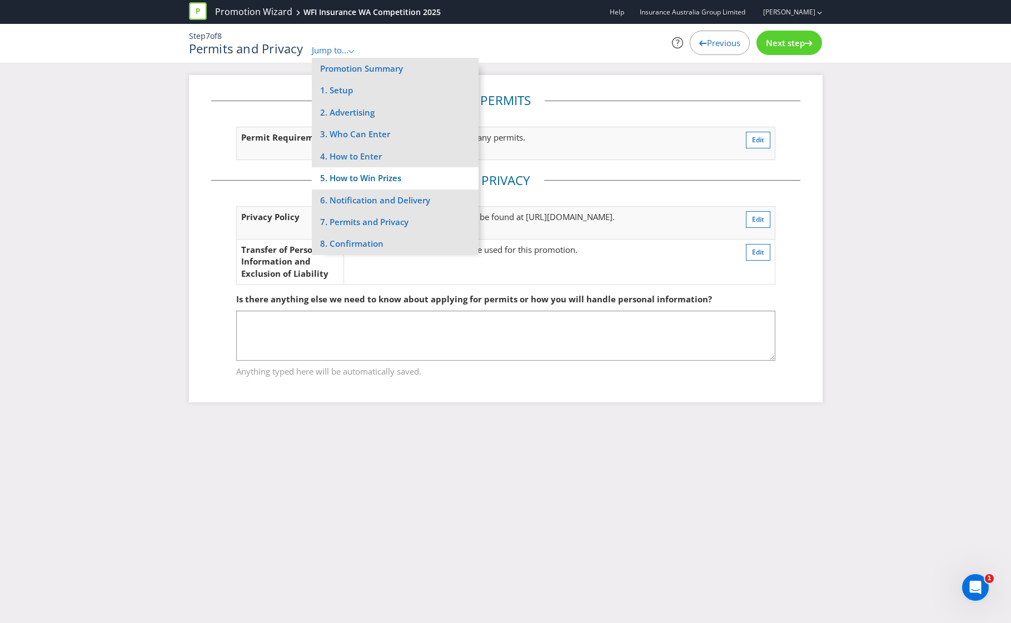
click at [388, 176] on li "5. How to Win Prizes" at bounding box center [395, 178] width 167 height 22
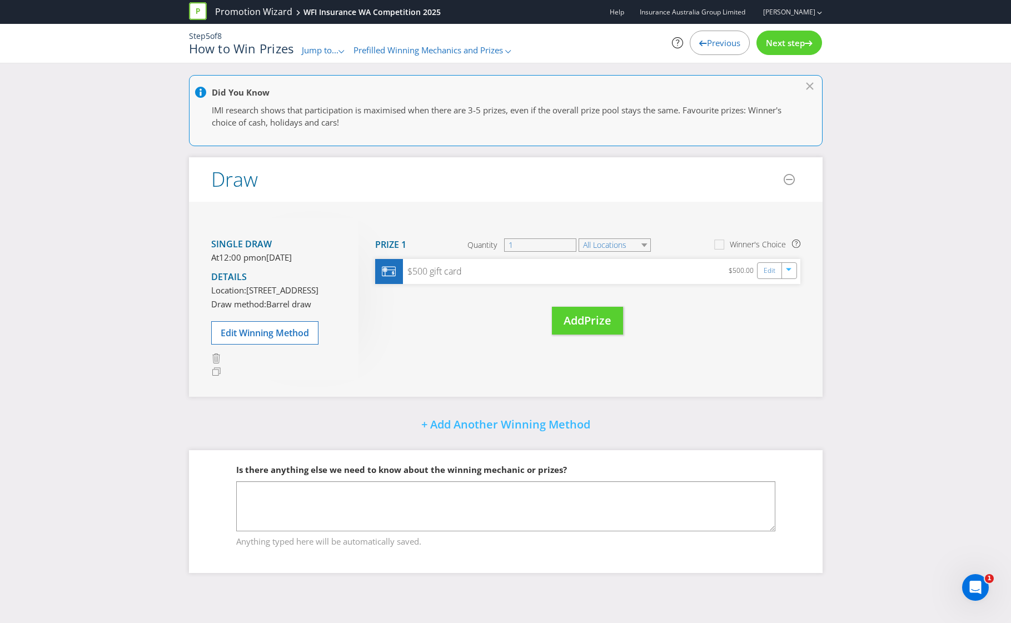
click at [473, 323] on div "Move Here Drag here to move prize Prize 1 Quantity 1 All Locations Winner's Cho…" at bounding box center [580, 287] width 442 height 139
click at [570, 321] on span "Add" at bounding box center [574, 320] width 21 height 15
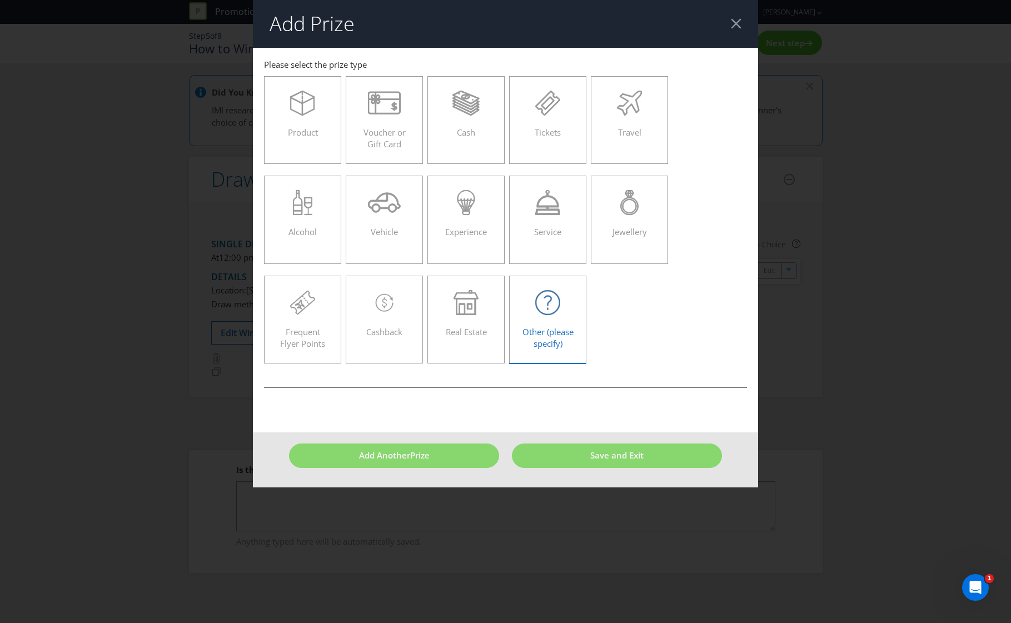
click at [540, 331] on span "Other (please specify)" at bounding box center [547, 337] width 51 height 23
click at [0, 0] on input "Other (please specify)" at bounding box center [0, 0] width 0 height 0
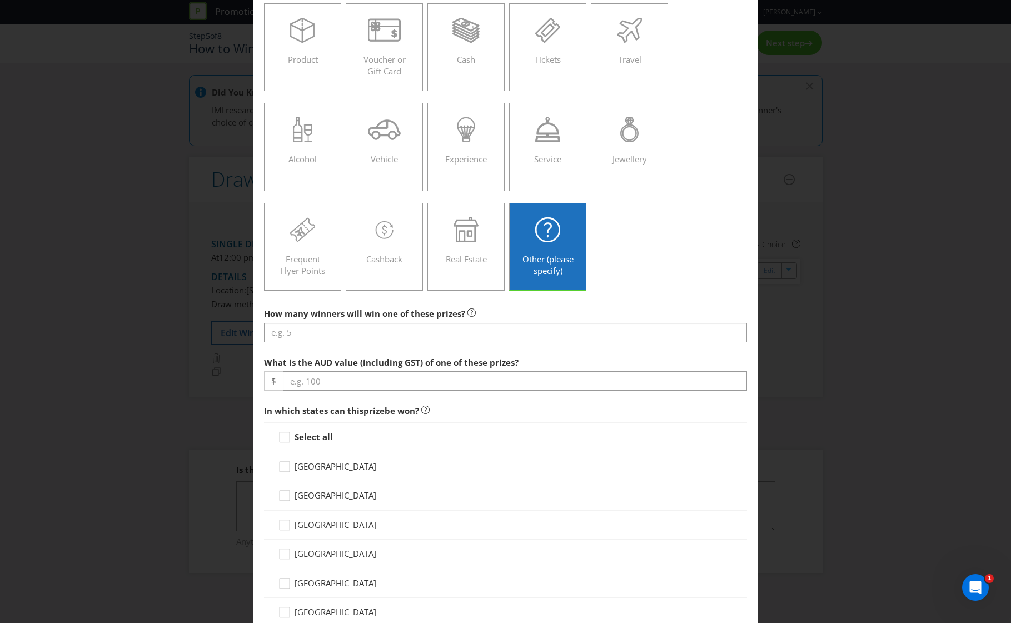
scroll to position [148, 0]
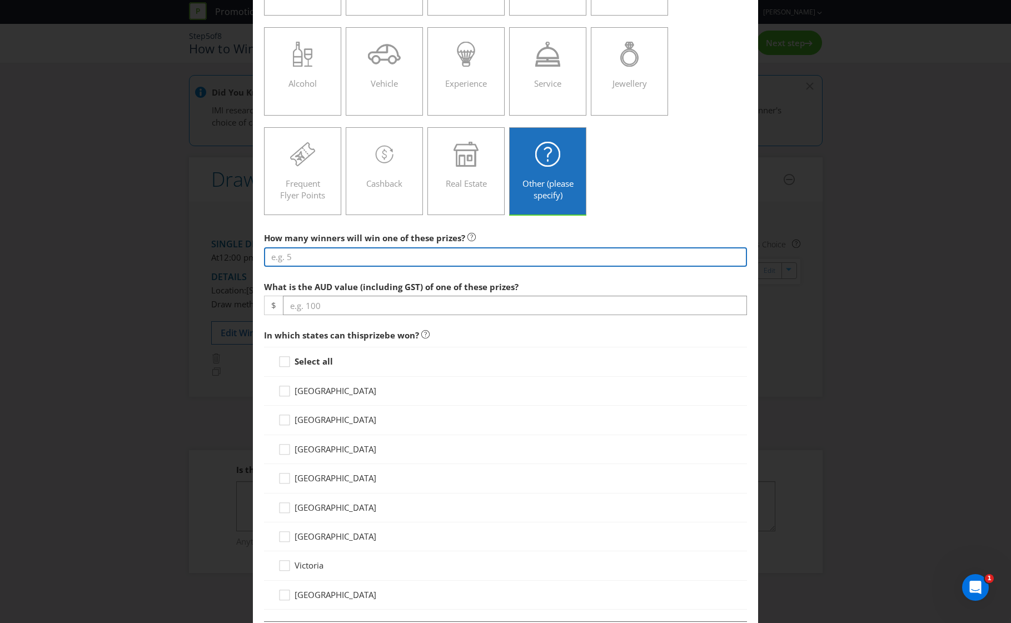
click at [348, 261] on input "number" at bounding box center [506, 256] width 484 height 19
type input "1"
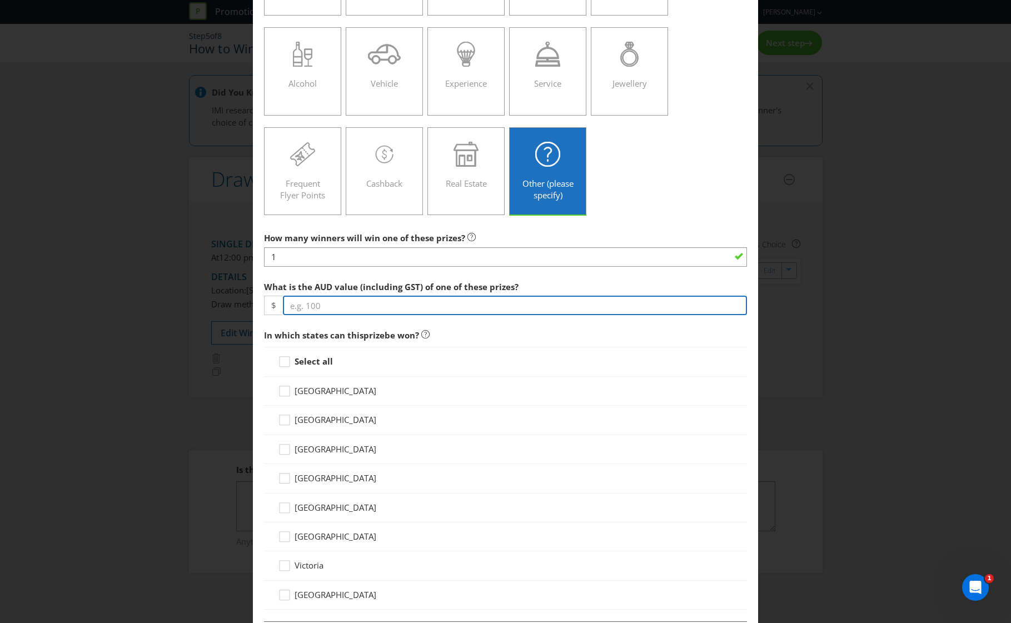
click at [381, 298] on input "number" at bounding box center [515, 305] width 465 height 19
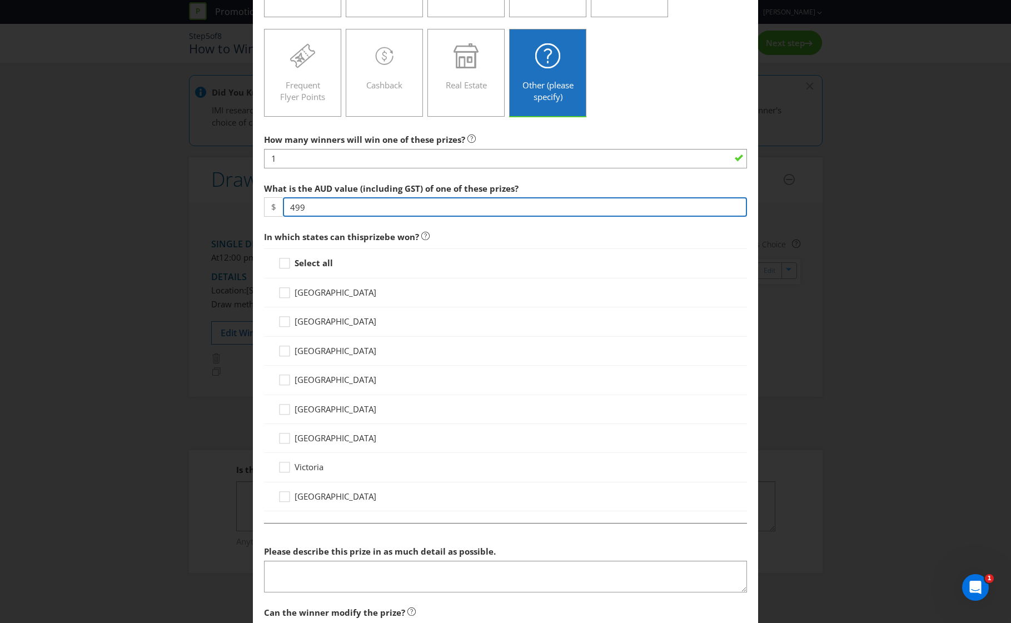
scroll to position [296, 0]
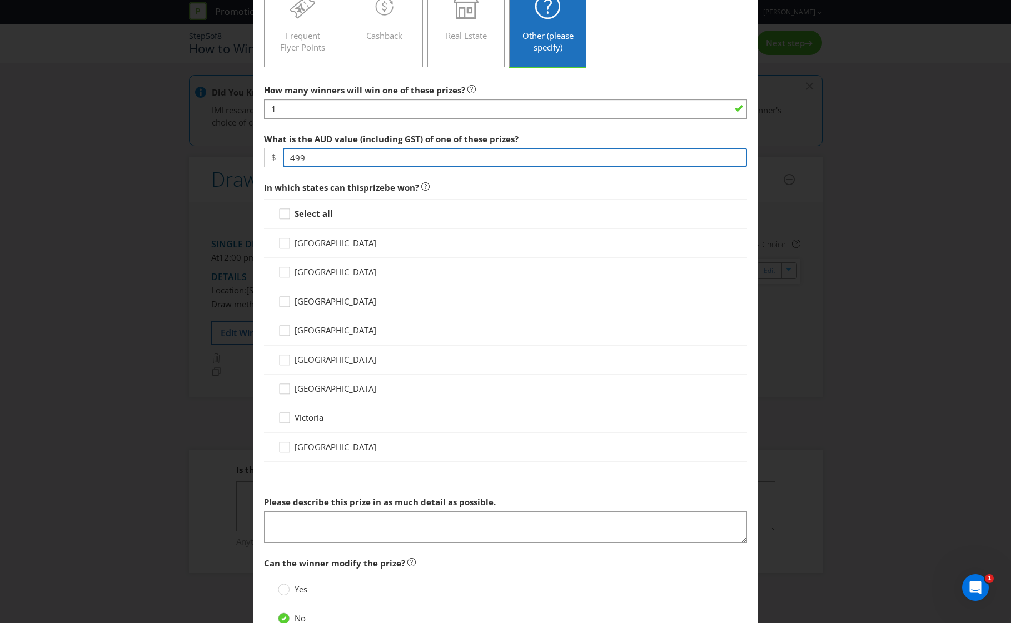
type input "499"
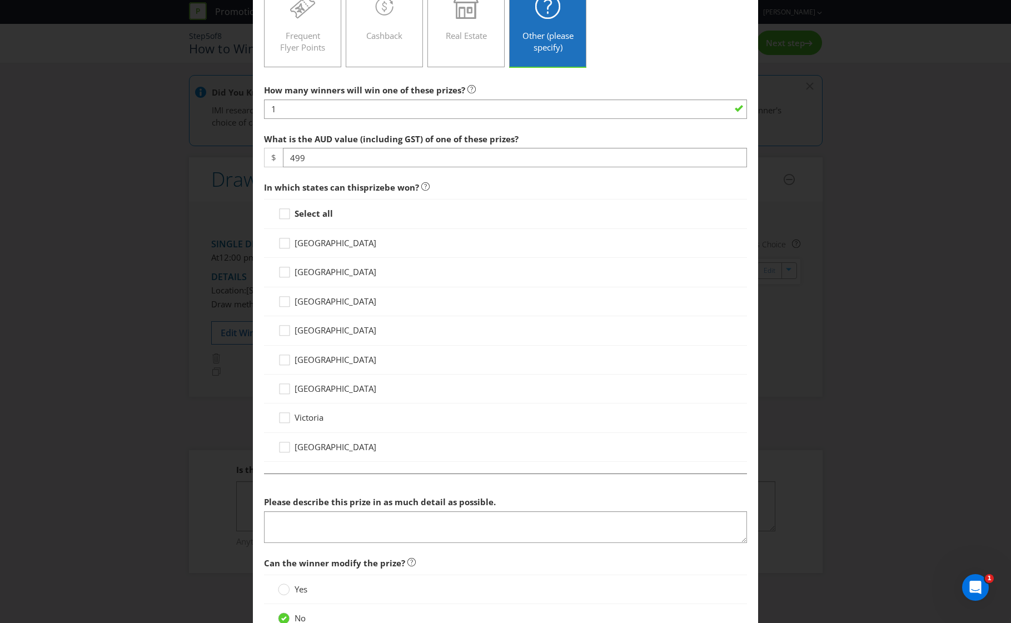
click at [301, 212] on strong "Select all" at bounding box center [314, 213] width 38 height 11
click at [0, 0] on input "Select all" at bounding box center [0, 0] width 0 height 0
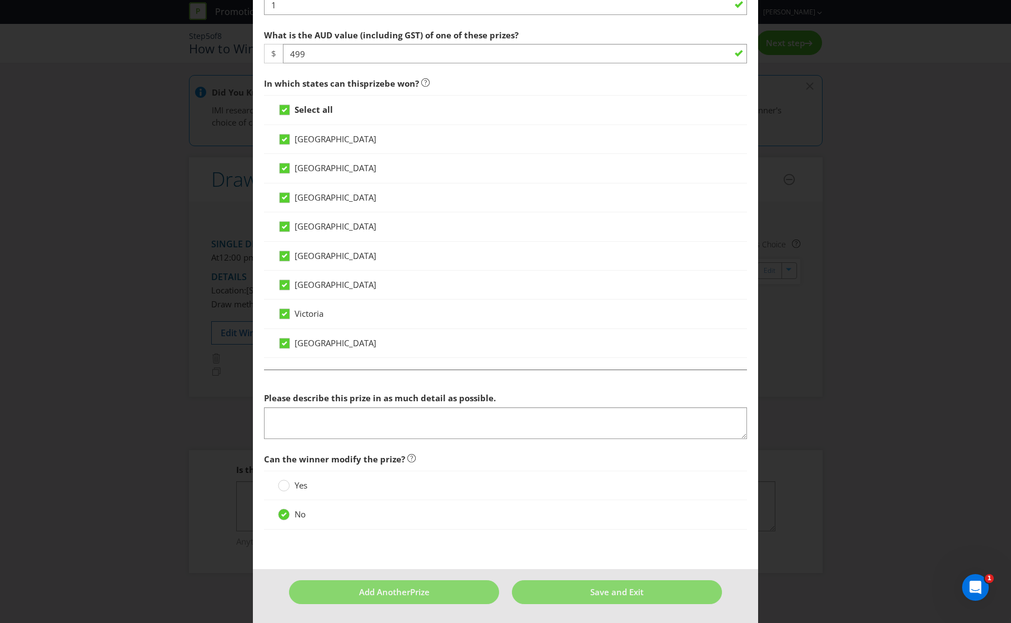
scroll to position [401, 0]
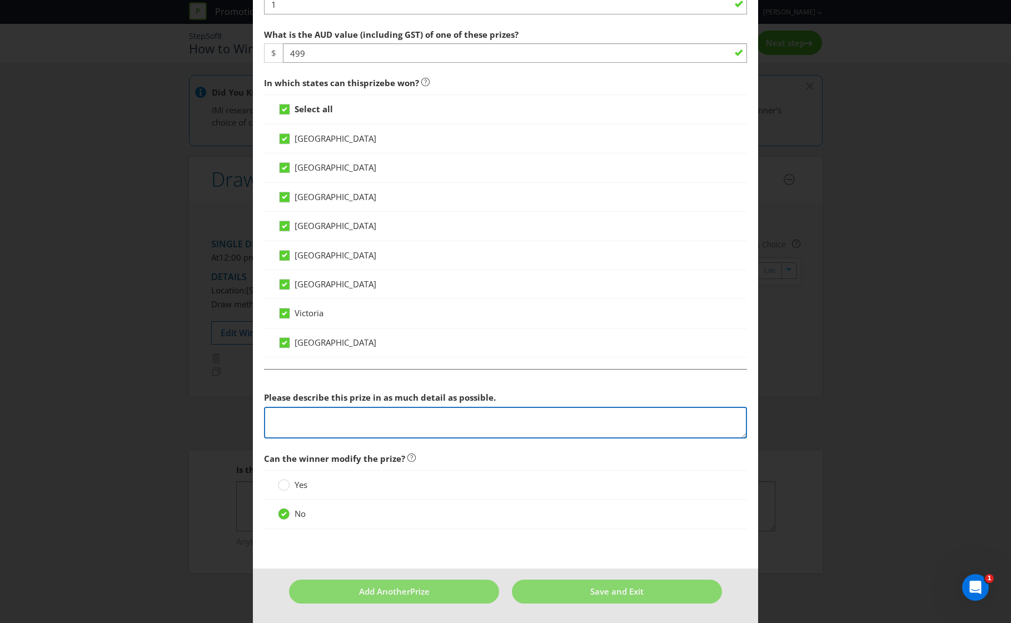
click at [462, 424] on textarea at bounding box center [506, 423] width 484 height 32
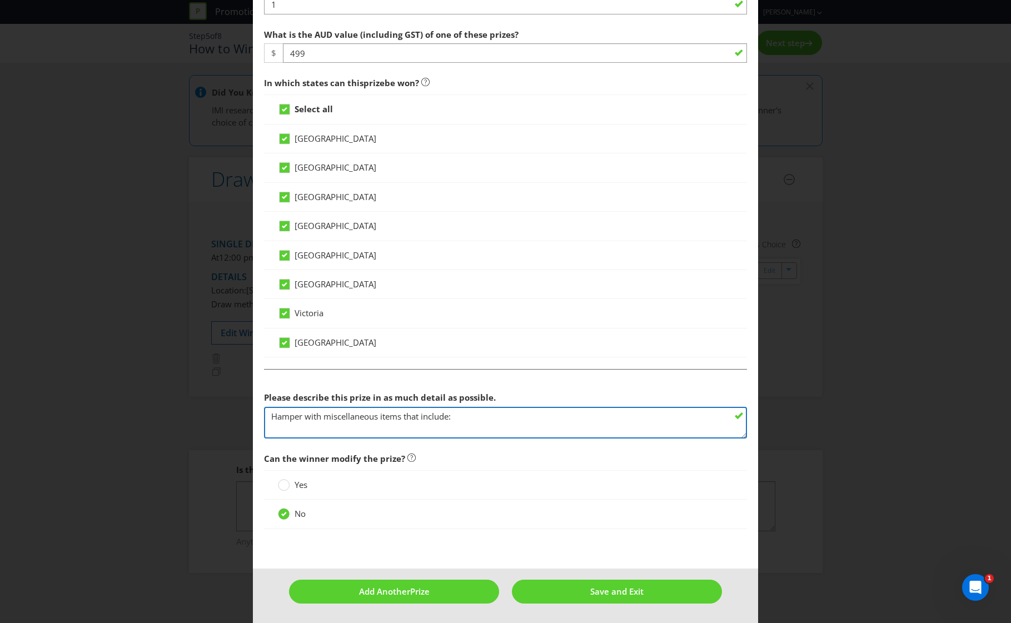
scroll to position [8, 0]
click at [452, 422] on textarea "Hamper with miscellaneous items that include:" at bounding box center [506, 423] width 484 height 32
paste textarea "Esky - Kracken $95.50 Beanie - Imagepeak $13.44 [PERSON_NAME] Lunch box - ASB $…"
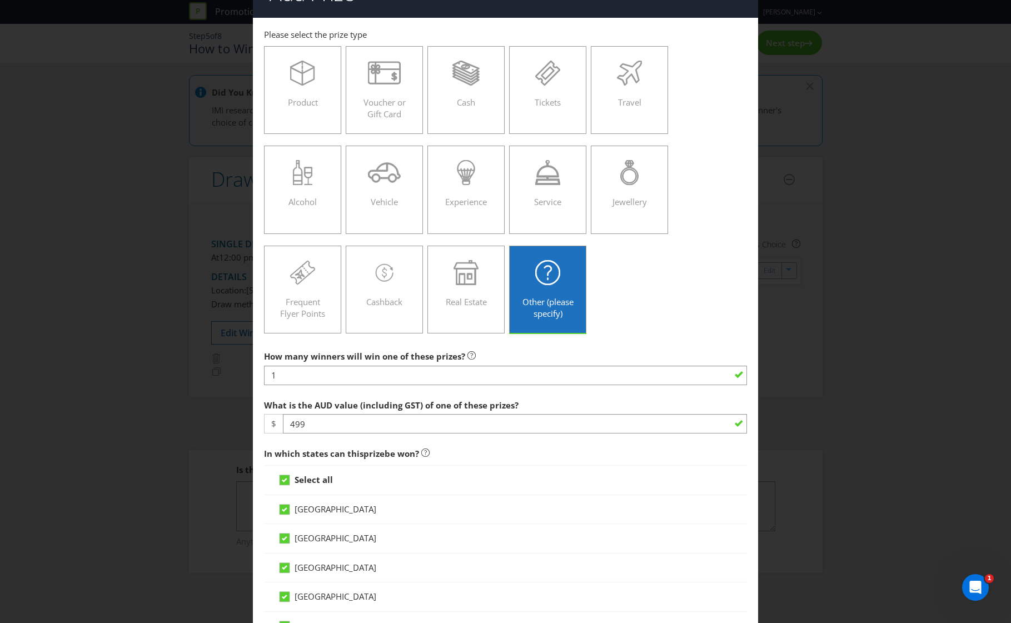
scroll to position [327, 0]
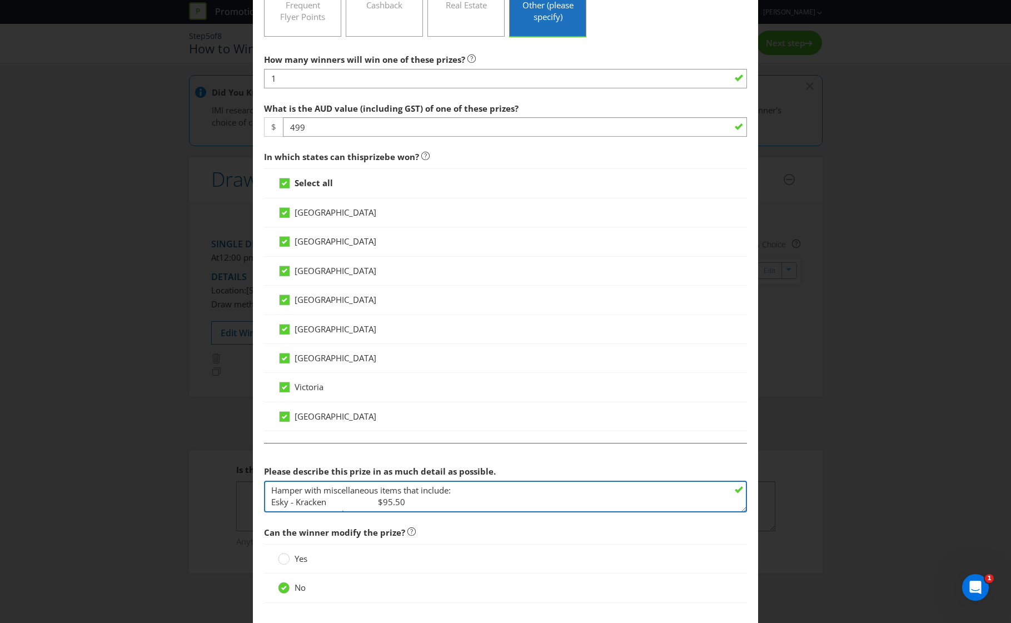
type textarea "Hamper with miscellaneous items that include: Esky - Kracken $95.50 Beanie - Im…"
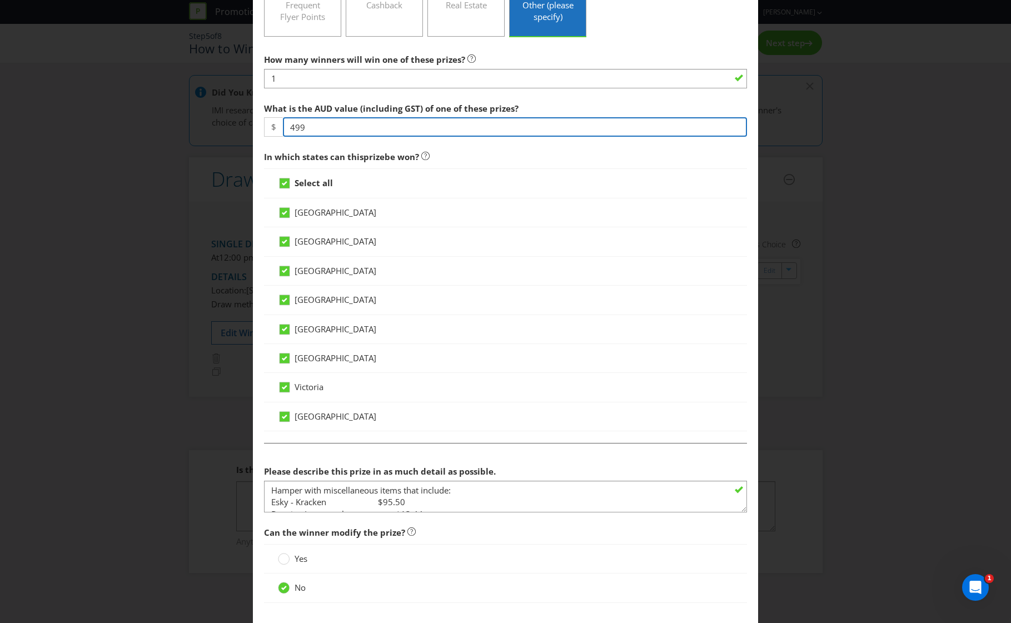
drag, startPoint x: 353, startPoint y: 127, endPoint x: 187, endPoint y: 133, distance: 165.8
click at [187, 133] on div "Add Prize [GEOGRAPHIC_DATA] [GEOGRAPHIC_DATA] [GEOGRAPHIC_DATA] [GEOGRAPHIC_DAT…" at bounding box center [505, 311] width 1011 height 623
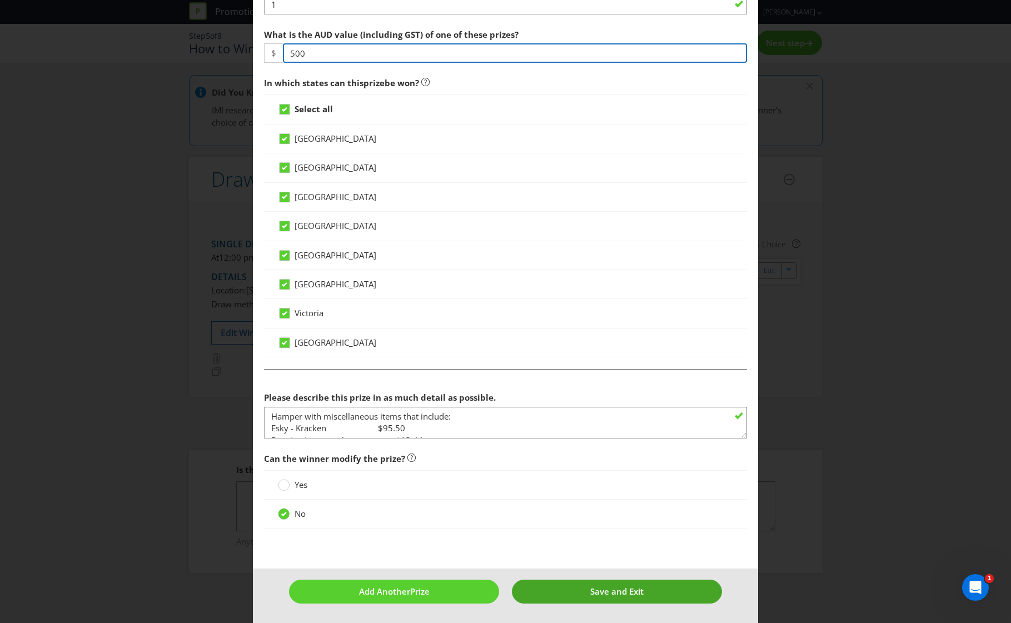
type input "500"
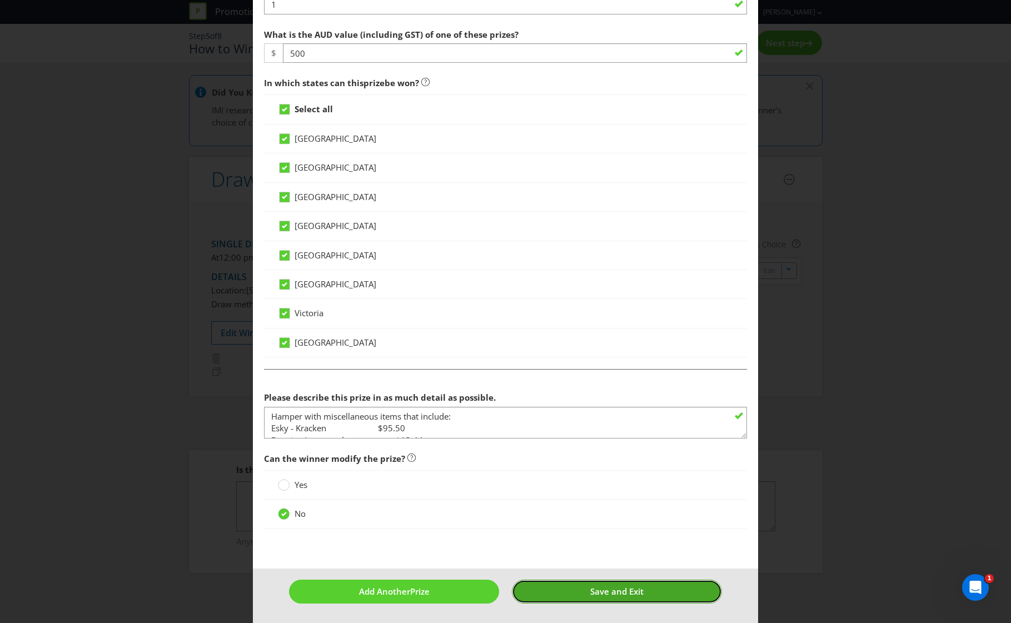
click at [598, 595] on span "Save and Exit" at bounding box center [616, 591] width 53 height 11
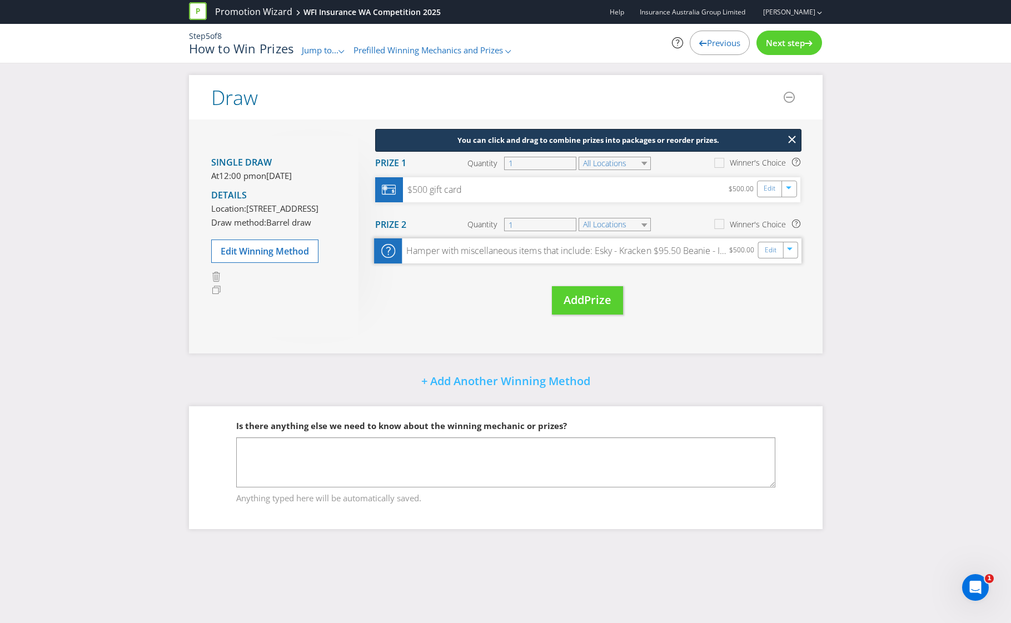
click at [602, 256] on div "Hamper with miscellaneous items that include: Esky - Kracken $95.50 Beanie - Im…" at bounding box center [565, 251] width 327 height 13
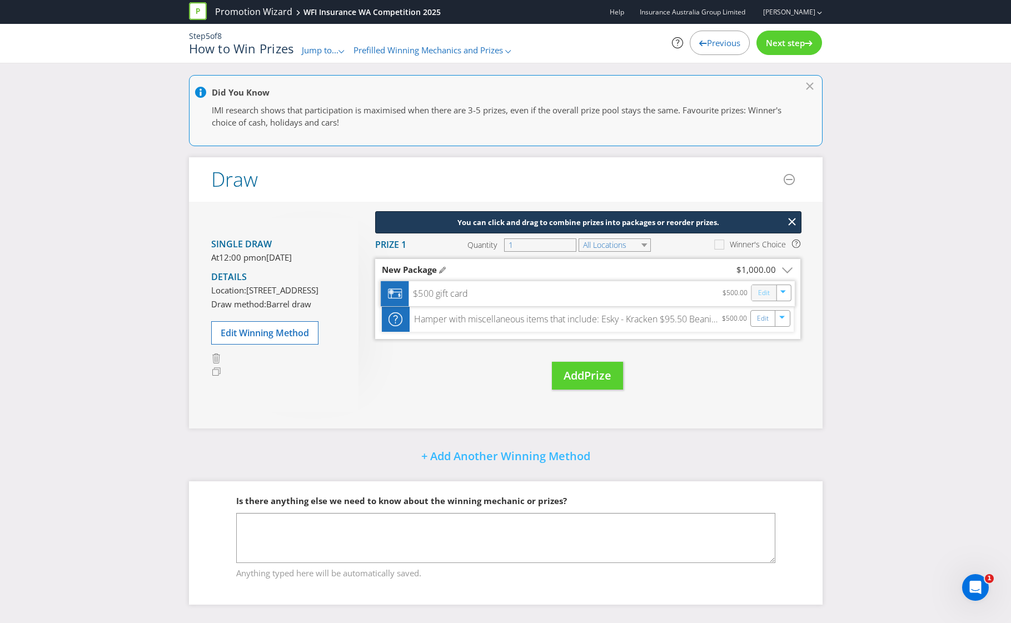
click at [760, 293] on link "Edit" at bounding box center [764, 292] width 12 height 13
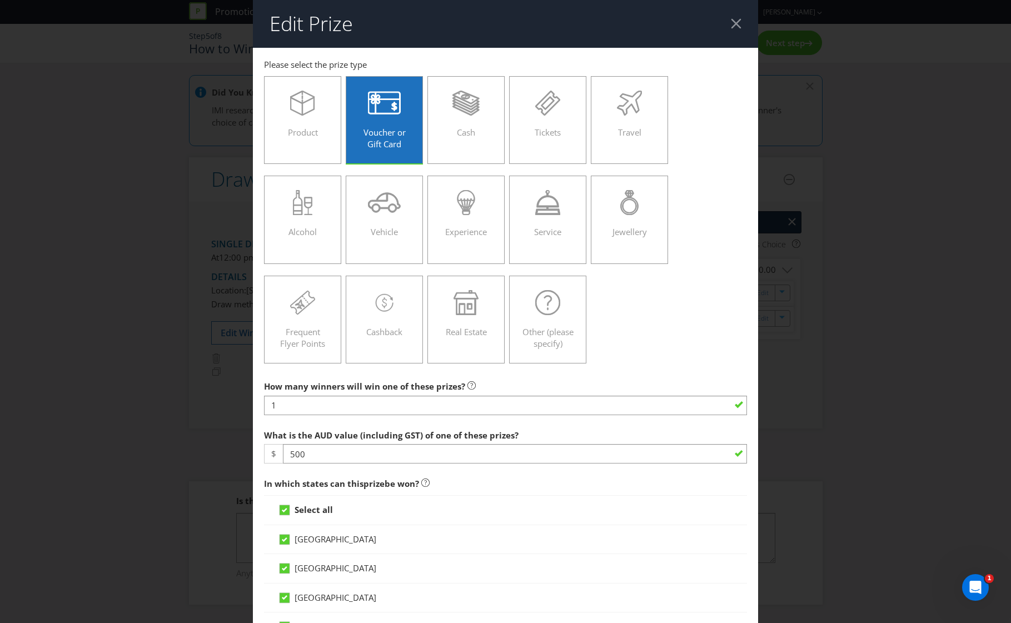
click at [734, 31] on header "Edit Prize" at bounding box center [506, 24] width 506 height 48
click at [733, 23] on div at bounding box center [736, 23] width 11 height 11
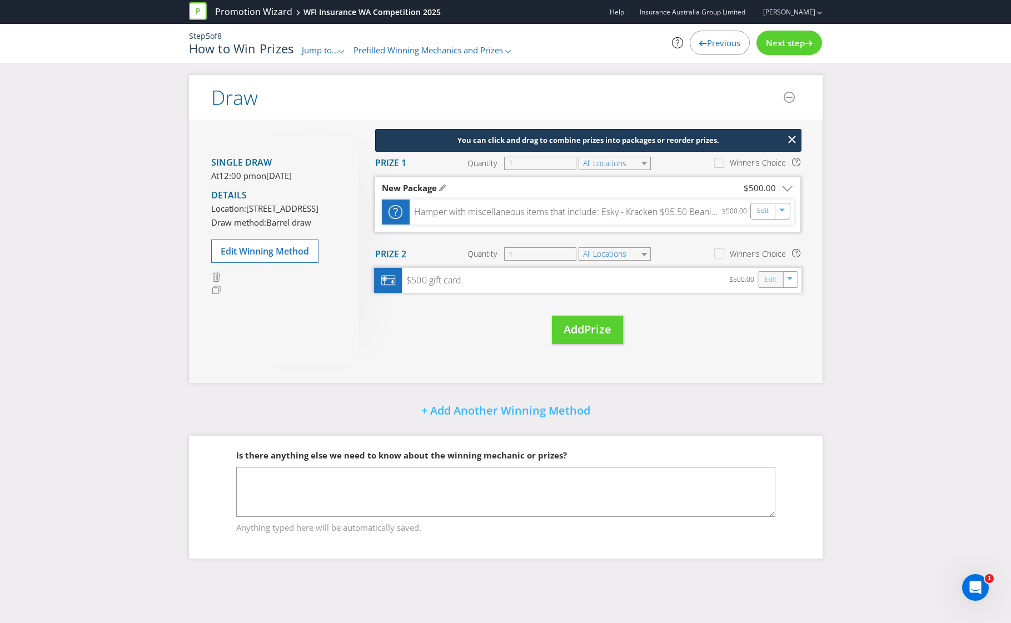
click at [768, 280] on link "Edit" at bounding box center [770, 279] width 12 height 13
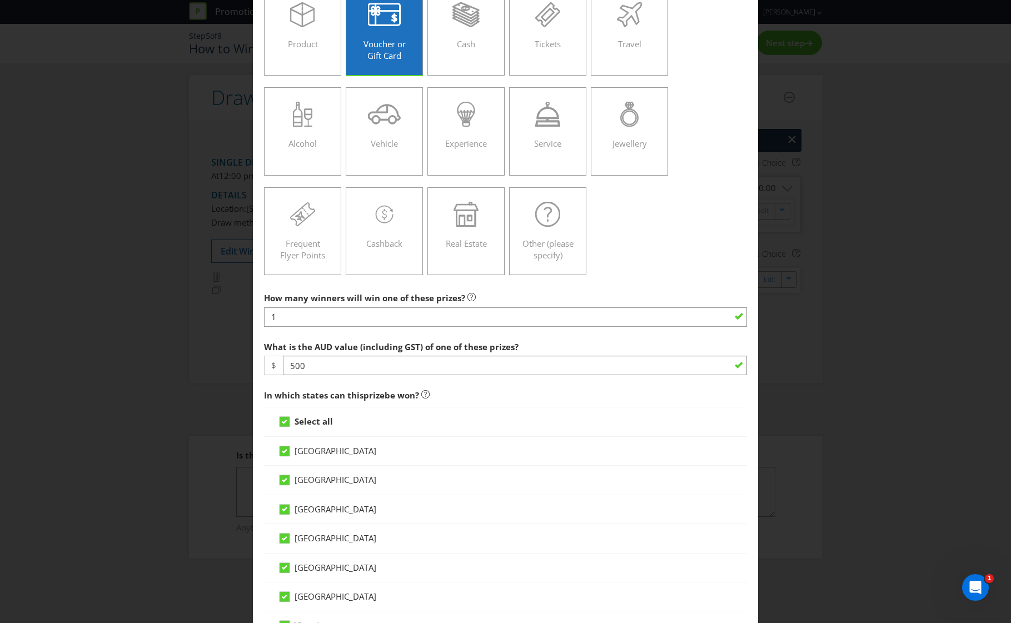
scroll to position [148, 0]
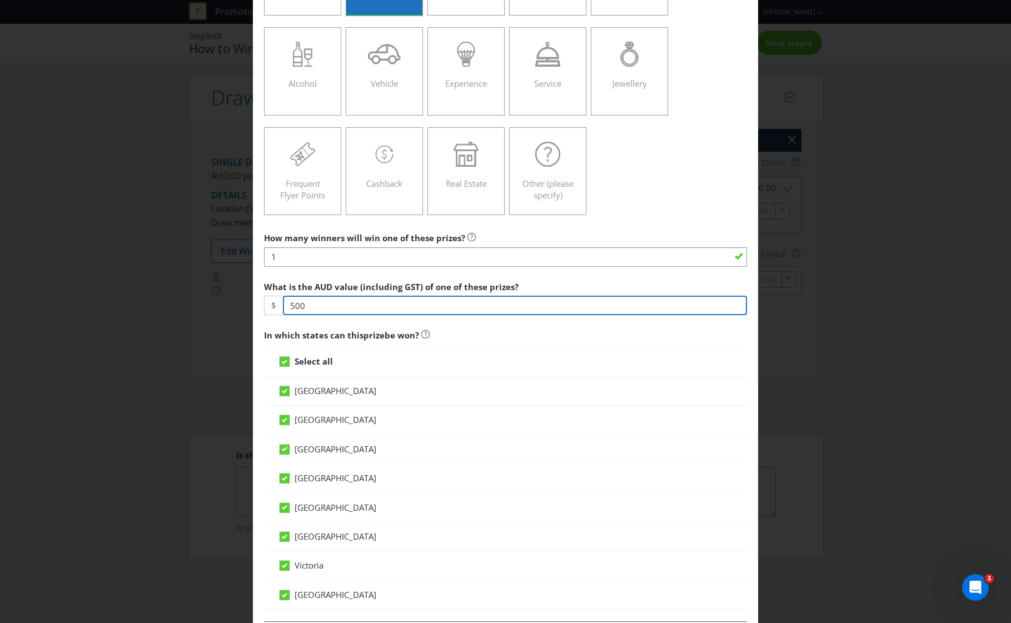
click at [322, 300] on input "500" at bounding box center [515, 305] width 465 height 19
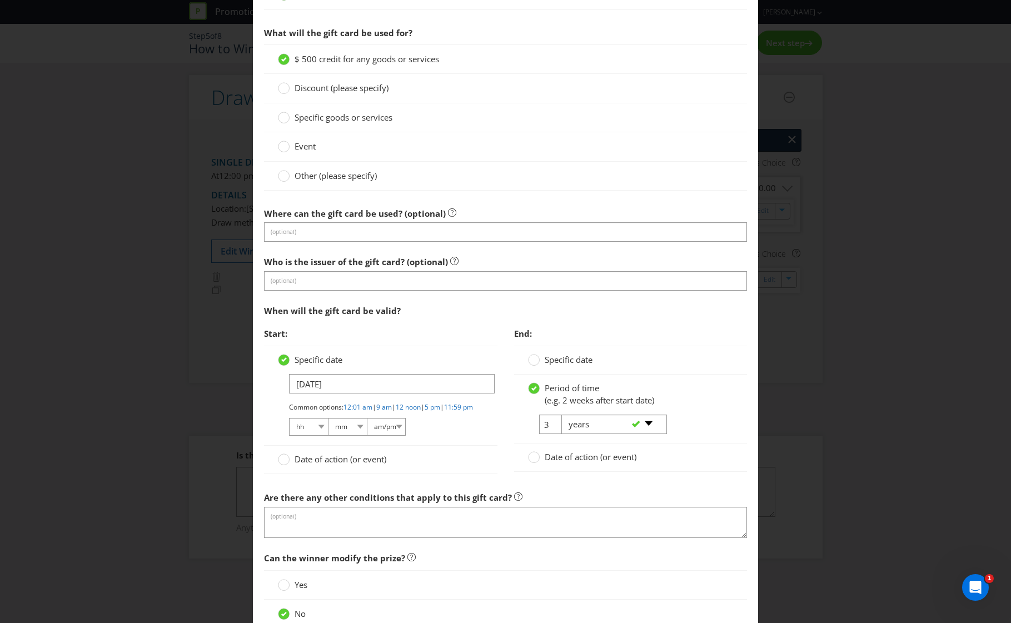
scroll to position [969, 0]
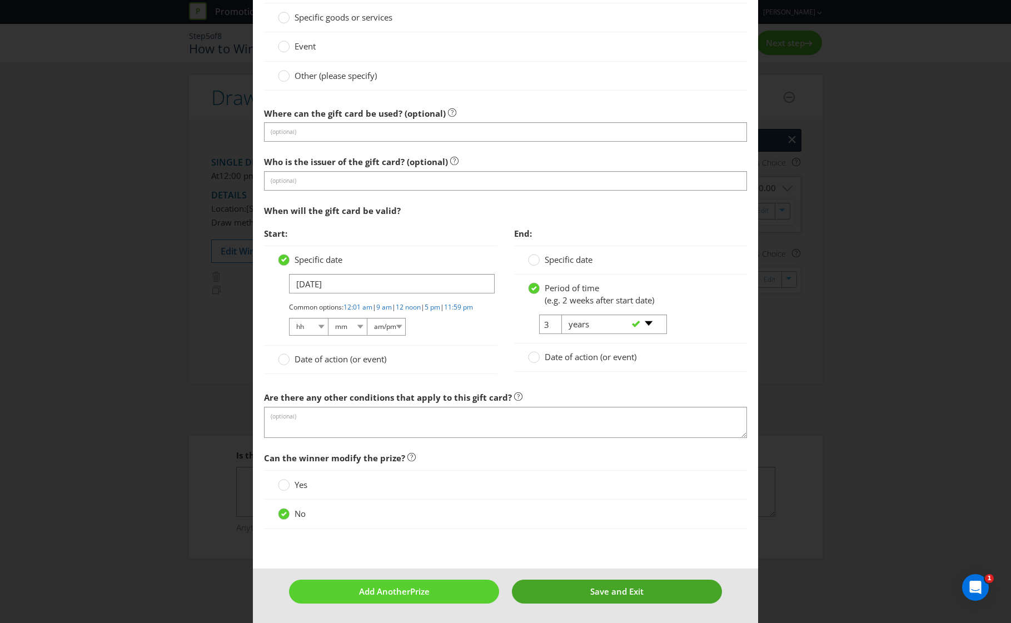
type input "48"
click at [552, 593] on button "Save and Exit" at bounding box center [617, 592] width 210 height 24
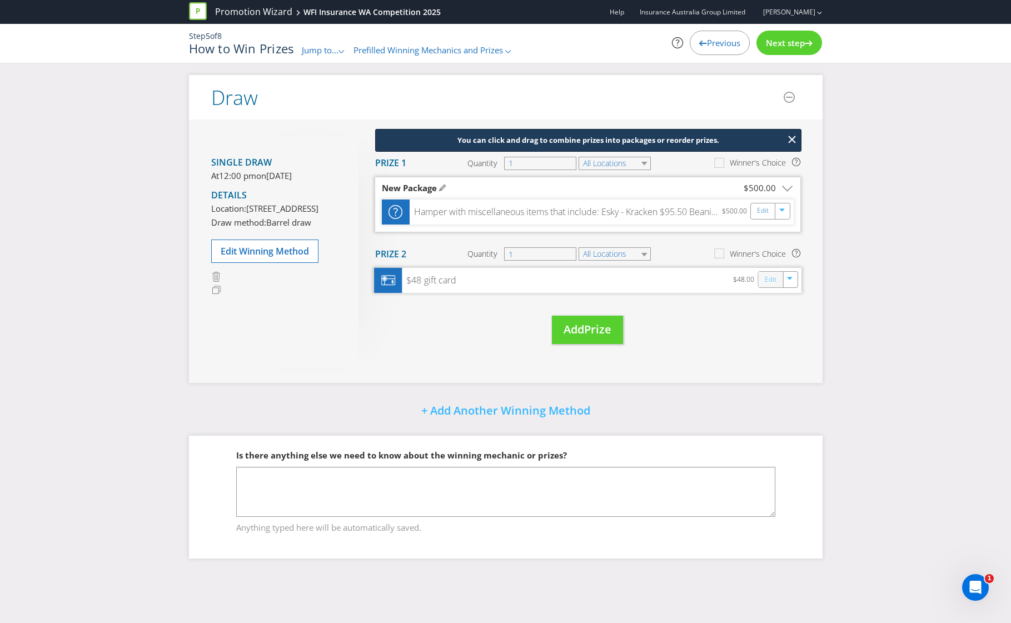
click at [770, 279] on link "Edit" at bounding box center [770, 279] width 12 height 13
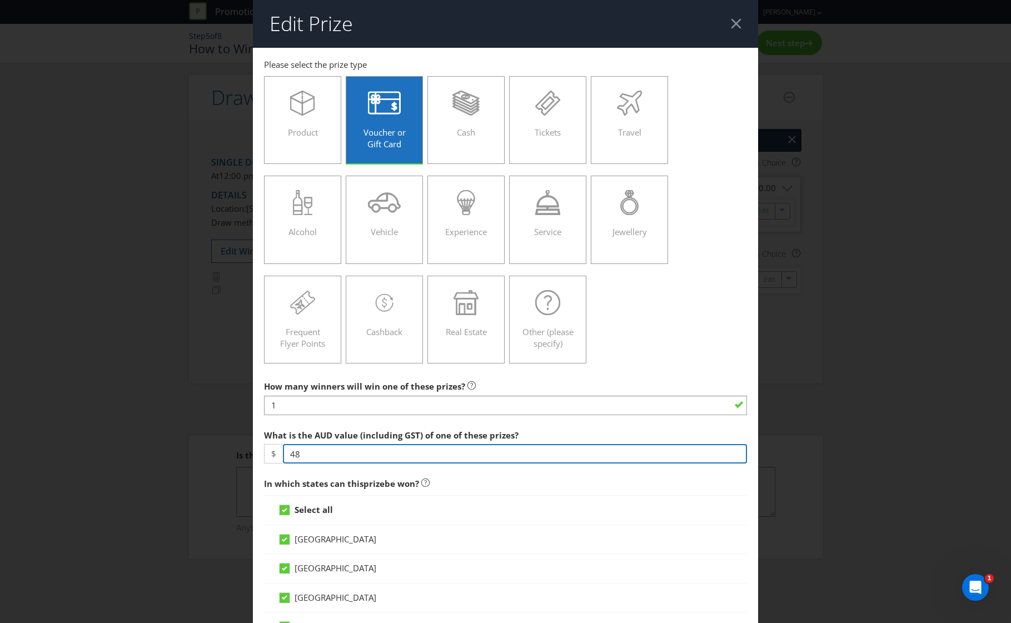
click at [331, 454] on input "48" at bounding box center [515, 453] width 465 height 19
type input "4"
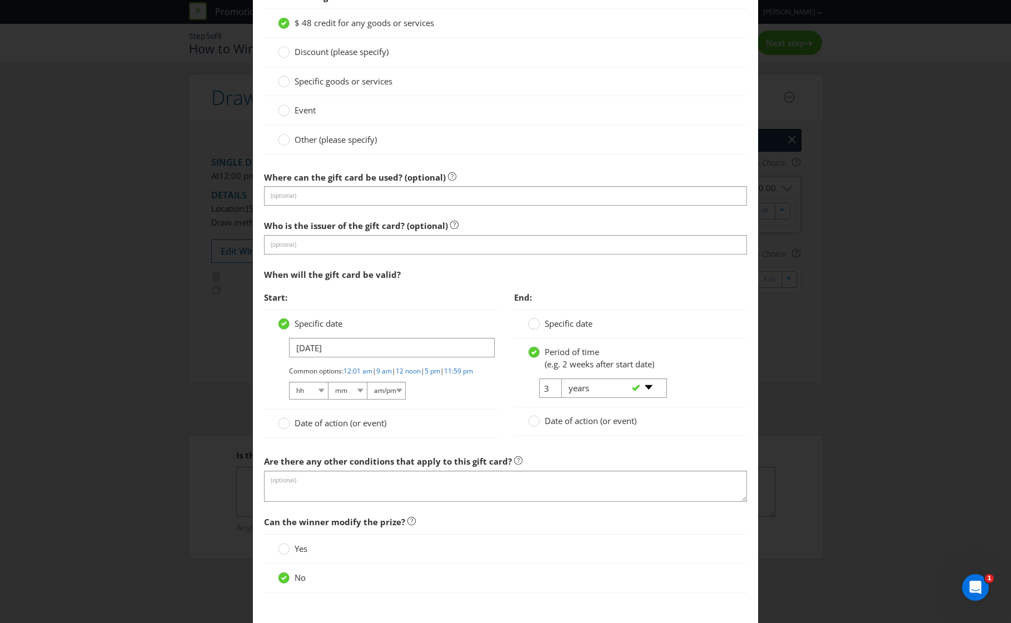
scroll to position [969, 0]
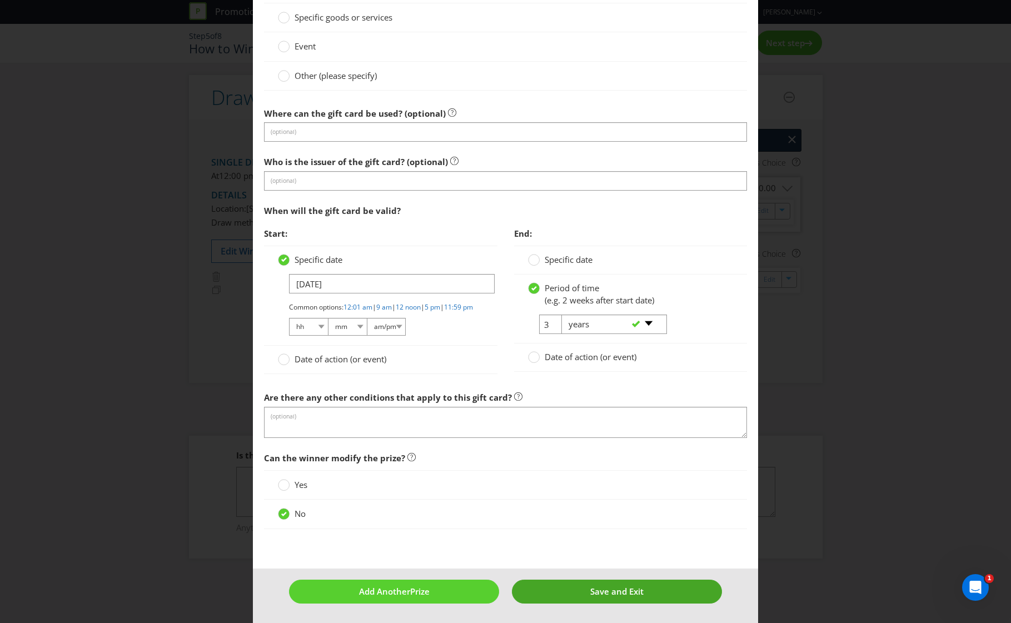
type input "50"
click at [615, 584] on button "Save and Exit" at bounding box center [617, 592] width 210 height 24
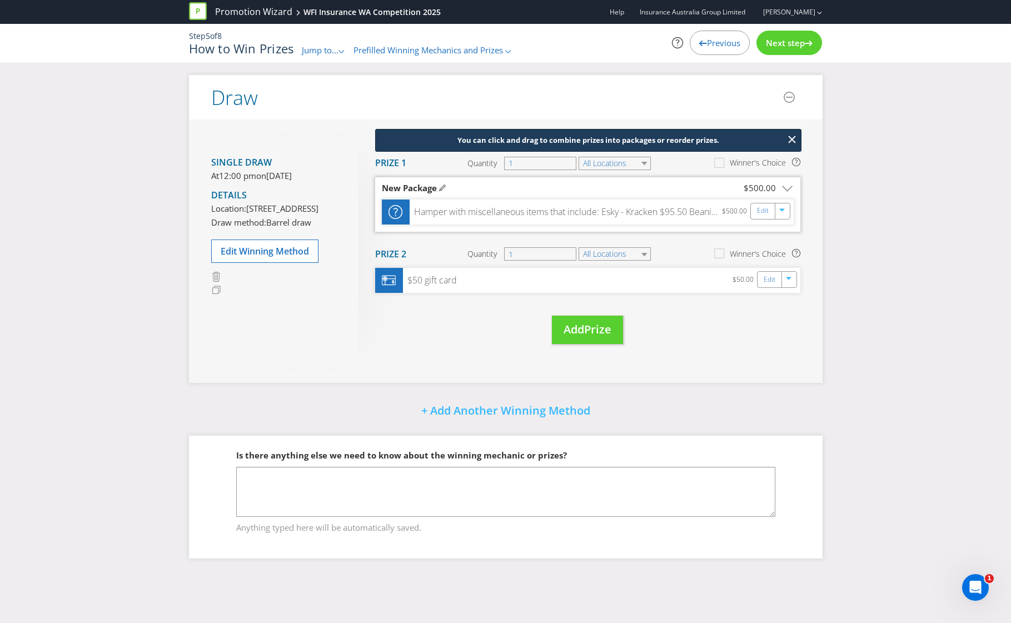
click at [500, 361] on div "You can click and drag to combine prizes into packages or reorder prizes. Move …" at bounding box center [580, 251] width 442 height 230
click at [790, 48] on span "Next step" at bounding box center [785, 42] width 39 height 11
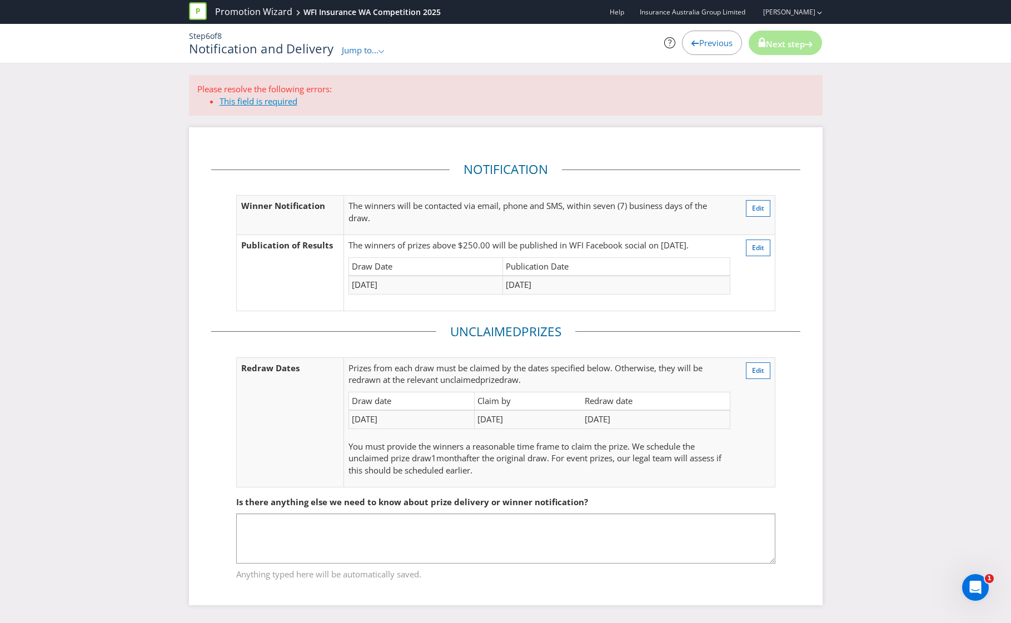
click at [272, 106] on link "This field is required" at bounding box center [259, 101] width 78 height 11
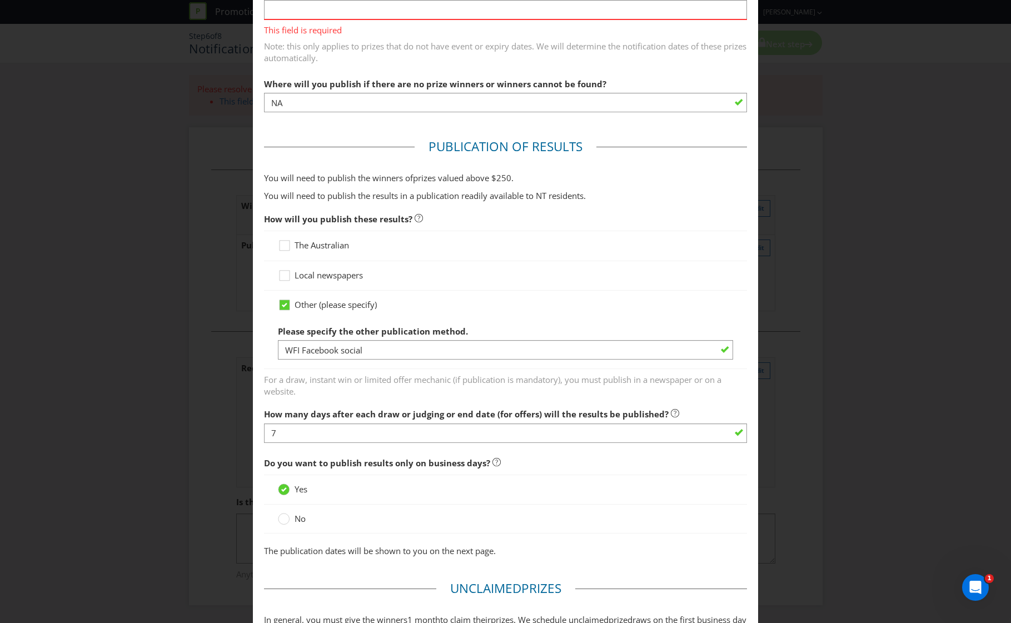
scroll to position [273, 0]
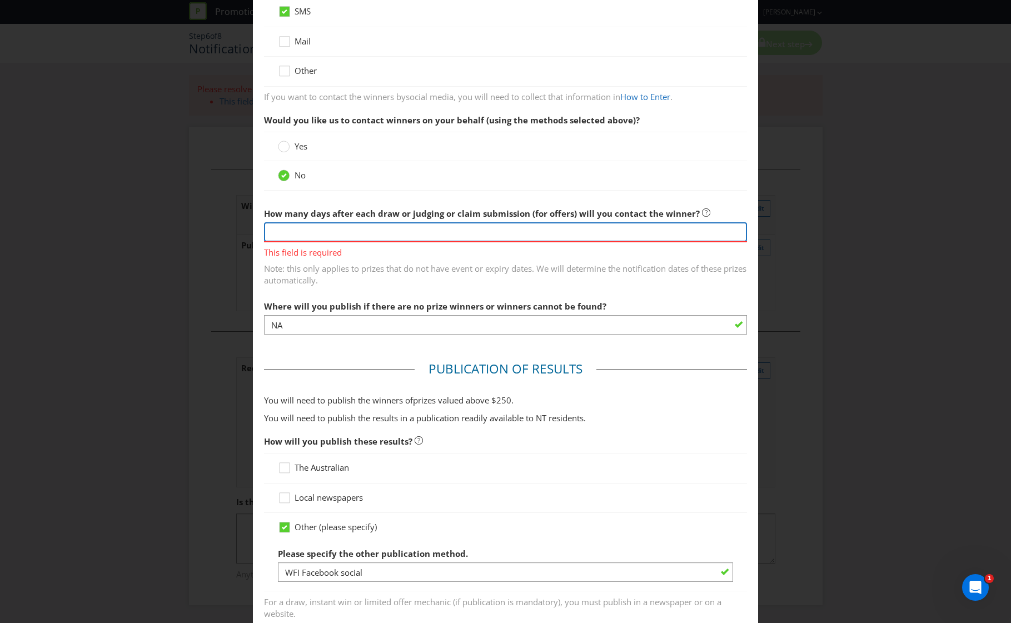
click at [374, 233] on input "number" at bounding box center [506, 231] width 484 height 19
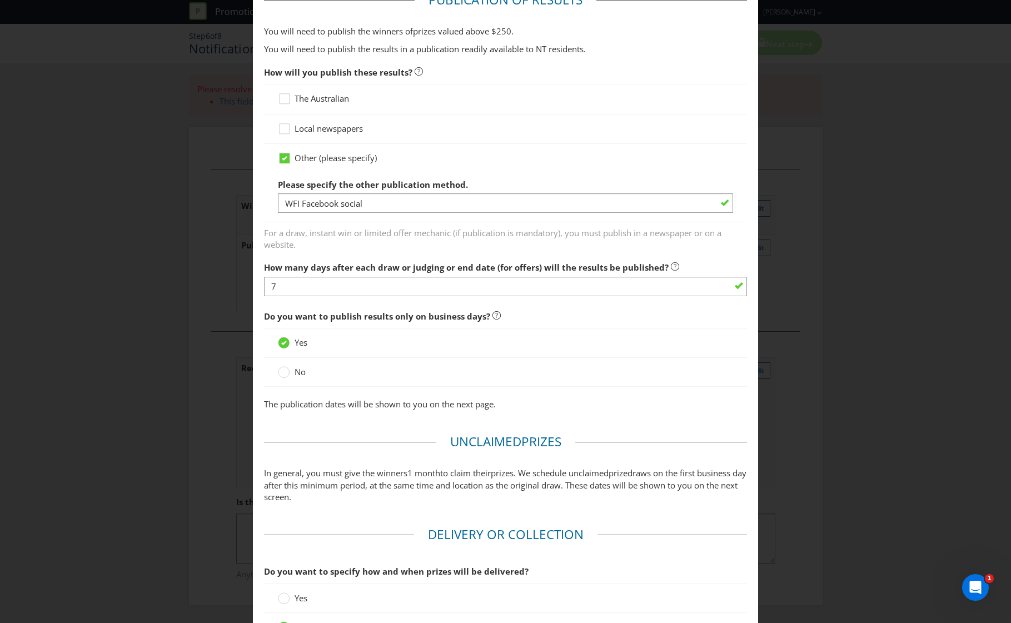
scroll to position [757, 0]
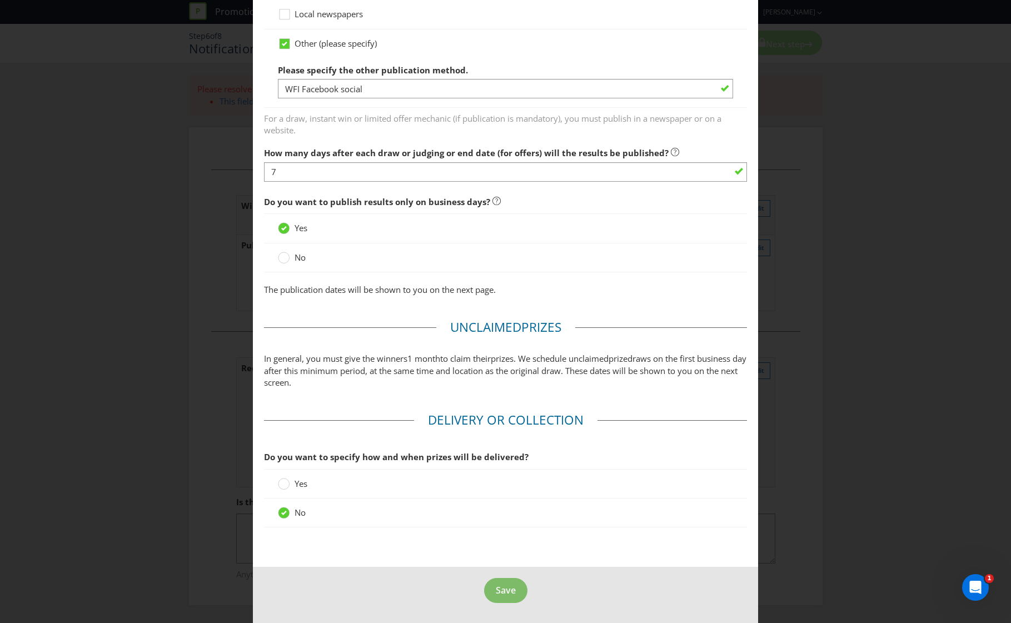
type input "-2"
click at [513, 591] on button "Save" at bounding box center [505, 590] width 43 height 25
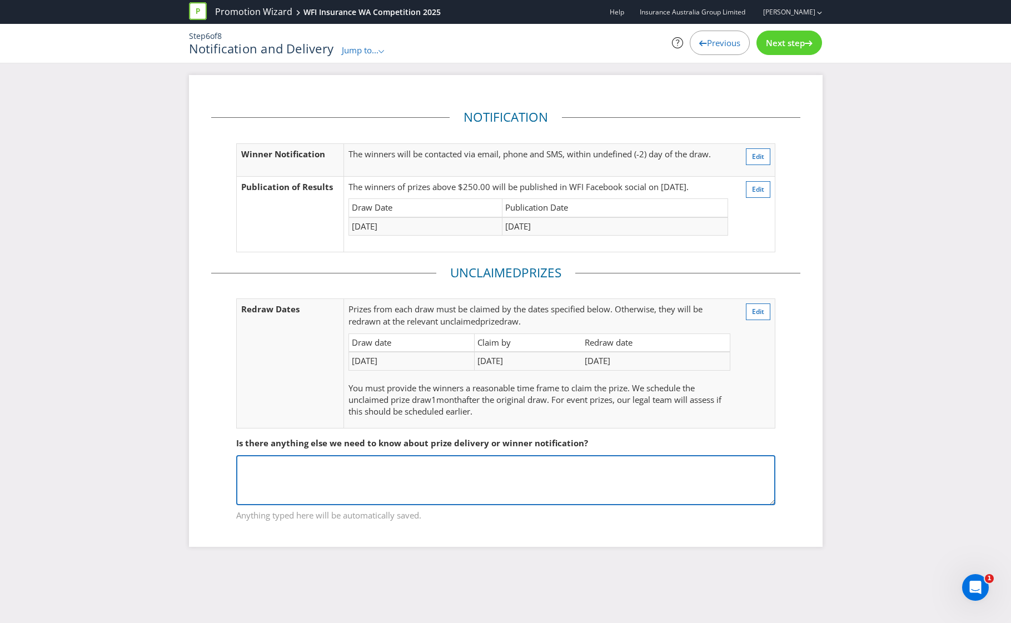
click at [391, 455] on textarea at bounding box center [505, 480] width 539 height 50
type textarea "winners will be contacted same day"
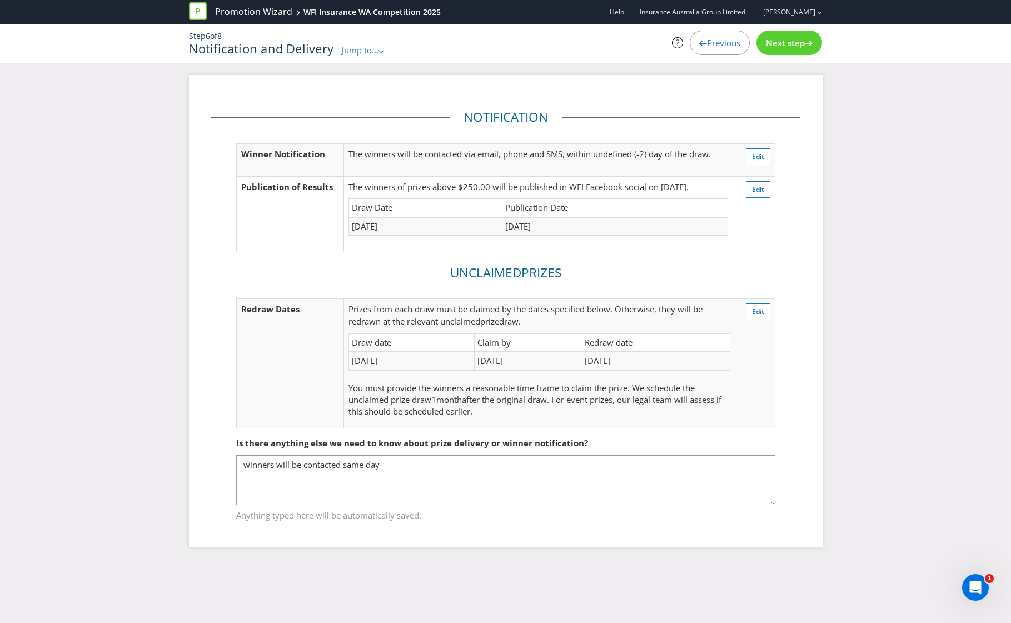
click at [798, 54] on div "Next step" at bounding box center [790, 43] width 66 height 24
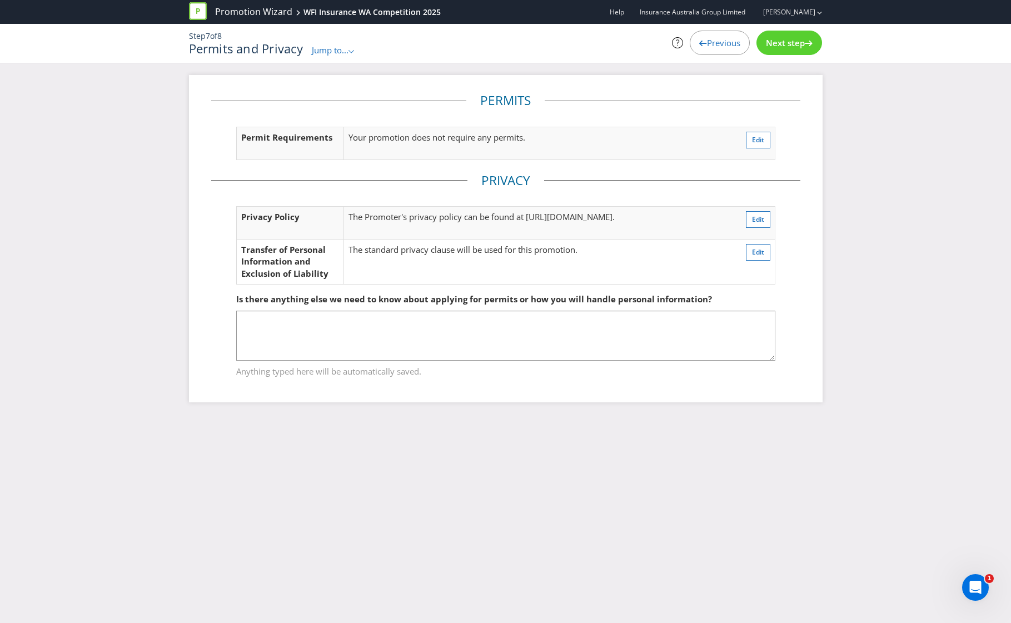
click at [798, 51] on div "Next step" at bounding box center [790, 43] width 66 height 24
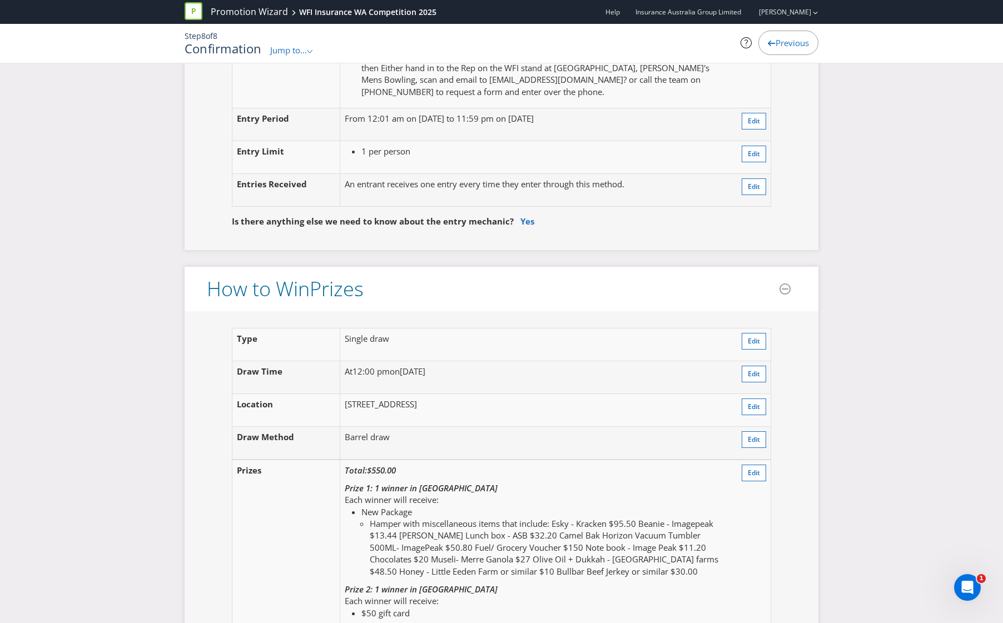
scroll to position [1260, 0]
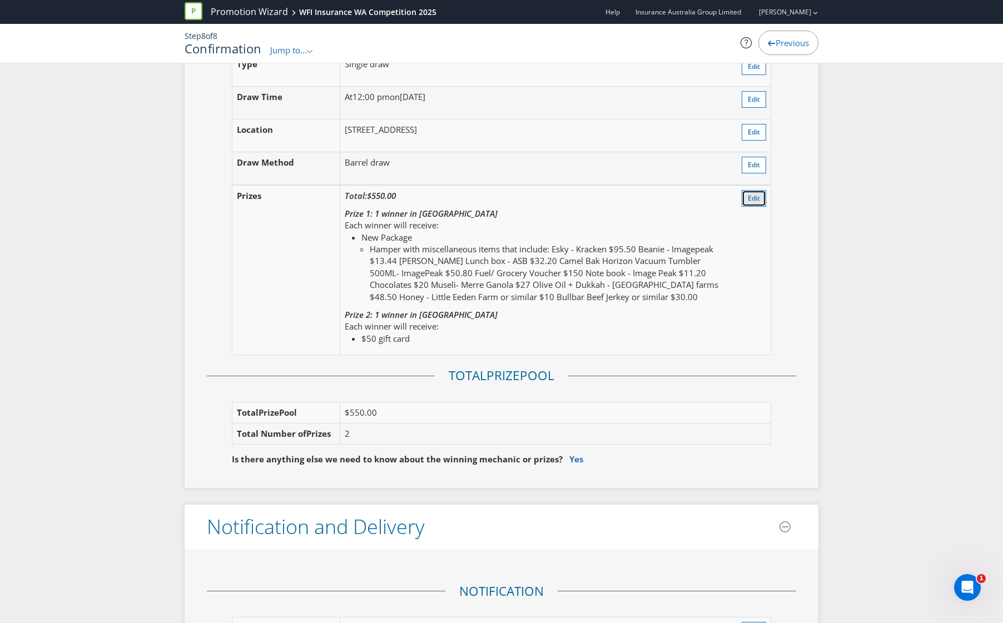
click at [749, 201] on span "Edit" at bounding box center [754, 197] width 12 height 9
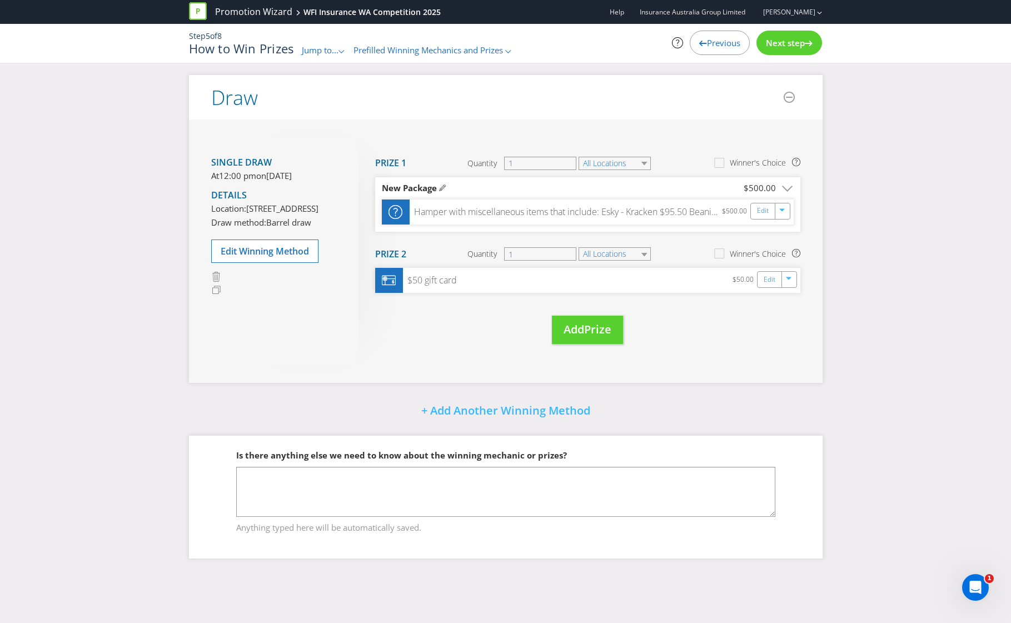
click at [444, 55] on span "Prefilled Winning Mechanics and Prizes" at bounding box center [429, 49] width 150 height 11
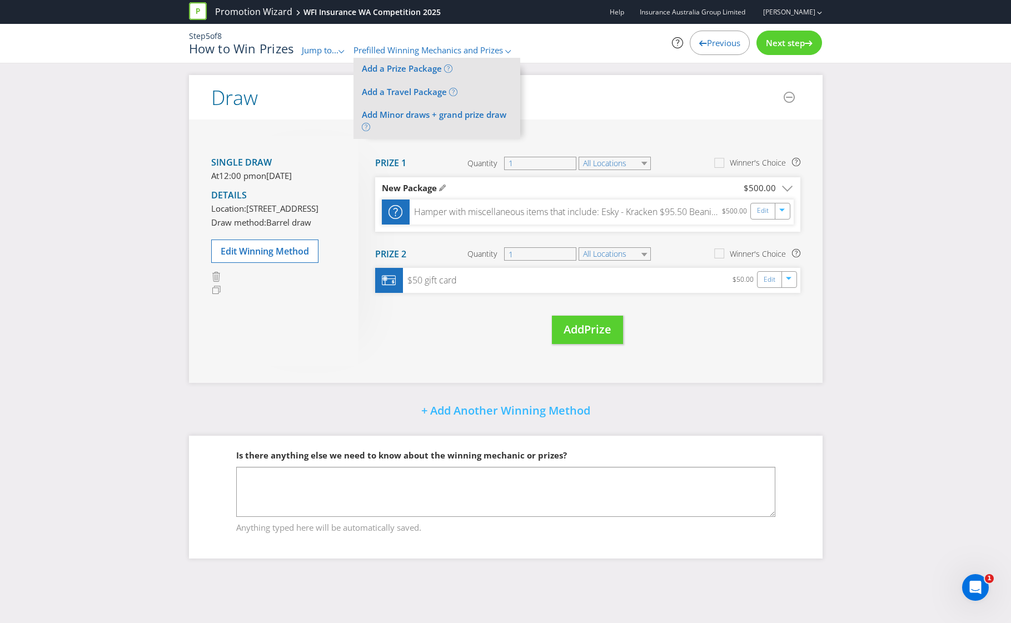
click at [342, 50] on icon ".st0{fill-rule:evenodd;clip-rule:evenodd;}" at bounding box center [342, 51] width 6 height 3
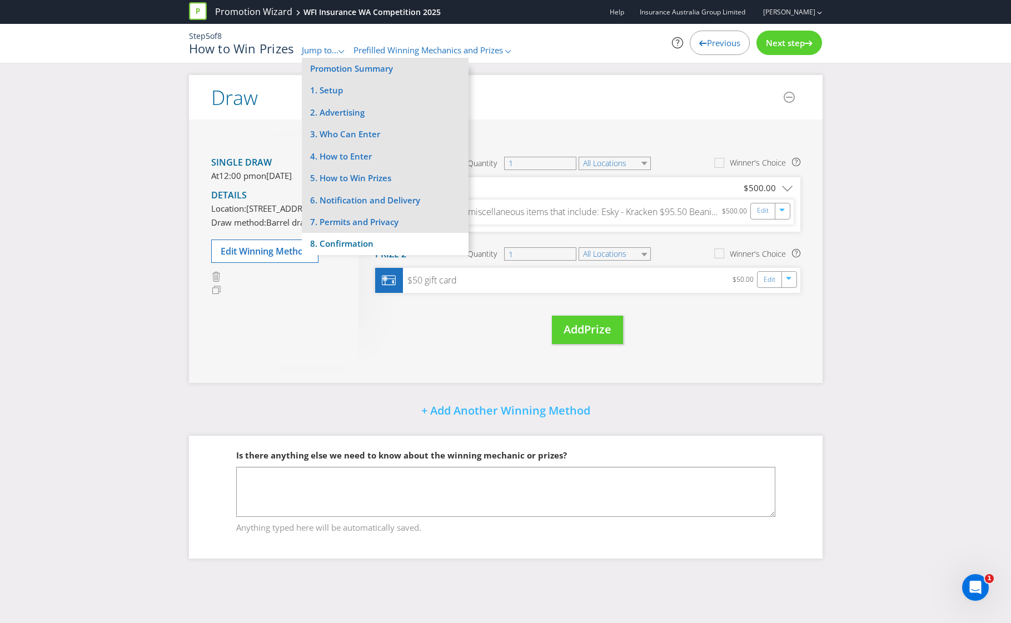
click at [347, 244] on li "8. Confirmation" at bounding box center [385, 244] width 167 height 22
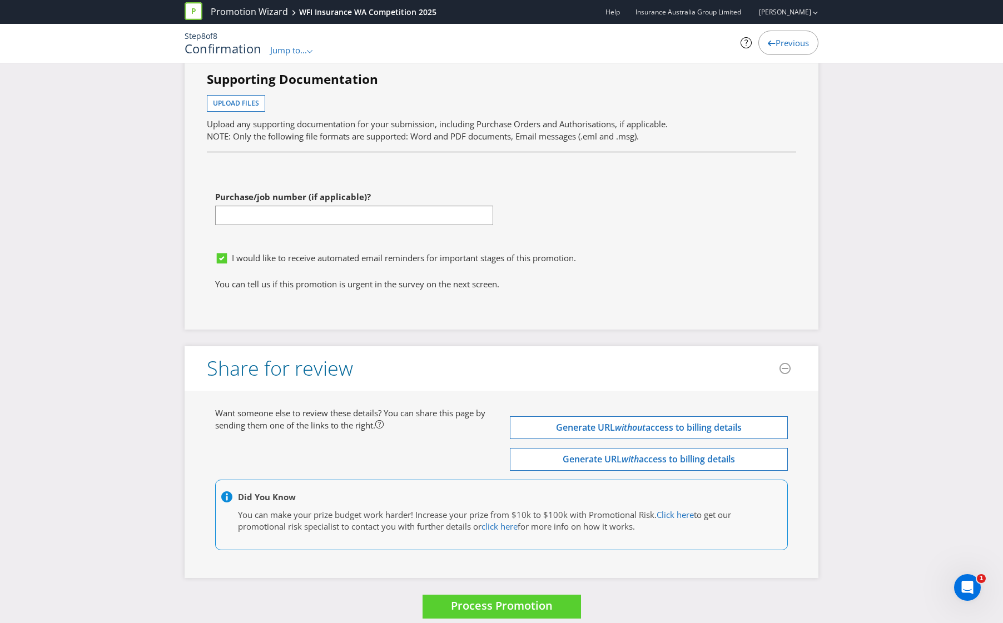
scroll to position [3290, 0]
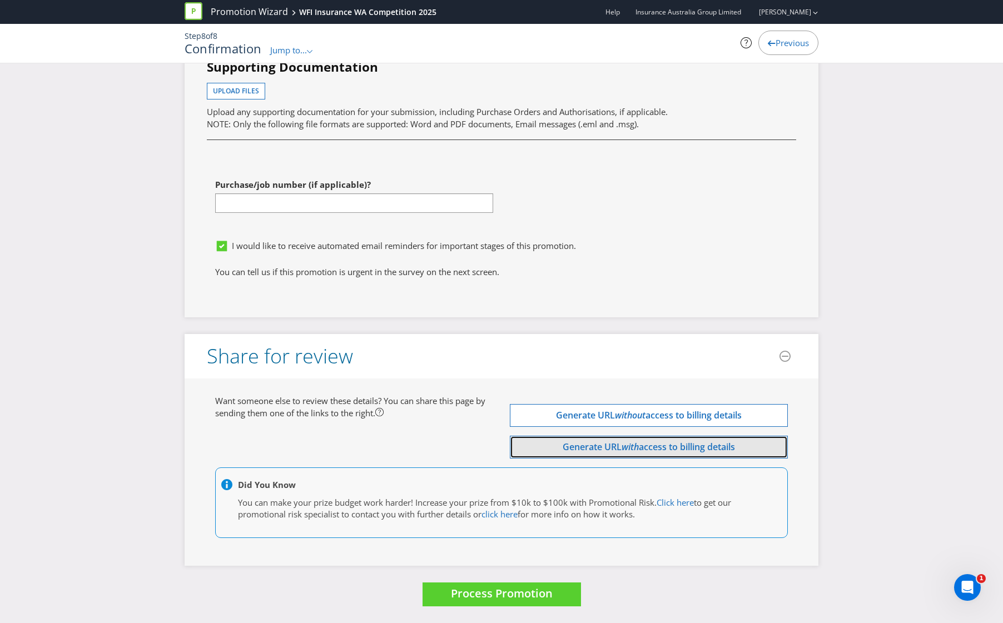
click at [654, 451] on span "access to billing details" at bounding box center [687, 447] width 96 height 12
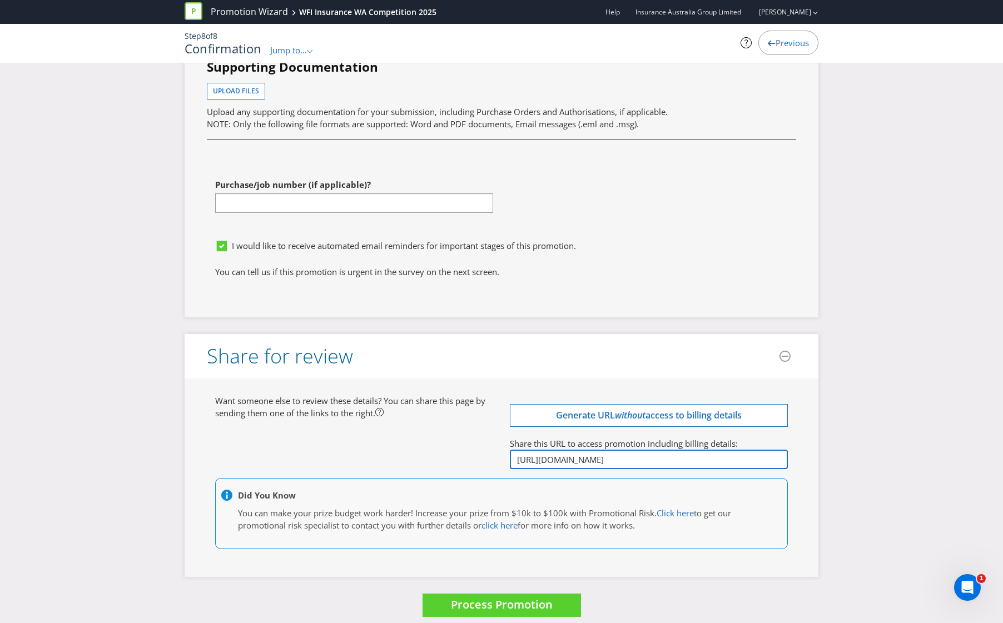
click at [673, 457] on input "[URL][DOMAIN_NAME]" at bounding box center [649, 459] width 278 height 19
